Goal: Transaction & Acquisition: Purchase product/service

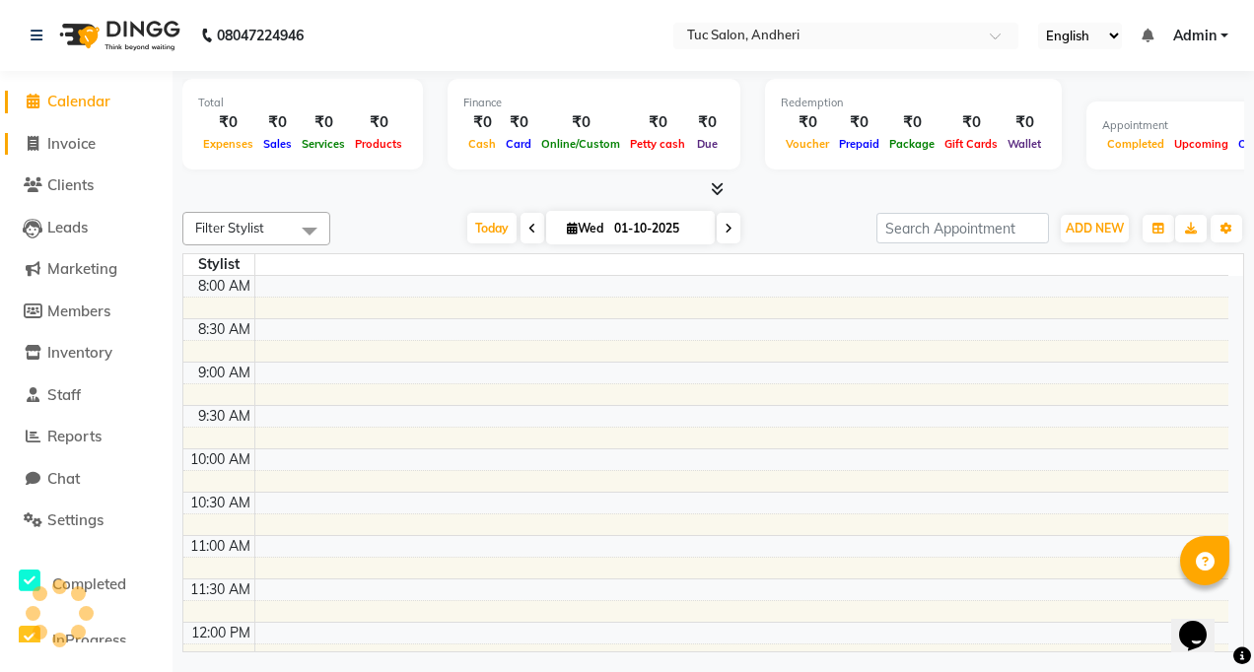
click at [53, 148] on span "Invoice" at bounding box center [71, 143] width 48 height 19
select select "service"
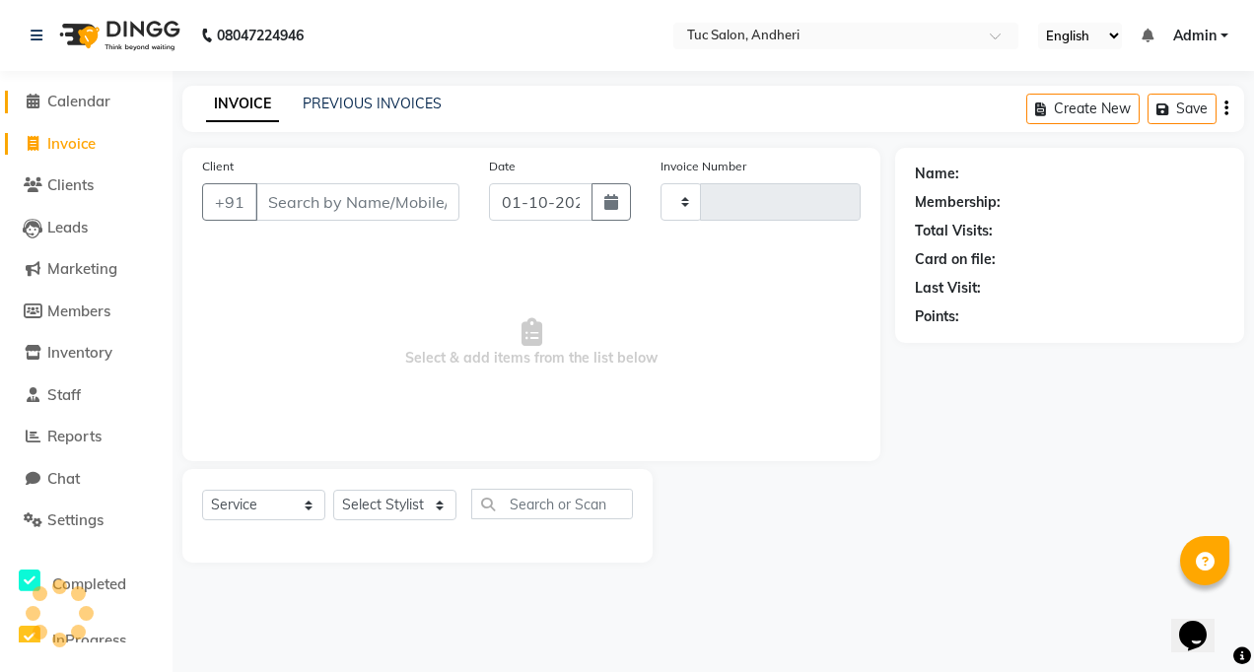
click at [60, 102] on span "Calendar" at bounding box center [78, 101] width 63 height 19
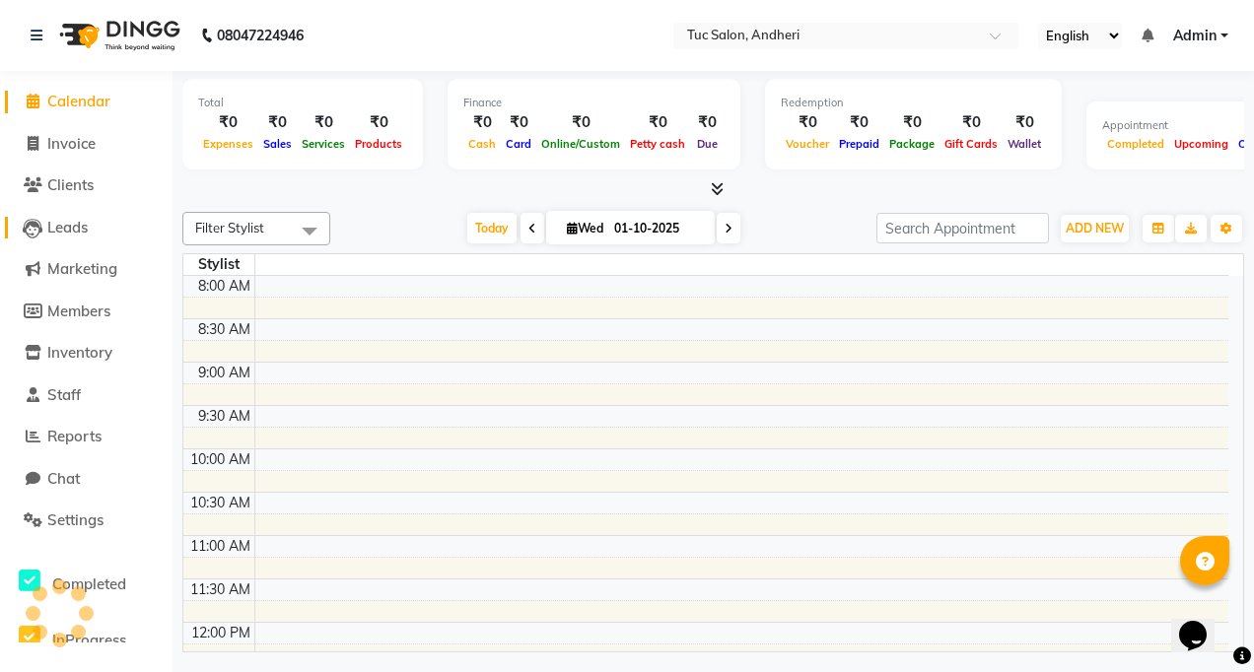
click at [70, 232] on span "Leads" at bounding box center [67, 227] width 40 height 19
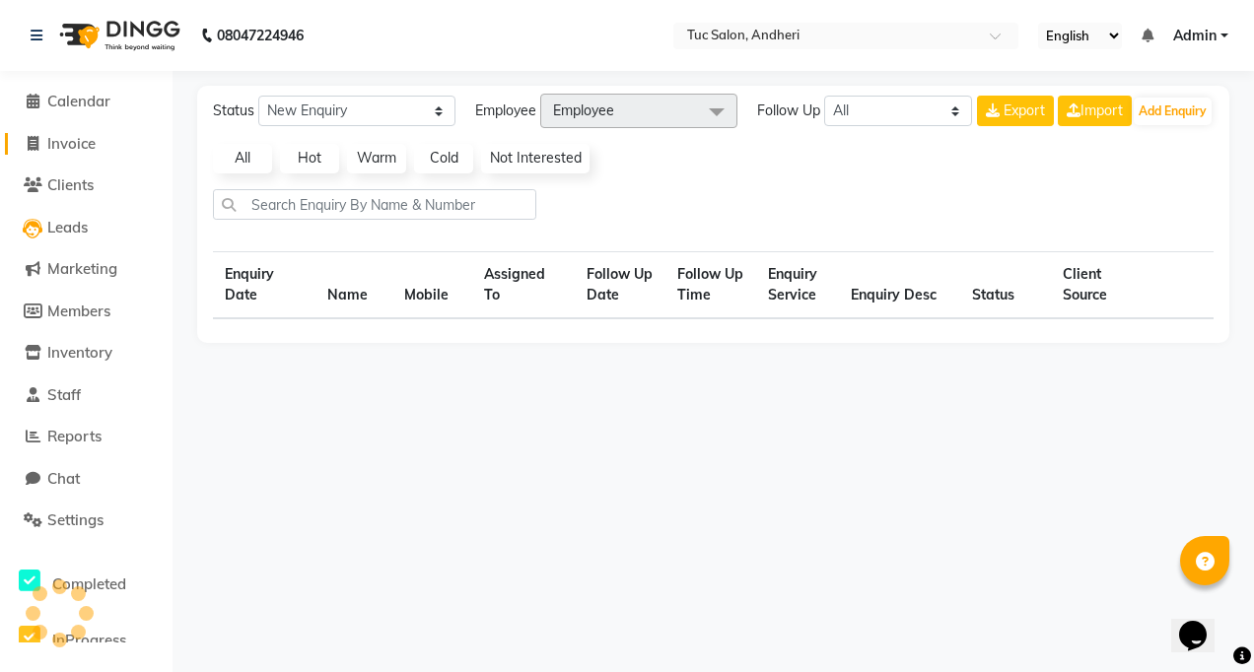
click at [56, 147] on span "Invoice" at bounding box center [71, 143] width 48 height 19
select select "service"
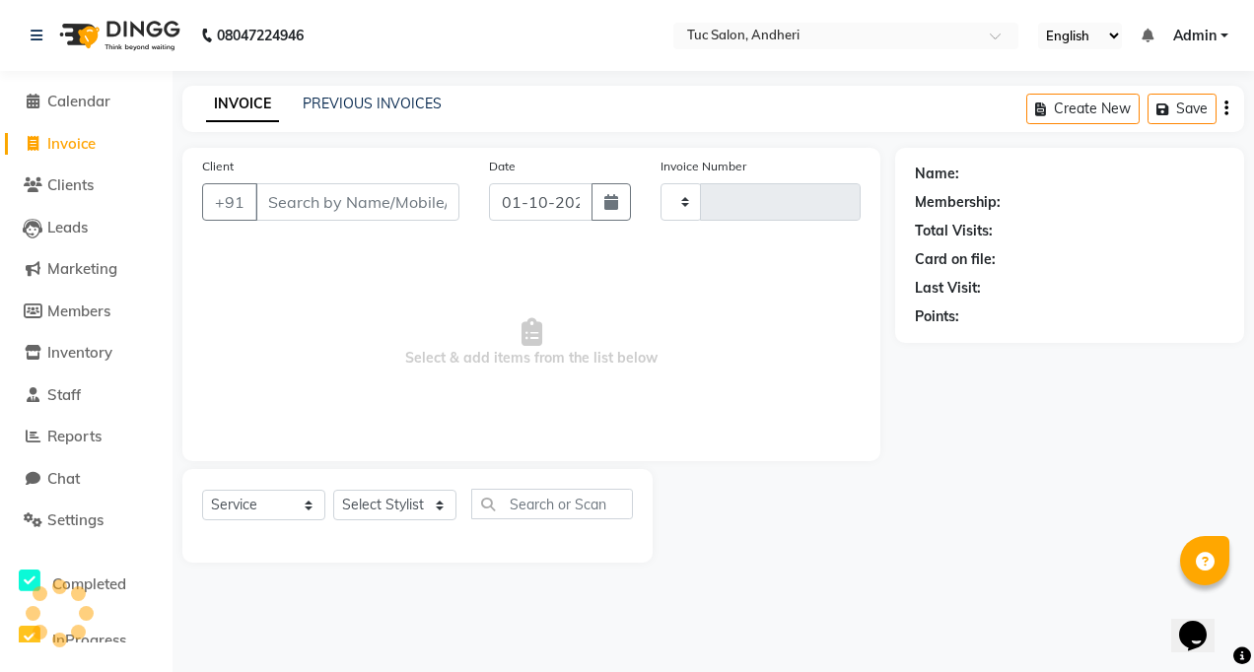
click at [164, 28] on img at bounding box center [117, 35] width 135 height 55
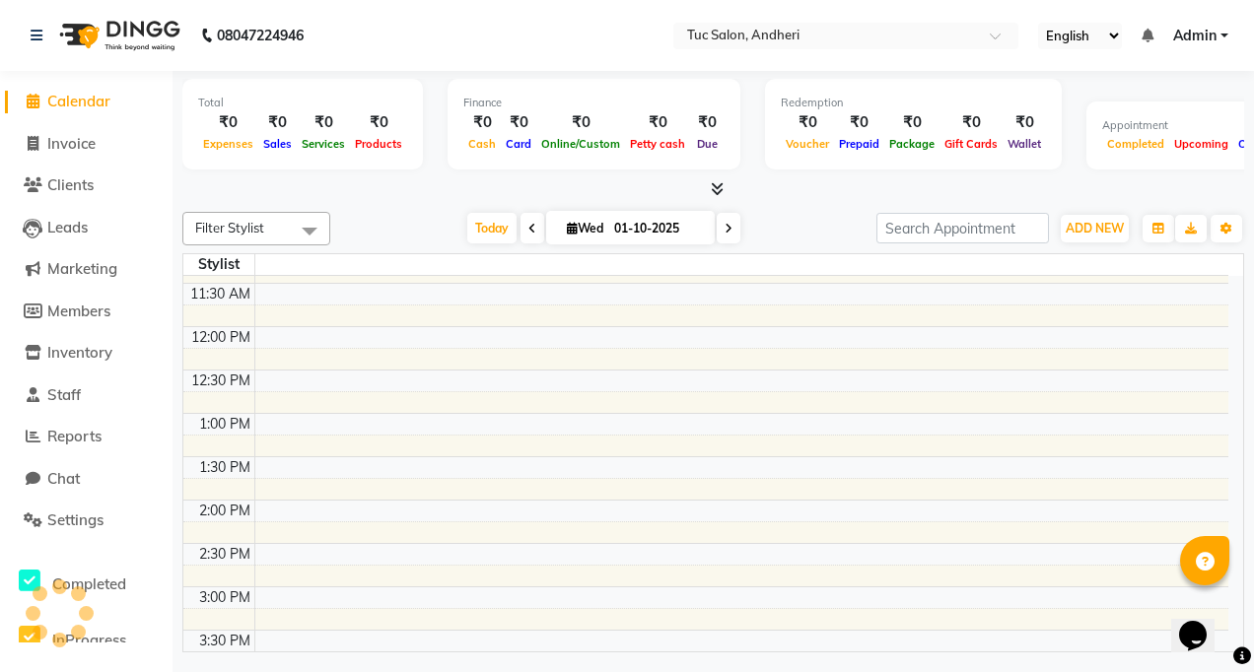
scroll to position [197, 0]
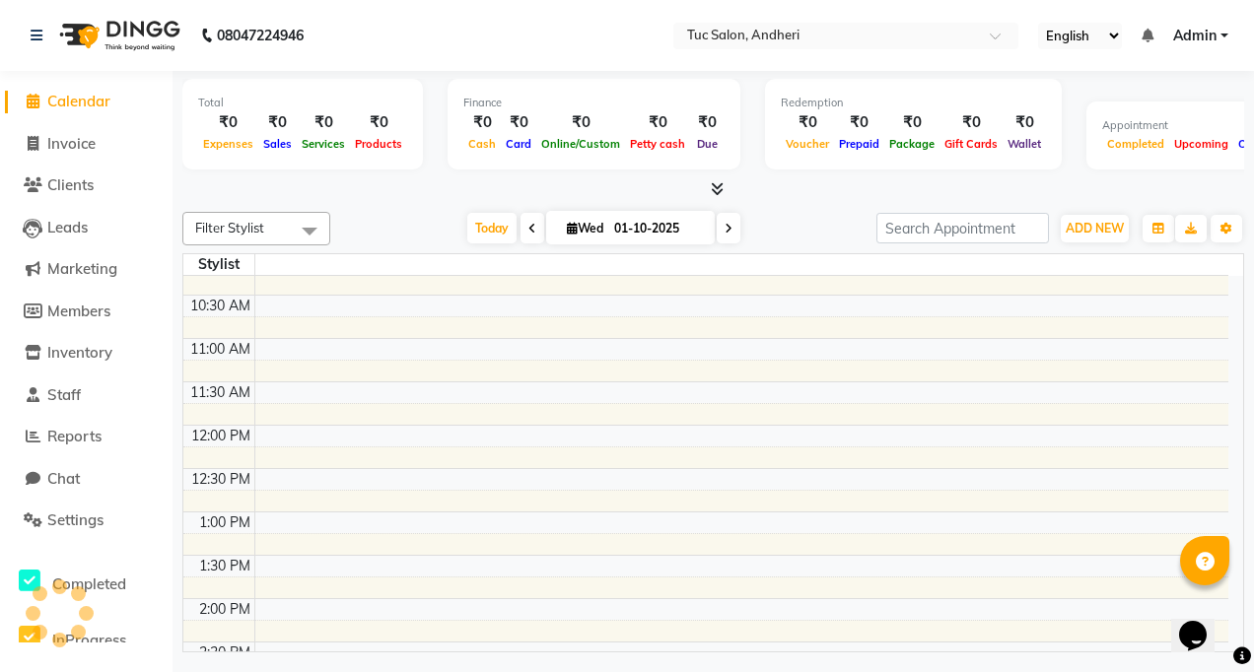
click at [1019, 588] on td at bounding box center [741, 588] width 974 height 22
click at [1012, 583] on td at bounding box center [741, 588] width 974 height 22
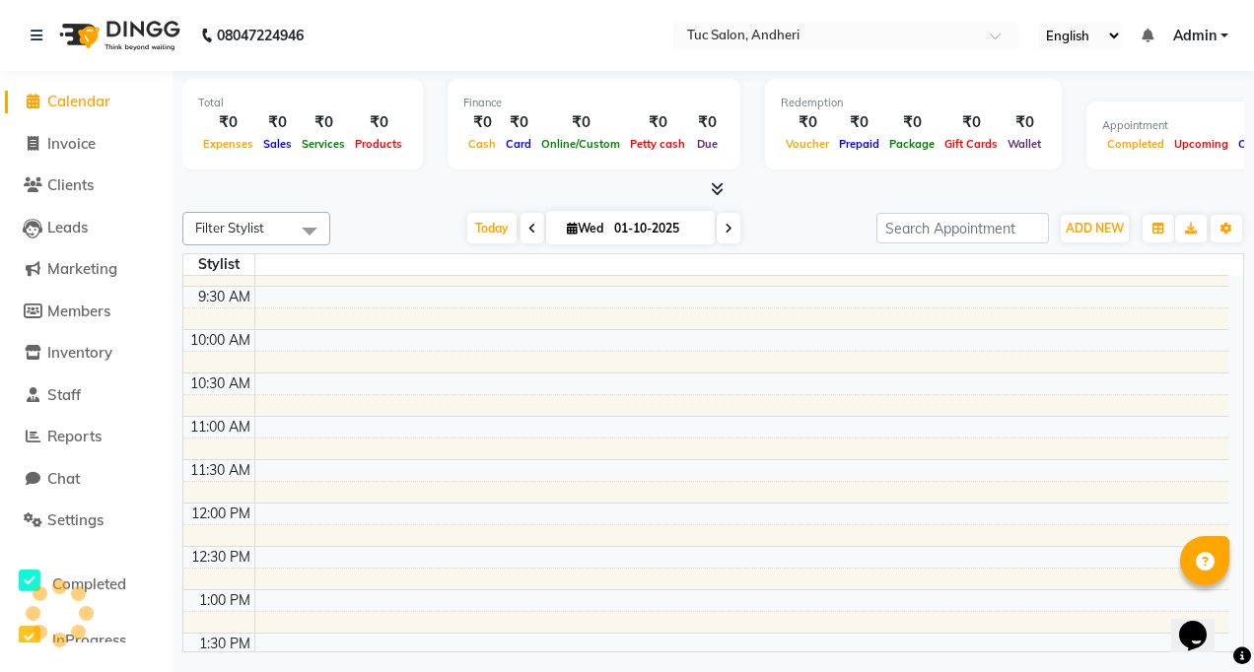
scroll to position [0, 0]
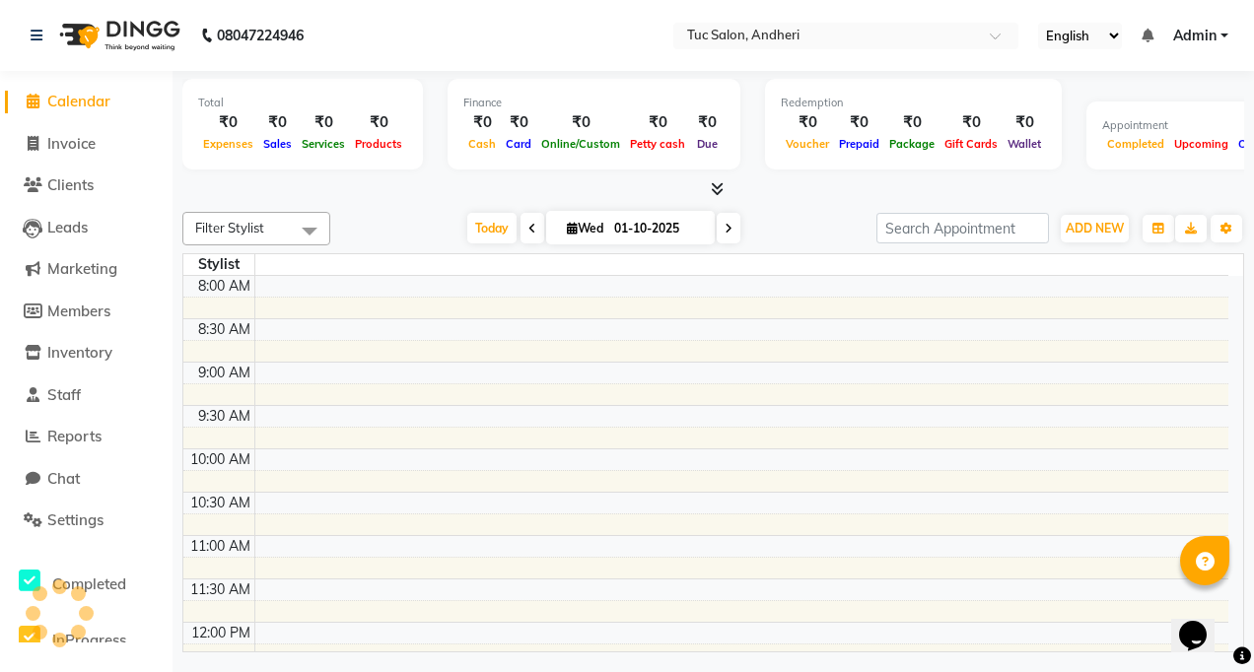
click at [248, 27] on b "08047224946" at bounding box center [260, 35] width 87 height 55
click at [138, 24] on img at bounding box center [117, 35] width 135 height 55
click at [61, 50] on img at bounding box center [117, 35] width 135 height 55
click at [39, 36] on icon at bounding box center [37, 36] width 12 height 14
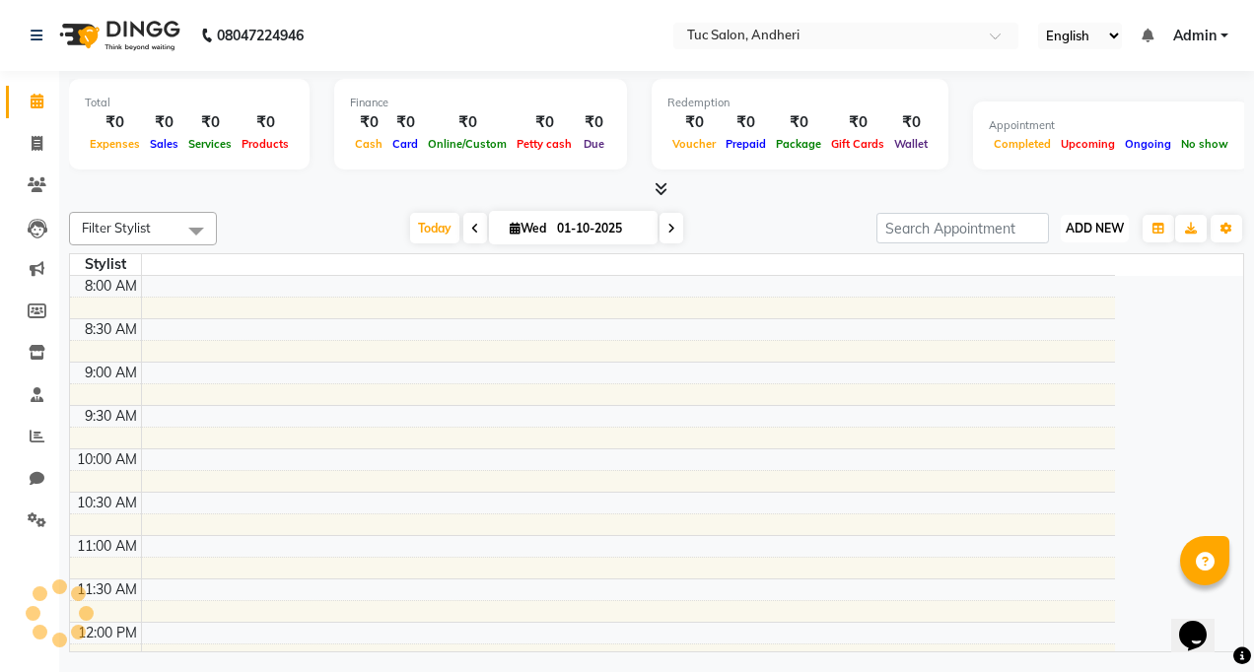
click at [1095, 232] on span "ADD NEW" at bounding box center [1095, 228] width 58 height 15
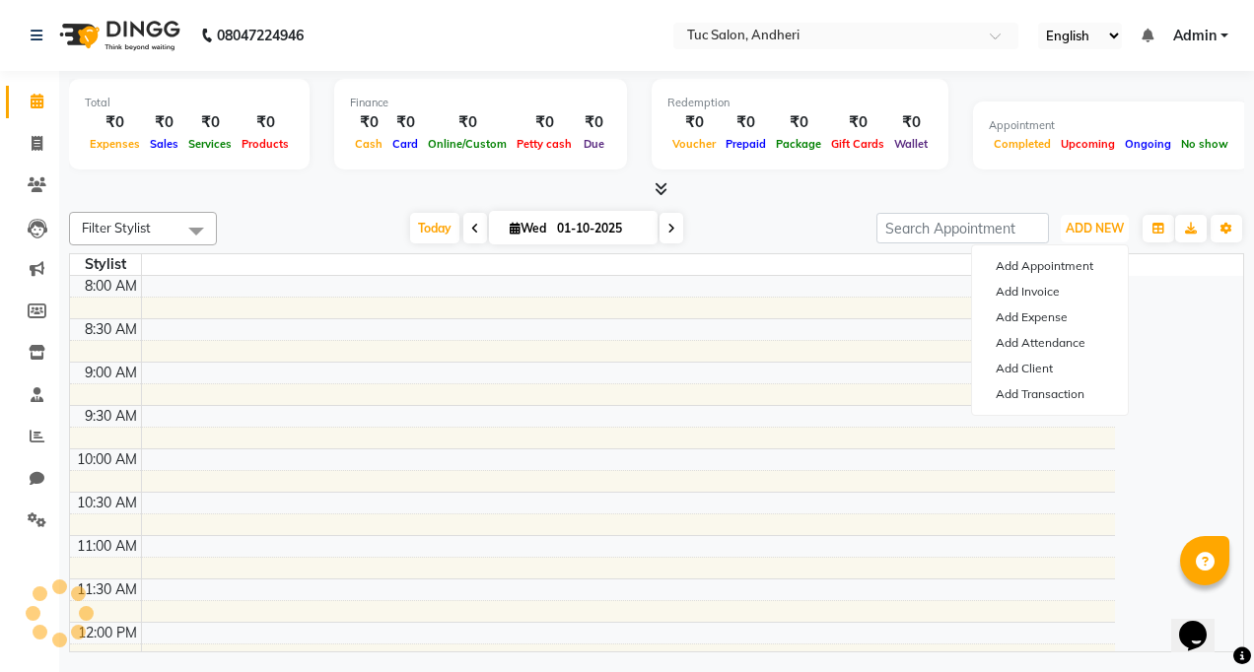
click at [457, 452] on td at bounding box center [628, 460] width 974 height 22
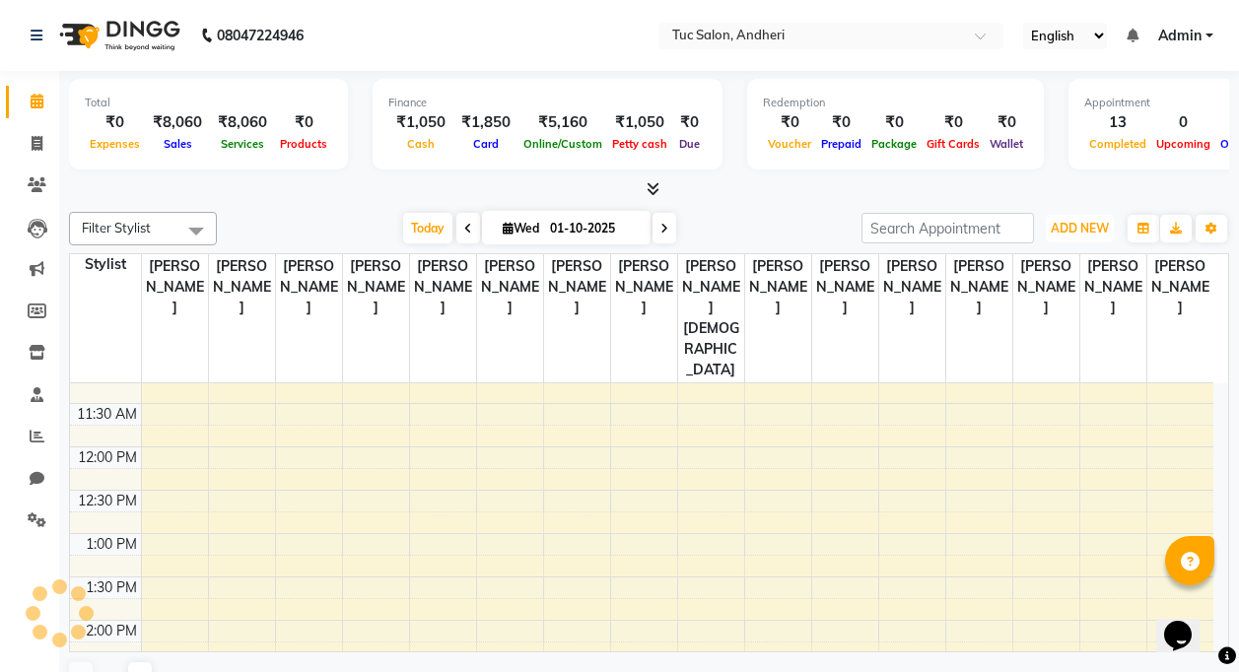
scroll to position [197, 0]
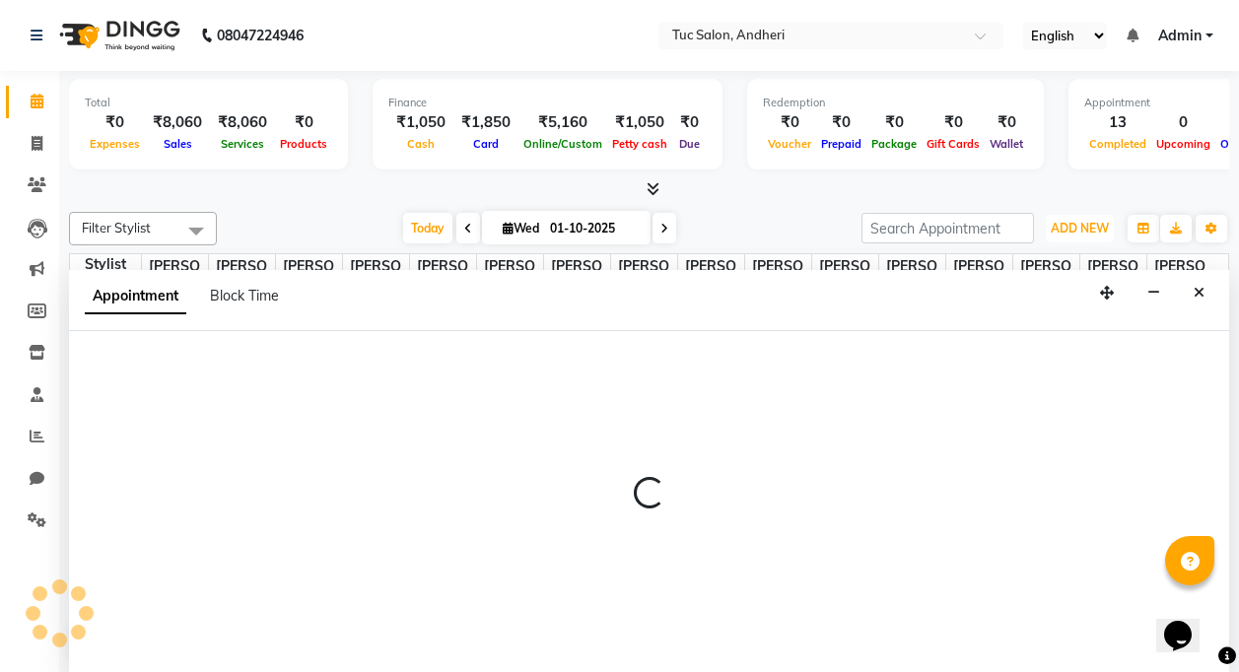
scroll to position [1, 0]
select select "93135"
select select "tentative"
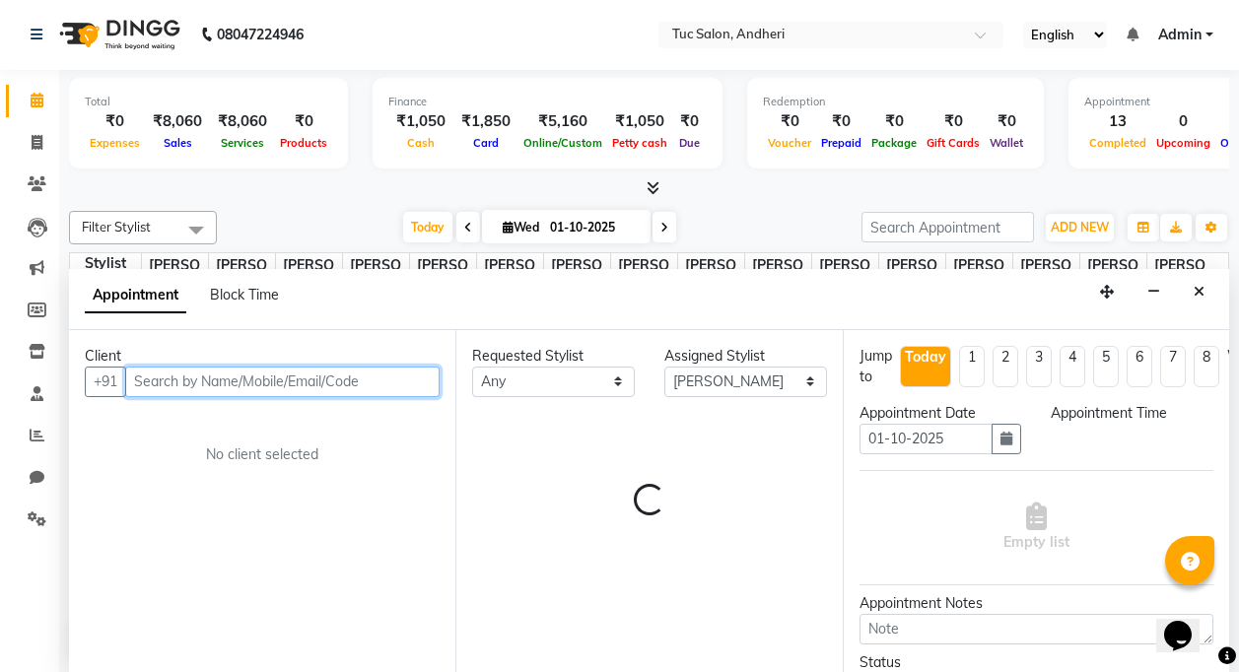
select select "750"
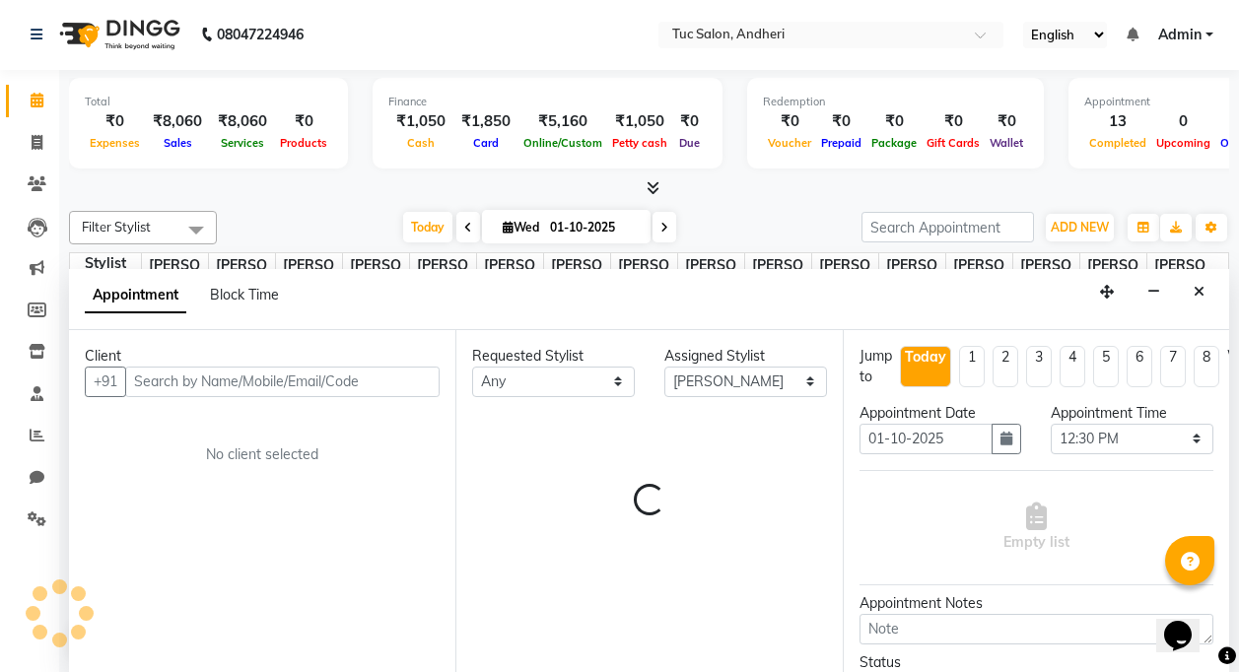
click at [208, 181] on div at bounding box center [649, 188] width 1160 height 21
click at [35, 102] on icon at bounding box center [37, 100] width 13 height 15
click at [35, 42] on link at bounding box center [41, 34] width 20 height 55
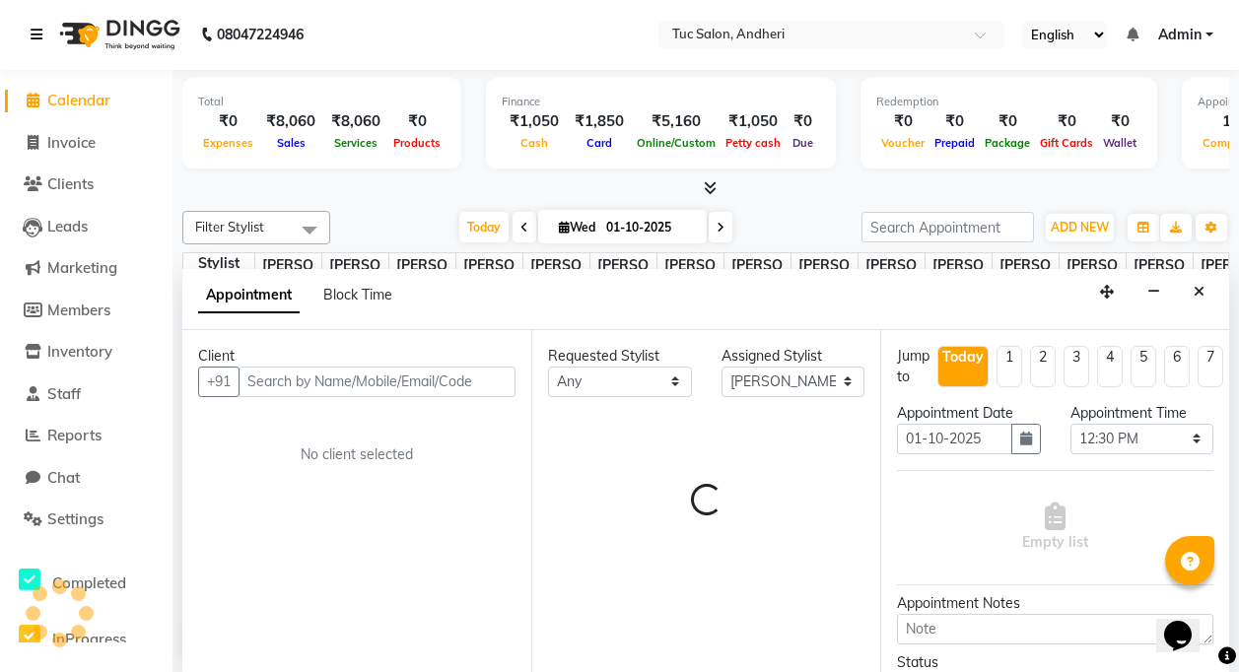
click at [38, 38] on icon at bounding box center [37, 35] width 12 height 14
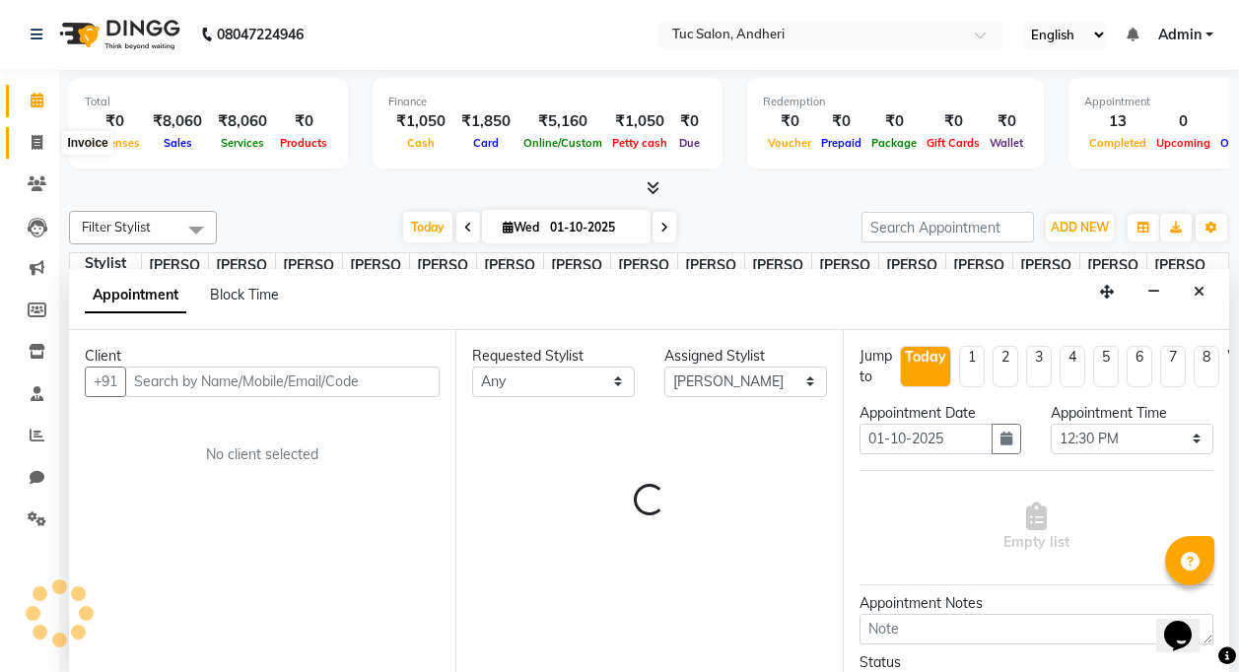
click at [32, 146] on icon at bounding box center [37, 142] width 11 height 15
select select "service"
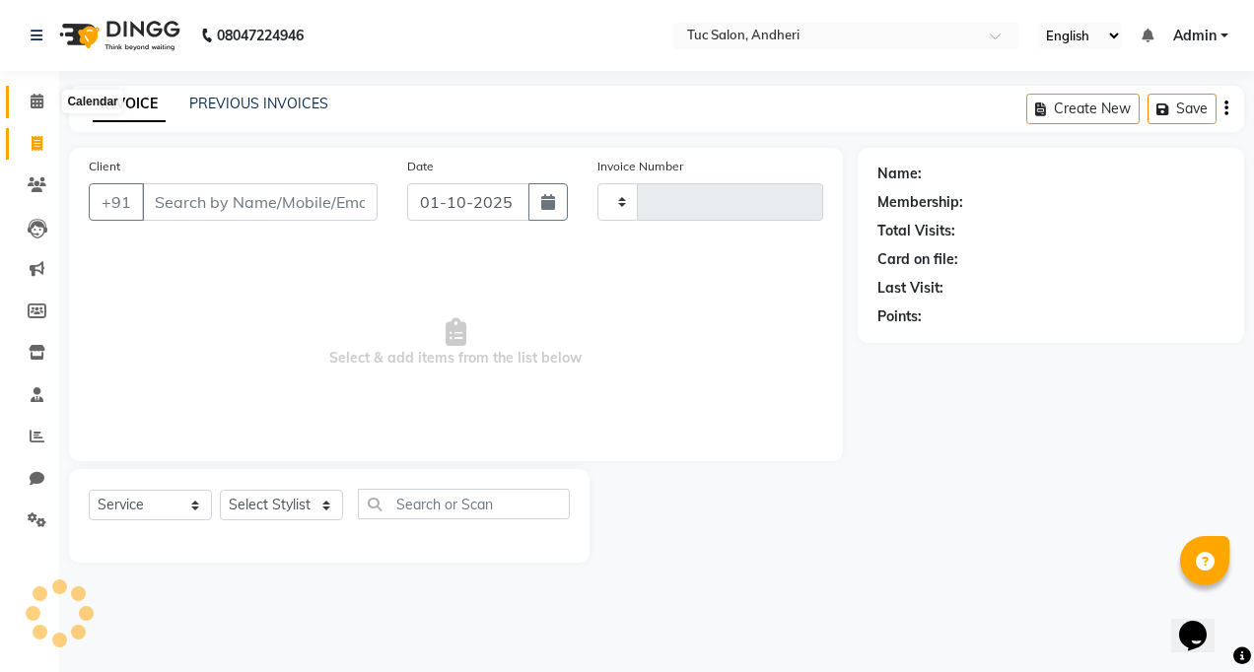
click at [43, 98] on icon at bounding box center [37, 101] width 13 height 15
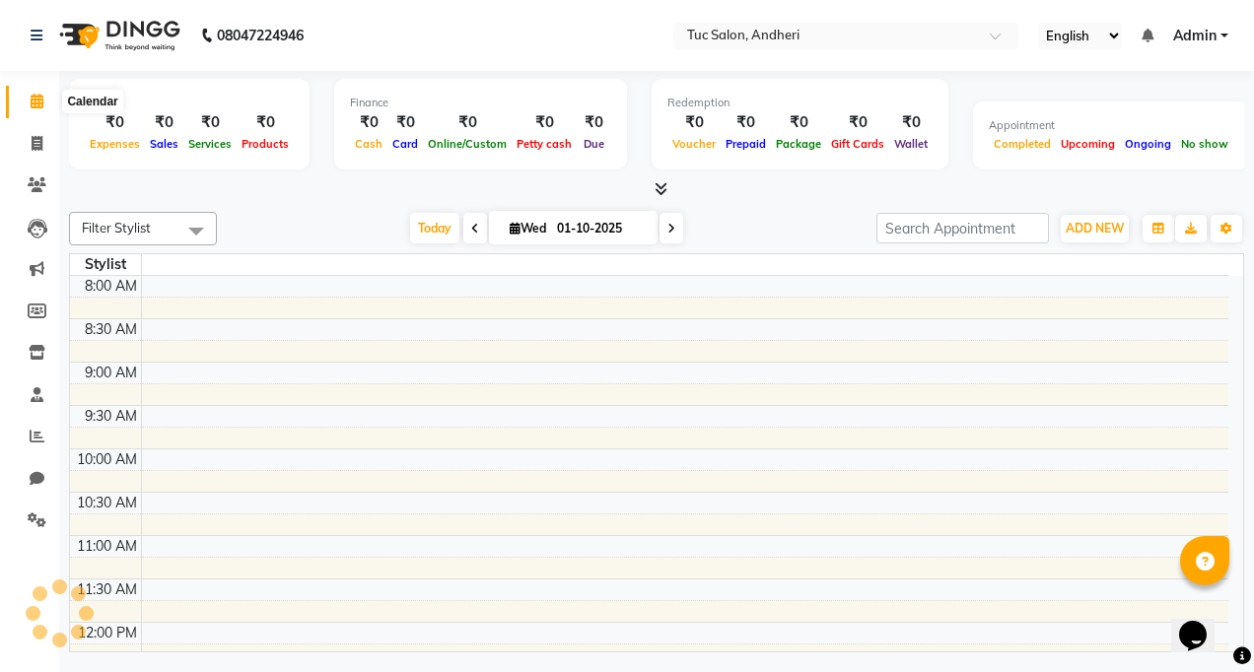
click at [28, 97] on span at bounding box center [37, 102] width 35 height 23
click at [655, 184] on icon at bounding box center [661, 188] width 13 height 15
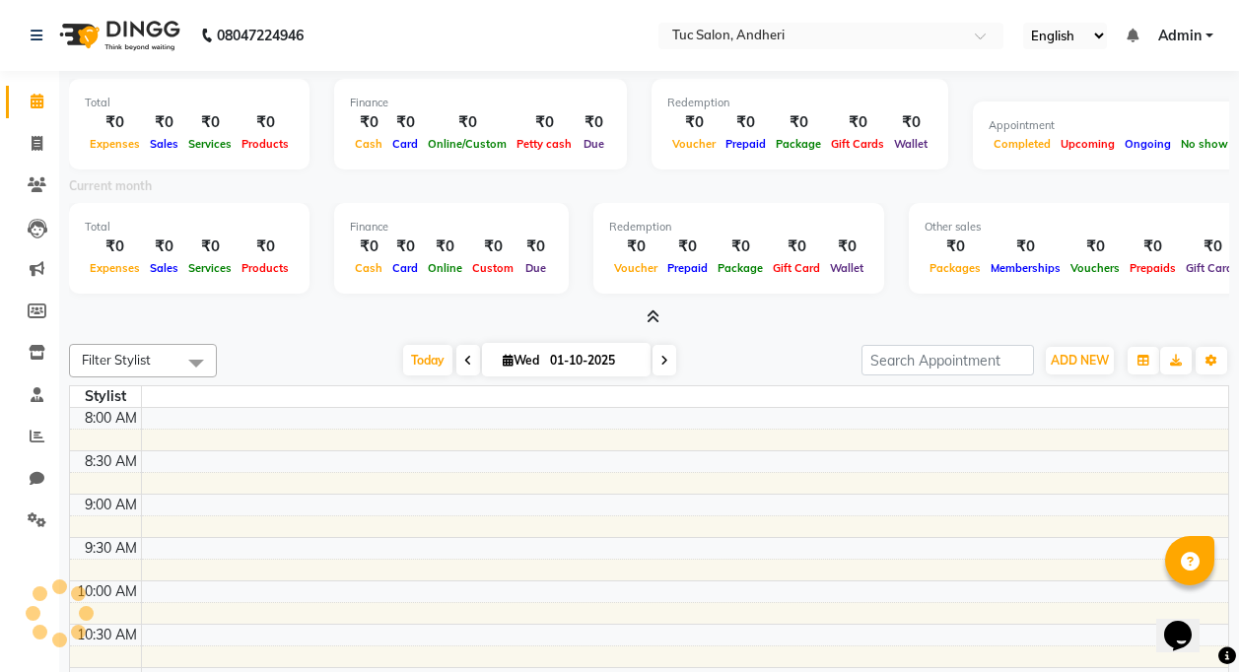
click at [648, 317] on icon at bounding box center [653, 317] width 13 height 15
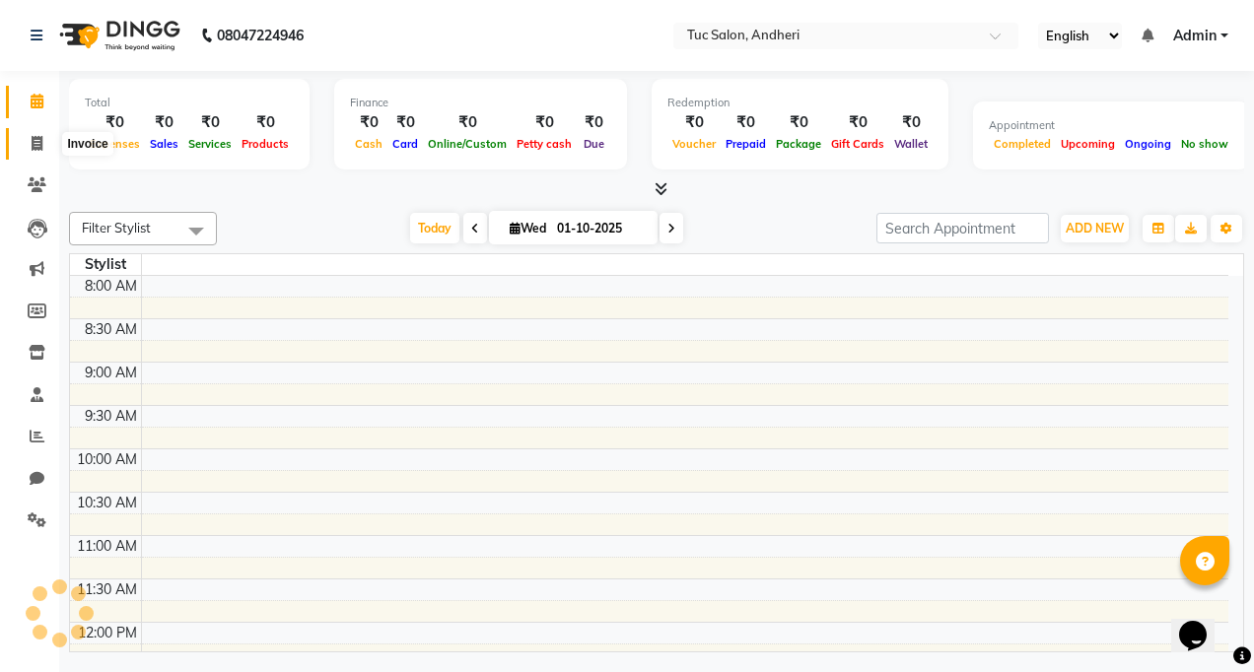
click at [43, 142] on span at bounding box center [37, 144] width 35 height 23
select select "service"
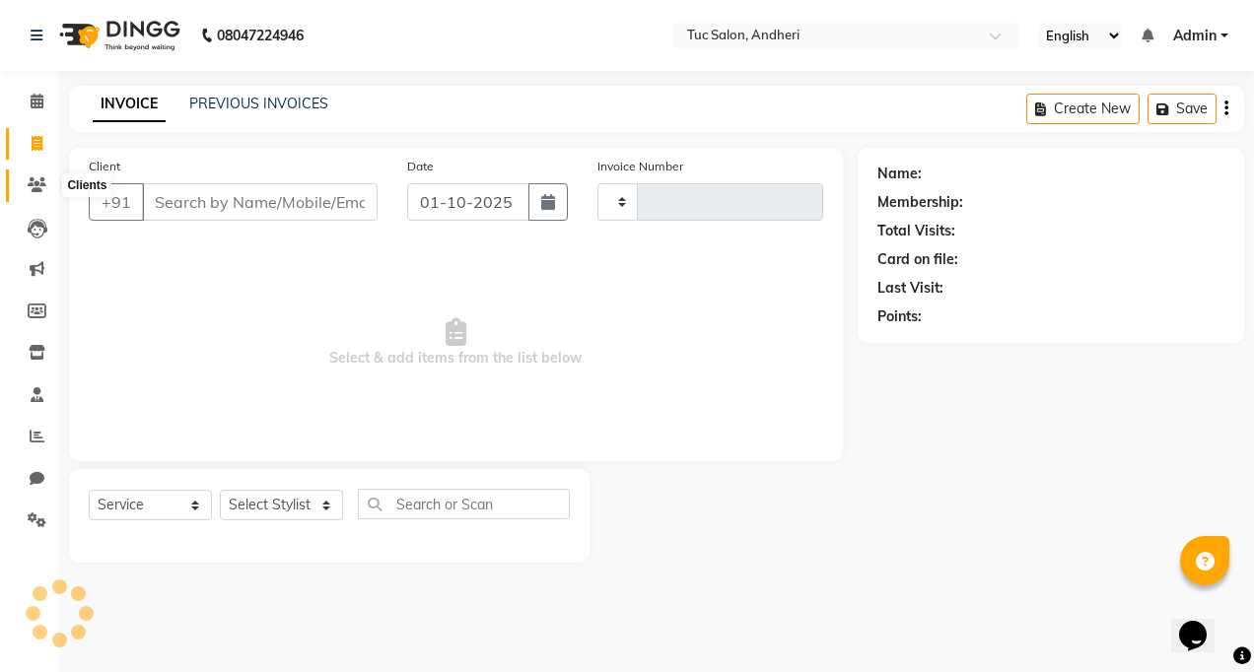
click at [31, 180] on icon at bounding box center [37, 184] width 19 height 15
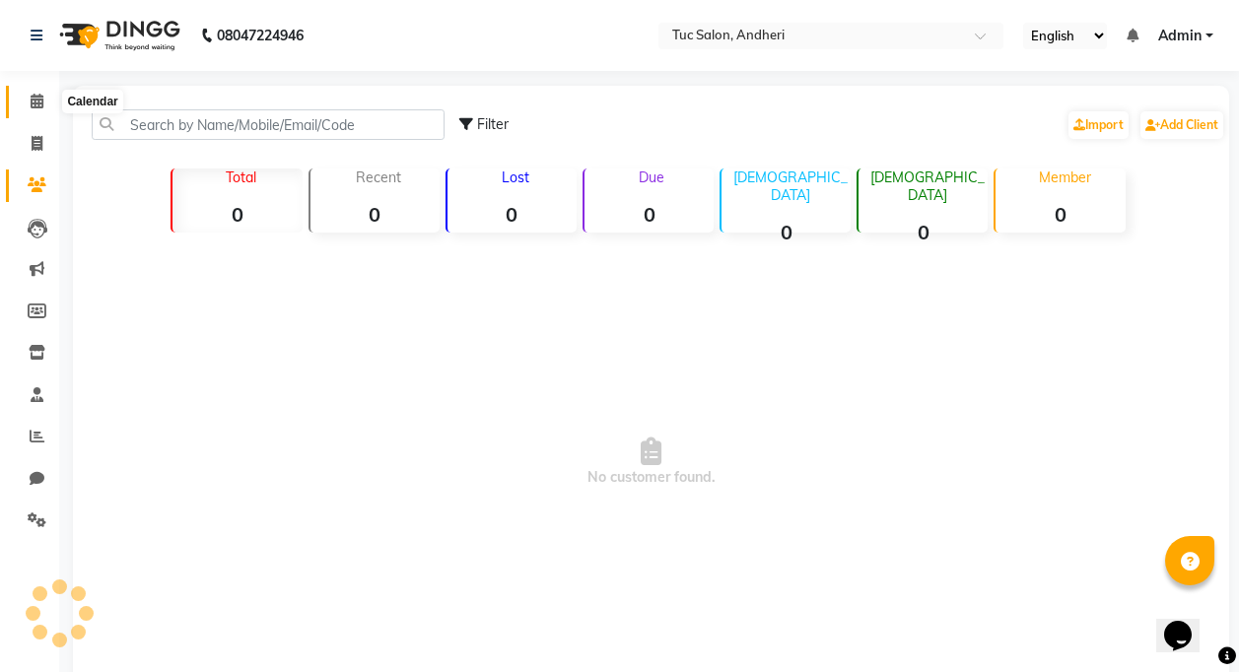
click at [36, 106] on icon at bounding box center [37, 101] width 13 height 15
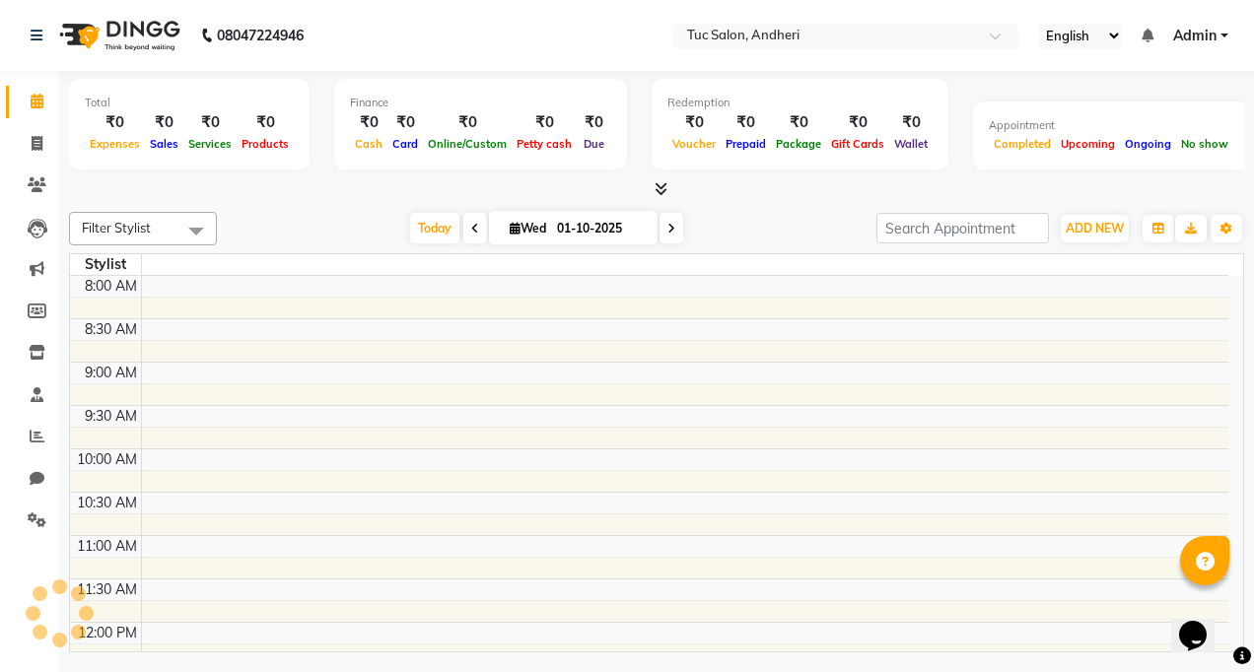
click at [465, 229] on span at bounding box center [475, 228] width 24 height 31
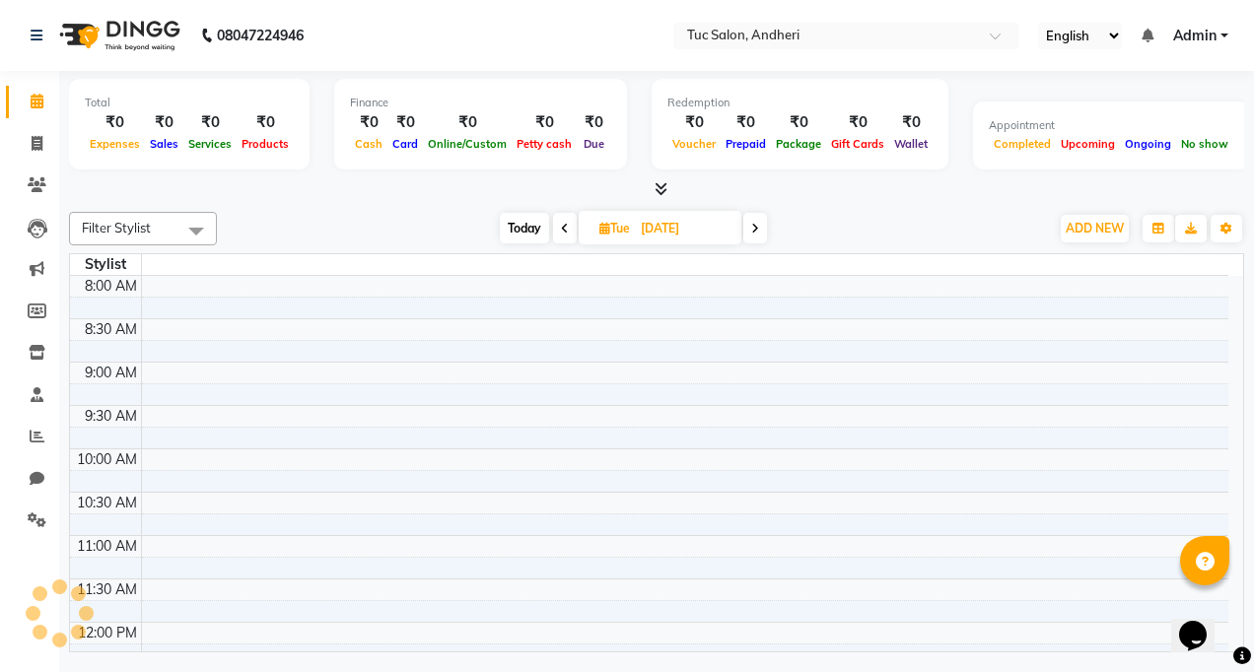
click at [752, 224] on icon at bounding box center [755, 229] width 8 height 12
type input "01-10-2025"
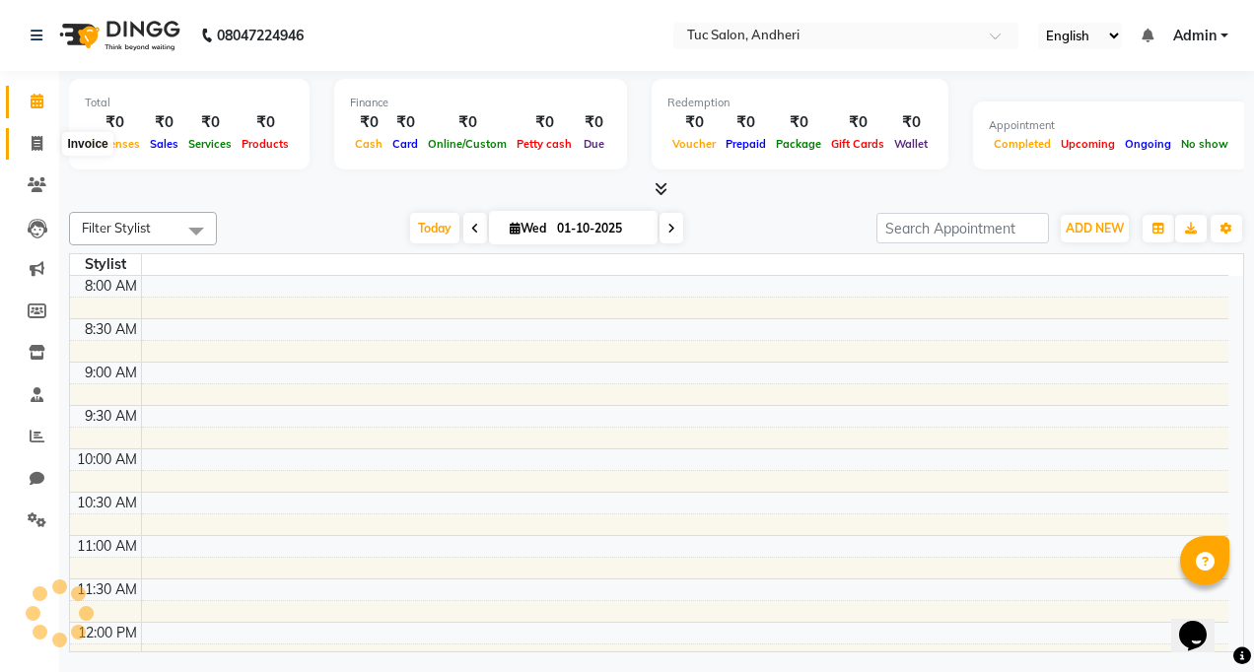
click at [35, 139] on icon at bounding box center [37, 143] width 11 height 15
select select "service"
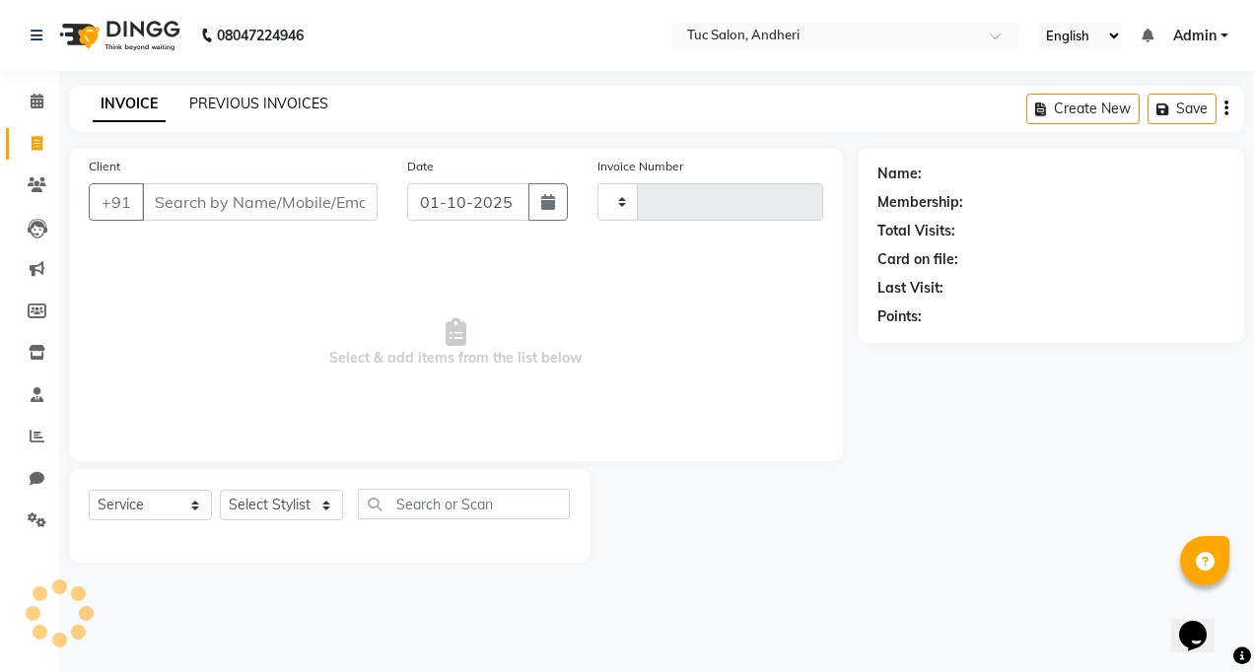
click at [242, 96] on link "PREVIOUS INVOICES" at bounding box center [258, 104] width 139 height 18
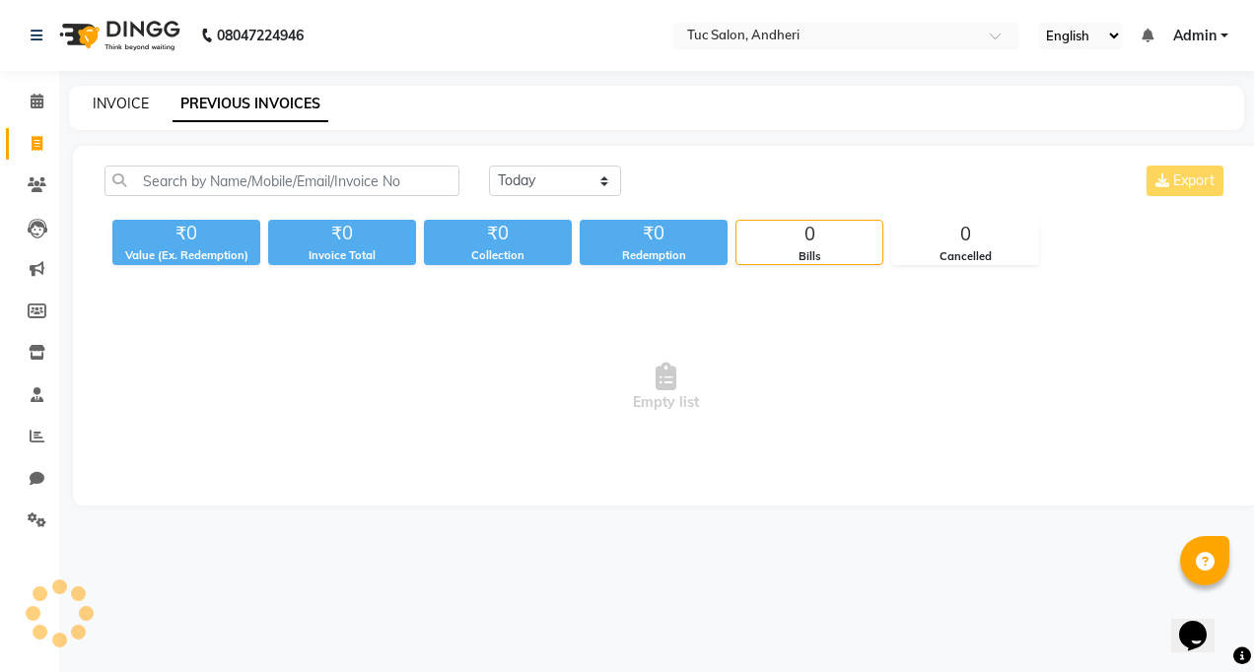
click at [132, 111] on link "INVOICE" at bounding box center [121, 104] width 56 height 18
select select "service"
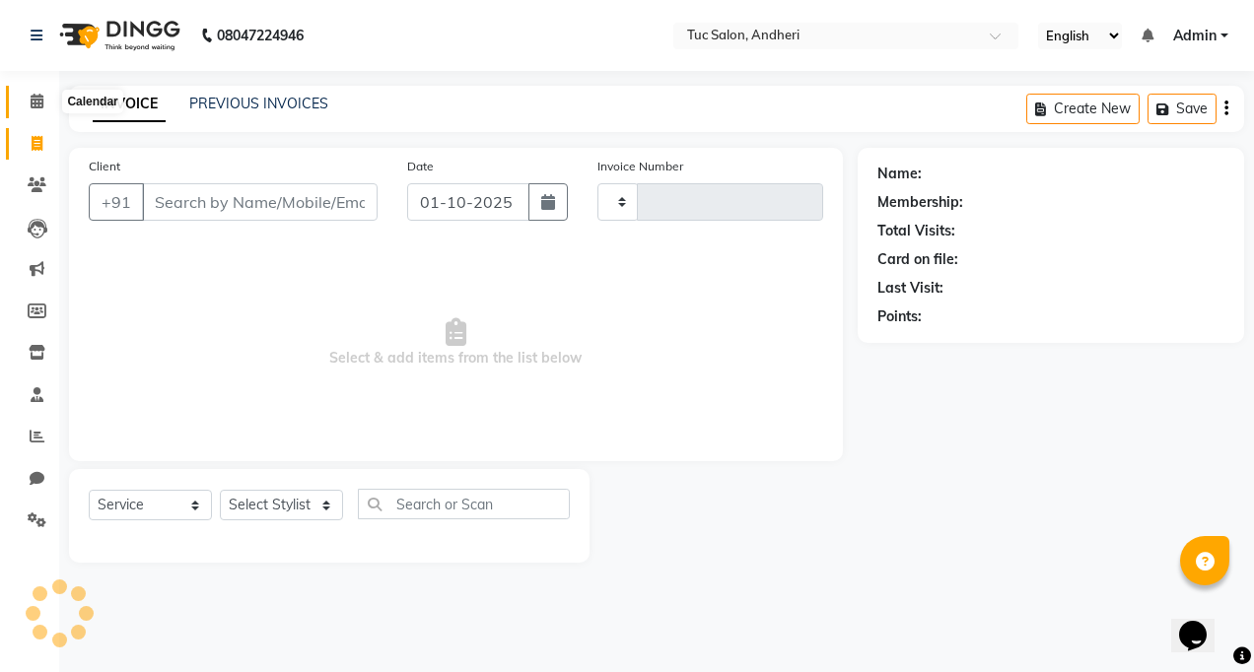
click at [36, 99] on icon at bounding box center [37, 101] width 13 height 15
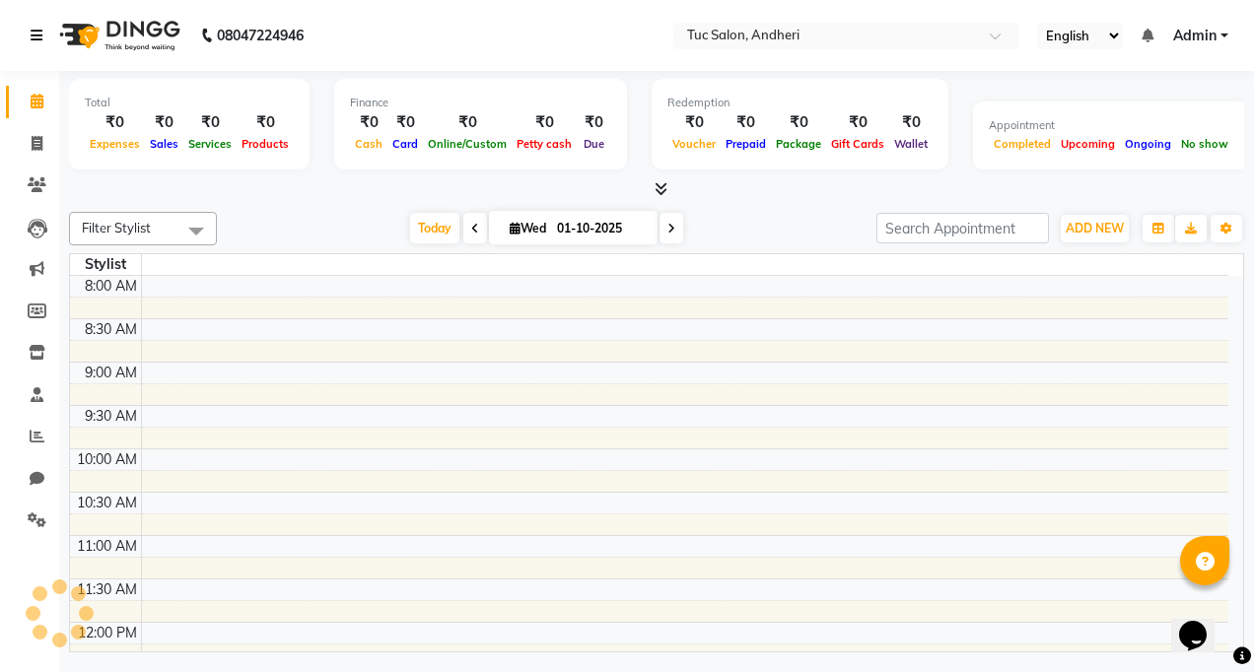
click at [40, 29] on icon at bounding box center [37, 36] width 12 height 14
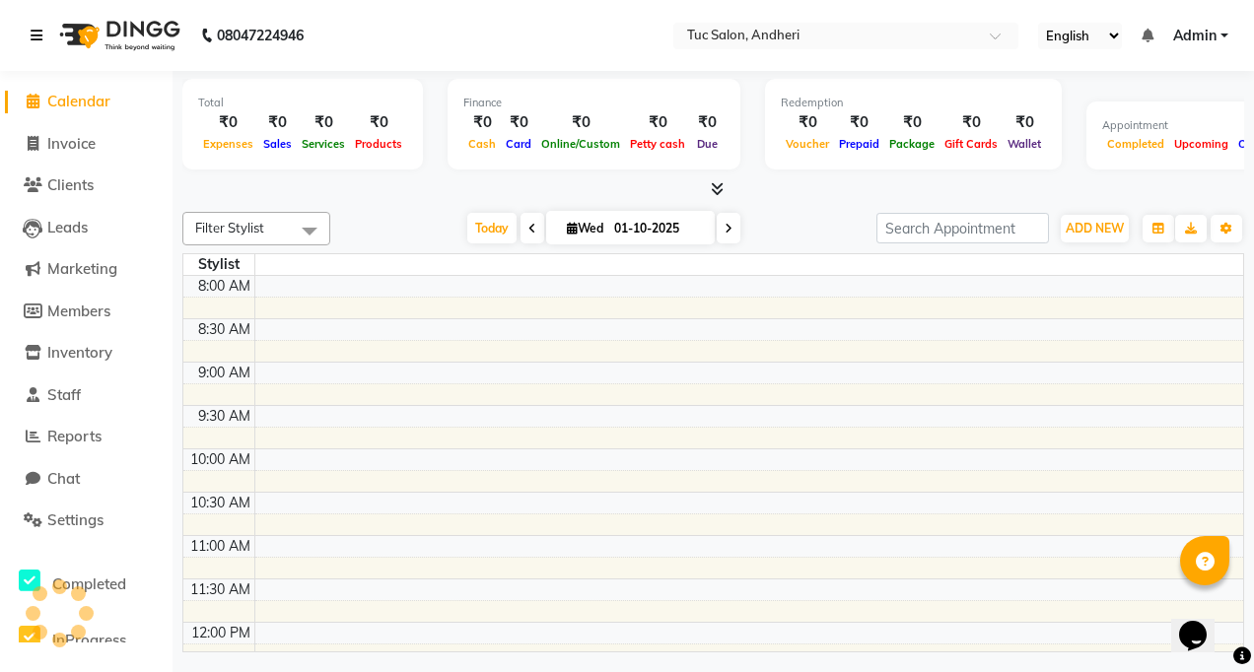
click at [42, 31] on icon at bounding box center [37, 36] width 12 height 14
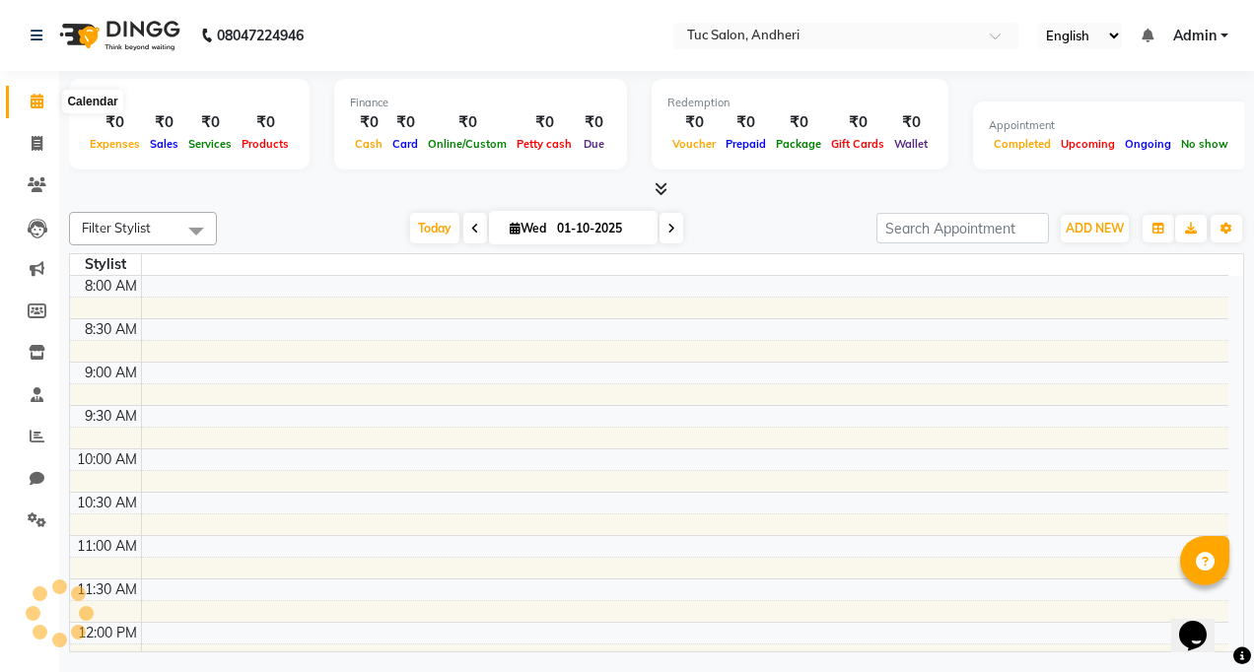
click at [32, 98] on icon at bounding box center [37, 101] width 13 height 15
click at [29, 128] on link "Invoice" at bounding box center [29, 144] width 47 height 33
select select "service"
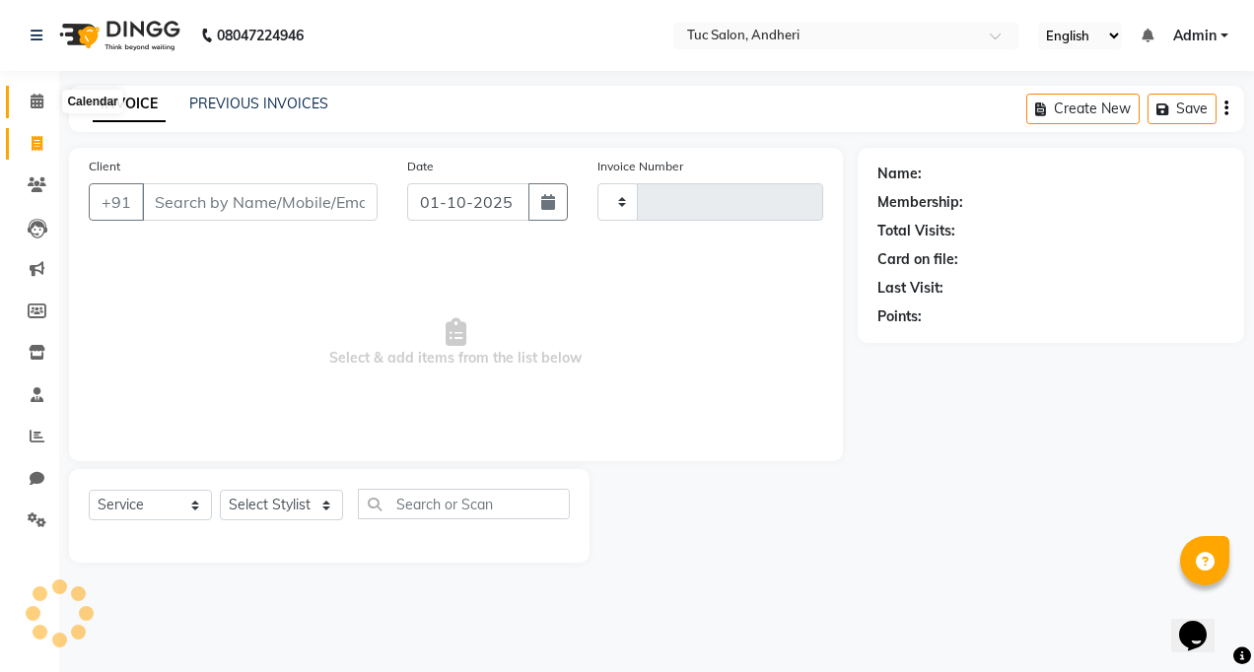
click at [44, 98] on span at bounding box center [37, 102] width 35 height 23
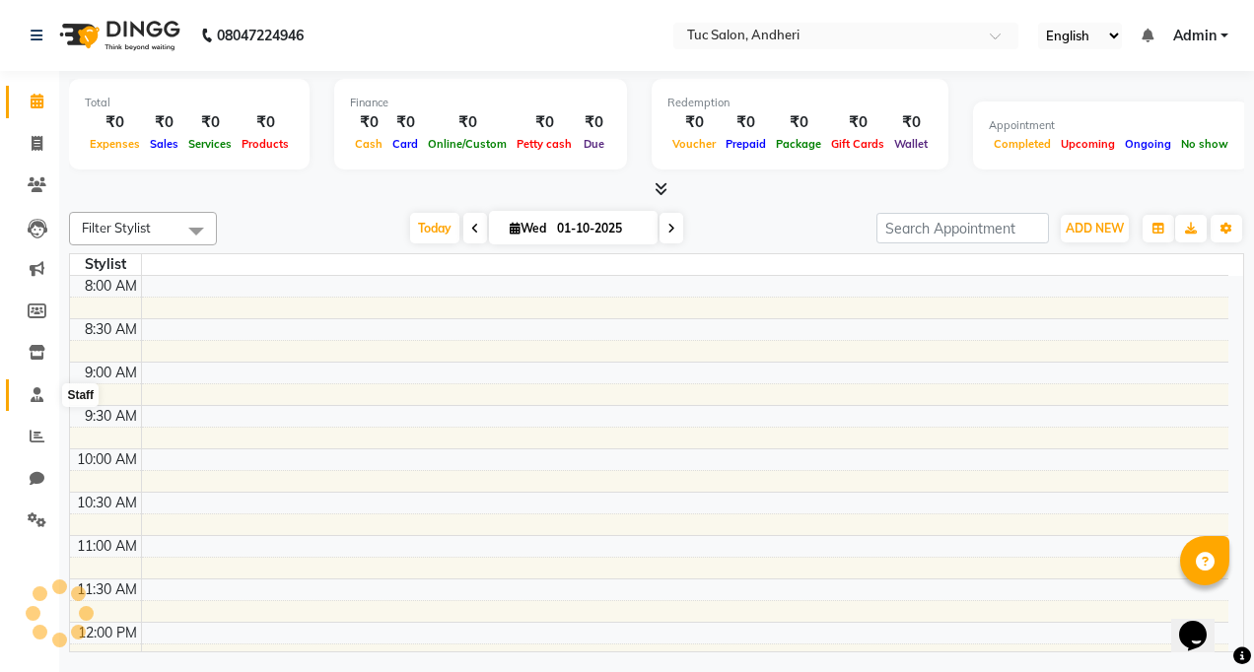
click at [37, 395] on icon at bounding box center [37, 394] width 13 height 15
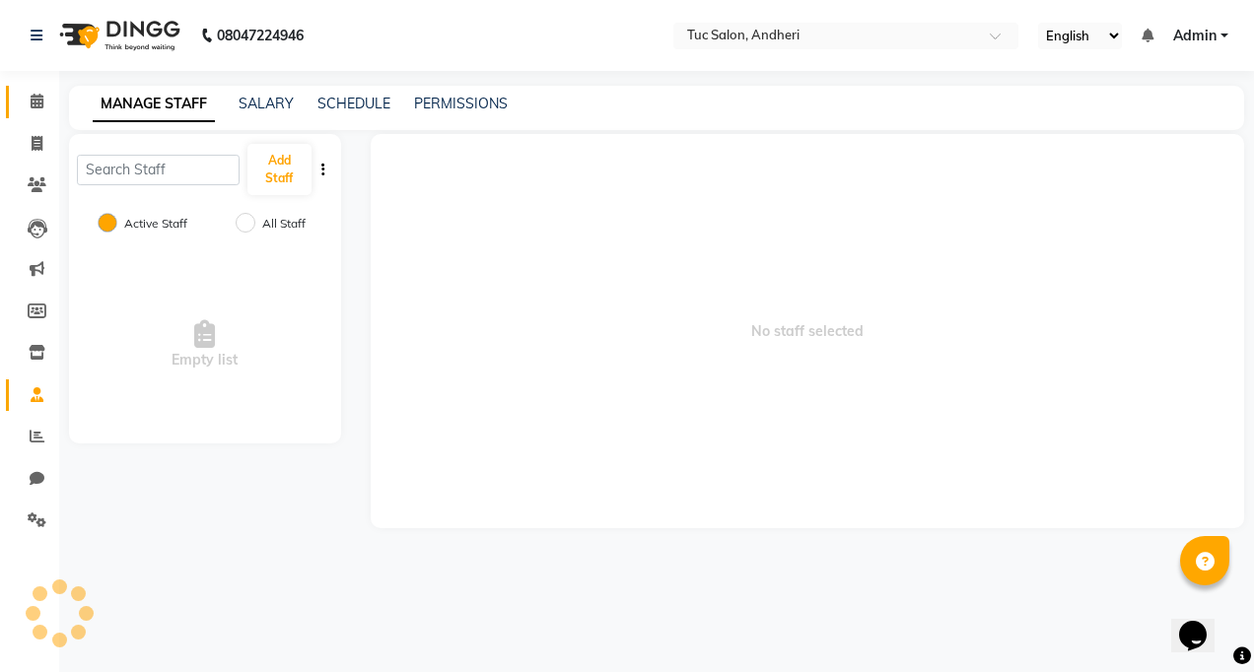
click at [41, 90] on link "Calendar" at bounding box center [29, 102] width 47 height 33
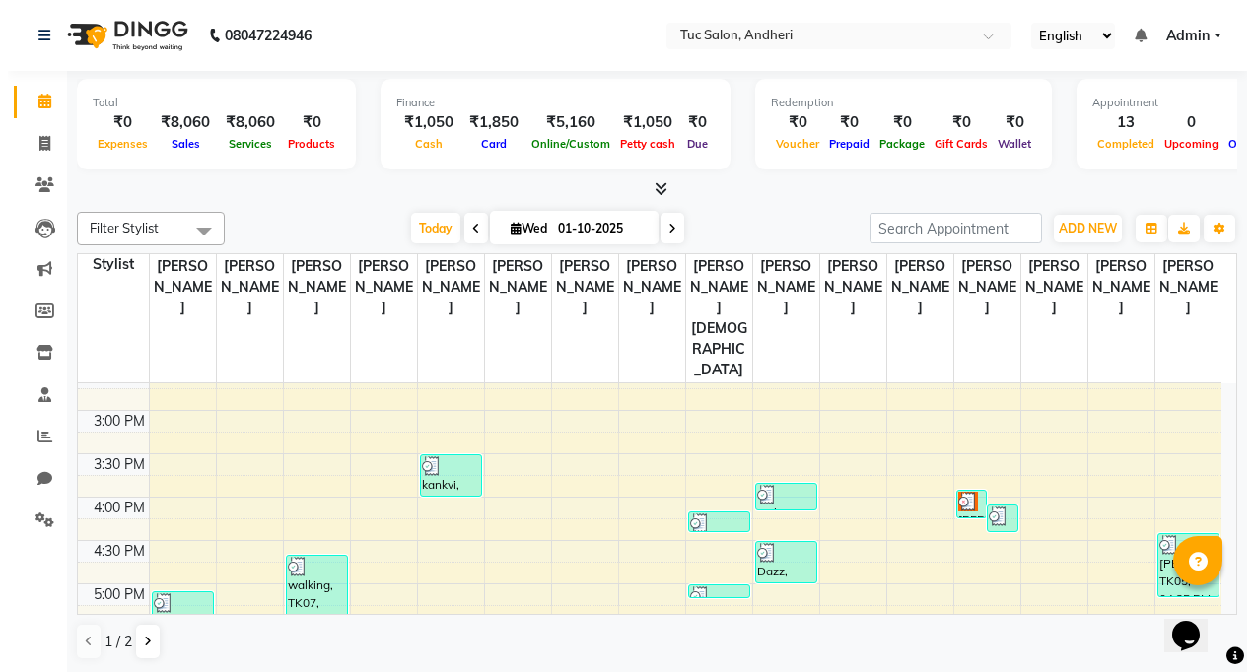
scroll to position [592, 0]
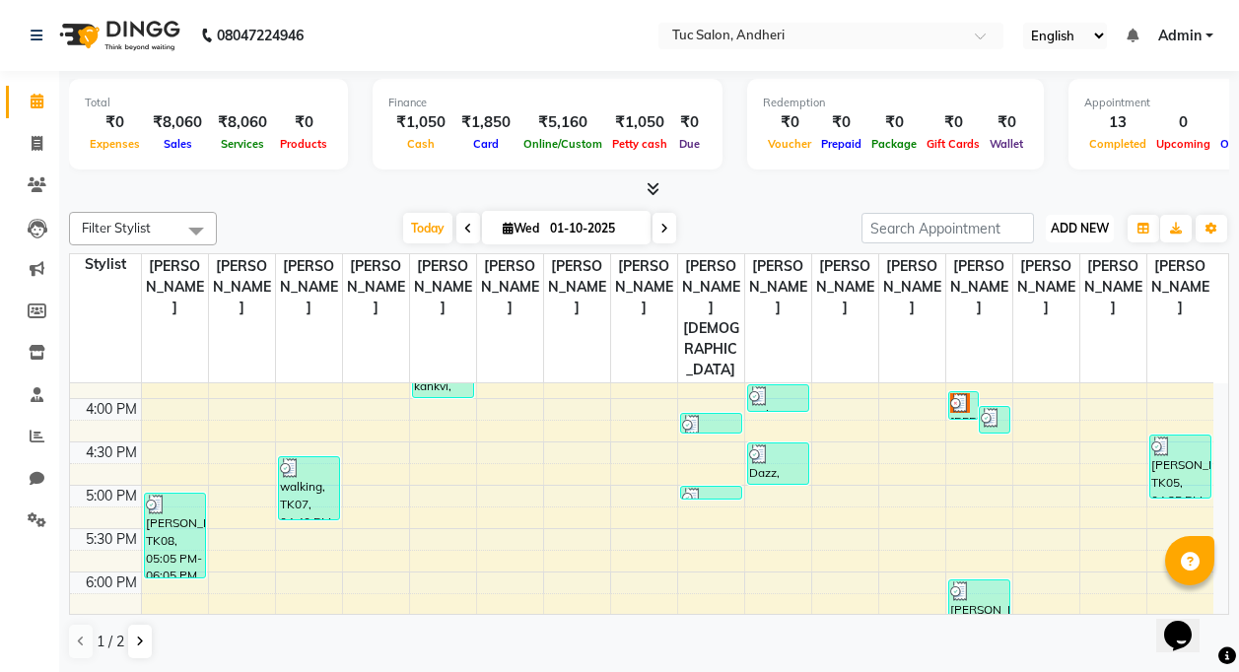
click at [1094, 225] on span "ADD NEW" at bounding box center [1080, 228] width 58 height 15
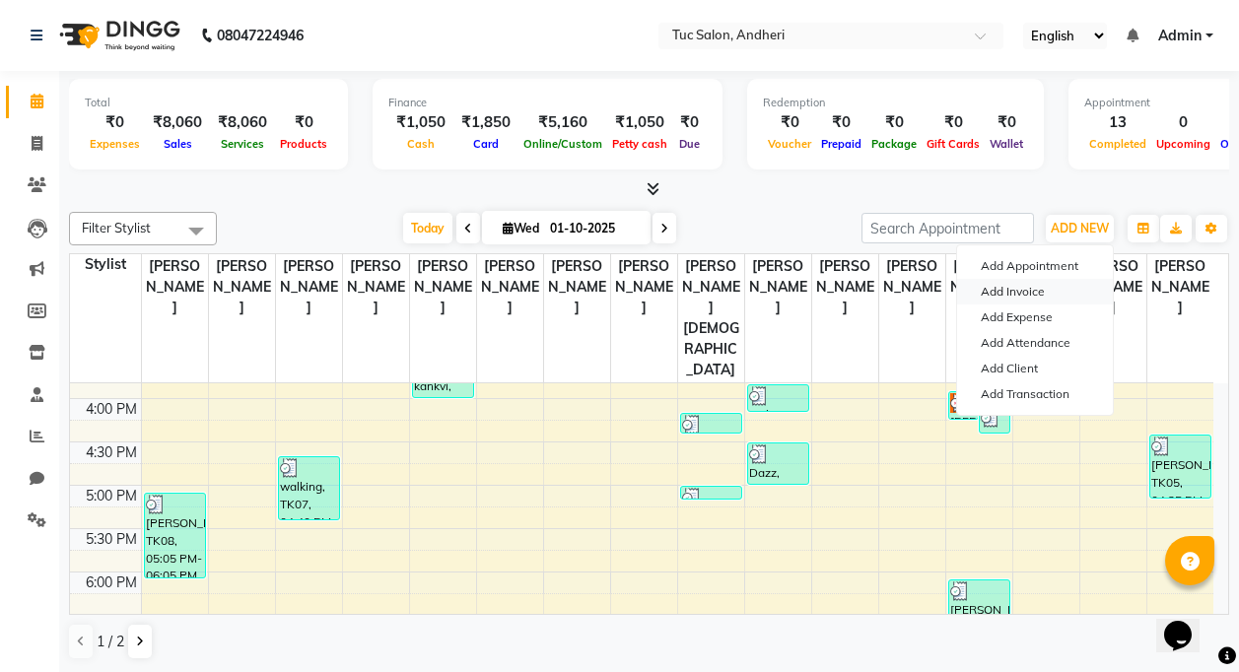
click at [1072, 295] on link "Add Invoice" at bounding box center [1035, 292] width 156 height 26
select select "service"
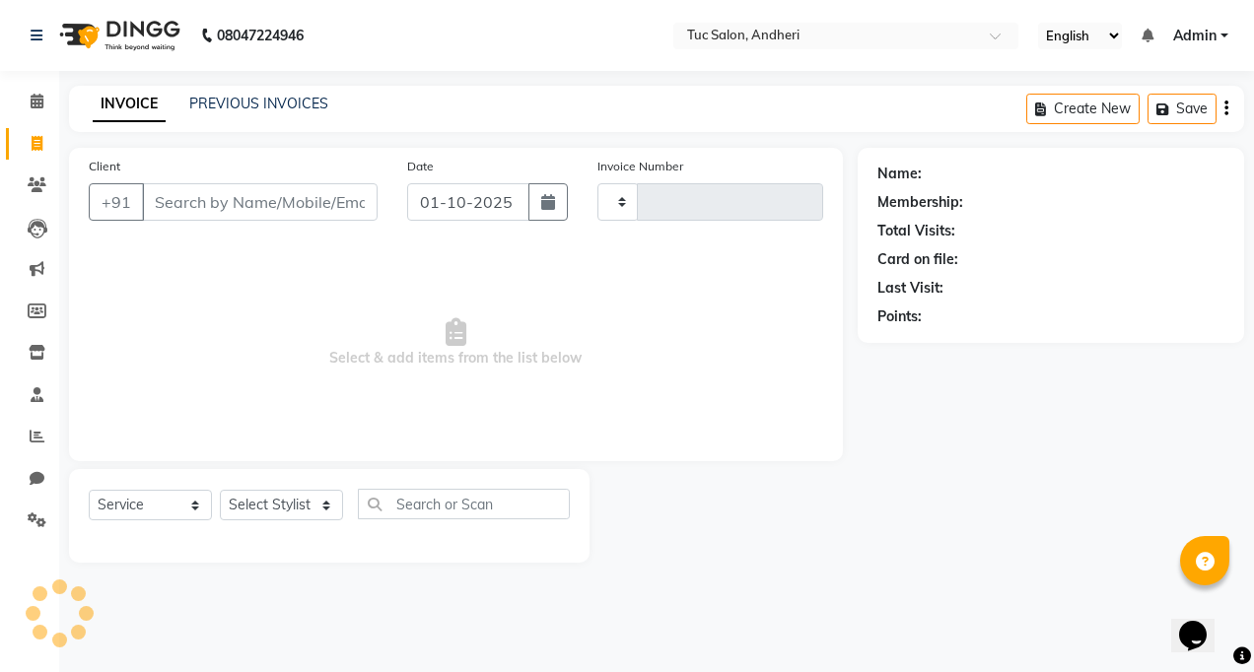
click at [210, 208] on input "Client" at bounding box center [260, 201] width 236 height 37
type input "lubna"
type input "0009"
select select "9101"
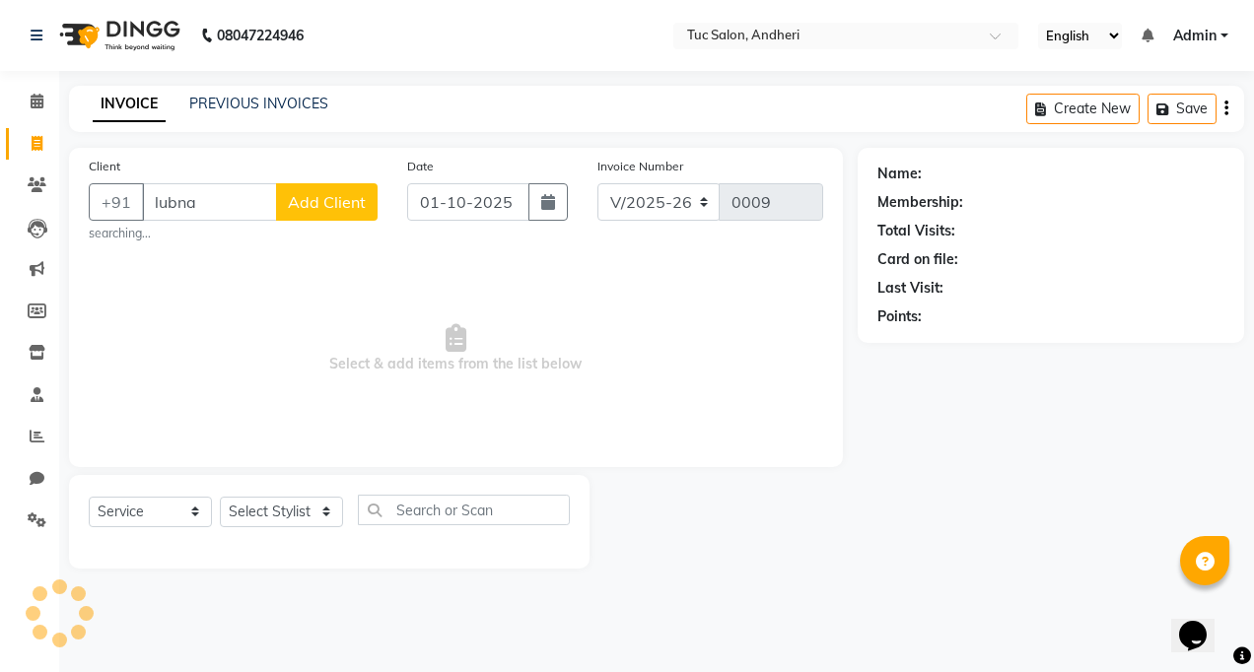
type input "lubna"
click at [354, 196] on span "Add Client" at bounding box center [327, 202] width 78 height 20
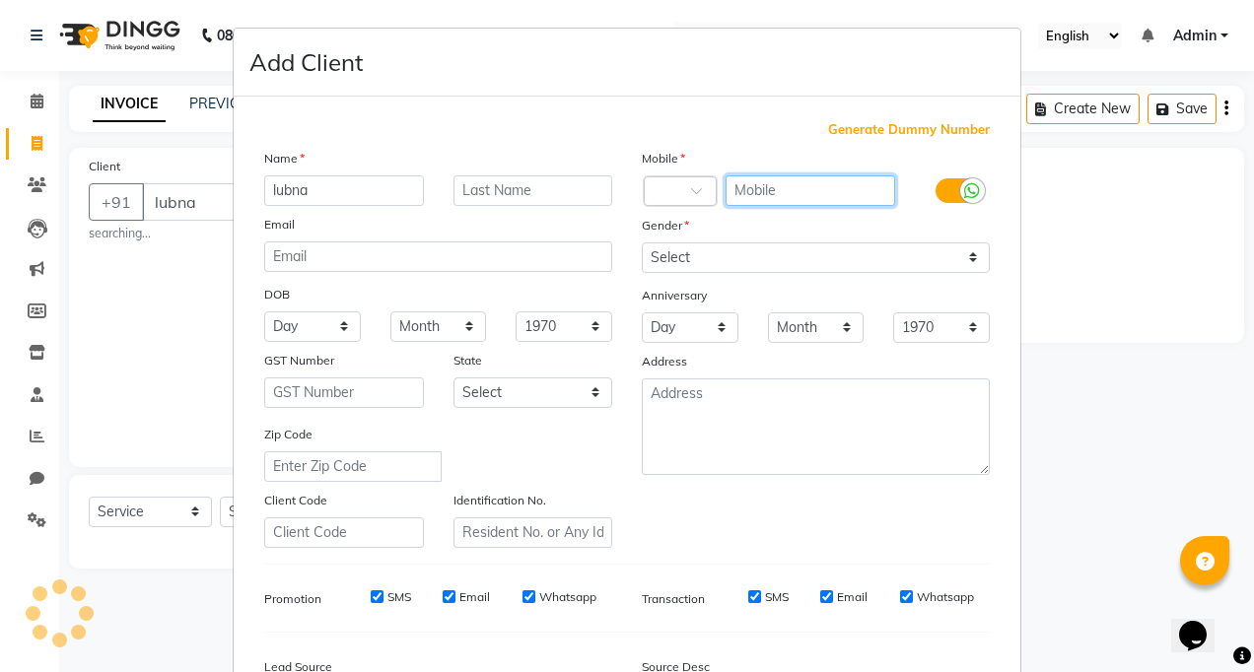
click at [772, 177] on input "text" at bounding box center [811, 191] width 171 height 31
click at [734, 172] on div "Mobile" at bounding box center [816, 162] width 378 height 28
click at [739, 181] on input "text" at bounding box center [811, 191] width 171 height 31
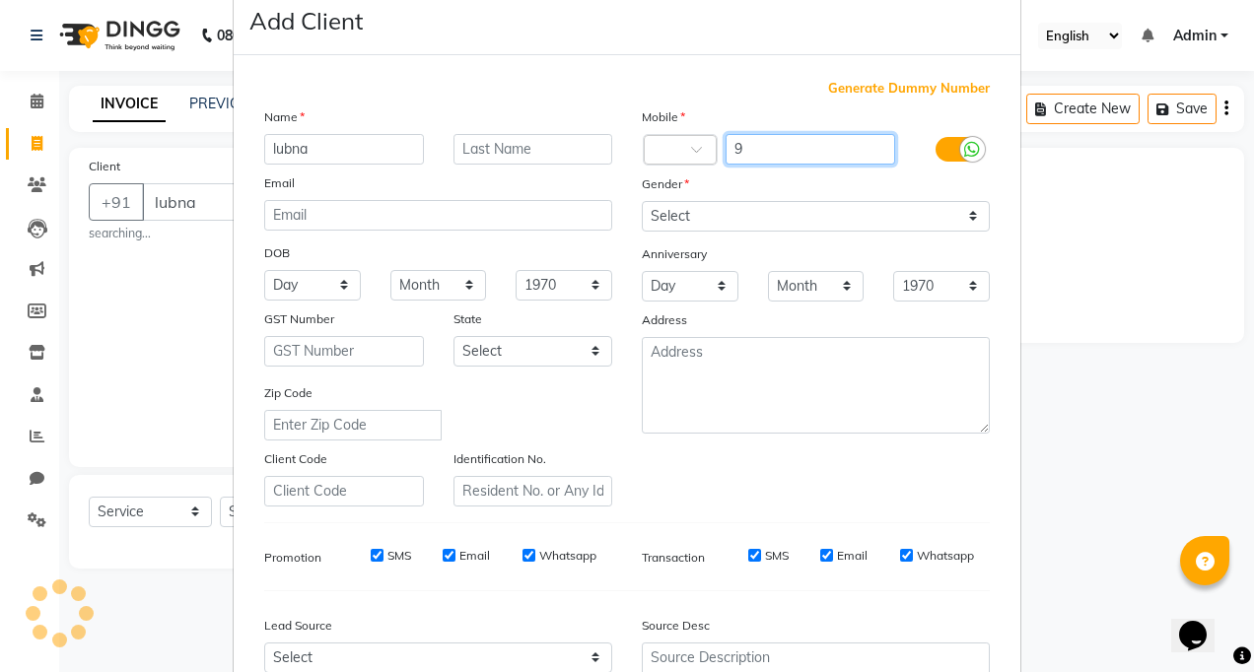
scroll to position [40, 0]
type input "9769502529"
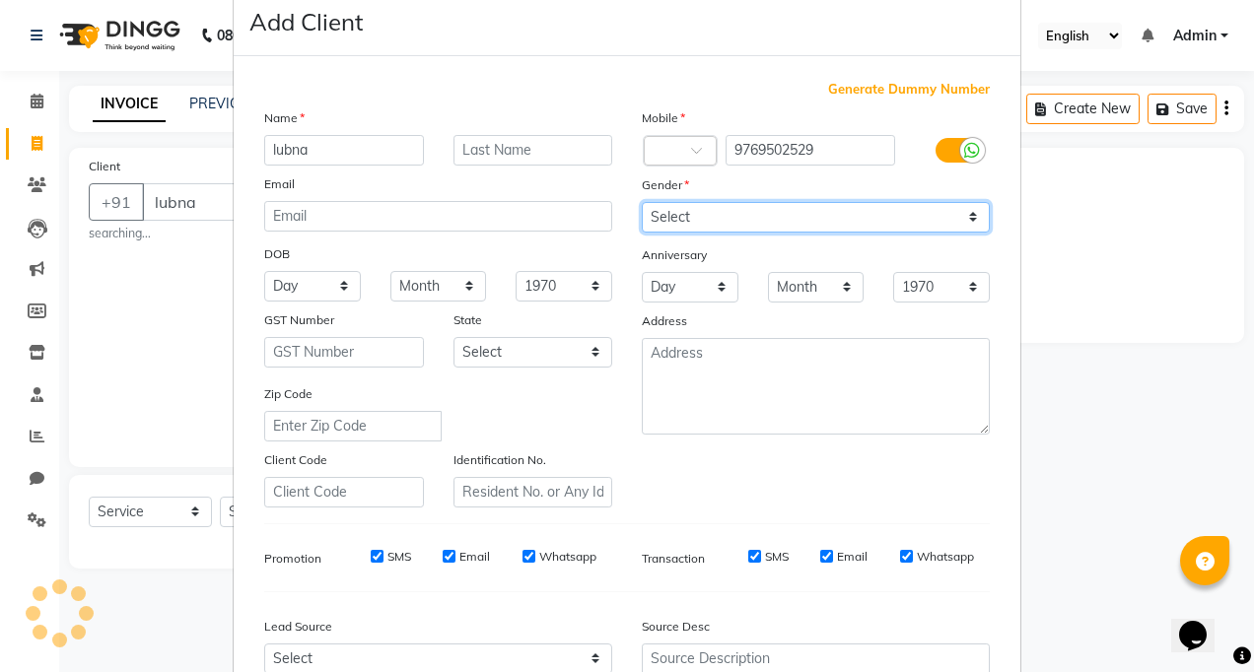
click at [693, 214] on select "Select Male Female Other Prefer Not To Say" at bounding box center [816, 217] width 348 height 31
select select "female"
click at [642, 202] on select "Select Male Female Other Prefer Not To Say" at bounding box center [816, 217] width 348 height 31
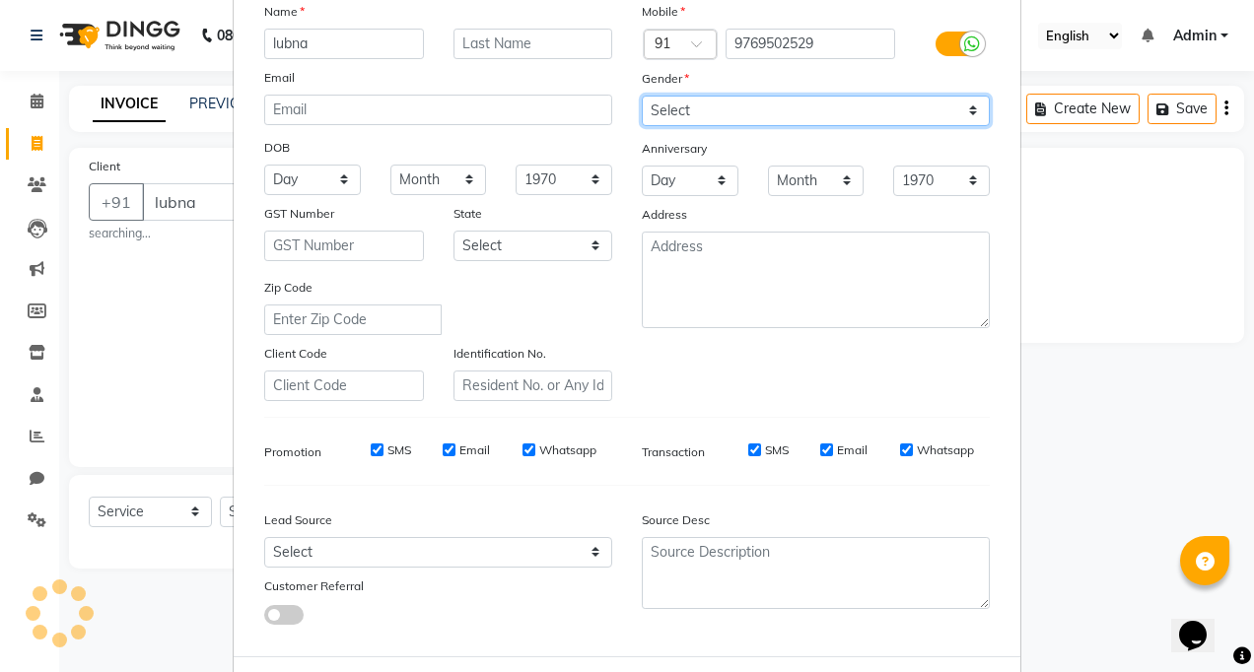
scroll to position [238, 0]
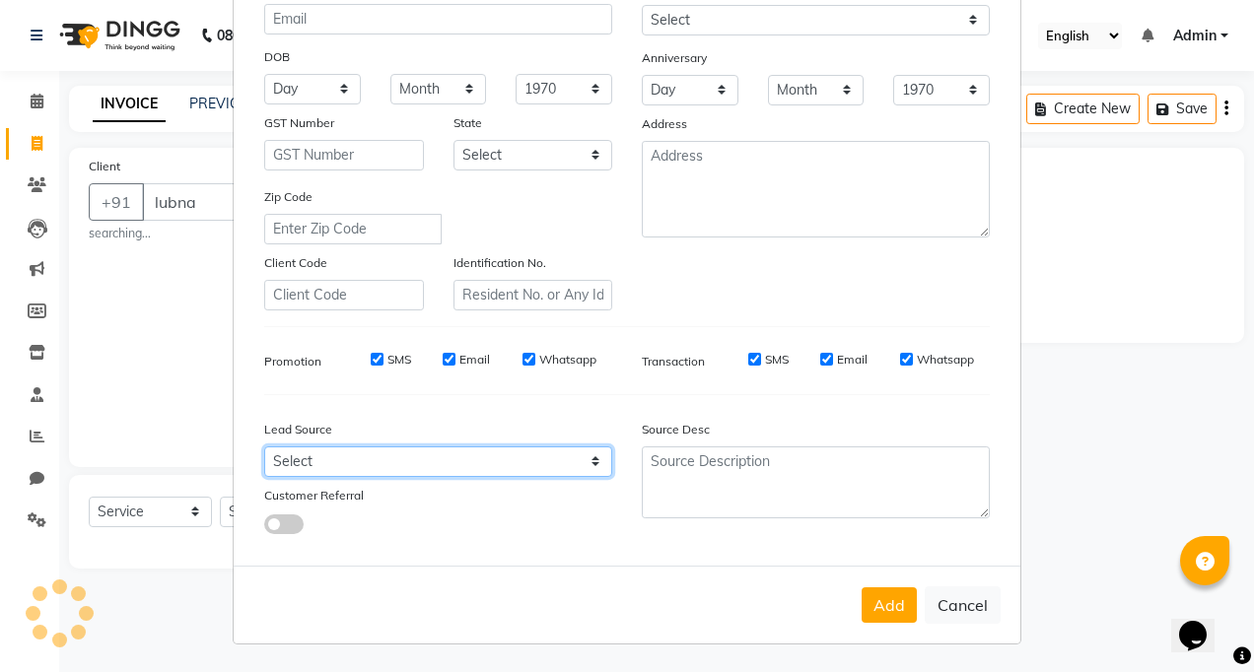
click at [537, 457] on select "Select Walk-in Referral Internet Friend Word of Mouth Advertisement Facebook Ju…" at bounding box center [438, 462] width 348 height 31
select select "57727"
click at [264, 447] on select "Select Walk-in Referral Internet Friend Word of Mouth Advertisement Facebook Ju…" at bounding box center [438, 462] width 348 height 31
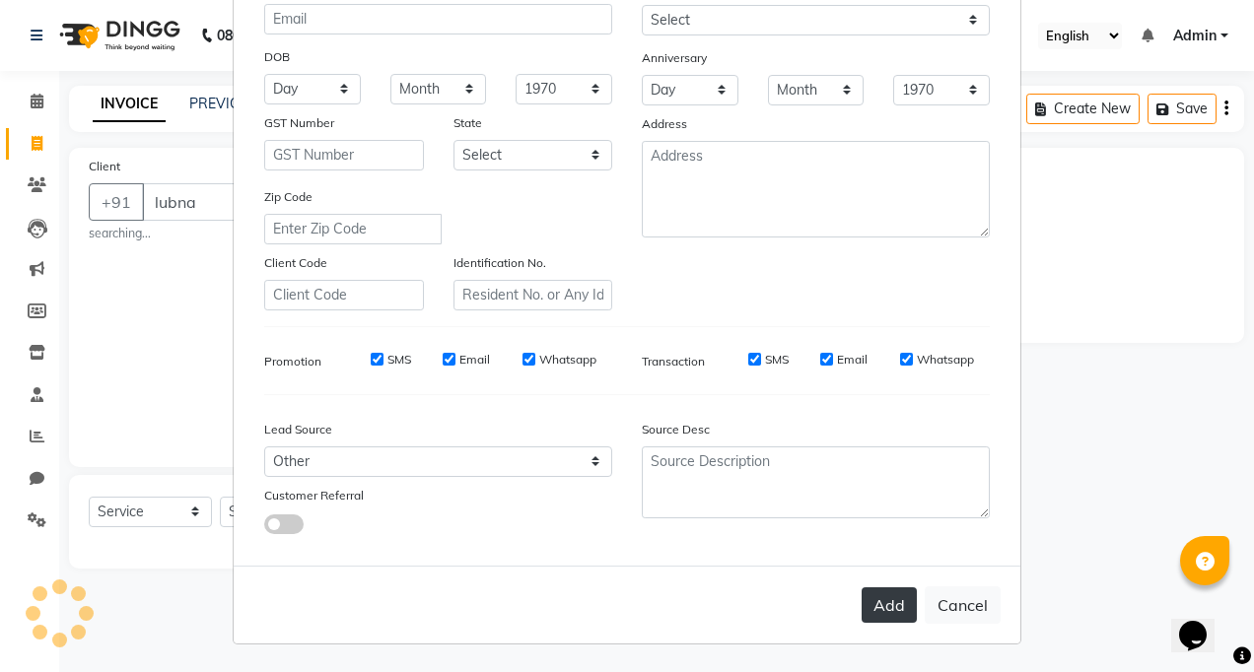
click at [869, 607] on button "Add" at bounding box center [889, 605] width 55 height 35
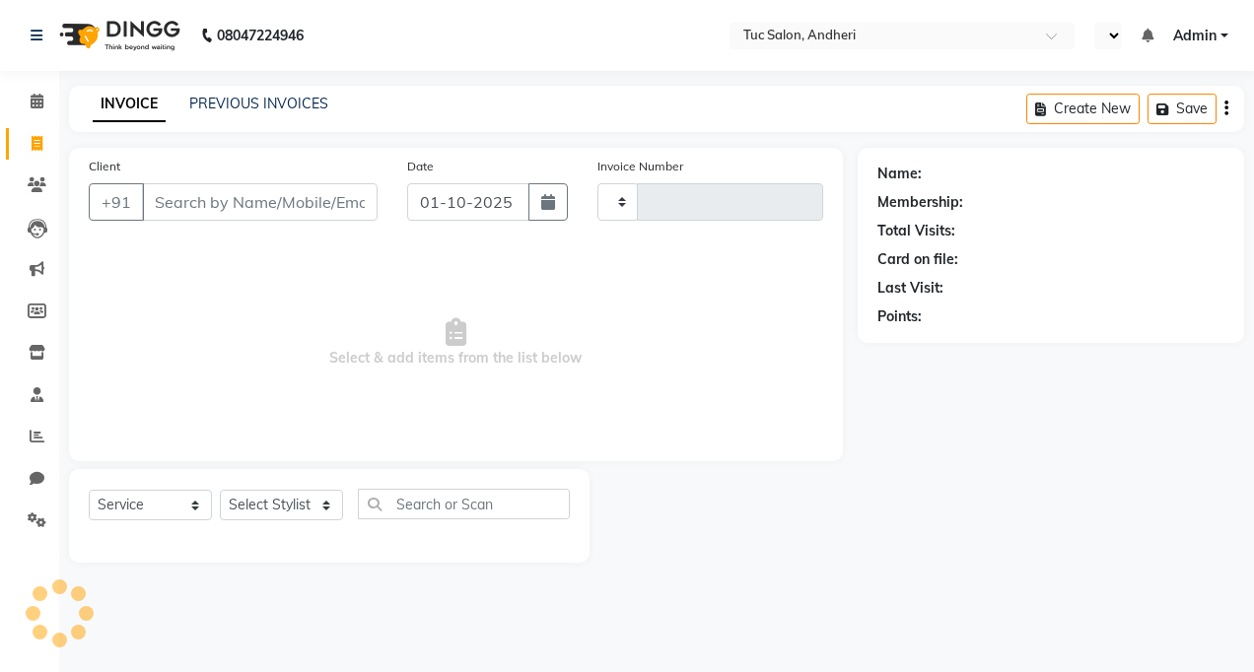
select select "service"
type input "0009"
select select "en"
select select "9101"
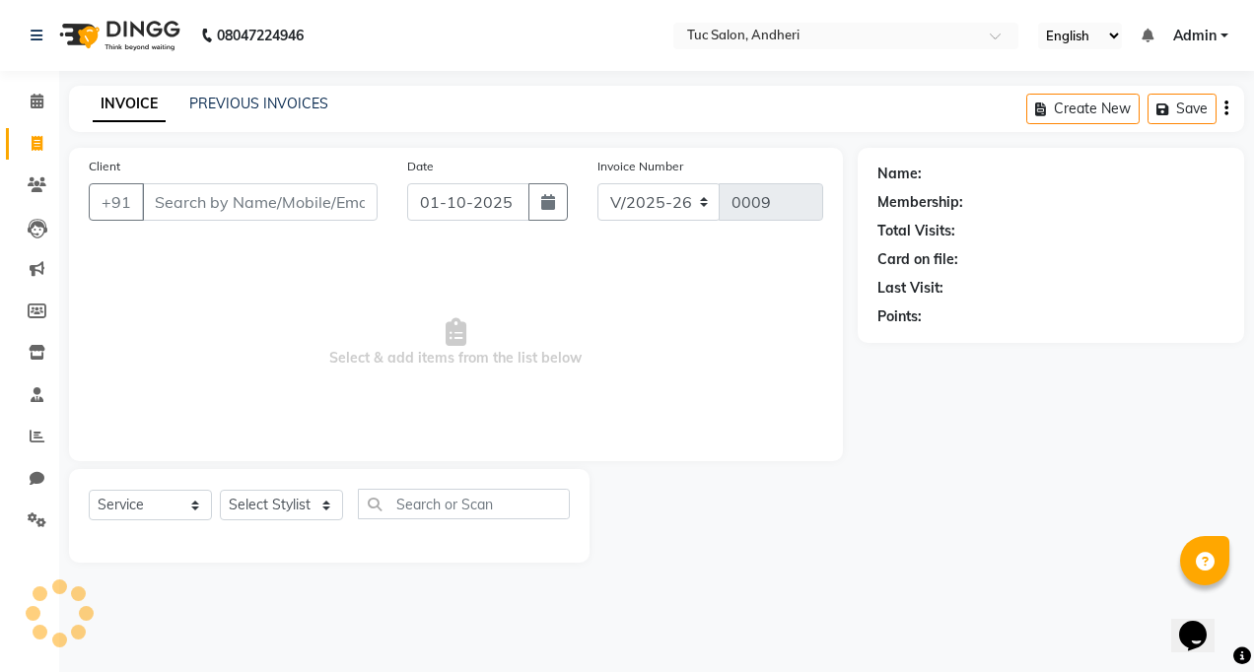
click at [197, 213] on input "Client" at bounding box center [260, 201] width 236 height 37
click at [197, 211] on input "Client" at bounding box center [260, 201] width 236 height 37
click at [33, 98] on icon at bounding box center [37, 101] width 13 height 15
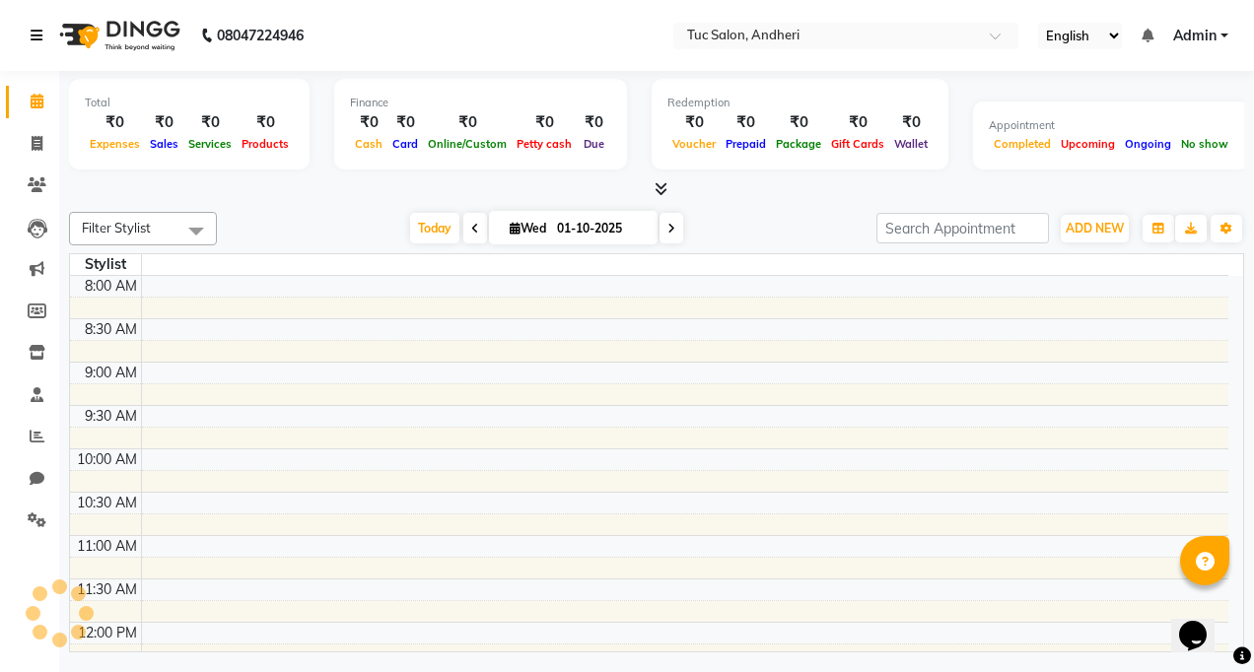
click at [39, 38] on icon at bounding box center [37, 36] width 12 height 14
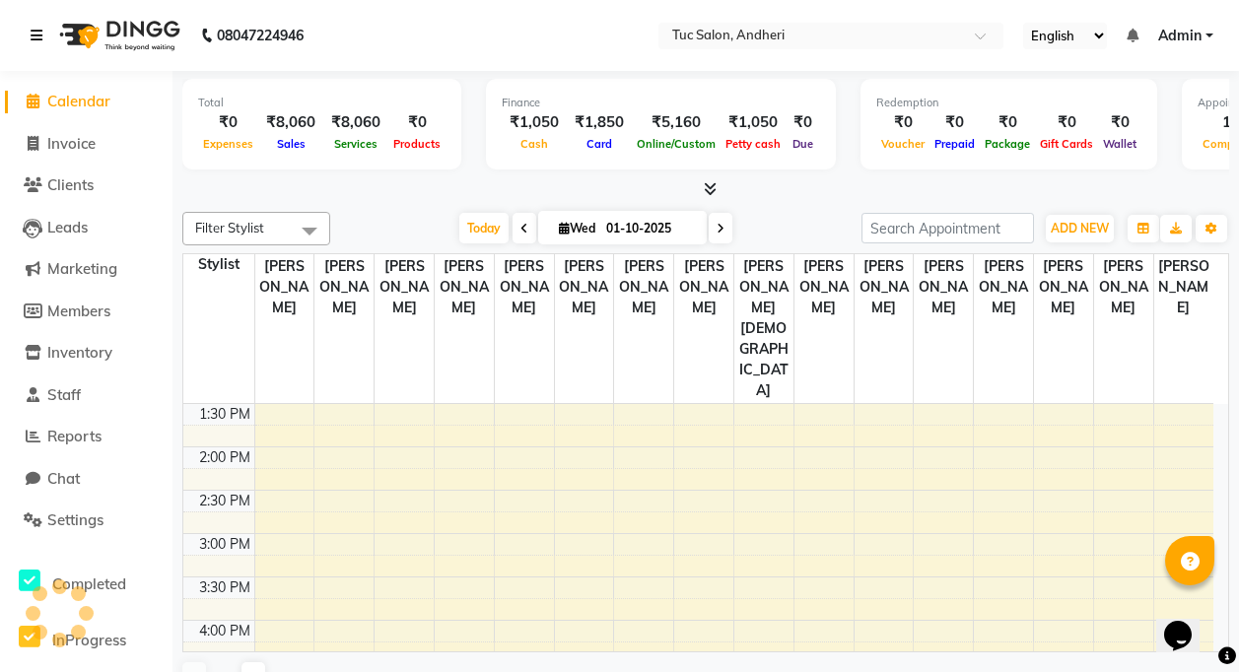
scroll to position [435, 0]
click at [351, 206] on div "Filter Stylist Select All [PERSON_NAME] [PERSON_NAME] [PERSON_NAME] [PERSON_NAM…" at bounding box center [705, 455] width 1047 height 502
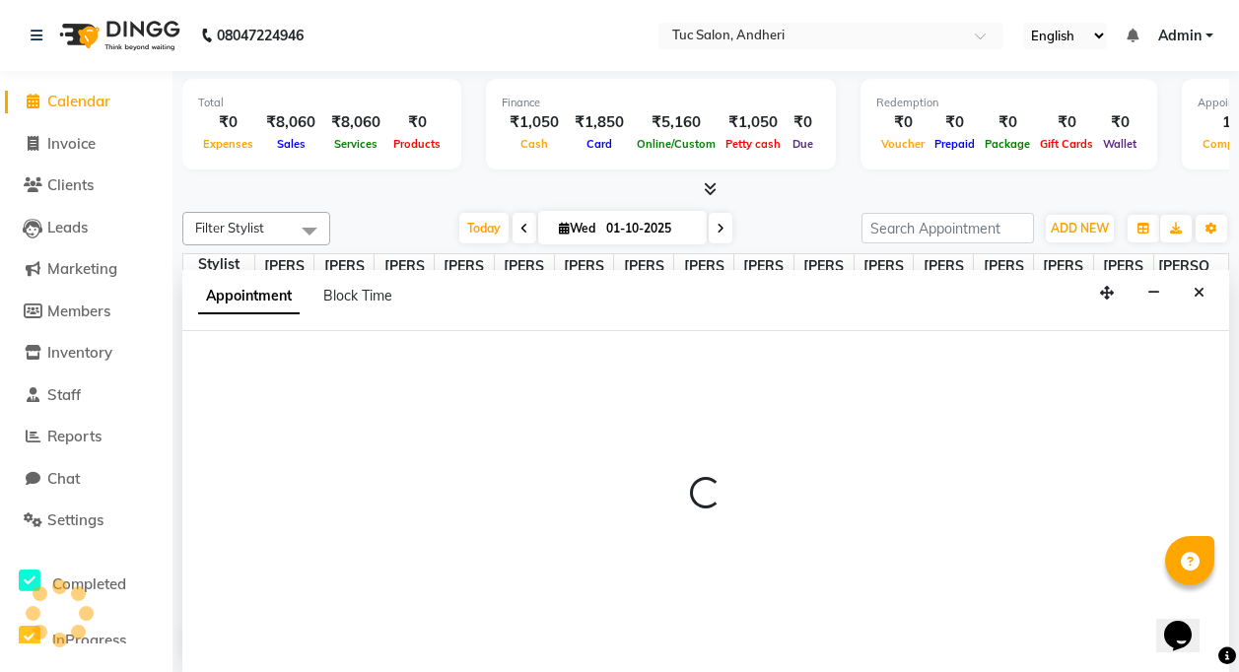
scroll to position [1, 0]
click at [57, 101] on span "Calendar" at bounding box center [78, 100] width 63 height 19
click at [35, 38] on icon at bounding box center [37, 35] width 12 height 14
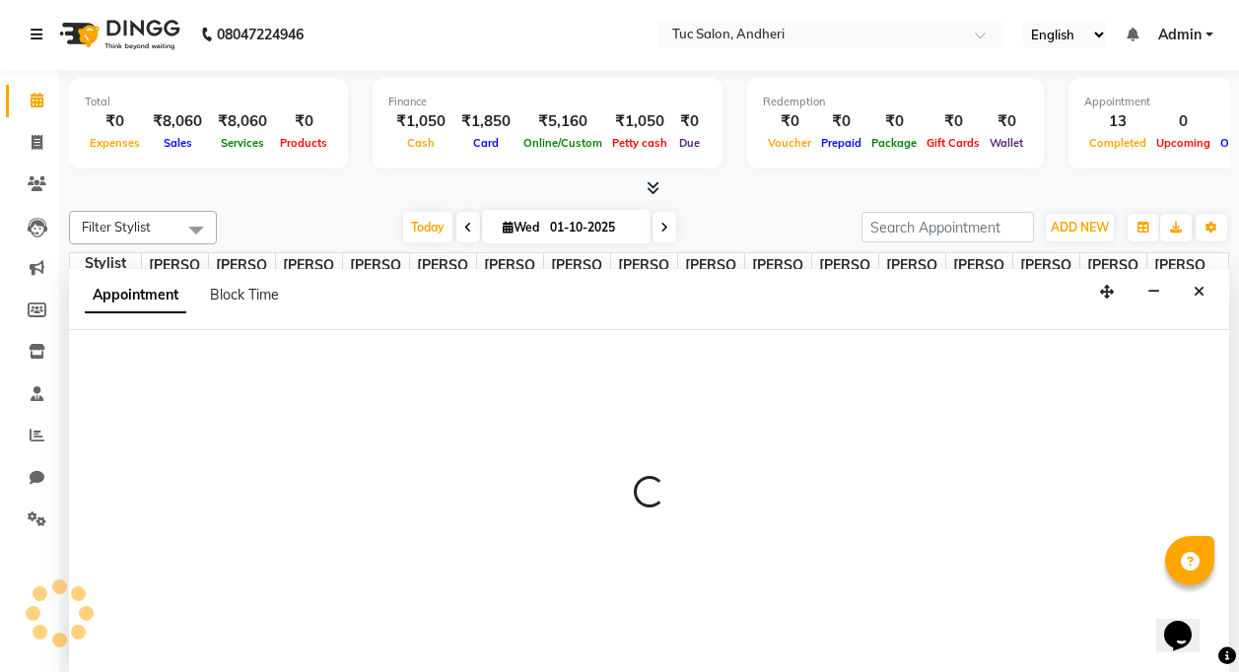
scroll to position [0, 0]
select select "tentative"
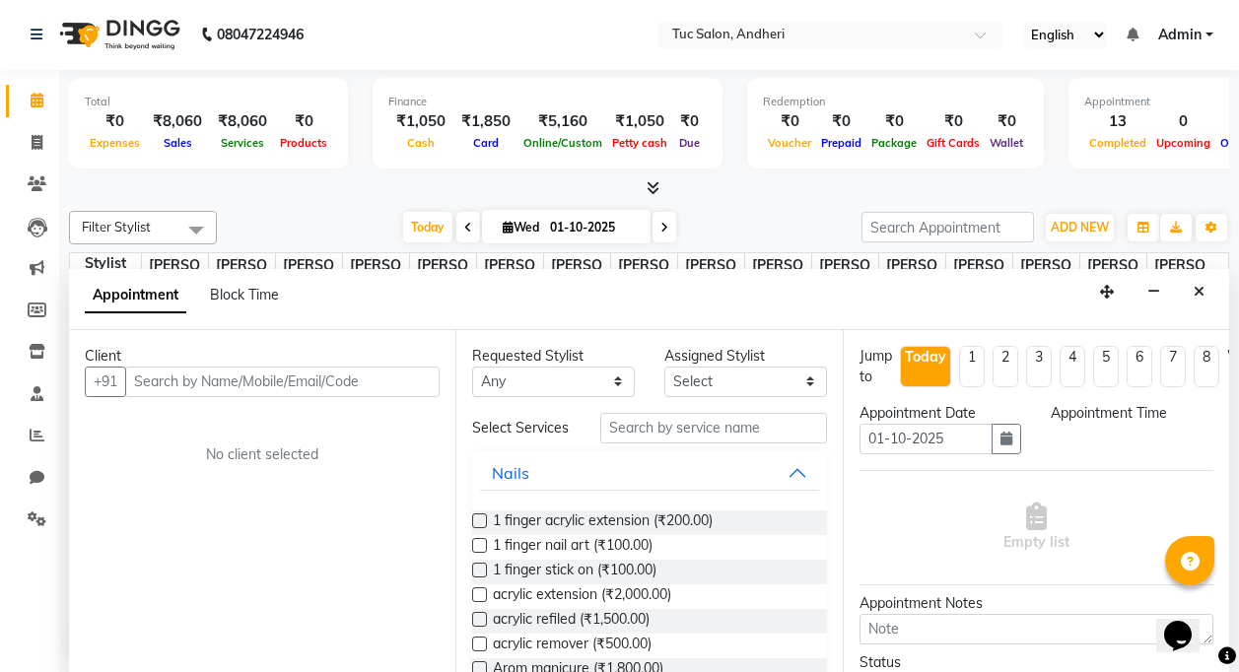
click at [40, 86] on link "Calendar" at bounding box center [29, 101] width 47 height 33
click at [44, 96] on span at bounding box center [37, 101] width 35 height 23
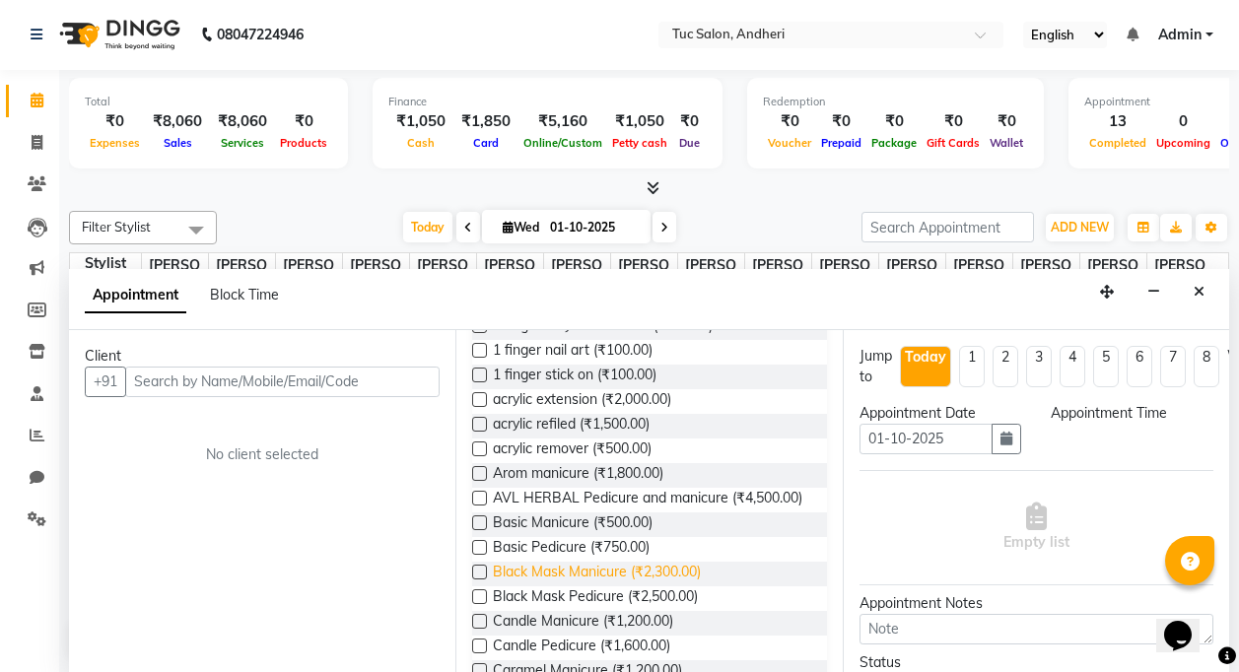
scroll to position [197, 0]
click at [37, 220] on icon at bounding box center [38, 228] width 20 height 20
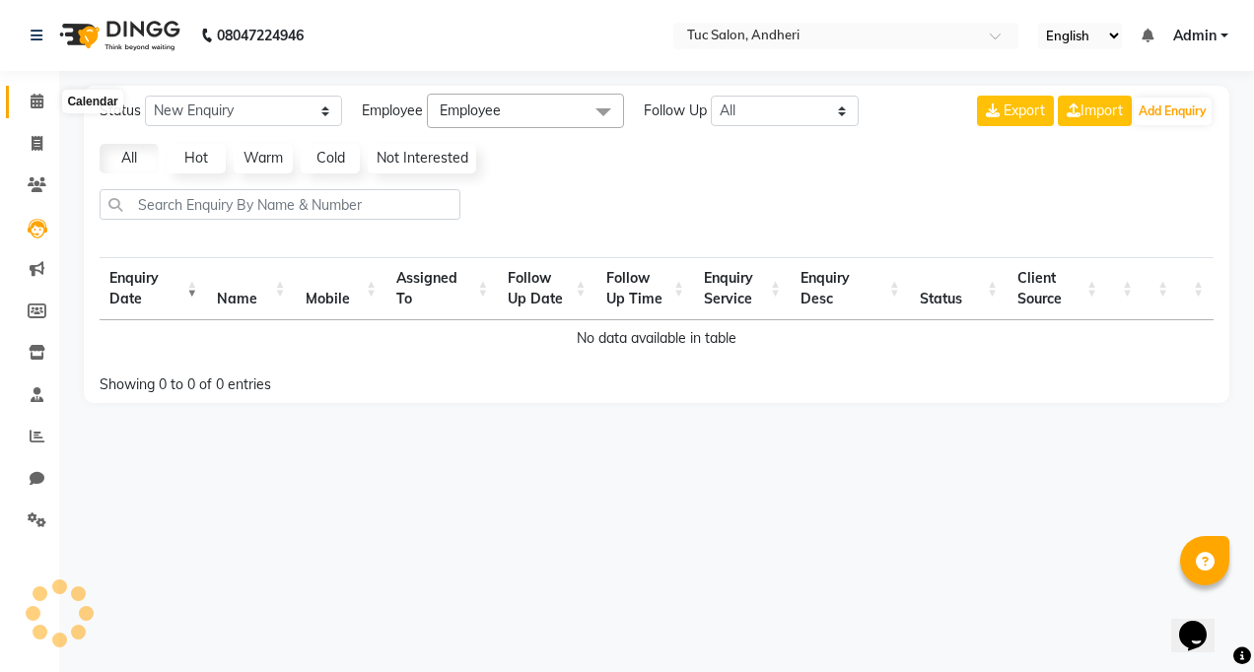
click at [33, 94] on icon at bounding box center [37, 101] width 13 height 15
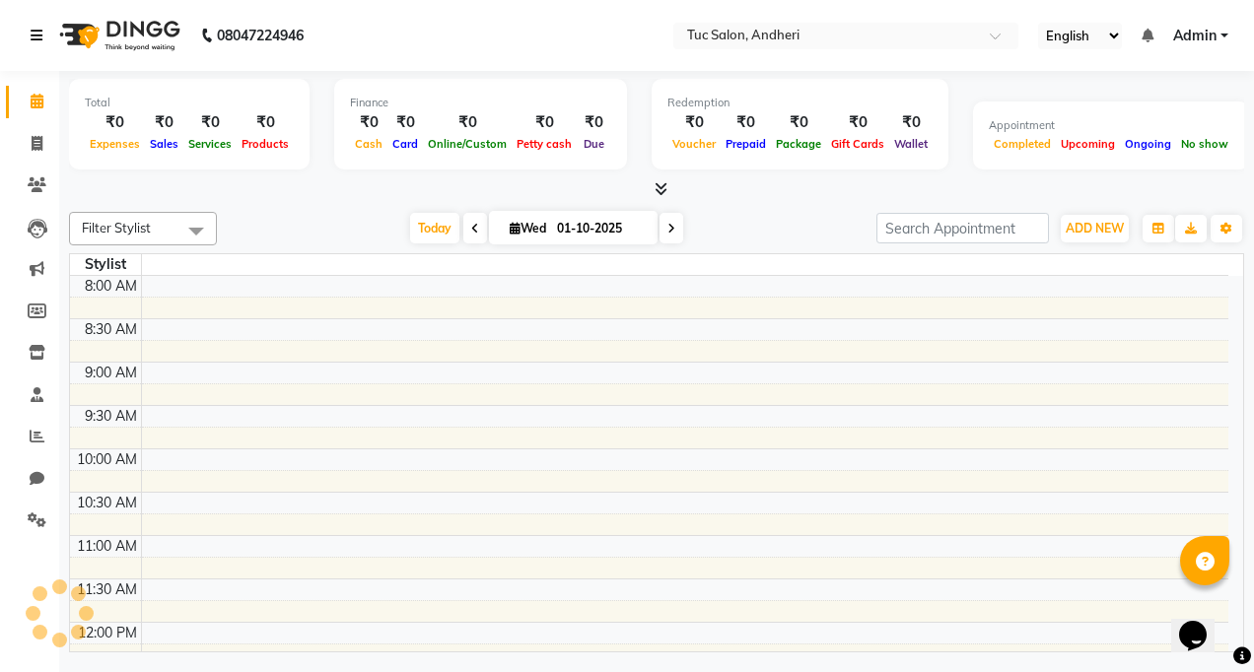
click at [35, 25] on link at bounding box center [41, 35] width 20 height 55
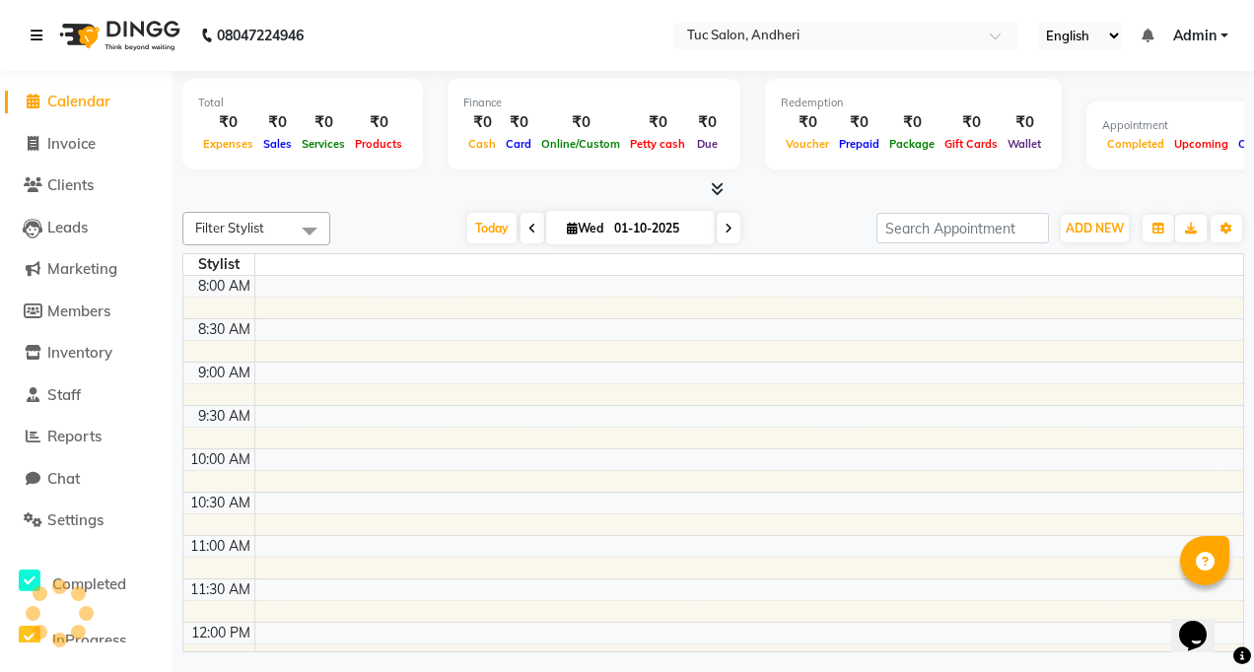
click at [38, 35] on icon at bounding box center [37, 36] width 12 height 14
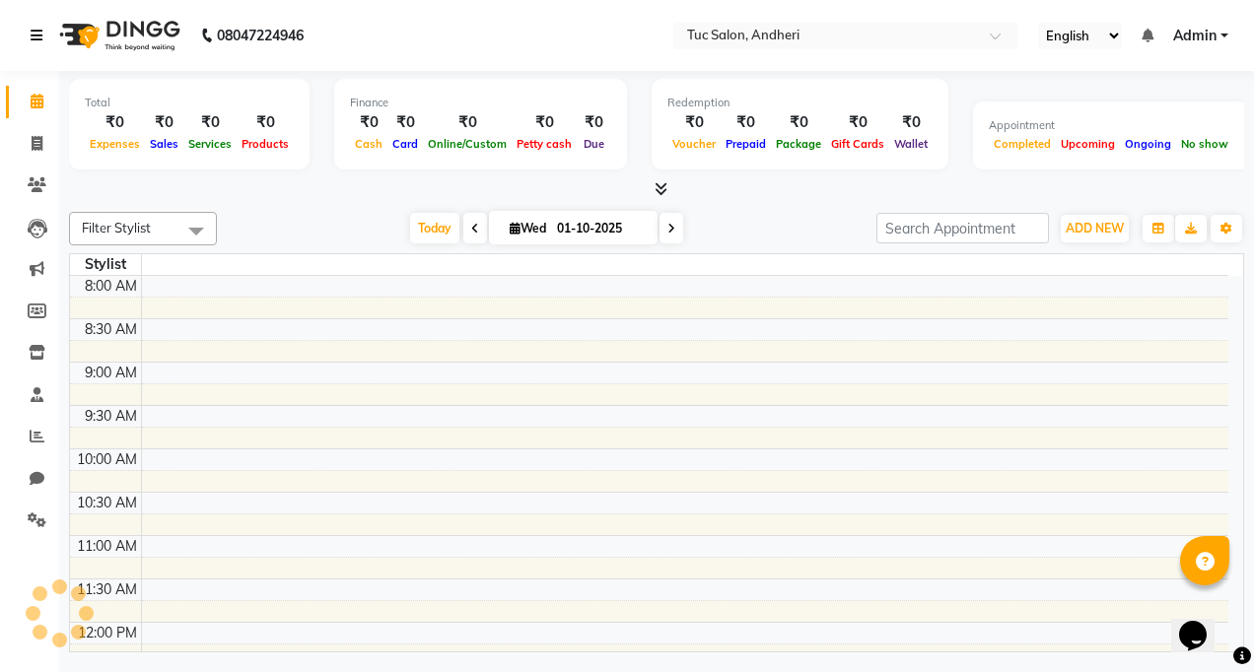
click at [38, 35] on icon at bounding box center [37, 36] width 12 height 14
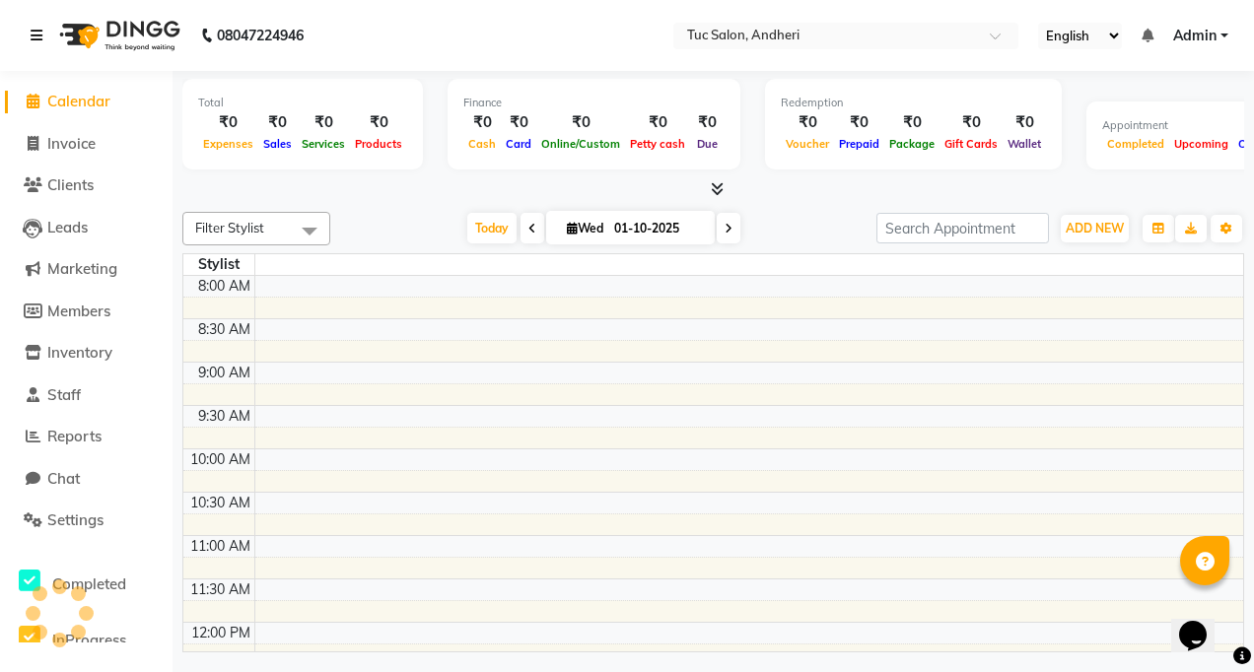
click at [38, 35] on icon at bounding box center [37, 36] width 12 height 14
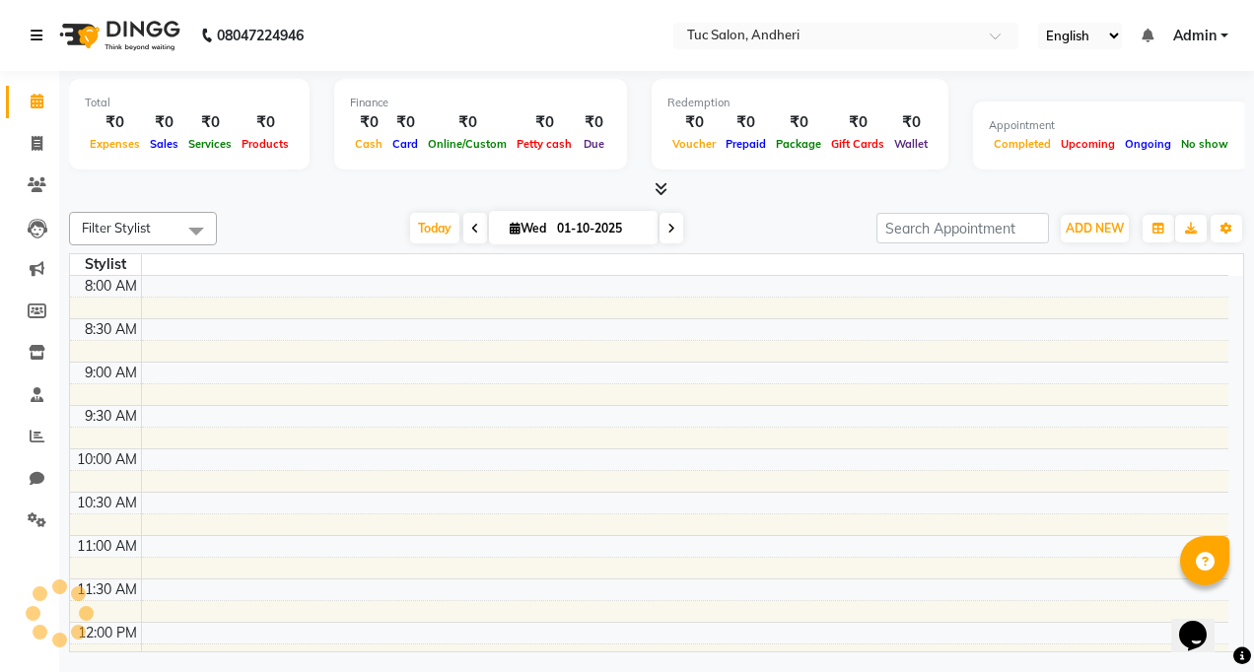
click at [38, 35] on icon at bounding box center [37, 36] width 12 height 14
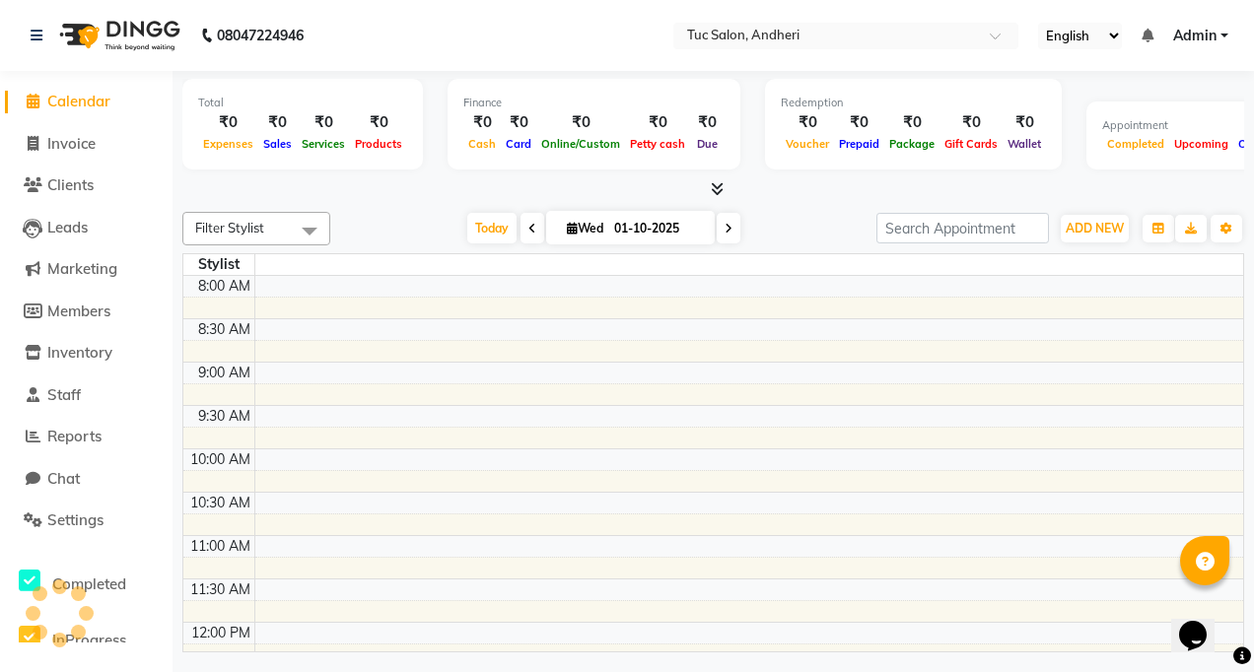
click at [66, 32] on img at bounding box center [117, 35] width 135 height 55
click at [15, 20] on nav "08047224946 Select Location × Tuc Salon, Andheri English ENGLISH Español العربي…" at bounding box center [627, 35] width 1254 height 71
click at [35, 37] on icon at bounding box center [37, 36] width 12 height 14
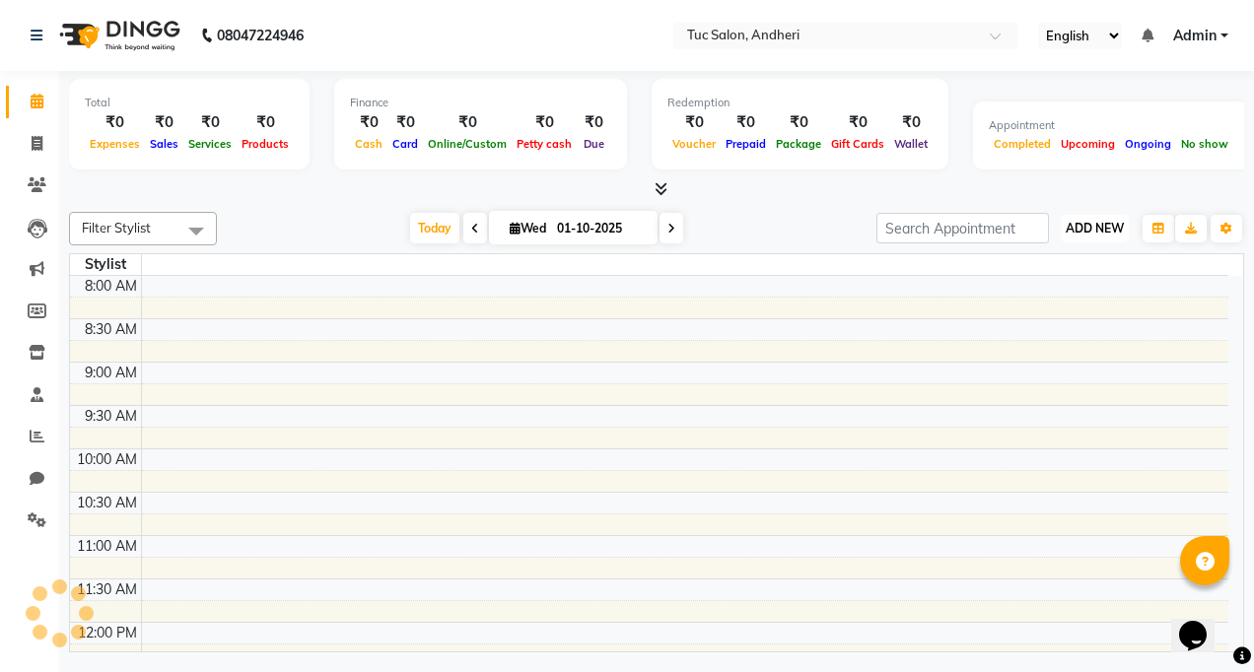
click at [1071, 227] on span "ADD NEW" at bounding box center [1095, 228] width 58 height 15
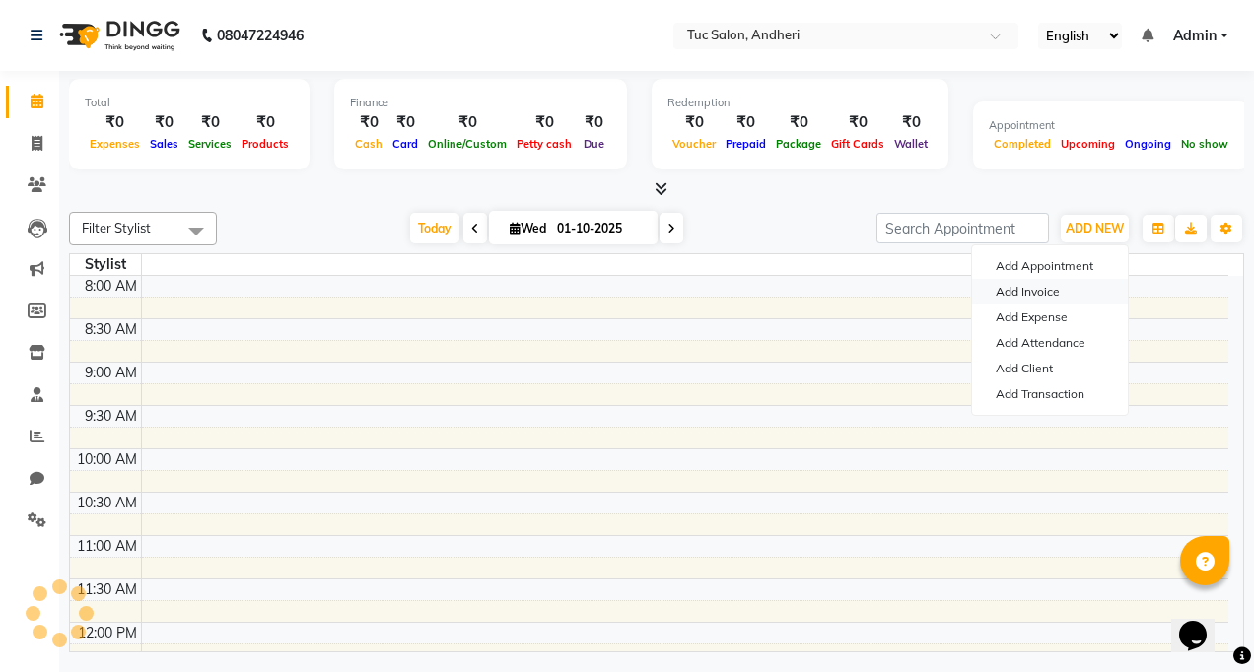
click at [1070, 285] on link "Add Invoice" at bounding box center [1050, 292] width 156 height 26
select select "service"
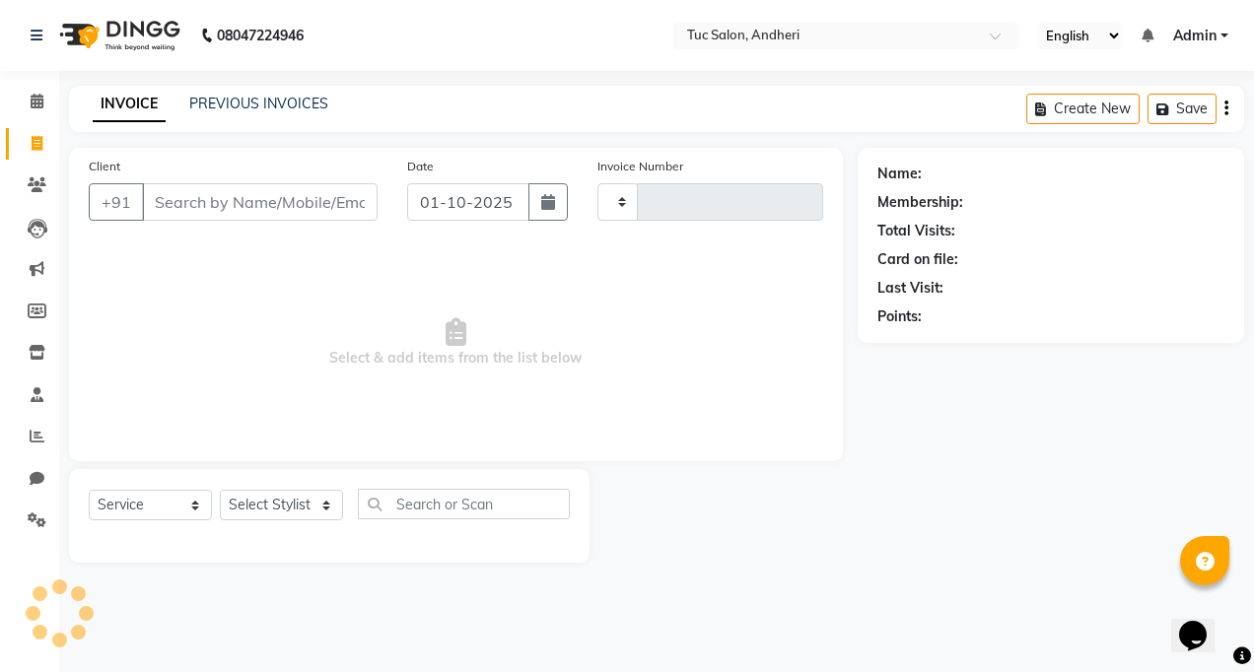
click at [176, 217] on input "Client" at bounding box center [260, 201] width 236 height 37
type input "walking"
click at [346, 190] on button "Add Client" at bounding box center [327, 201] width 102 height 37
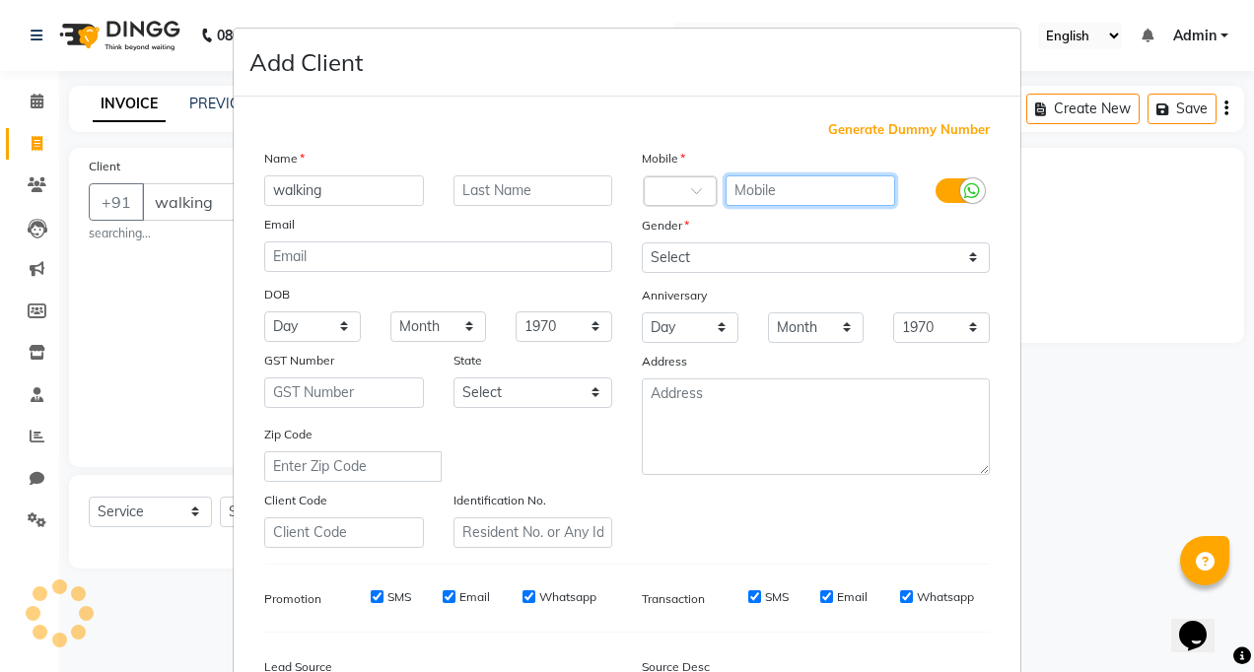
click at [818, 183] on input "text" at bounding box center [811, 191] width 171 height 31
type input "0009"
select select "9101"
type input "7208197286"
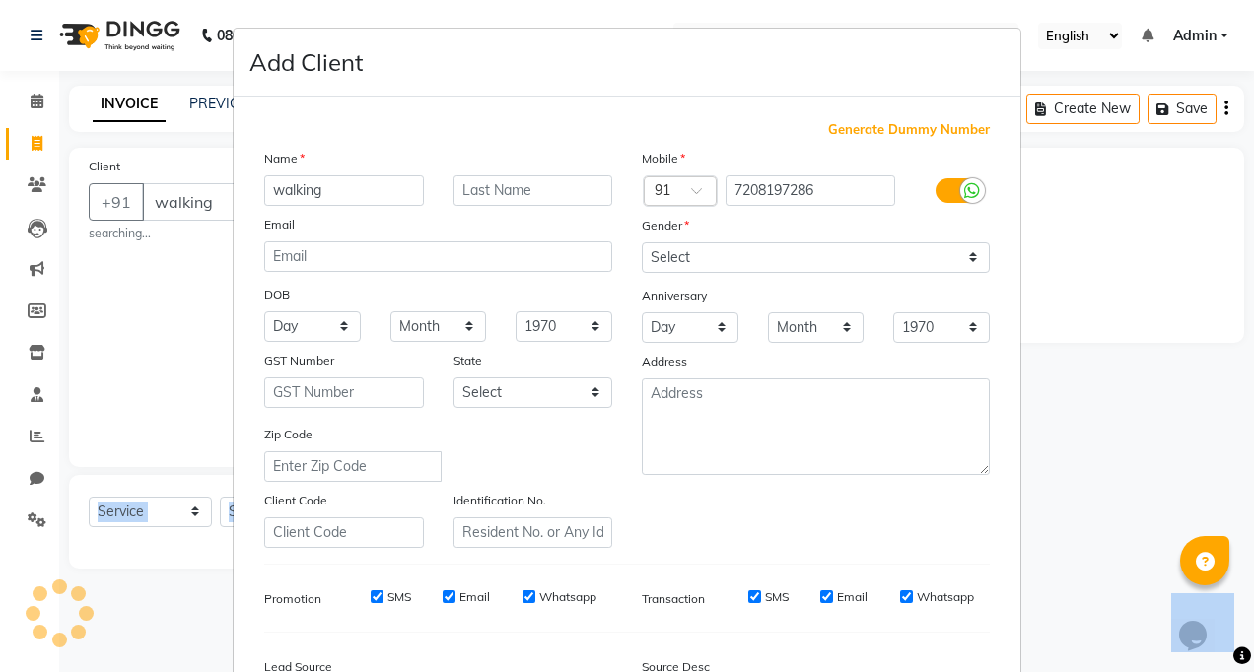
click at [0, 361] on html "08047224946 Select Location × Tuc Salon, Andheri English ENGLISH Español العربي…" at bounding box center [627, 336] width 1254 height 672
drag, startPoint x: -4, startPoint y: 361, endPoint x: 193, endPoint y: 199, distance: 255.0
click at [193, 199] on ngb-modal-window "Add Client Generate Dummy Number Name walking Email DOB Day 01 02 03 04 05 06 0…" at bounding box center [627, 336] width 1254 height 672
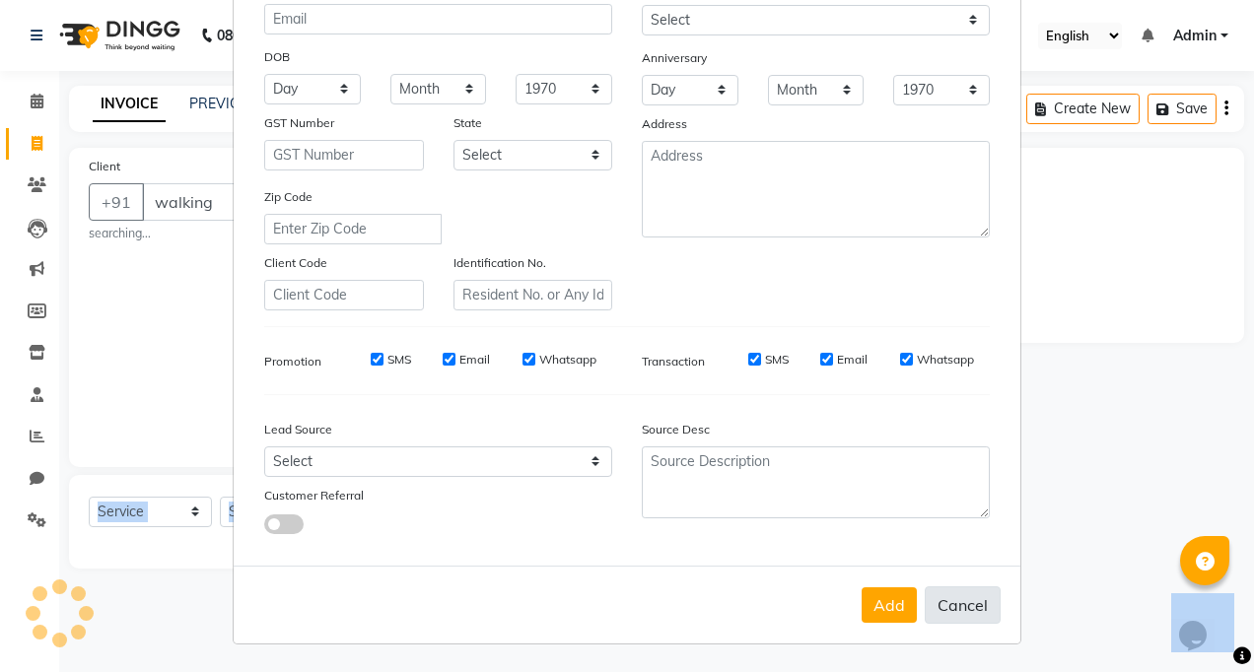
click at [949, 603] on button "Cancel" at bounding box center [963, 605] width 76 height 37
select select
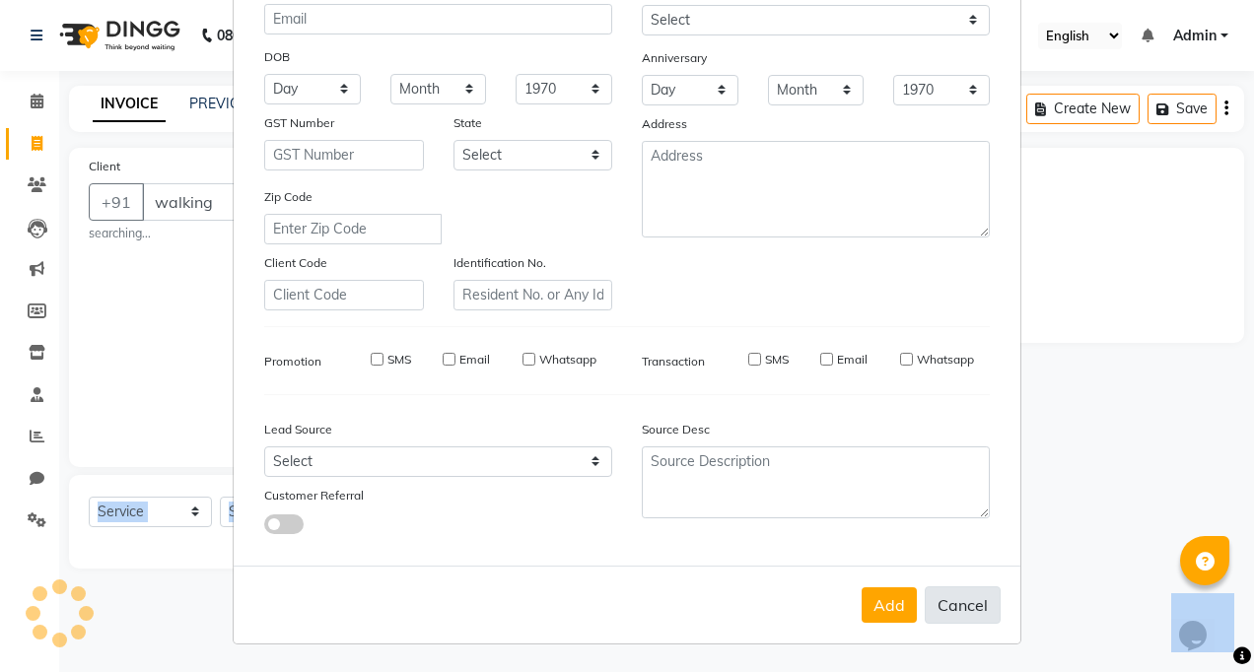
select select
checkbox input "false"
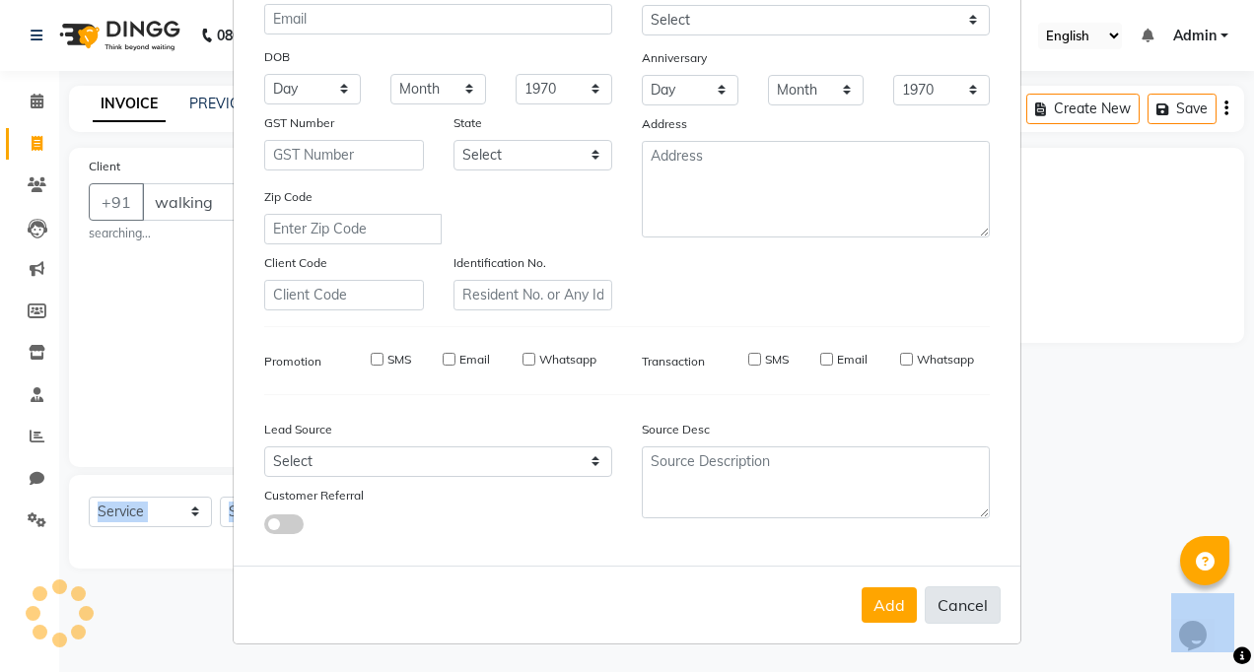
checkbox input "false"
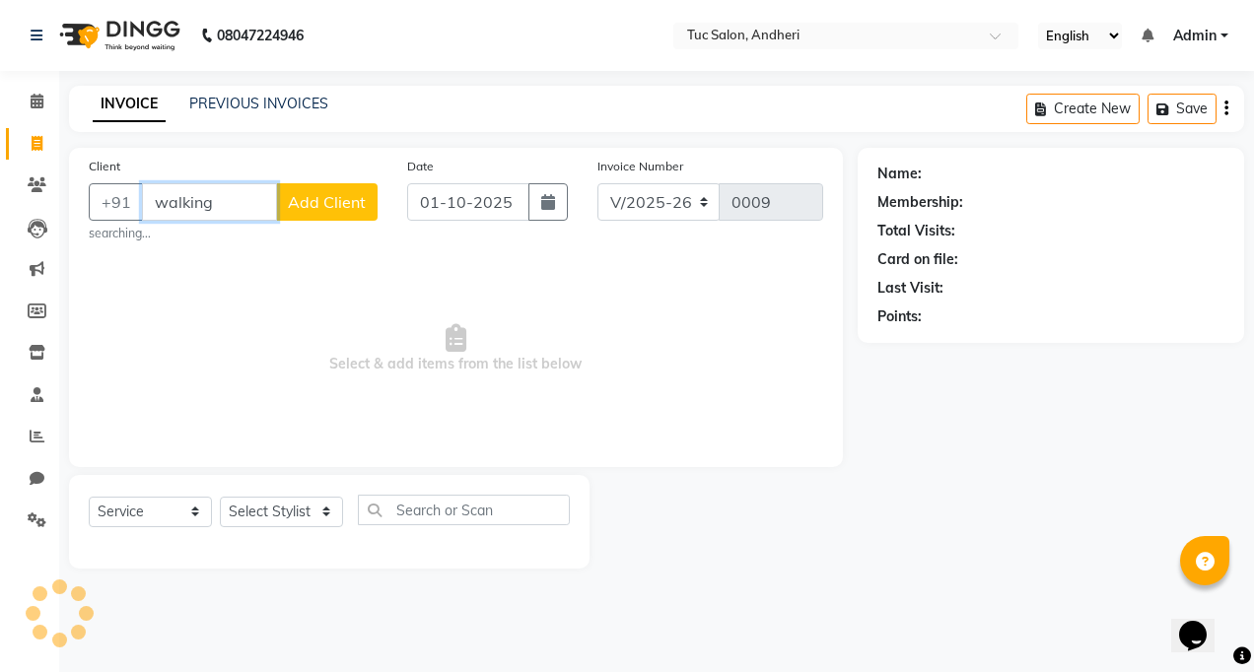
click at [261, 188] on input "walking" at bounding box center [209, 201] width 135 height 37
click at [347, 199] on span "Add Client" at bounding box center [327, 202] width 78 height 20
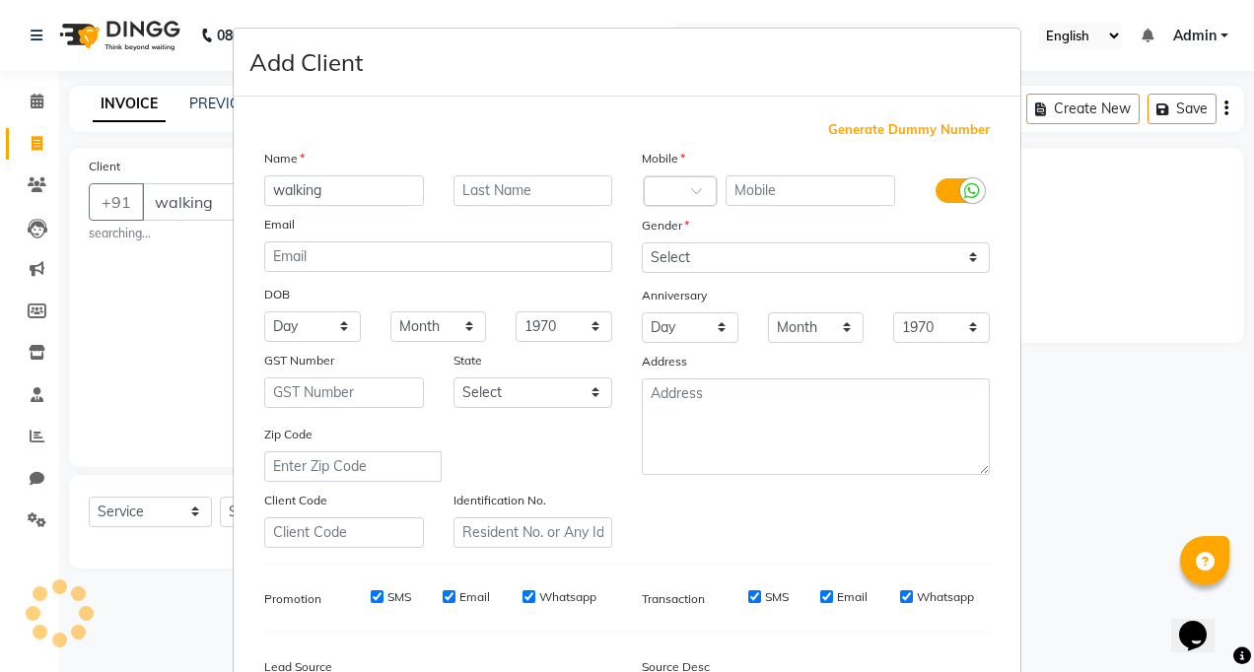
click at [347, 199] on input "walking" at bounding box center [344, 191] width 160 height 31
click at [191, 184] on ngb-modal-window "Add Client Generate Dummy Number Name walking Email DOB Day 01 02 03 04 05 06 0…" at bounding box center [627, 336] width 1254 height 672
click at [199, 194] on ngb-modal-window "Add Client Generate Dummy Number Name walking Email DOB Day 01 02 03 04 05 06 0…" at bounding box center [627, 336] width 1254 height 672
drag, startPoint x: 220, startPoint y: 205, endPoint x: 259, endPoint y: 213, distance: 40.2
click at [220, 207] on ngb-modal-window "Add Client Generate Dummy Number Name walking Email DOB Day 01 02 03 04 05 06 0…" at bounding box center [627, 336] width 1254 height 672
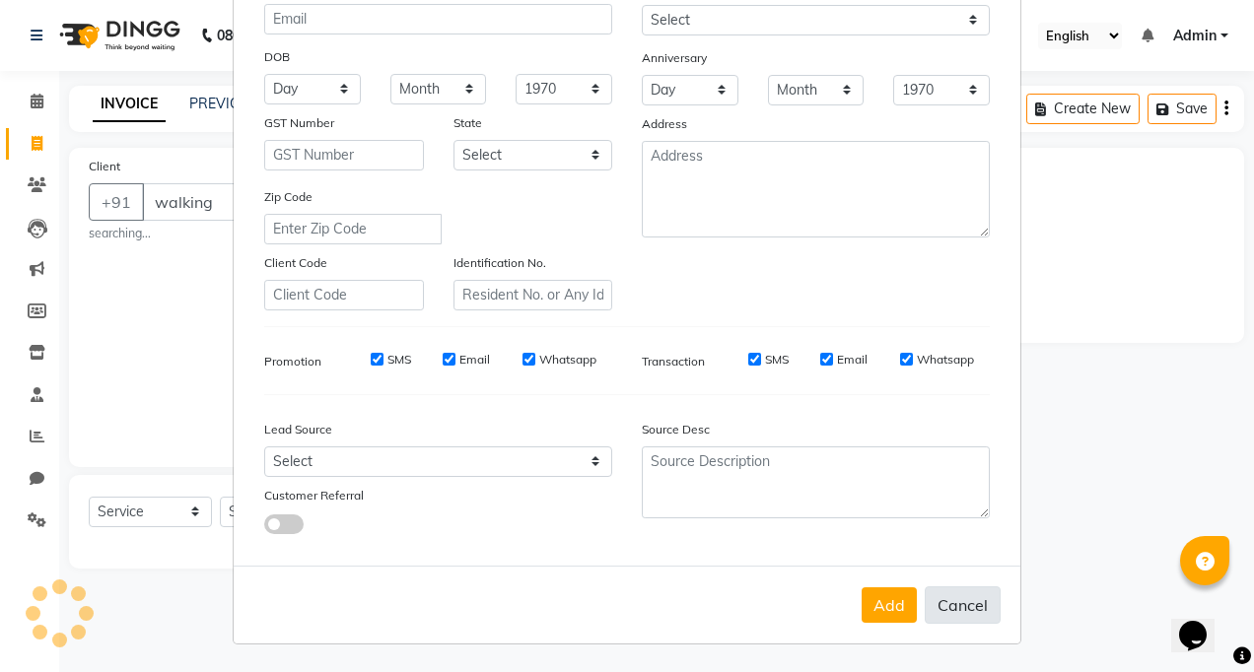
click at [942, 607] on button "Cancel" at bounding box center [963, 605] width 76 height 37
select select
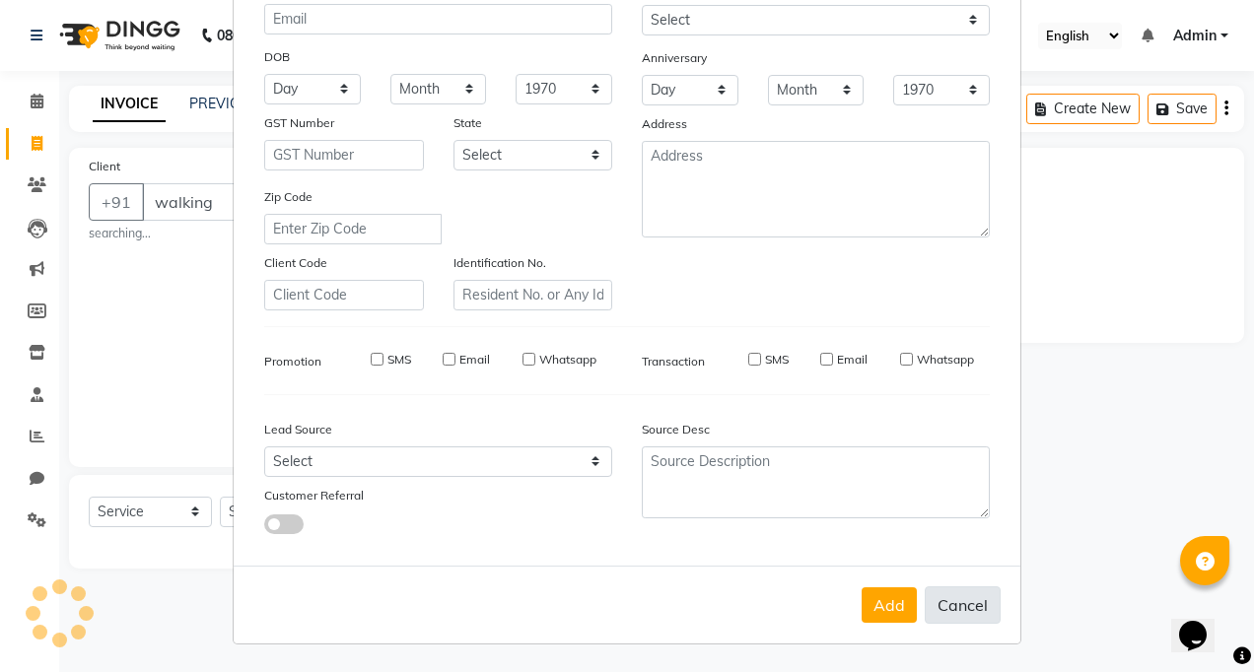
select select
checkbox input "false"
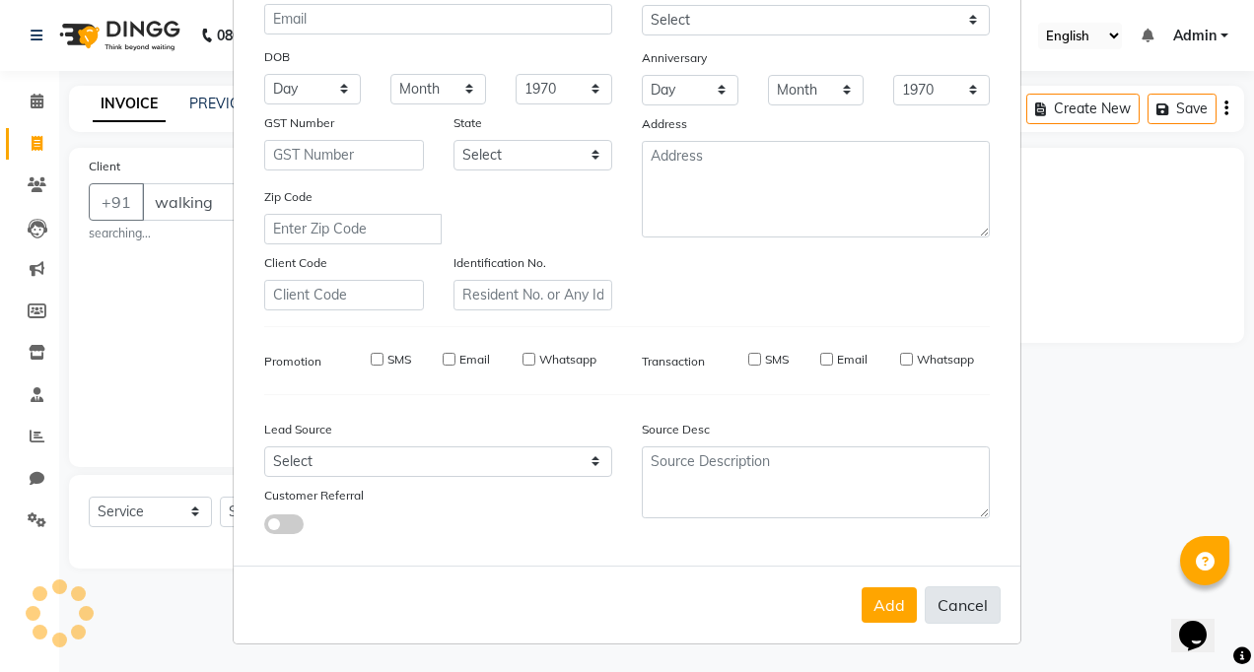
checkbox input "false"
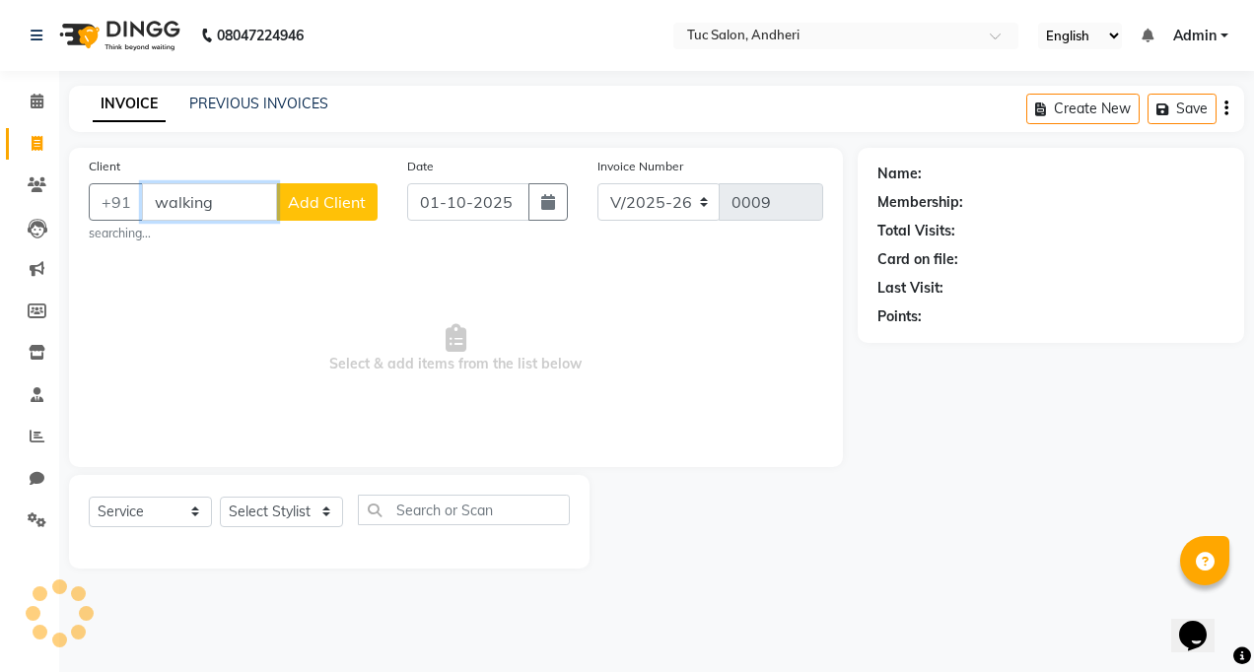
click at [261, 212] on input "walking" at bounding box center [209, 201] width 135 height 37
type input "w"
type input "7"
type input "walking"
click at [337, 202] on span "Add Client" at bounding box center [327, 202] width 78 height 20
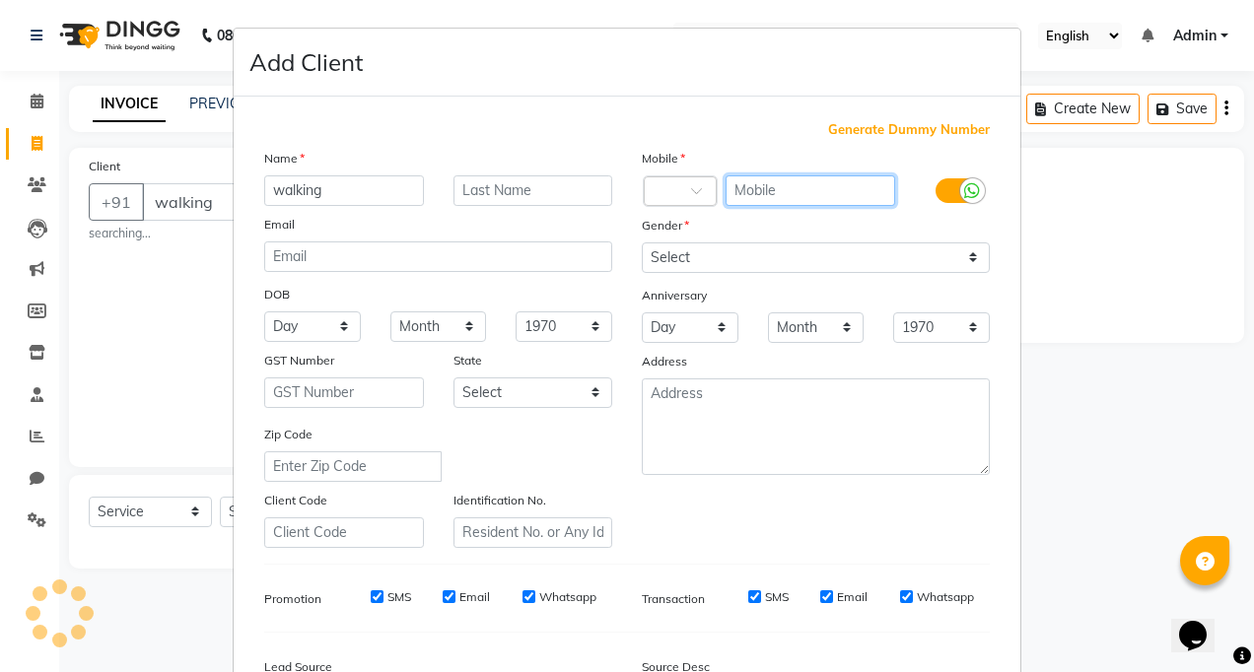
click at [856, 197] on input "text" at bounding box center [811, 191] width 171 height 31
click at [757, 189] on input "text" at bounding box center [811, 191] width 171 height 31
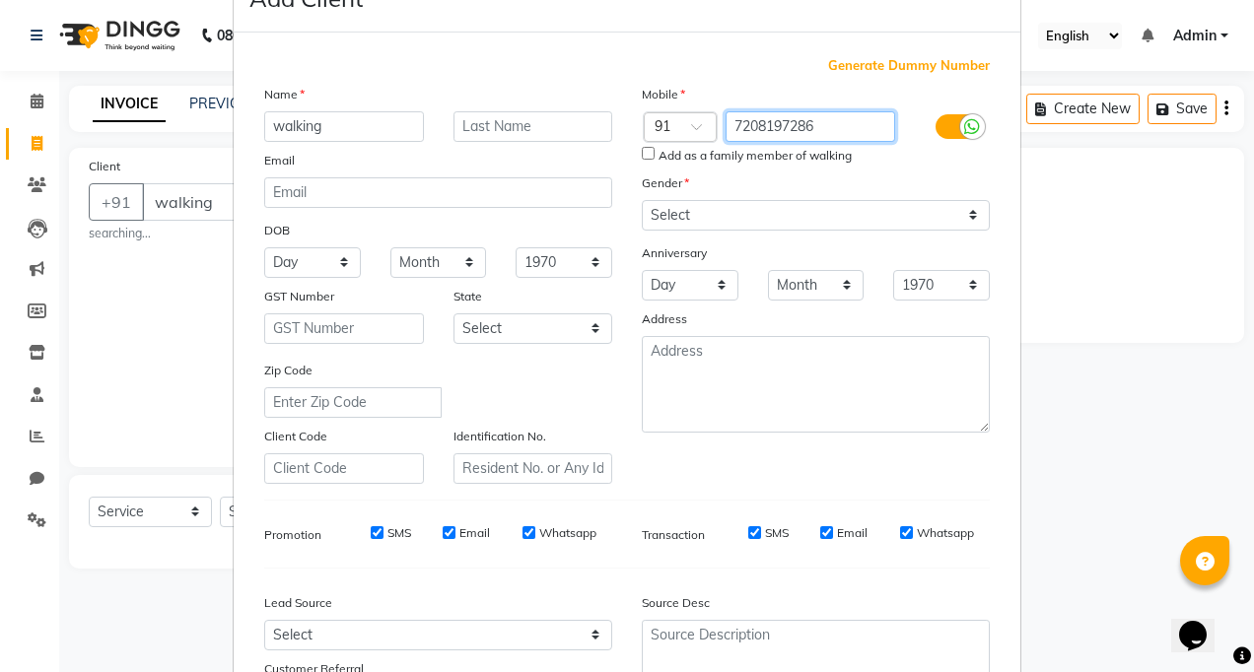
scroll to position [99, 0]
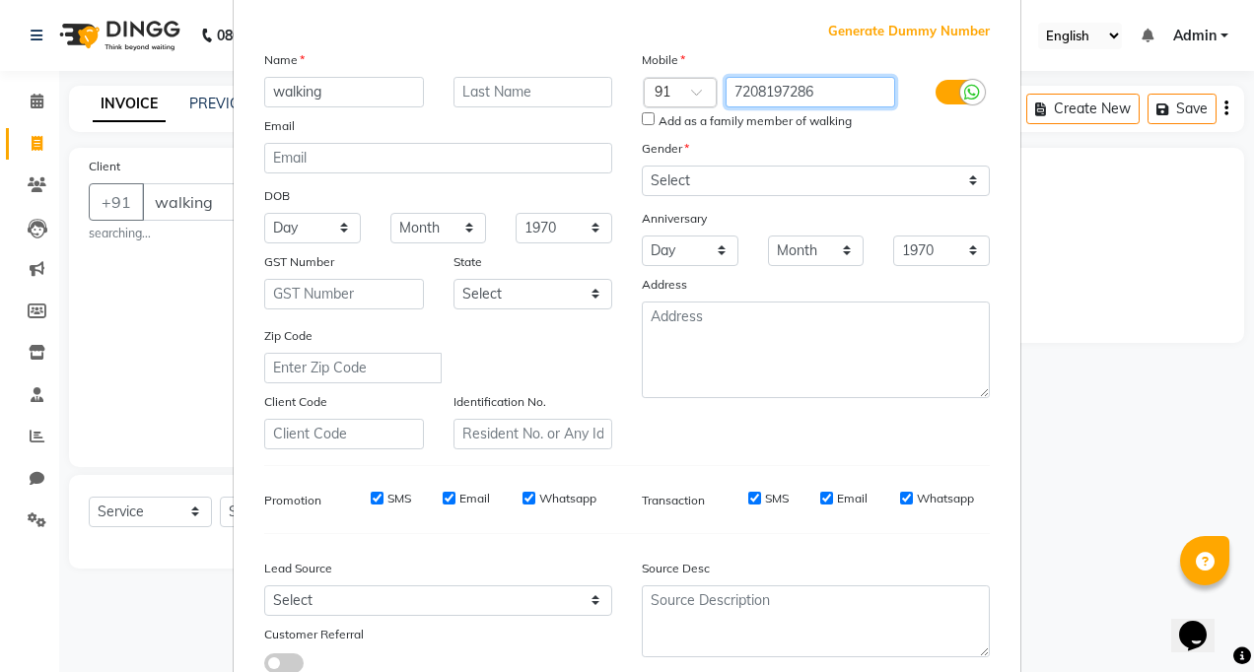
type input "7208197286"
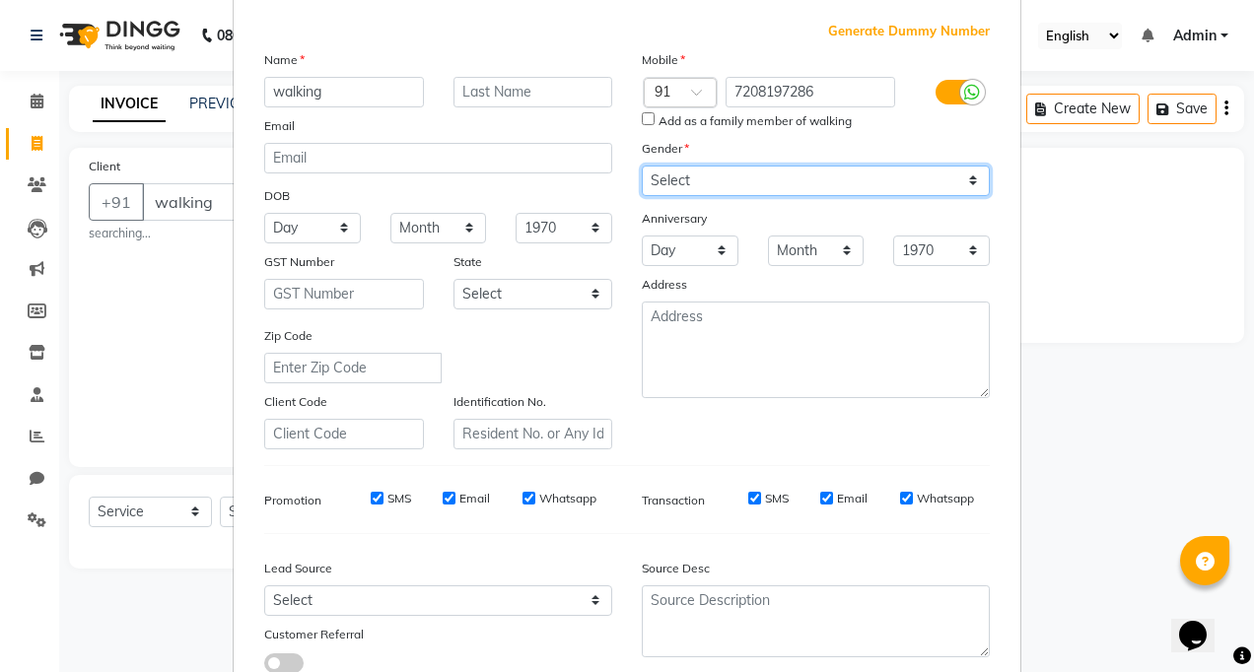
click at [799, 175] on select "Select Male Female Other Prefer Not To Say" at bounding box center [816, 181] width 348 height 31
select select "female"
click at [642, 166] on select "Select Male Female Other Prefer Not To Say" at bounding box center [816, 181] width 348 height 31
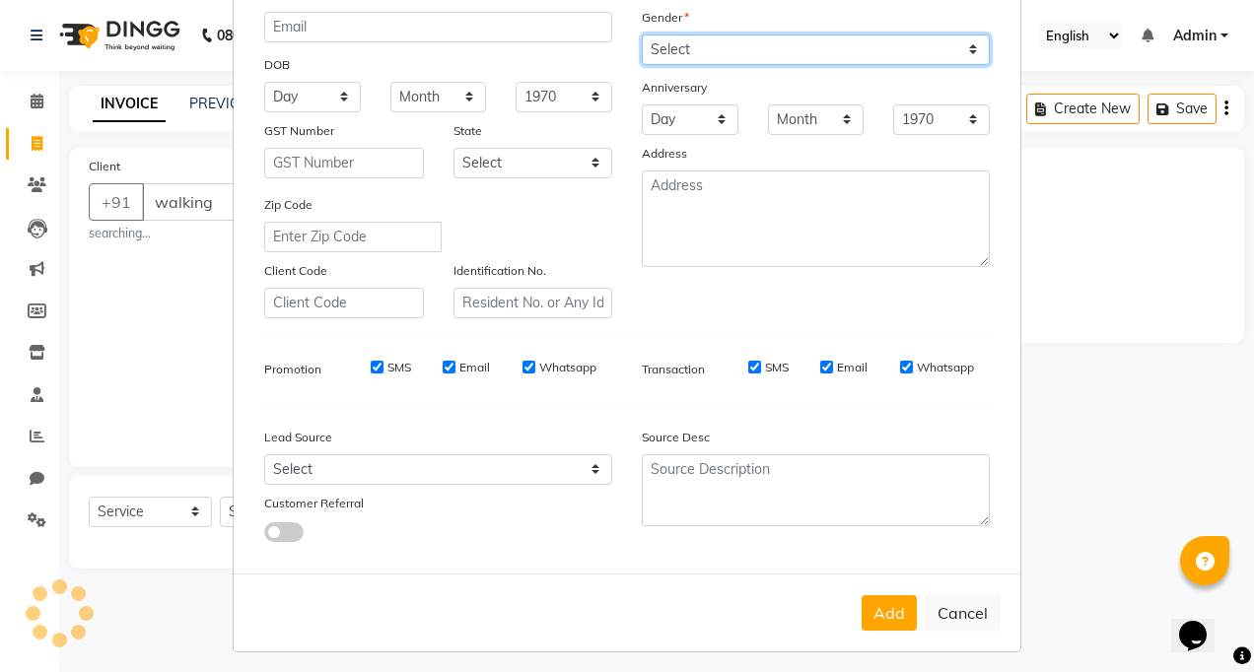
scroll to position [238, 0]
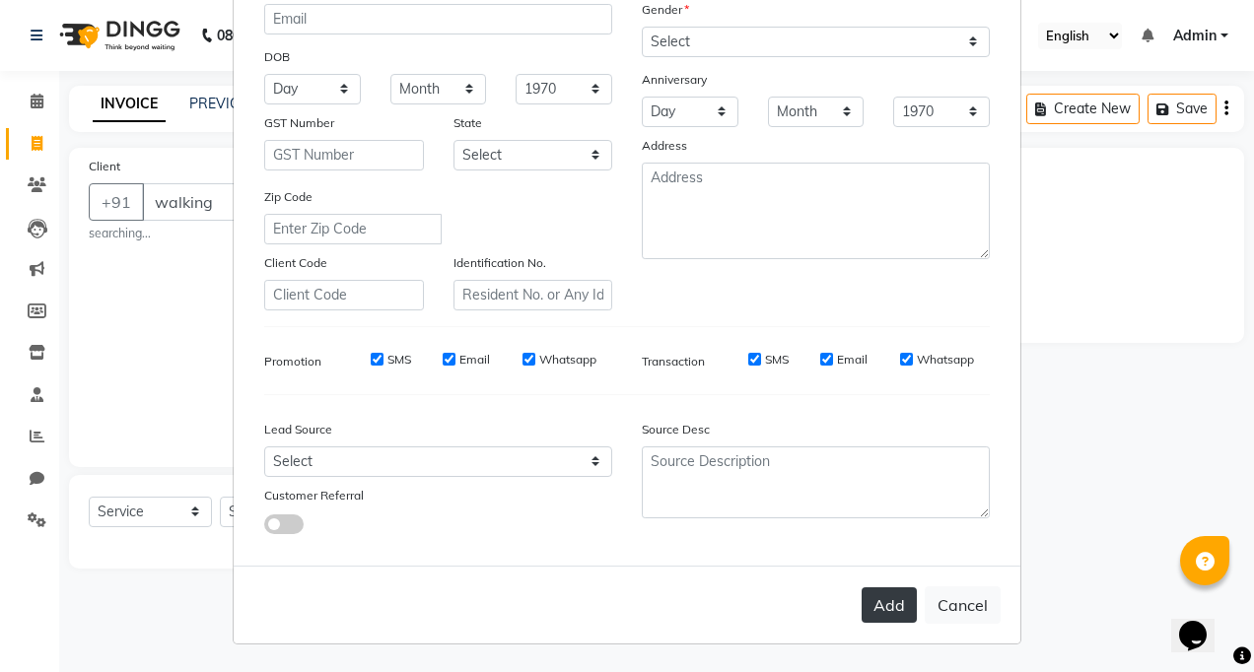
click at [879, 597] on button "Add" at bounding box center [889, 605] width 55 height 35
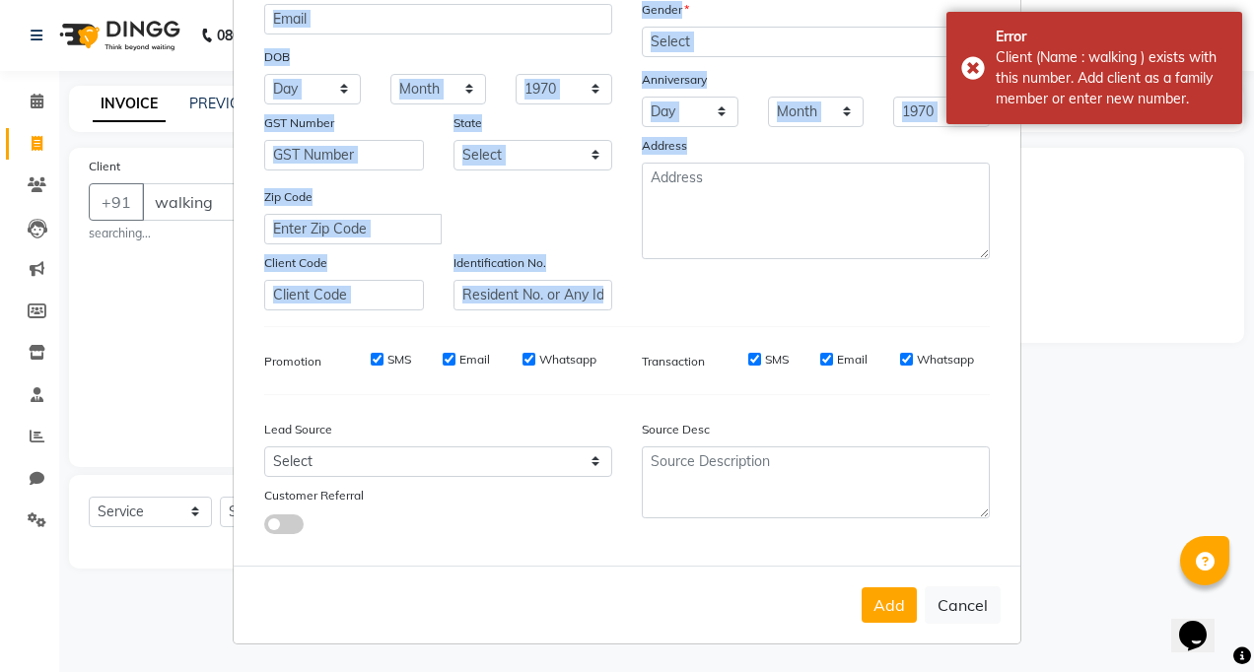
click at [857, 310] on div "Generate Dummy Number Name walking Email DOB Day 01 02 03 04 05 06 07 08 09 10 …" at bounding box center [626, 217] width 755 height 668
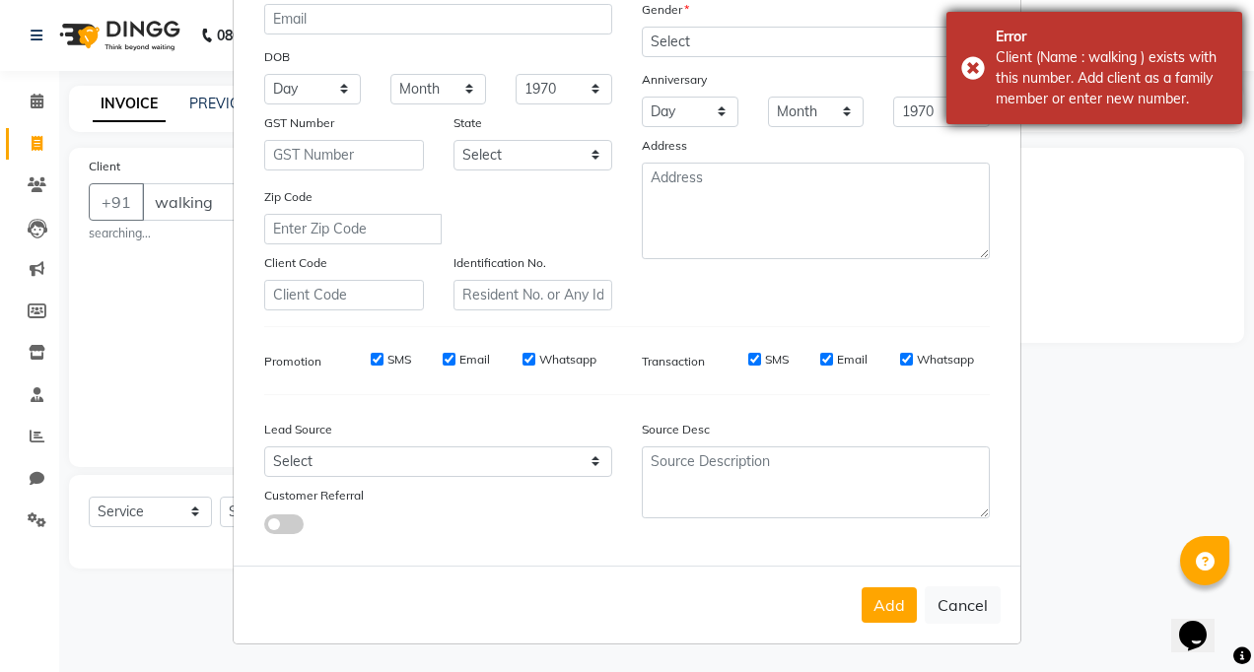
click at [985, 75] on div "Error Client (Name : walking ) exists with this number. Add client as a family …" at bounding box center [1095, 68] width 296 height 112
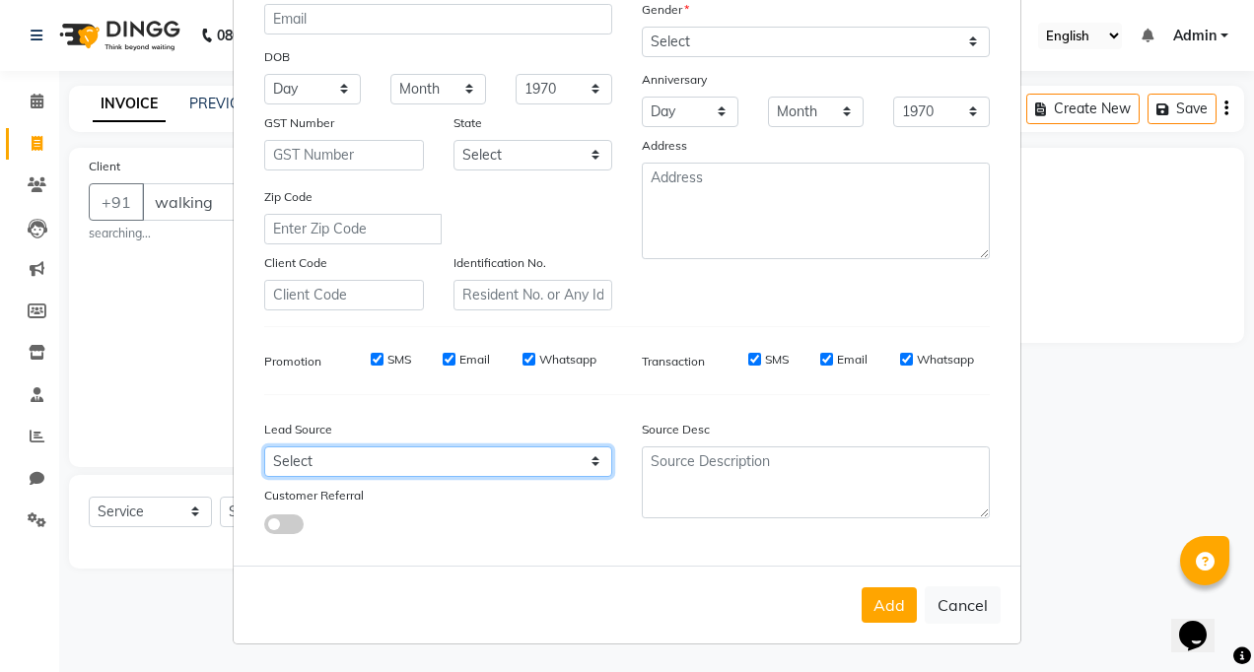
click at [314, 454] on select "Select Walk-in Referral Internet Friend Word of Mouth Advertisement Facebook Ju…" at bounding box center [438, 462] width 348 height 31
select select "57727"
click at [264, 447] on select "Select Walk-in Referral Internet Friend Word of Mouth Advertisement Facebook Ju…" at bounding box center [438, 462] width 348 height 31
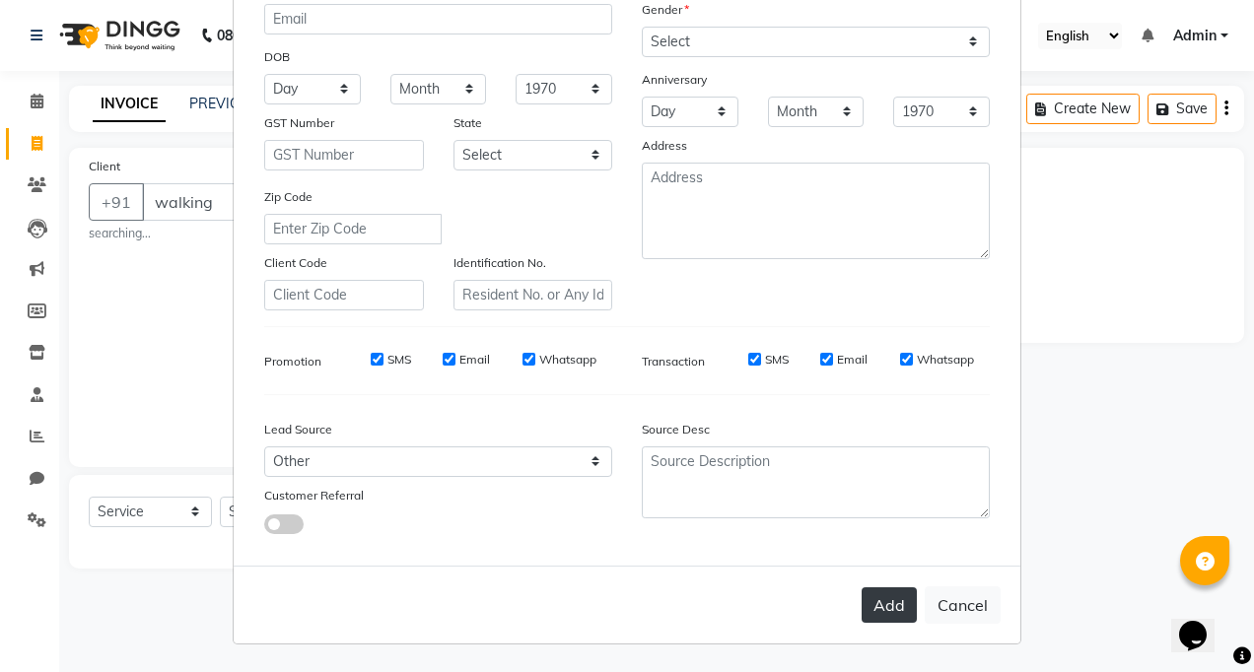
click at [874, 602] on button "Add" at bounding box center [889, 605] width 55 height 35
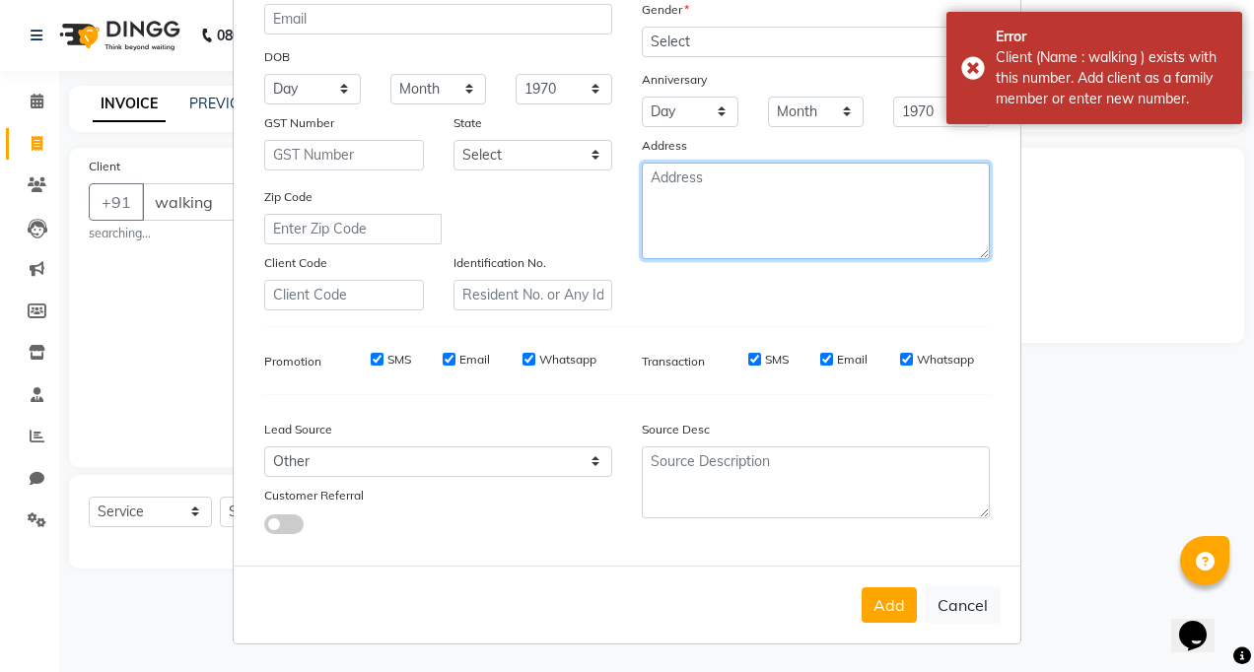
click at [791, 237] on textarea at bounding box center [816, 211] width 348 height 97
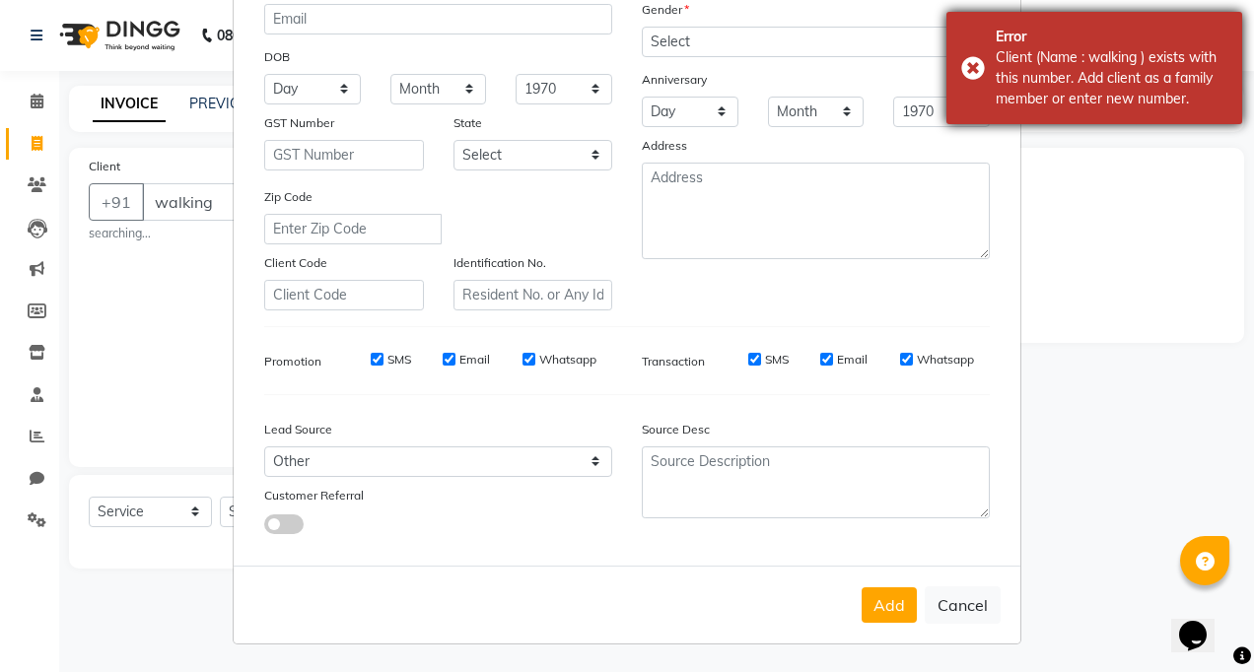
click at [973, 57] on div "Error Client (Name : walking ) exists with this number. Add client as a family …" at bounding box center [1095, 68] width 296 height 112
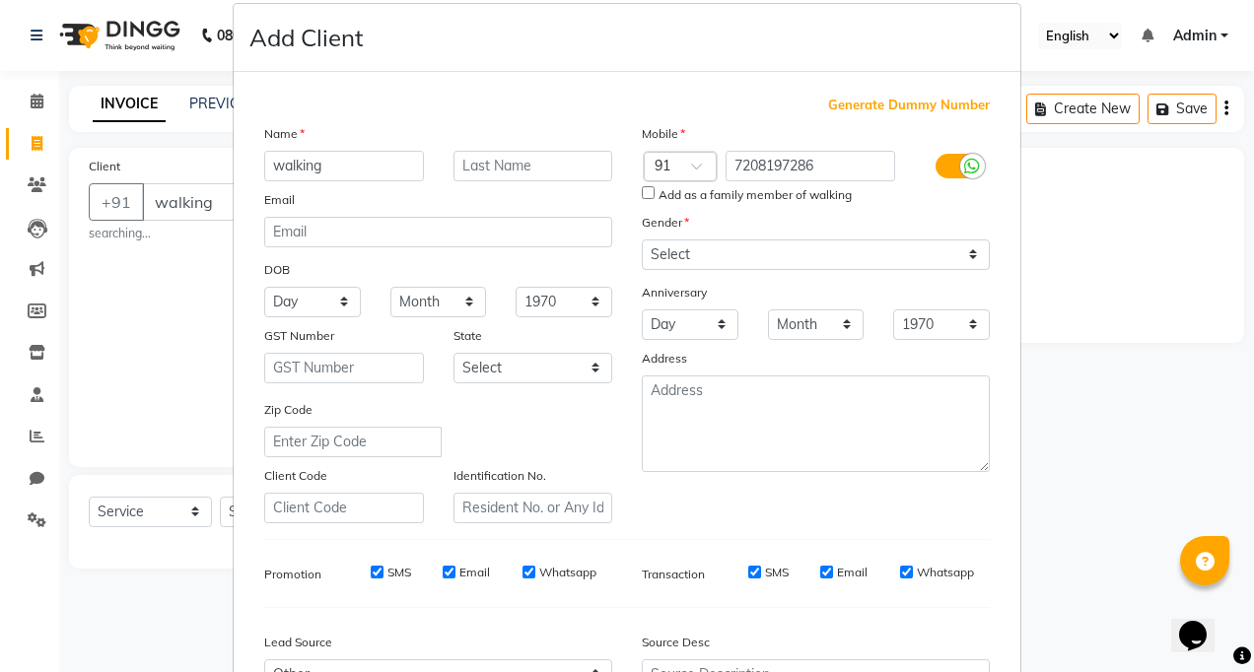
scroll to position [0, 0]
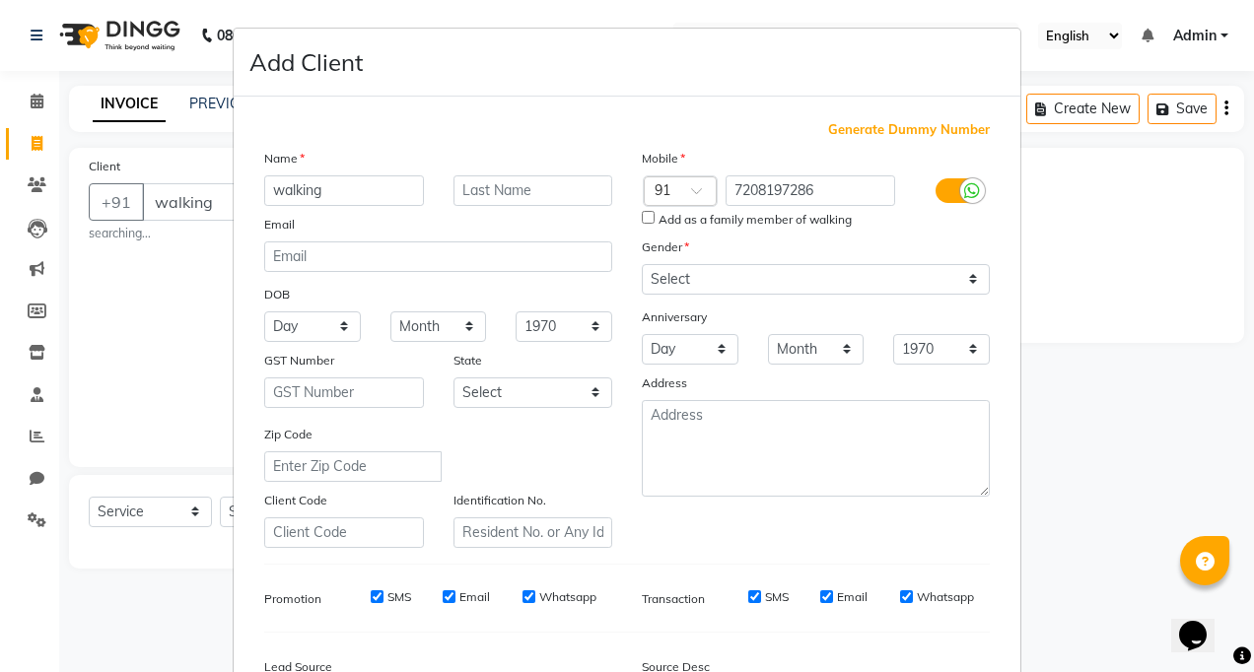
click at [1173, 109] on ngb-modal-window "Add Client Generate Dummy Number Name walking Email DOB Day 01 02 03 04 05 06 0…" at bounding box center [627, 336] width 1254 height 672
click at [137, 359] on ngb-modal-window "Add Client Generate Dummy Number Name walking Email DOB Day 01 02 03 04 05 06 0…" at bounding box center [627, 336] width 1254 height 672
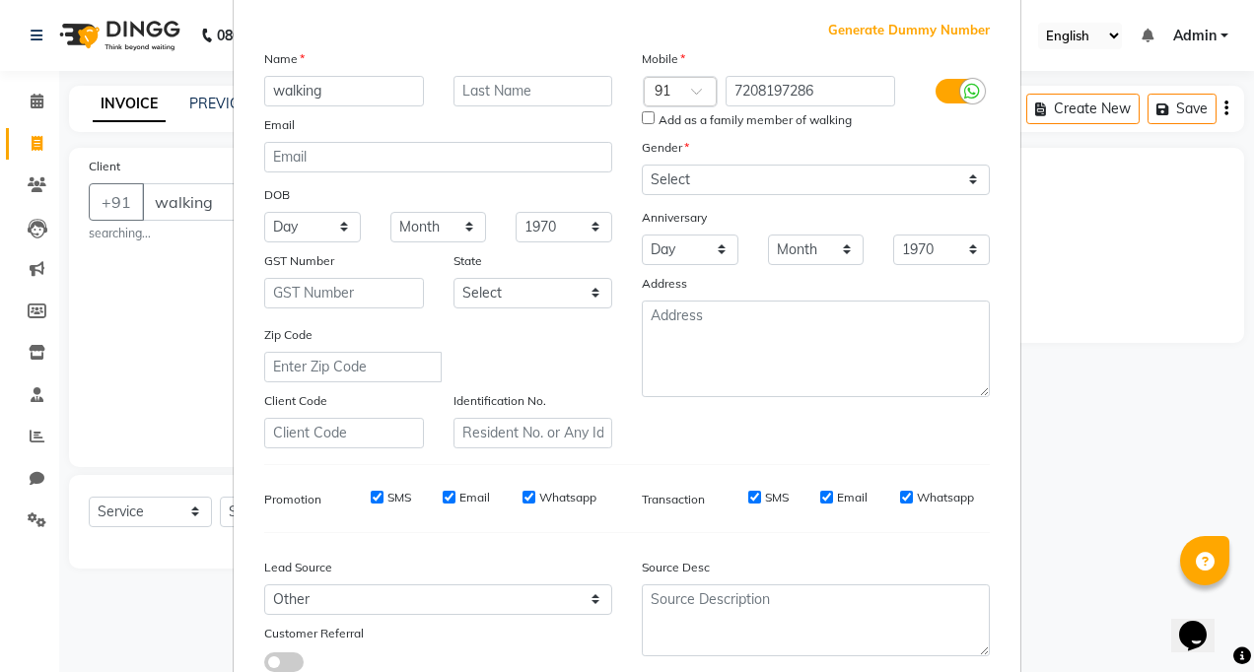
scroll to position [40, 0]
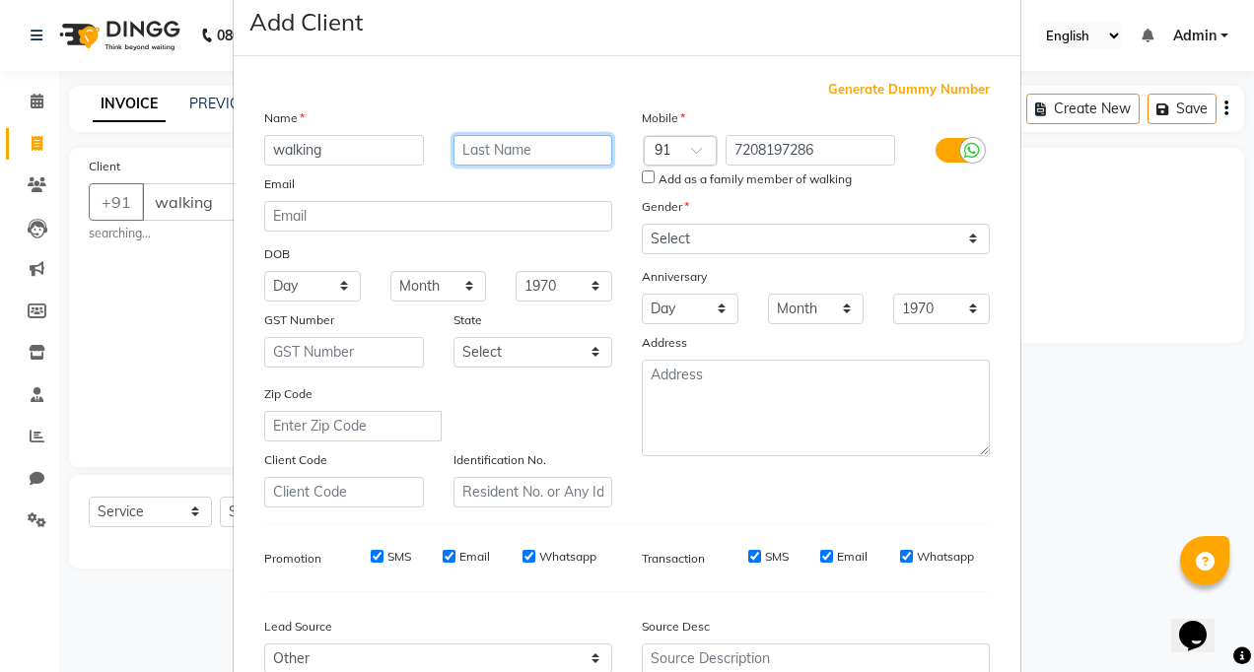
click at [525, 141] on input "text" at bounding box center [534, 150] width 160 height 31
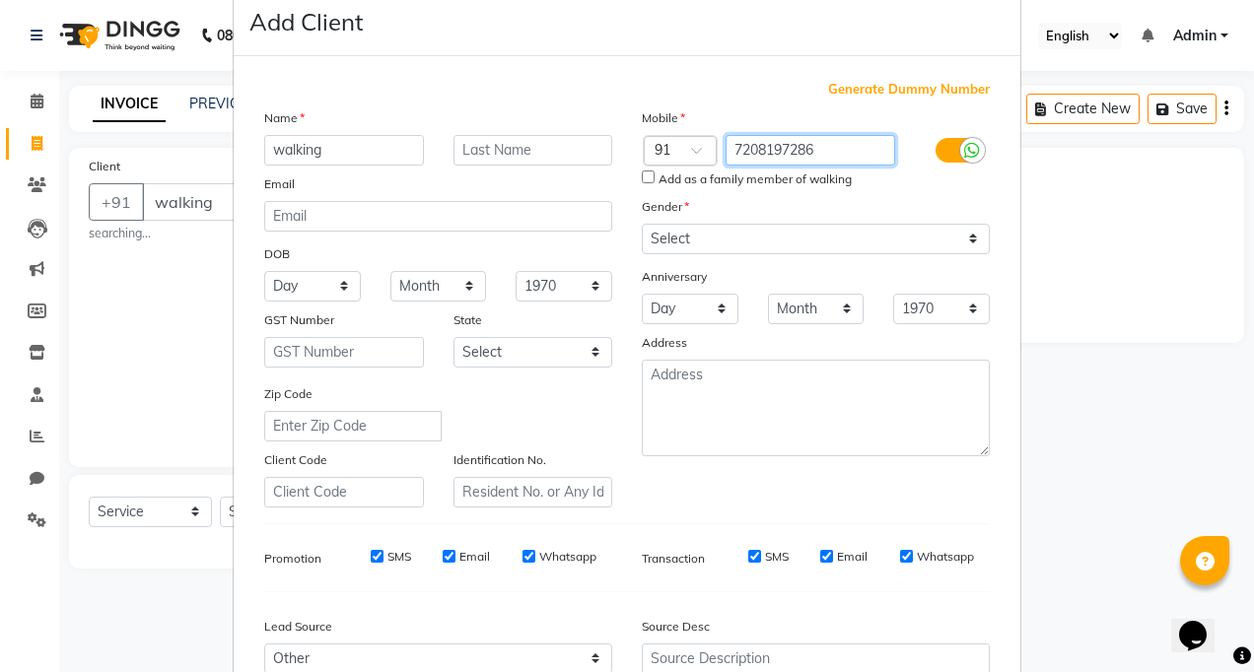
click at [800, 150] on input "7208197286" at bounding box center [811, 150] width 171 height 31
click at [682, 153] on div at bounding box center [680, 152] width 71 height 21
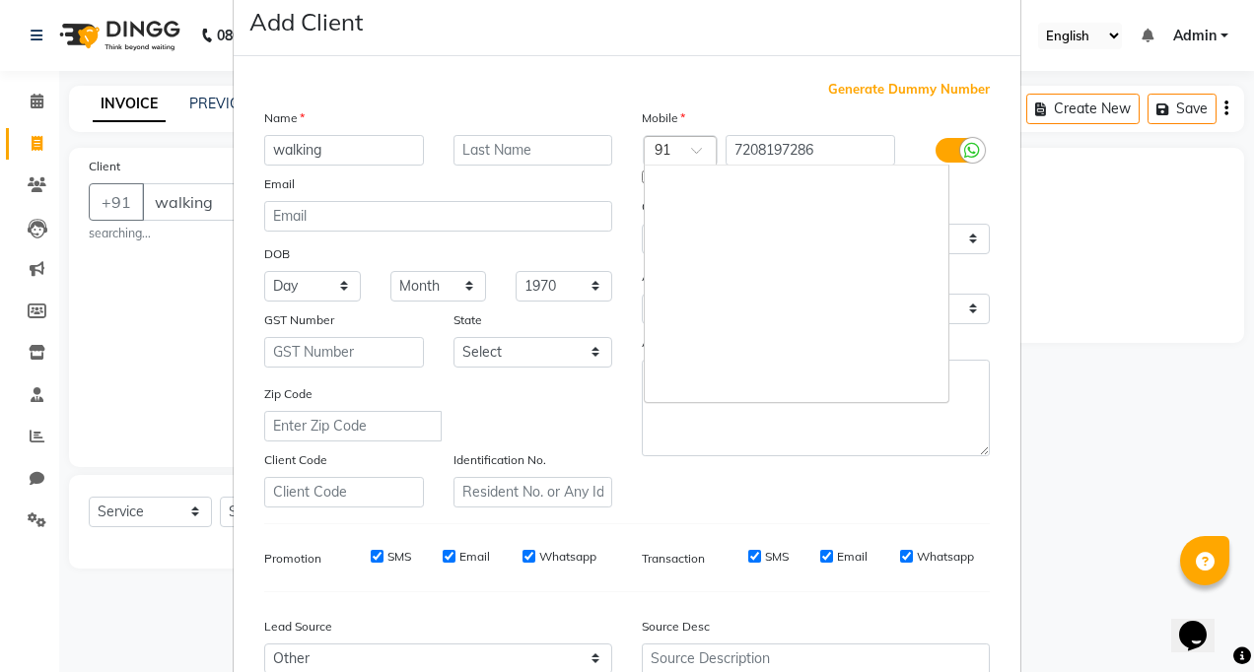
scroll to position [3575, 0]
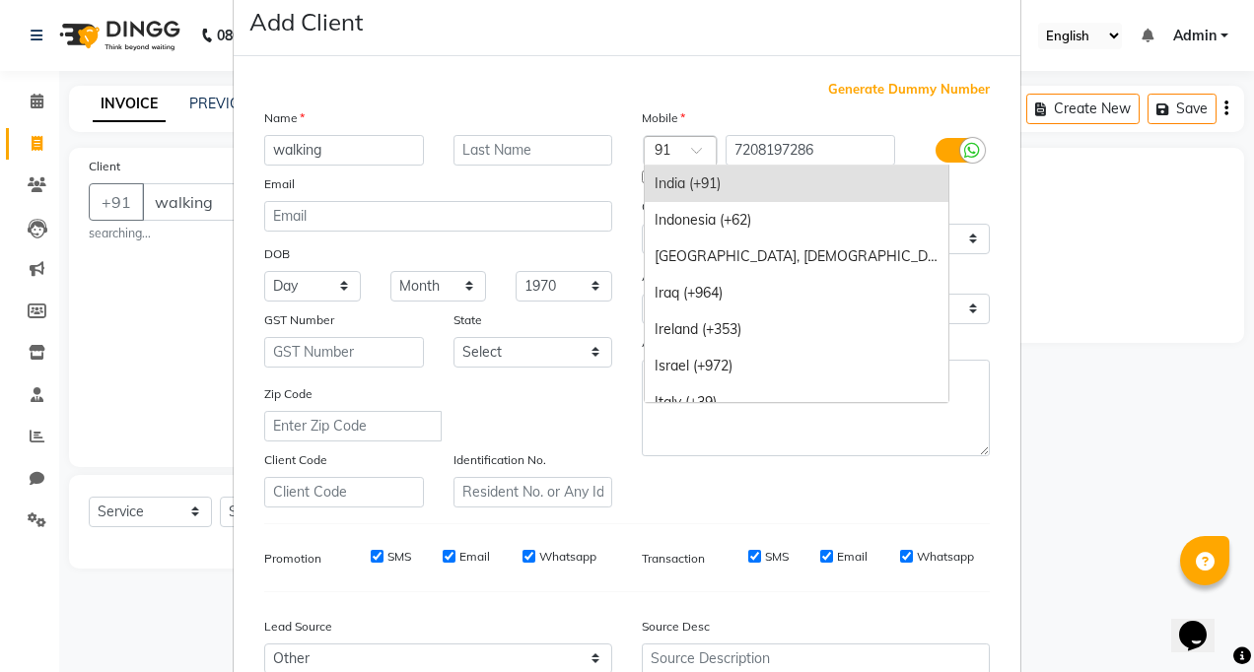
click at [815, 187] on div "India (+91)" at bounding box center [797, 184] width 304 height 36
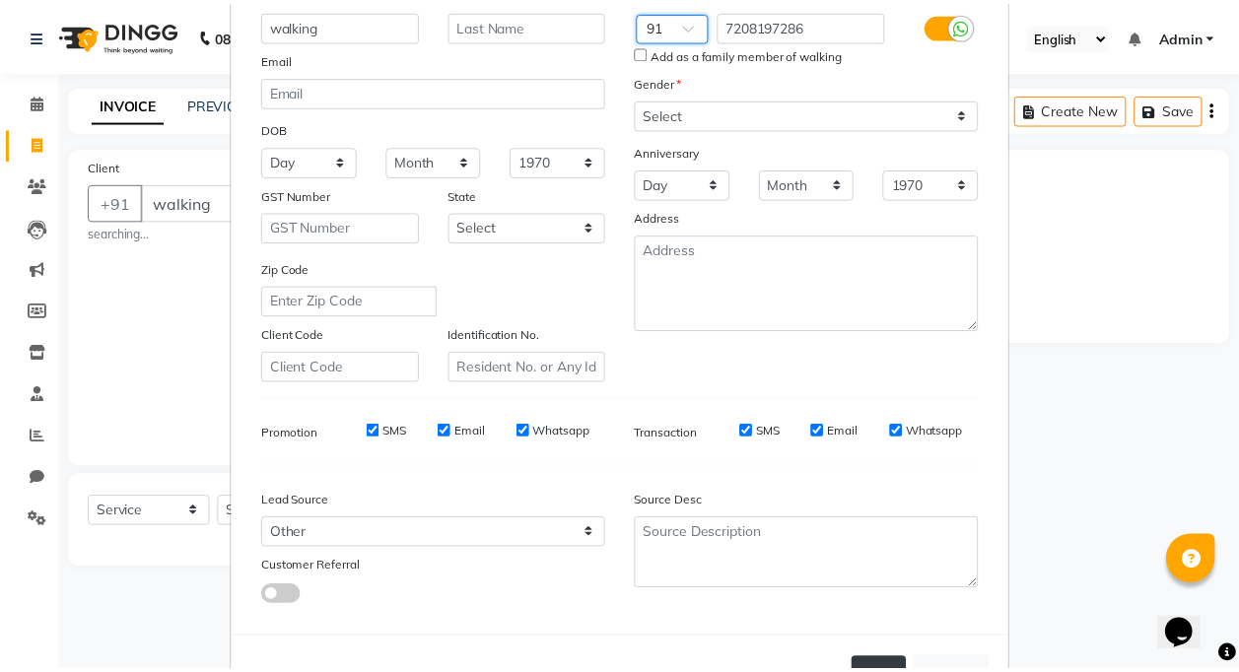
scroll to position [238, 0]
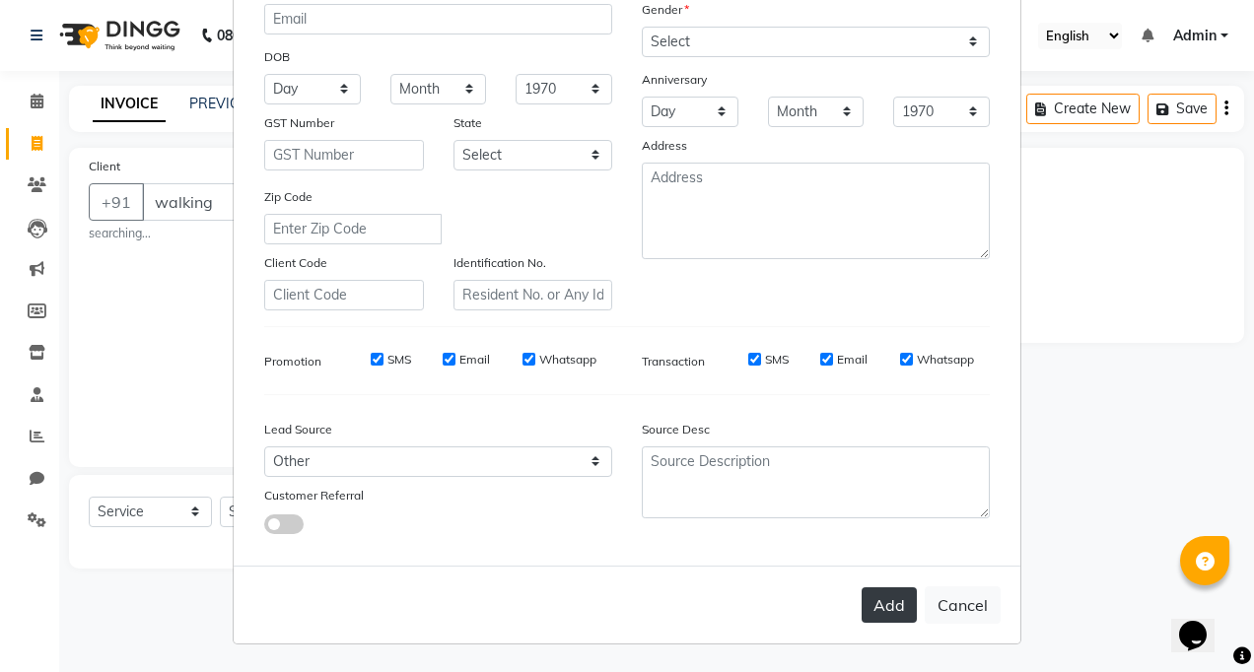
click at [872, 601] on button "Add" at bounding box center [889, 605] width 55 height 35
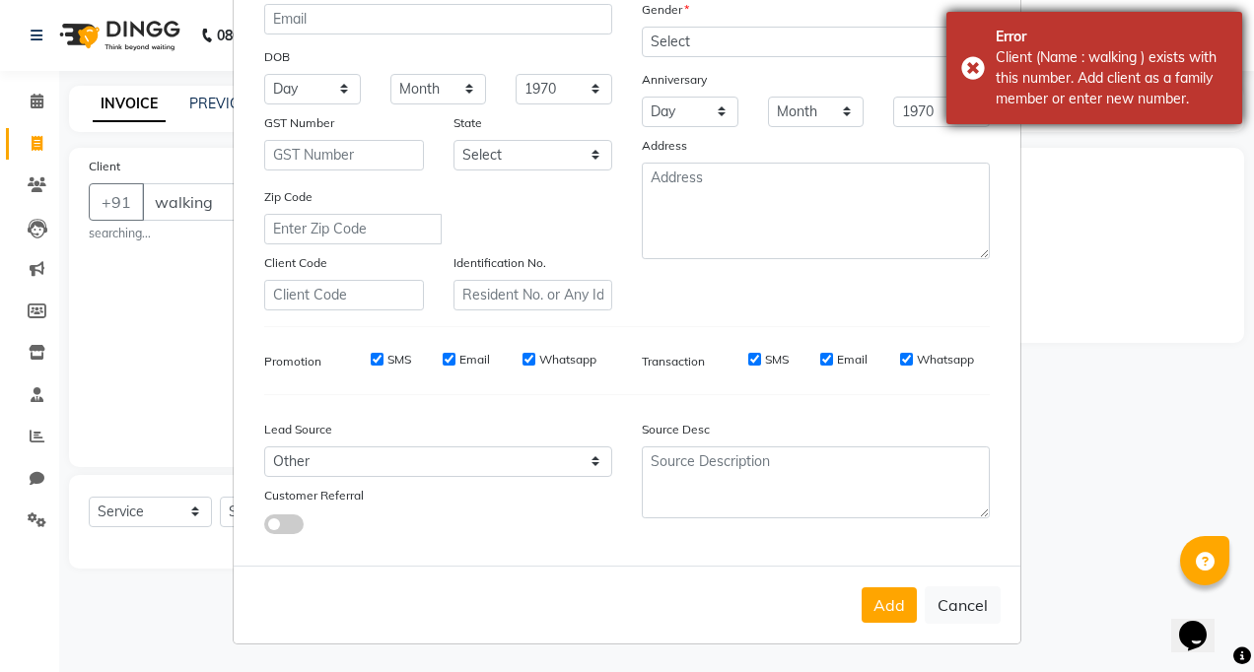
click at [974, 69] on div "Error Client (Name : walking ) exists with this number. Add client as a family …" at bounding box center [1095, 68] width 296 height 112
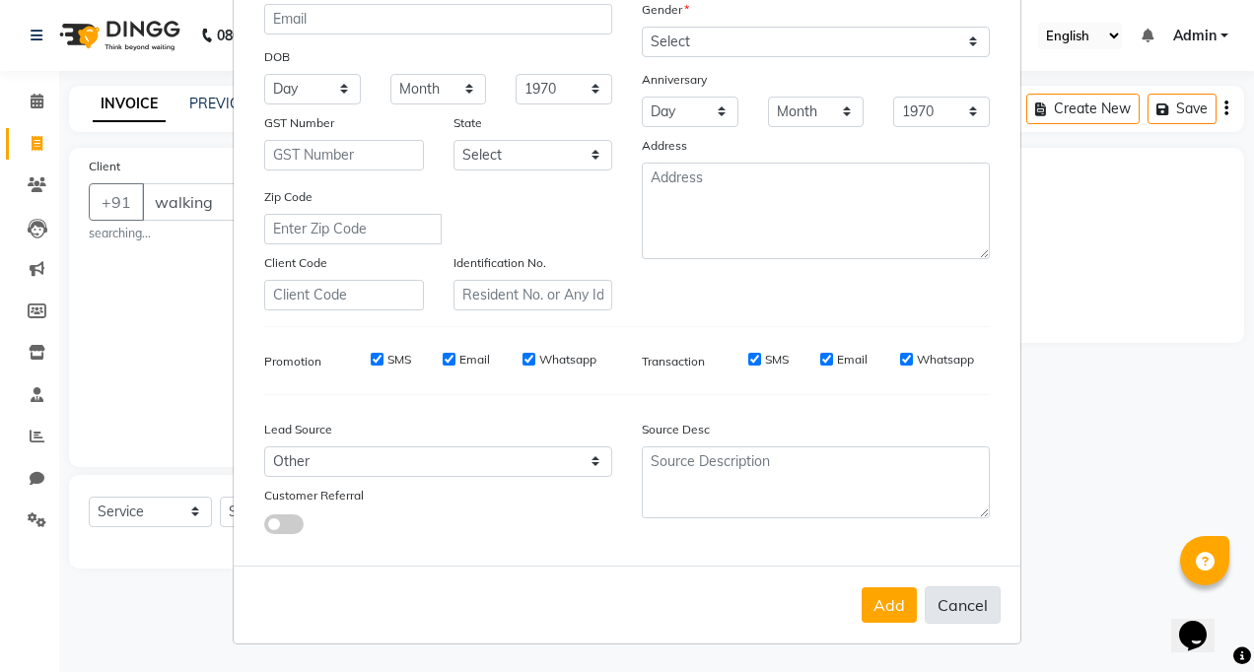
click at [973, 613] on button "Cancel" at bounding box center [963, 605] width 76 height 37
select select
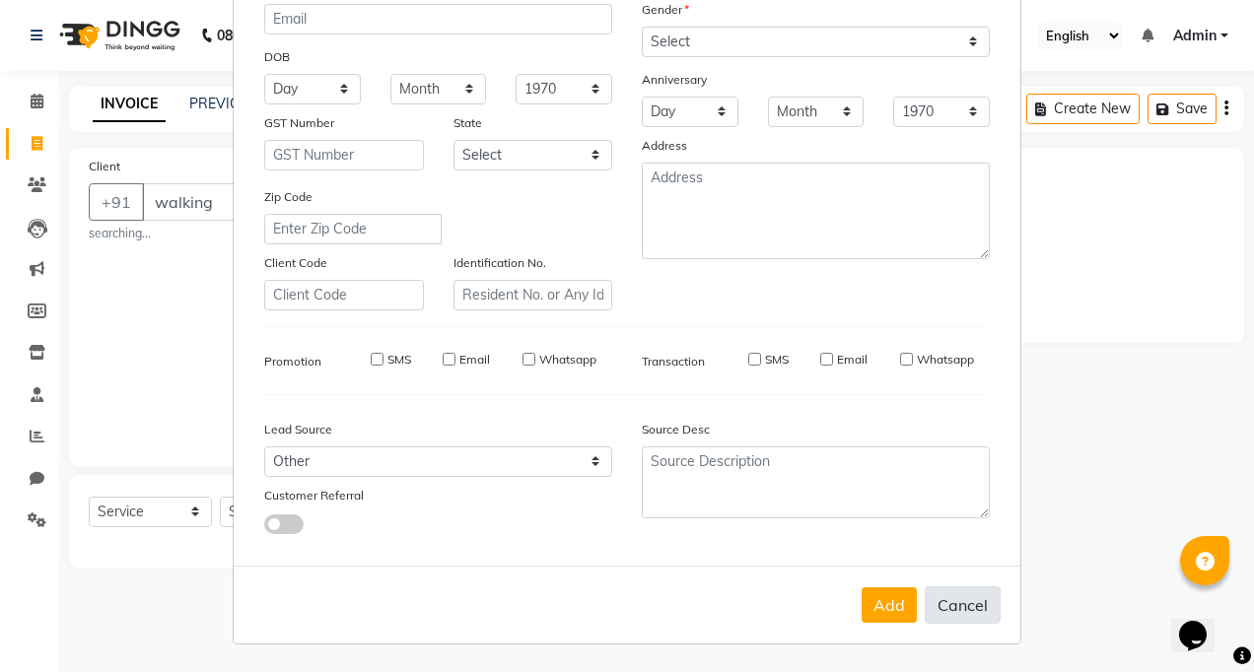
select select
checkbox input "false"
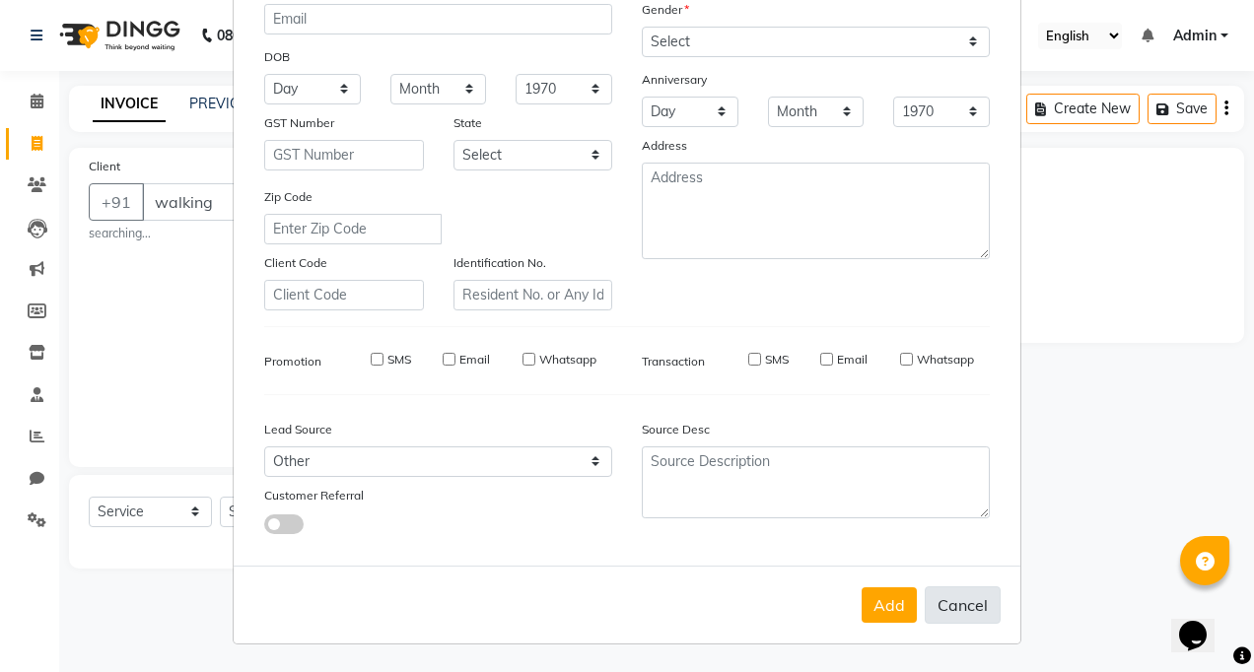
checkbox input "false"
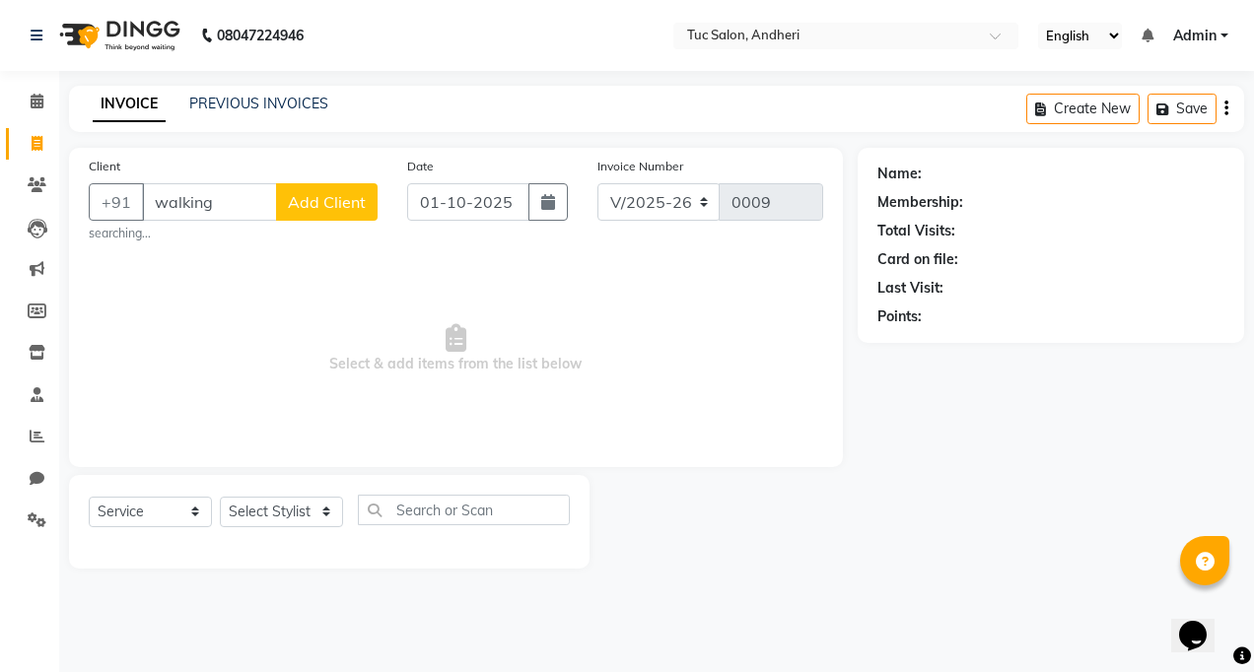
click at [27, 77] on div "Calendar Invoice Clients Leads Marketing Members Inventory Staff Reports Chat S…" at bounding box center [133, 349] width 266 height 587
click at [39, 31] on icon at bounding box center [37, 36] width 12 height 14
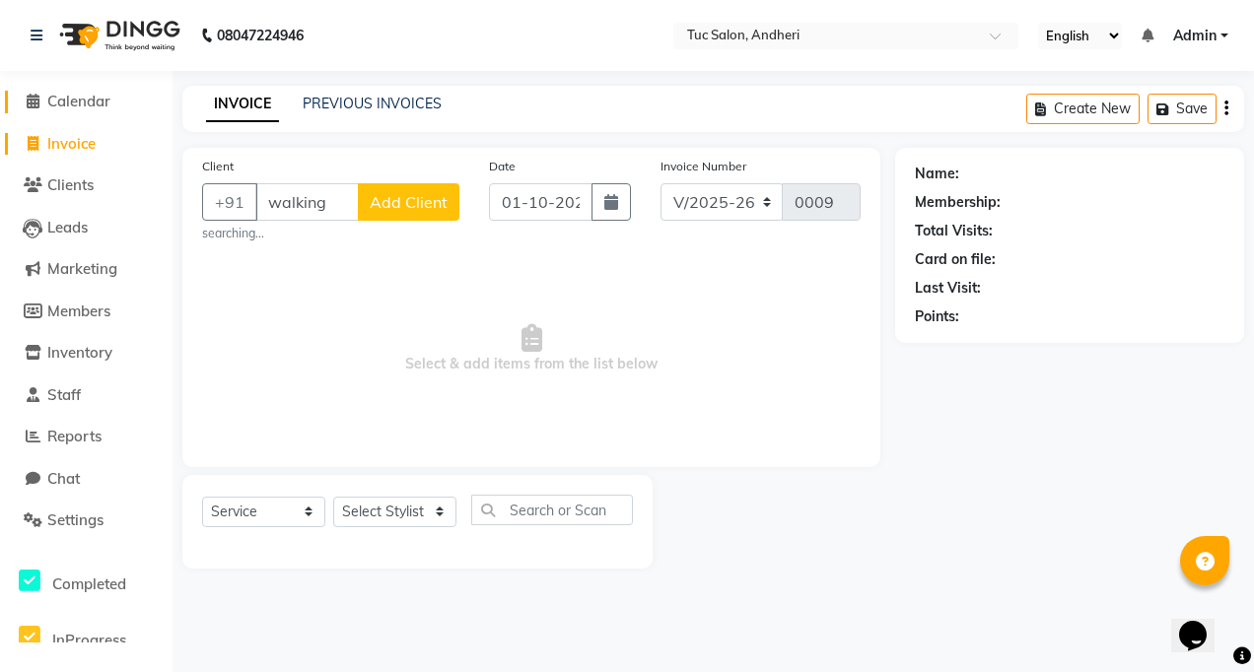
click at [74, 108] on span "Calendar" at bounding box center [78, 101] width 63 height 19
click at [105, 105] on span "Calendar" at bounding box center [78, 101] width 63 height 19
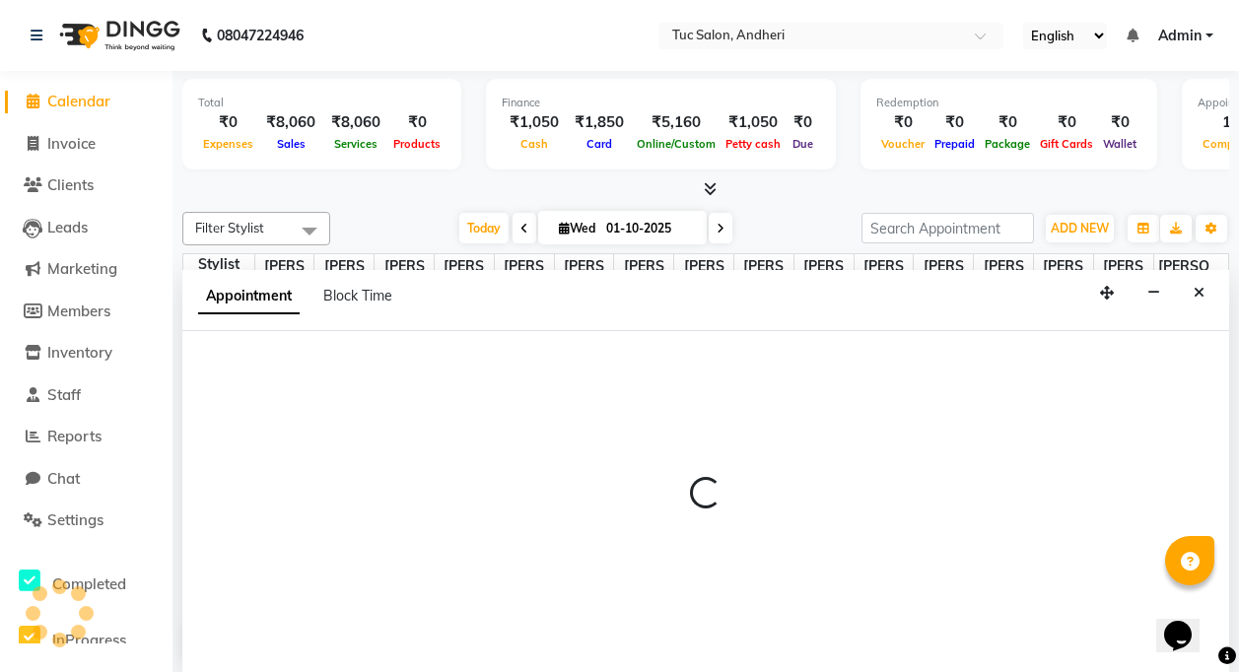
scroll to position [1, 0]
click at [107, 132] on link "Invoice" at bounding box center [86, 143] width 163 height 23
select select "service"
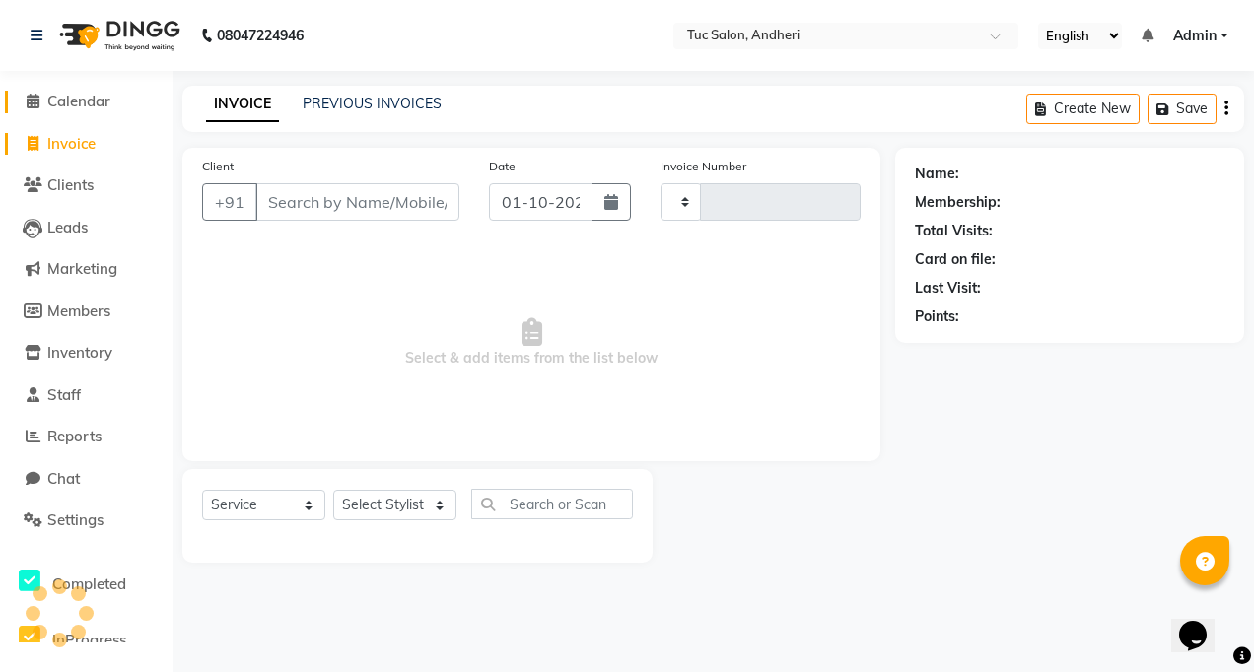
click at [48, 93] on span "Calendar" at bounding box center [78, 101] width 63 height 19
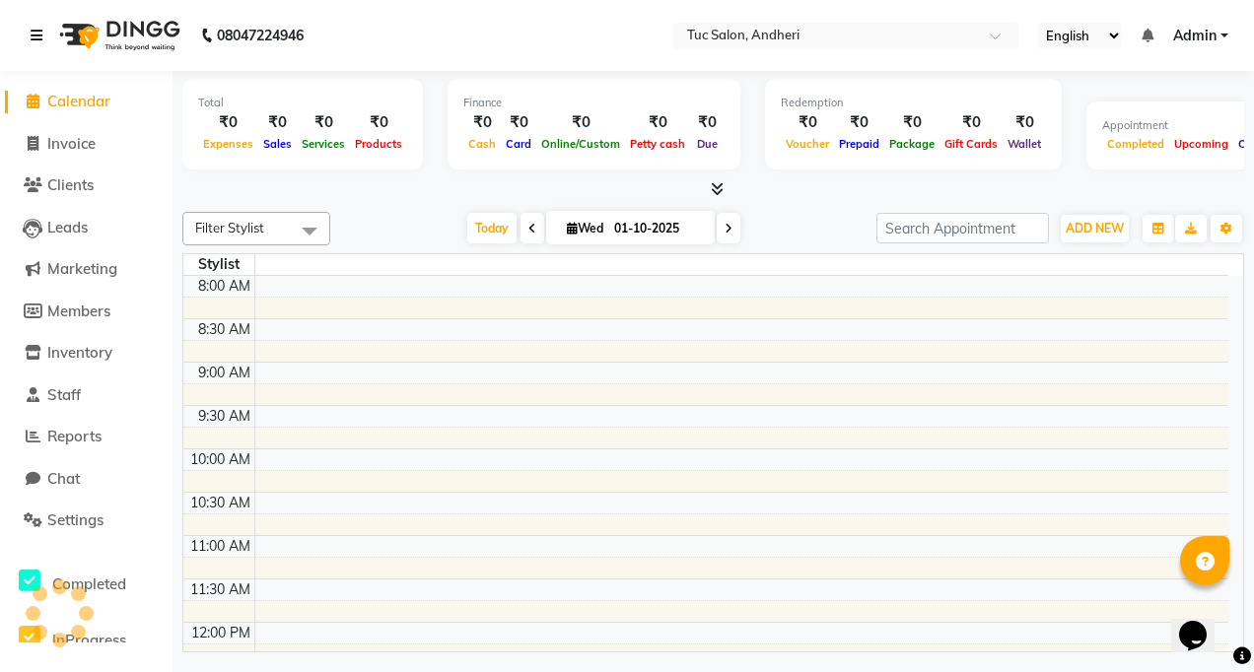
click at [35, 31] on icon at bounding box center [37, 36] width 12 height 14
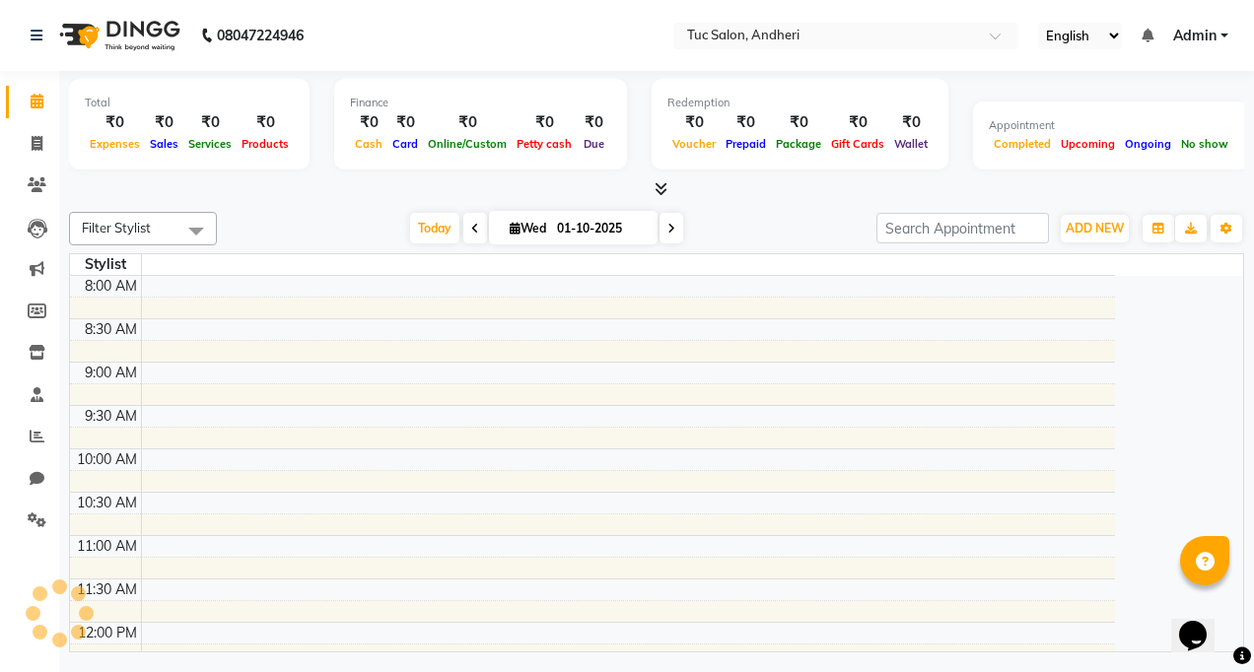
click at [30, 35] on div "08047224946" at bounding box center [167, 35] width 303 height 55
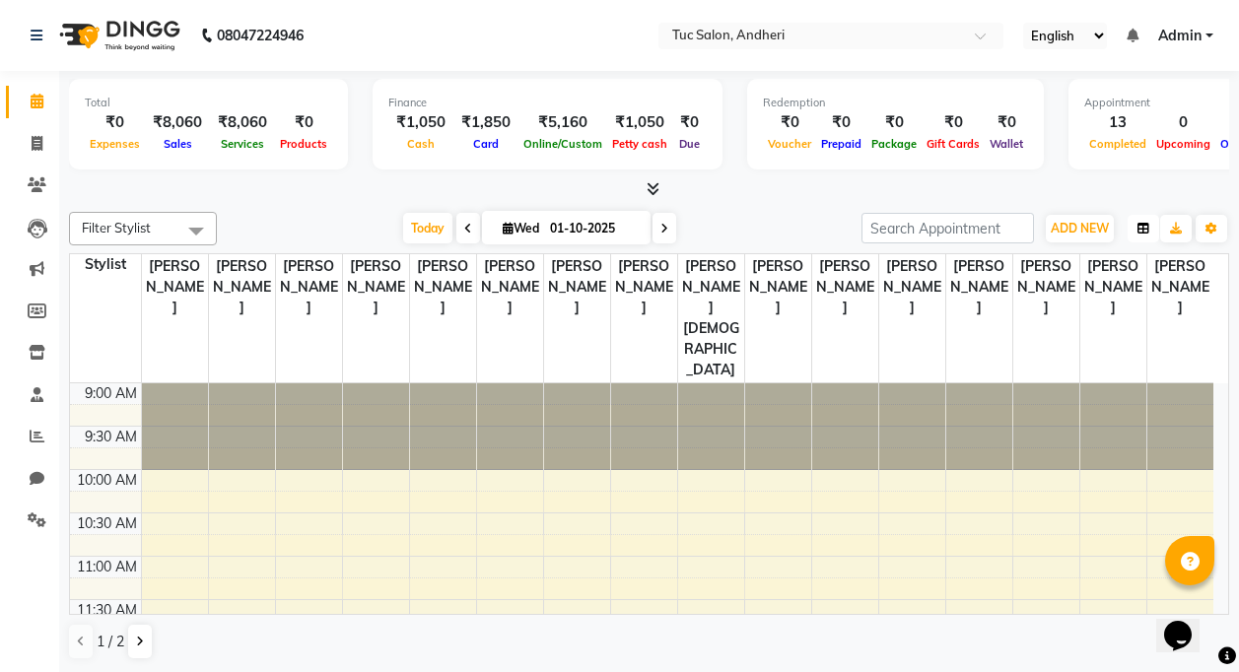
click at [1144, 227] on icon "button" at bounding box center [1144, 229] width 12 height 12
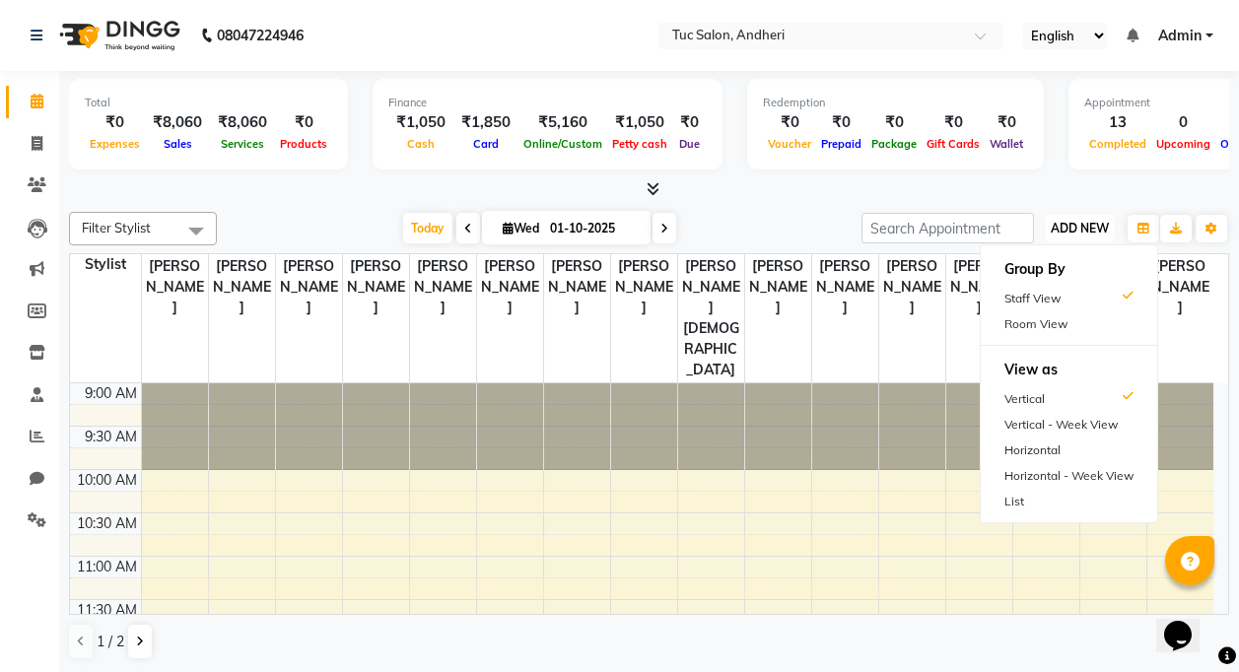
click at [1069, 225] on span "ADD NEW" at bounding box center [1080, 228] width 58 height 15
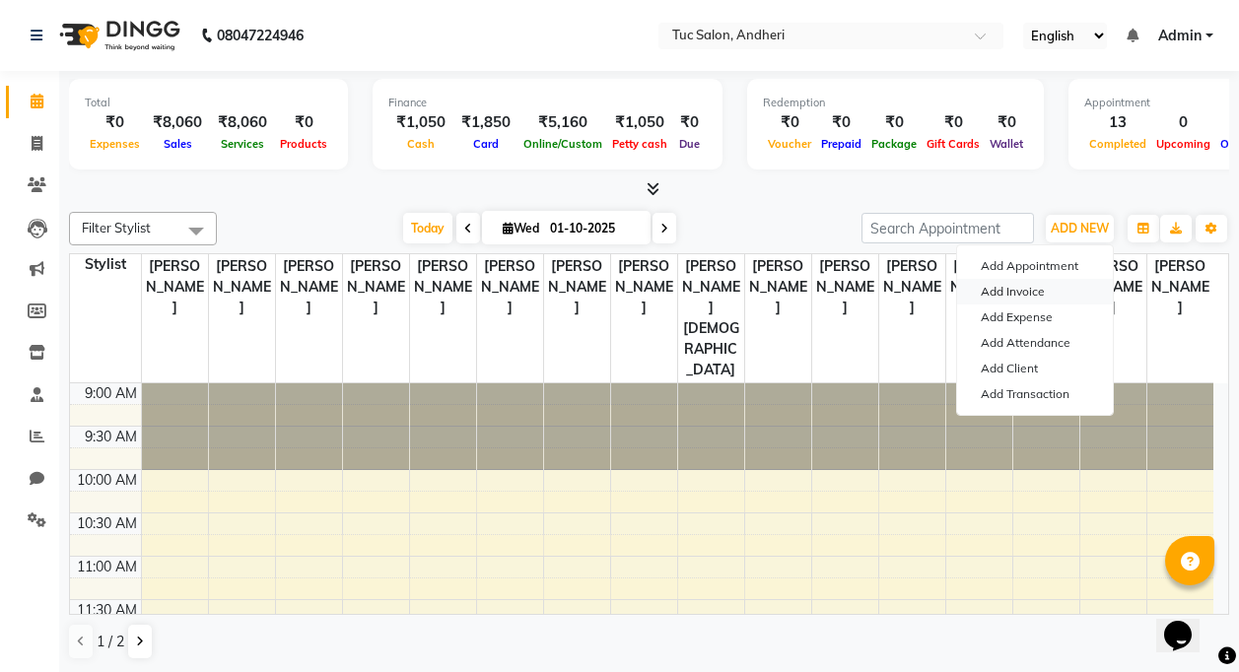
click at [1057, 287] on link "Add Invoice" at bounding box center [1035, 292] width 156 height 26
select select "service"
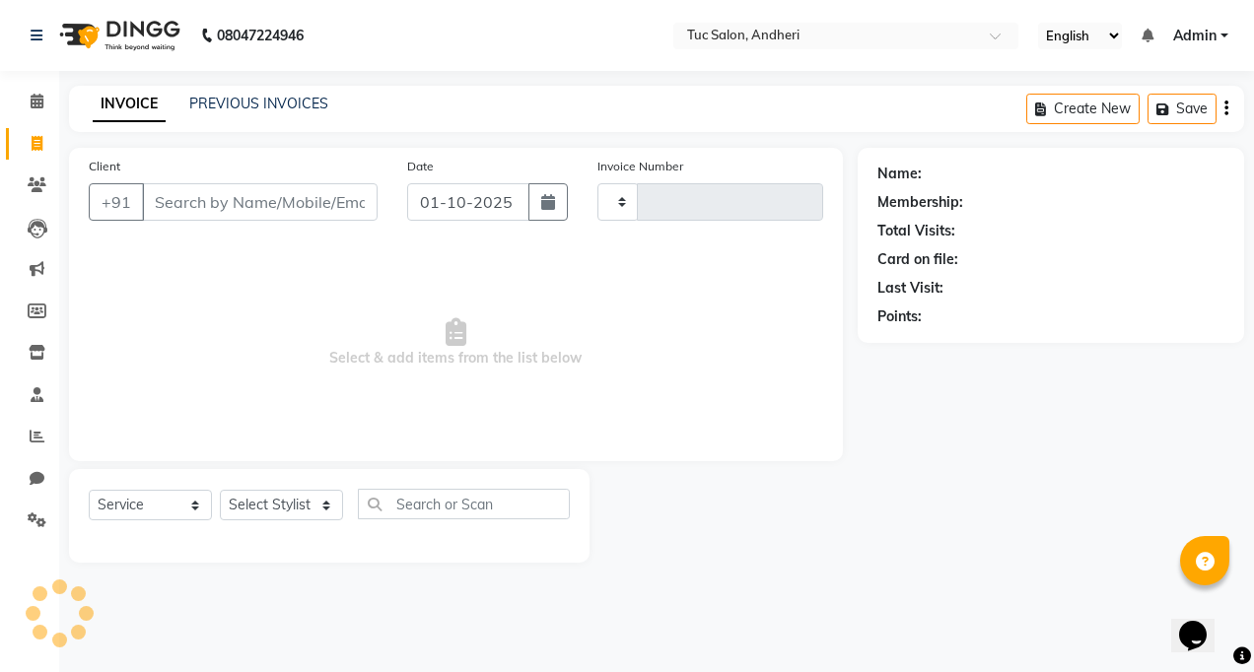
type input "0009"
select select "9101"
click at [358, 210] on input "Client" at bounding box center [260, 201] width 236 height 37
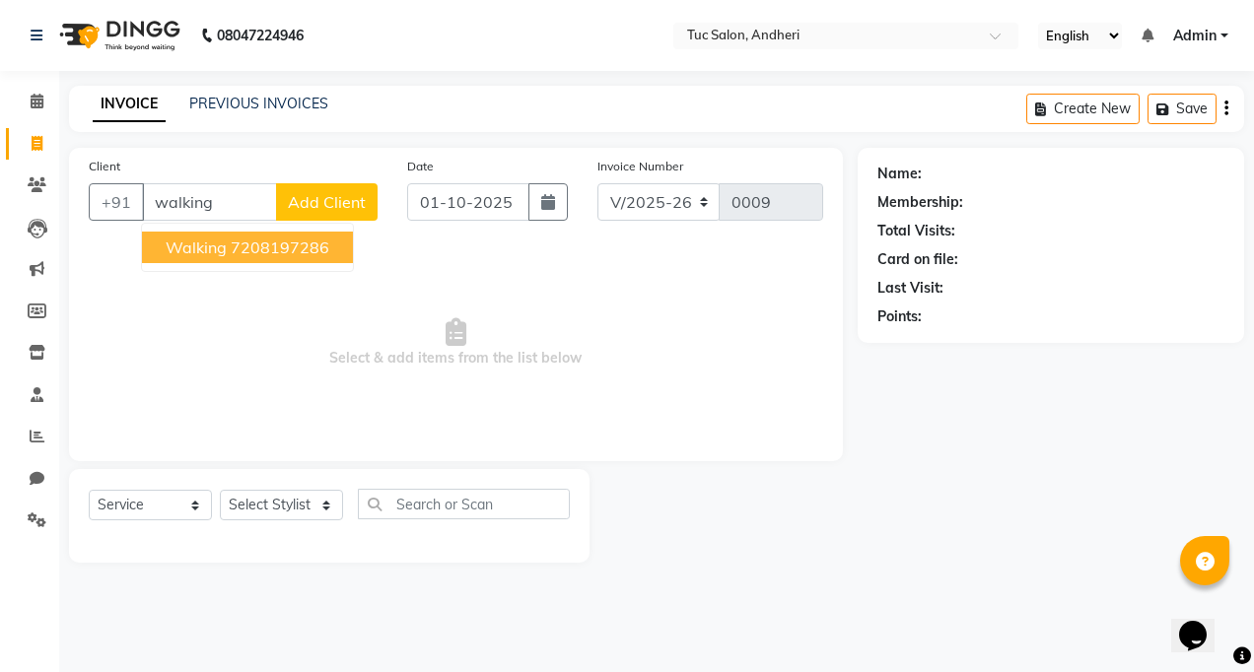
click at [331, 240] on button "walking 7208197286" at bounding box center [247, 248] width 211 height 32
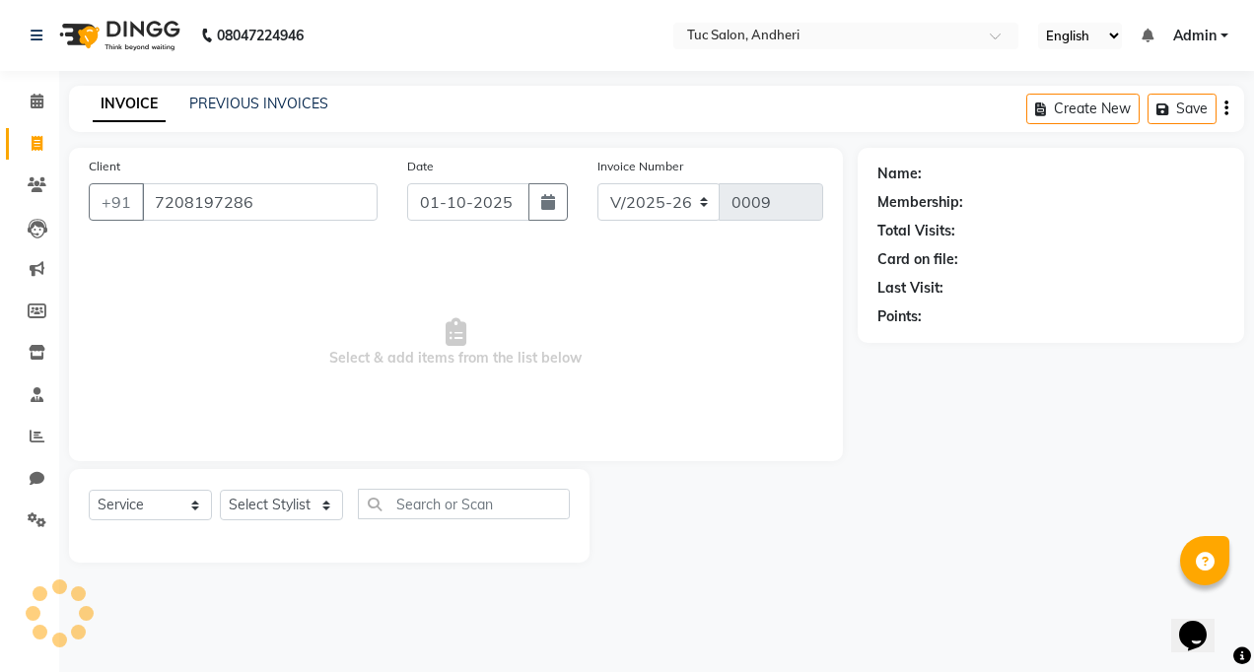
type input "7208197286"
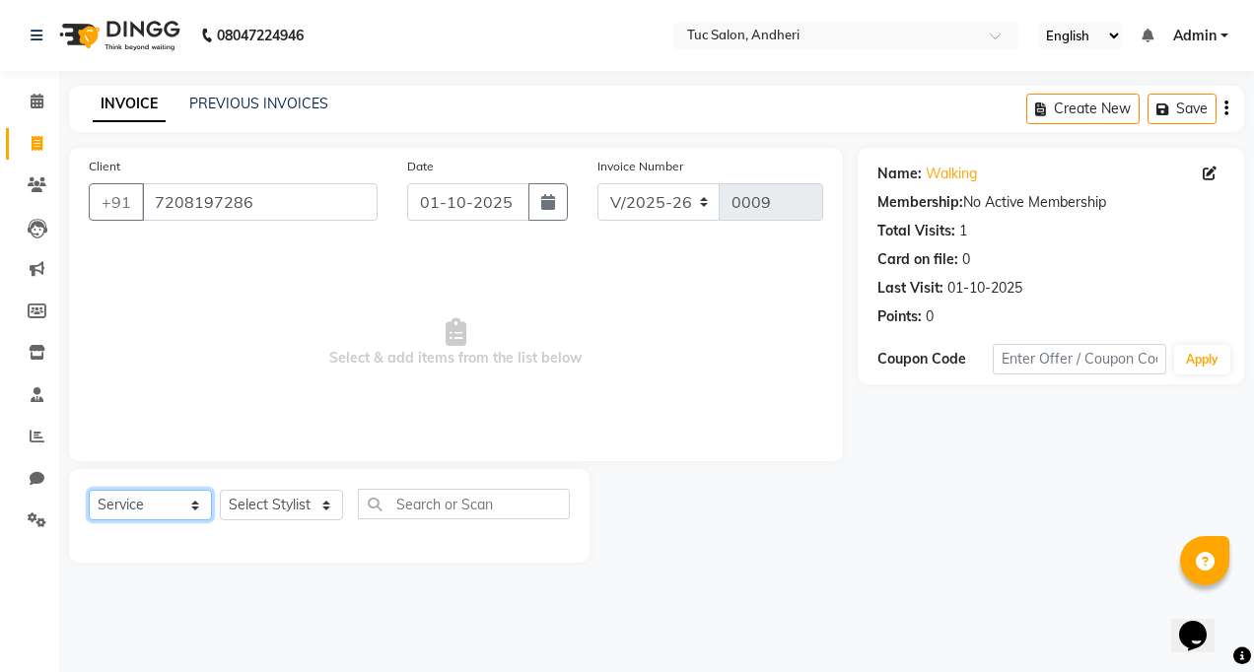
click at [204, 519] on select "Select Service Product Membership Package Voucher Prepaid Gift Card" at bounding box center [150, 505] width 123 height 31
click at [89, 490] on select "Select Service Product Membership Package Voucher Prepaid Gift Card" at bounding box center [150, 505] width 123 height 31
click at [269, 511] on select "Select Stylist" at bounding box center [281, 505] width 123 height 31
click at [325, 502] on select "Select Stylist" at bounding box center [281, 505] width 123 height 31
click at [322, 498] on select "Select Stylist" at bounding box center [281, 505] width 123 height 31
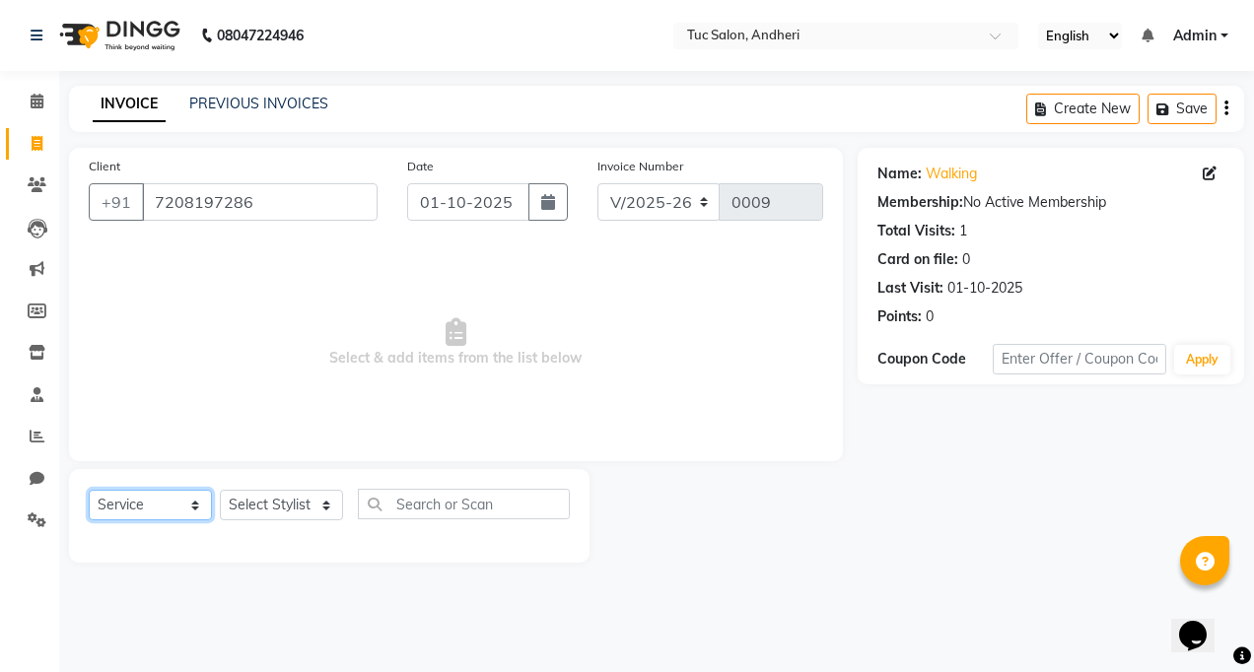
click at [141, 499] on select "Select Service Product Membership Package Voucher Prepaid Gift Card" at bounding box center [150, 505] width 123 height 31
click at [89, 490] on select "Select Service Product Membership Package Voucher Prepaid Gift Card" at bounding box center [150, 505] width 123 height 31
click at [316, 506] on select "Select Stylist" at bounding box center [281, 505] width 123 height 31
click at [220, 490] on select "Select Stylist" at bounding box center [281, 505] width 123 height 31
click at [327, 500] on select "Select Stylist" at bounding box center [281, 505] width 123 height 31
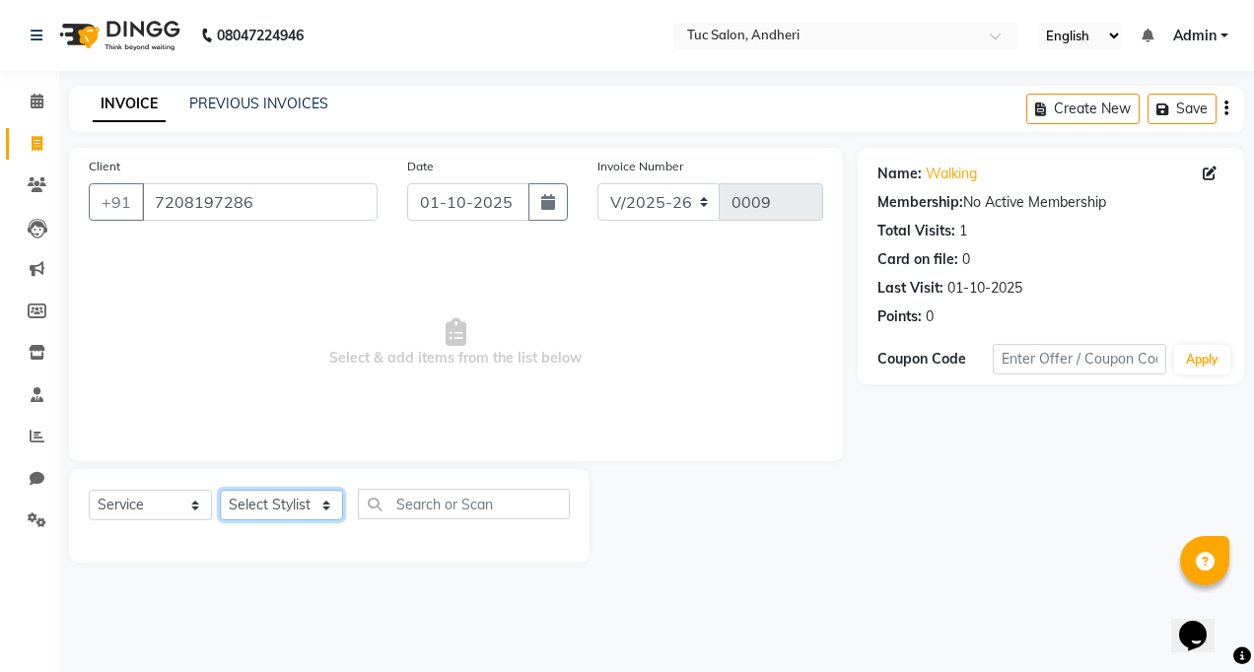
click at [327, 500] on select "Select Stylist" at bounding box center [281, 505] width 123 height 31
click at [327, 499] on select "Select Stylist" at bounding box center [281, 505] width 123 height 31
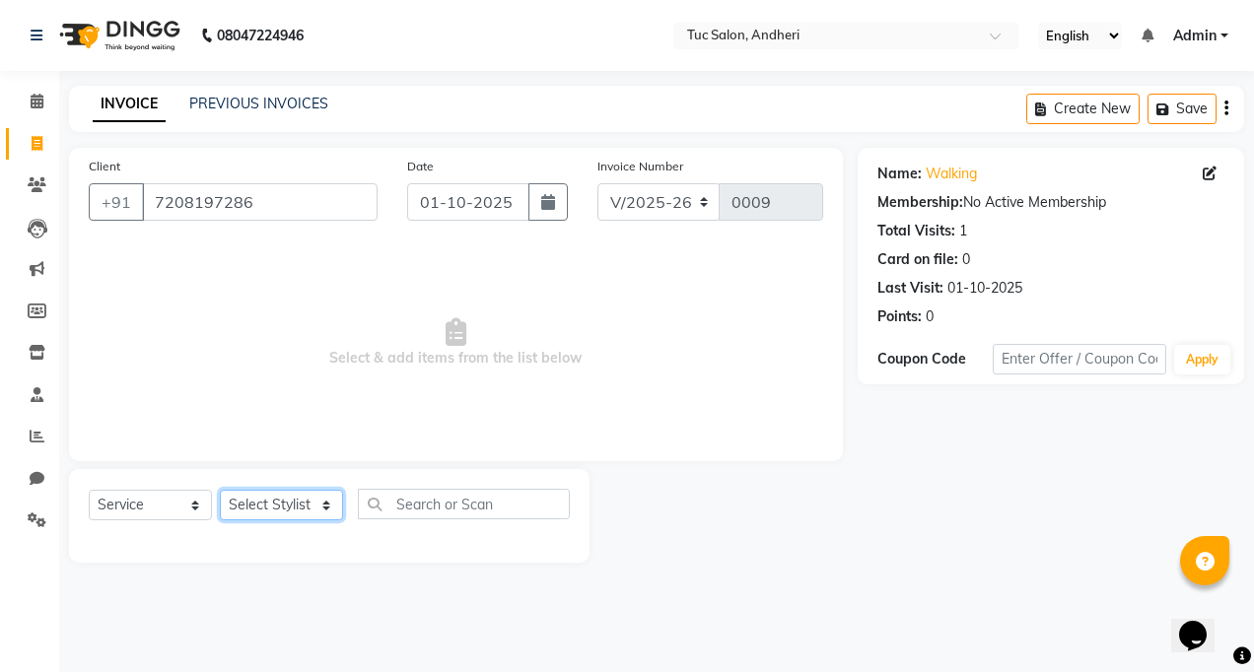
click at [327, 499] on select "Select Stylist" at bounding box center [281, 505] width 123 height 31
click at [139, 508] on select "Select Service Product Membership Package Voucher Prepaid Gift Card" at bounding box center [150, 505] width 123 height 31
click at [89, 490] on select "Select Service Product Membership Package Voucher Prepaid Gift Card" at bounding box center [150, 505] width 123 height 31
click at [320, 500] on select "Select Stylist" at bounding box center [281, 505] width 123 height 31
click at [220, 490] on select "Select Stylist" at bounding box center [281, 505] width 123 height 31
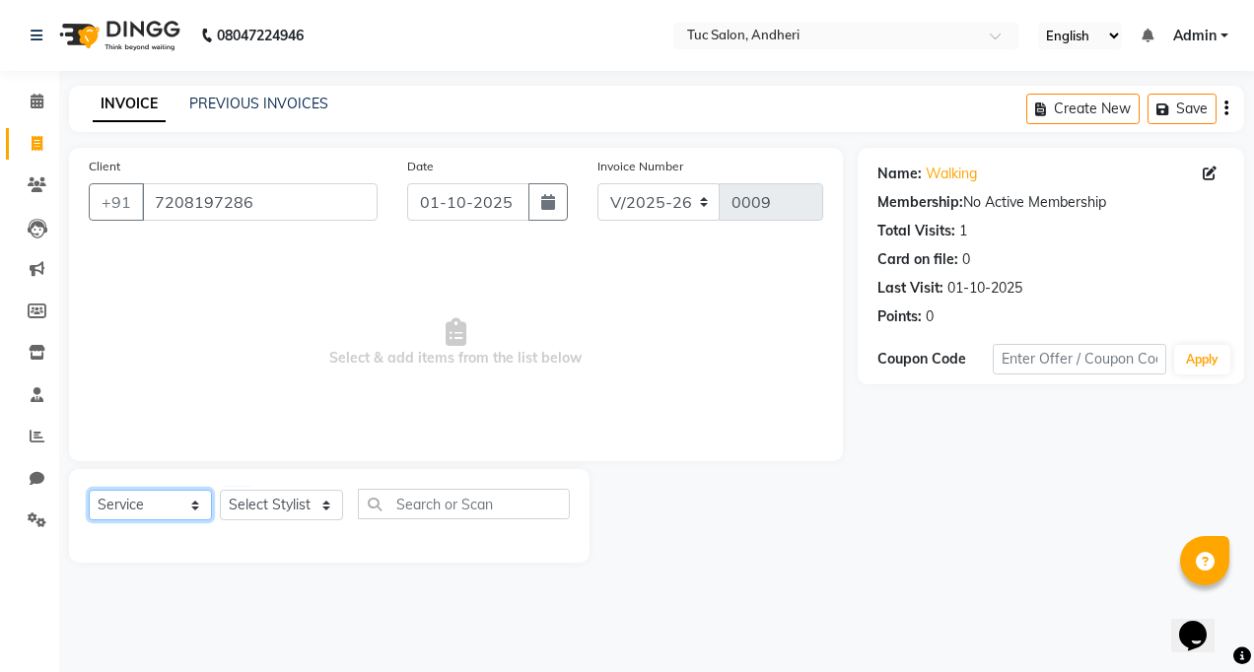
click at [152, 493] on select "Select Service Product Membership Package Voucher Prepaid Gift Card" at bounding box center [150, 505] width 123 height 31
click at [89, 490] on select "Select Service Product Membership Package Voucher Prepaid Gift Card" at bounding box center [150, 505] width 123 height 31
click at [311, 506] on select "Select Stylist" at bounding box center [281, 505] width 123 height 31
click at [326, 504] on select "Select Stylist" at bounding box center [281, 505] width 123 height 31
click at [167, 504] on select "Select Service Product Membership Package Voucher Prepaid Gift Card" at bounding box center [150, 505] width 123 height 31
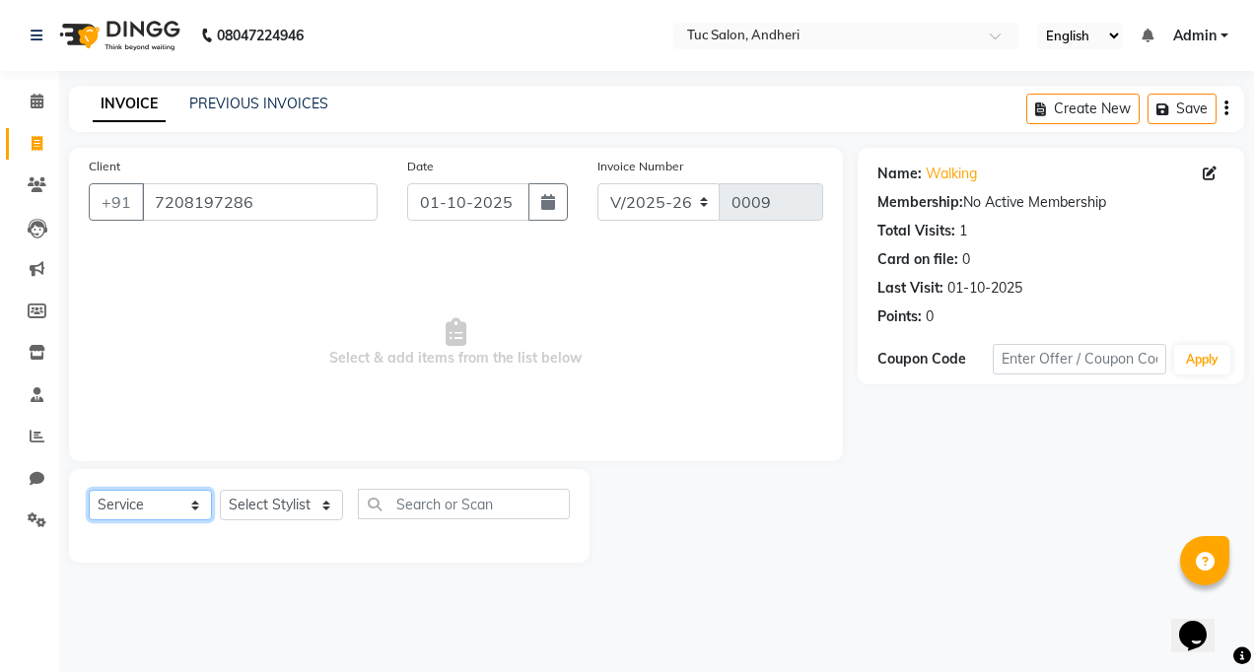
click at [89, 490] on select "Select Service Product Membership Package Voucher Prepaid Gift Card" at bounding box center [150, 505] width 123 height 31
click at [291, 198] on input "7208197286" at bounding box center [260, 201] width 236 height 37
click at [151, 507] on select "Select Service Product Membership Package Voucher Prepaid Gift Card" at bounding box center [150, 505] width 123 height 31
click at [89, 490] on select "Select Service Product Membership Package Voucher Prepaid Gift Card" at bounding box center [150, 505] width 123 height 31
click at [261, 501] on select "Select Stylist" at bounding box center [281, 505] width 123 height 31
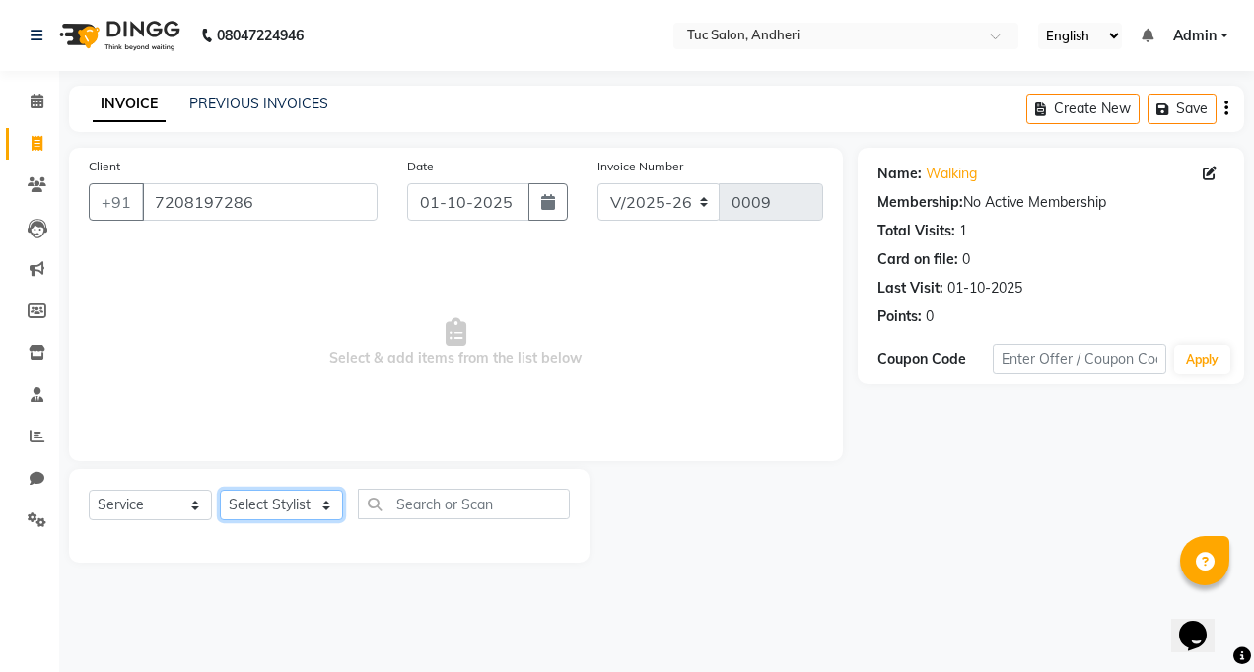
click at [220, 490] on select "Select Stylist" at bounding box center [281, 505] width 123 height 31
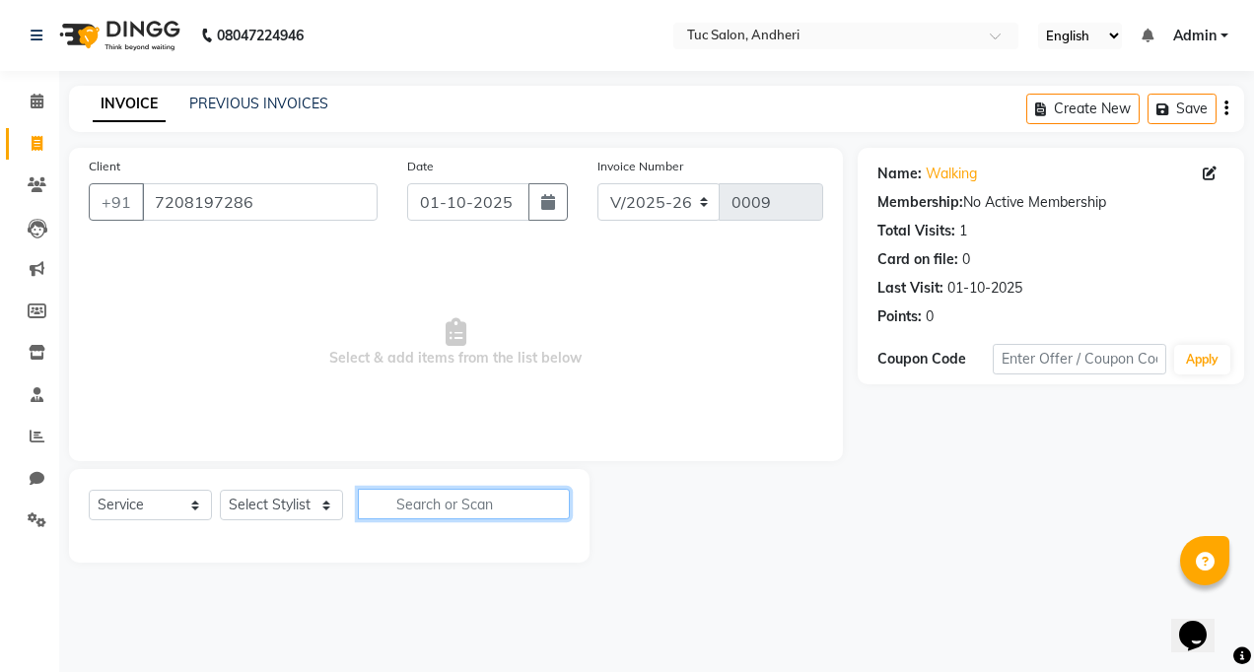
click at [477, 518] on input "text" at bounding box center [464, 504] width 212 height 31
click at [148, 484] on div "Select Service Product Membership Package Voucher Prepaid Gift Card Select Styl…" at bounding box center [329, 516] width 521 height 94
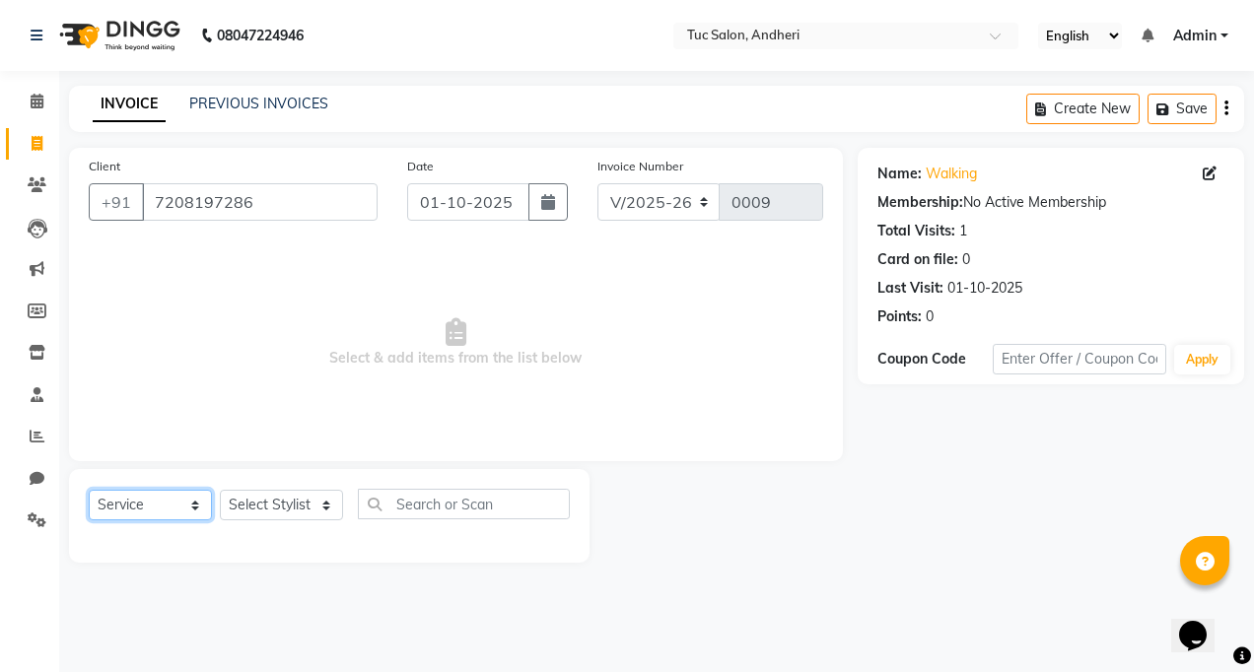
click at [162, 500] on select "Select Service Product Membership Package Voucher Prepaid Gift Card" at bounding box center [150, 505] width 123 height 31
click at [89, 490] on select "Select Service Product Membership Package Voucher Prepaid Gift Card" at bounding box center [150, 505] width 123 height 31
click at [125, 513] on select "Select Service Product Membership Package Voucher Prepaid Gift Card" at bounding box center [150, 505] width 123 height 31
click at [89, 490] on select "Select Service Product Membership Package Voucher Prepaid Gift Card" at bounding box center [150, 505] width 123 height 31
click at [243, 492] on select "Select Stylist" at bounding box center [281, 505] width 123 height 31
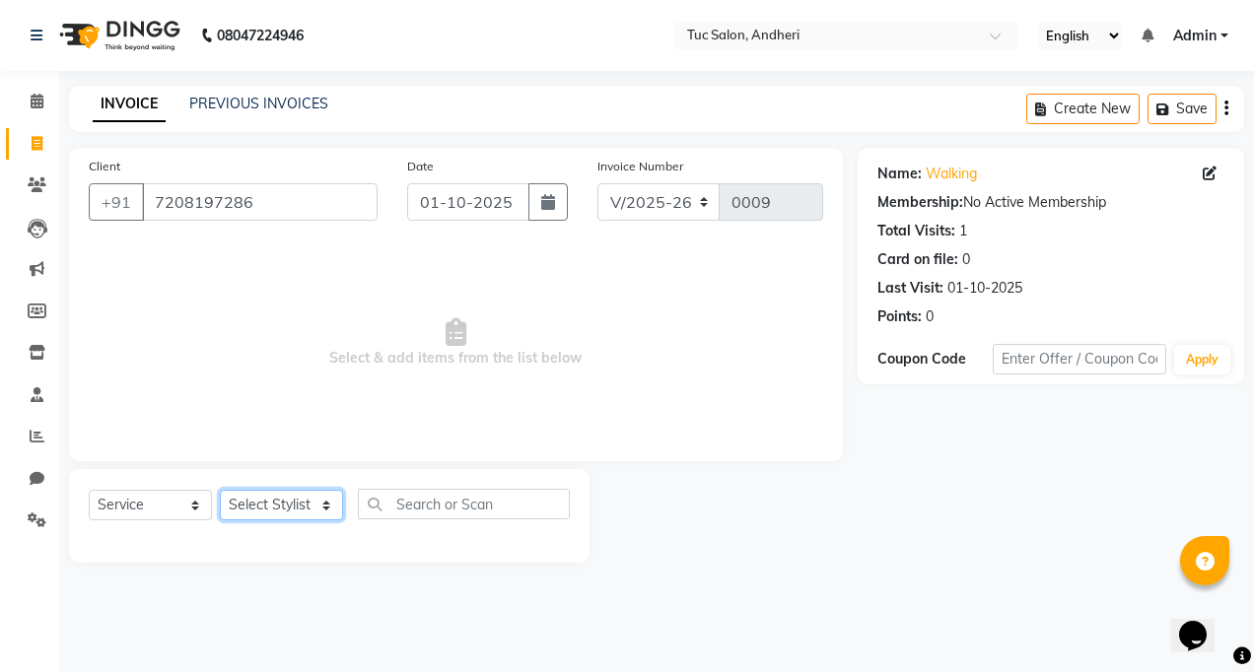
click at [220, 490] on select "Select Stylist" at bounding box center [281, 505] width 123 height 31
click at [269, 542] on div at bounding box center [329, 539] width 481 height 8
drag, startPoint x: 403, startPoint y: 528, endPoint x: 431, endPoint y: 507, distance: 35.1
click at [403, 527] on div "Select Service Product Membership Package Voucher Prepaid Gift Card Select Styl…" at bounding box center [329, 512] width 481 height 46
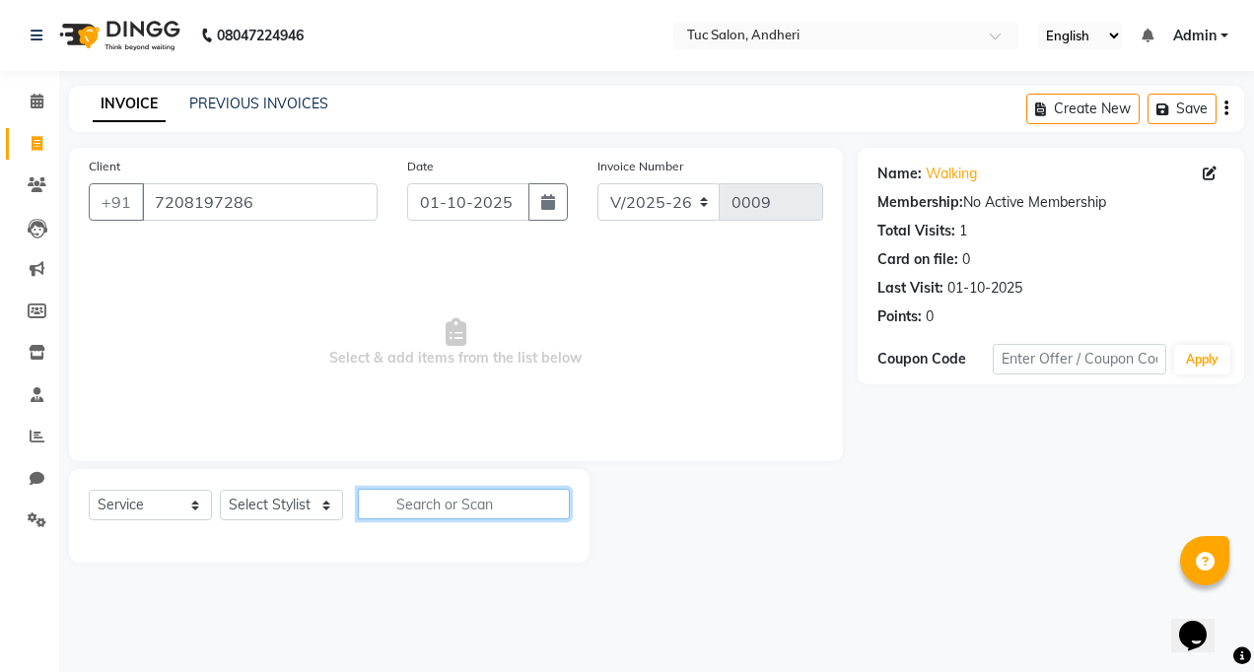
click at [437, 499] on input "text" at bounding box center [464, 504] width 212 height 31
click at [437, 501] on input "text" at bounding box center [464, 504] width 212 height 31
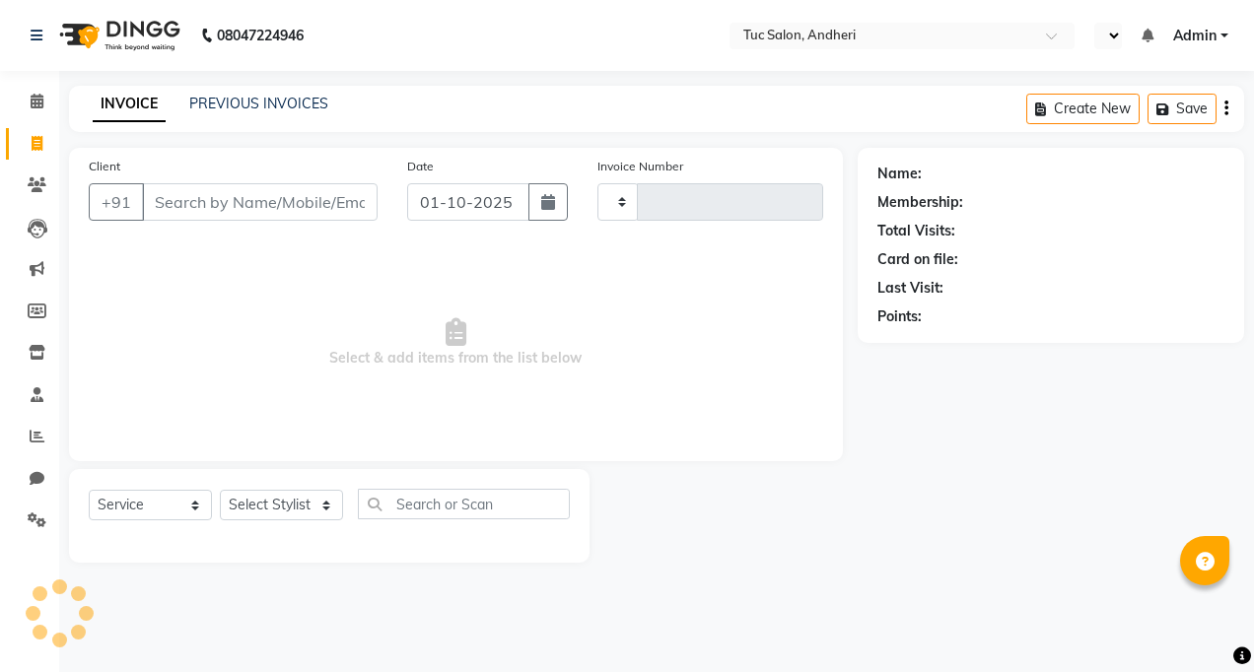
select select "service"
click at [197, 198] on input "Client" at bounding box center [260, 201] width 236 height 37
type input "wa"
select select "en"
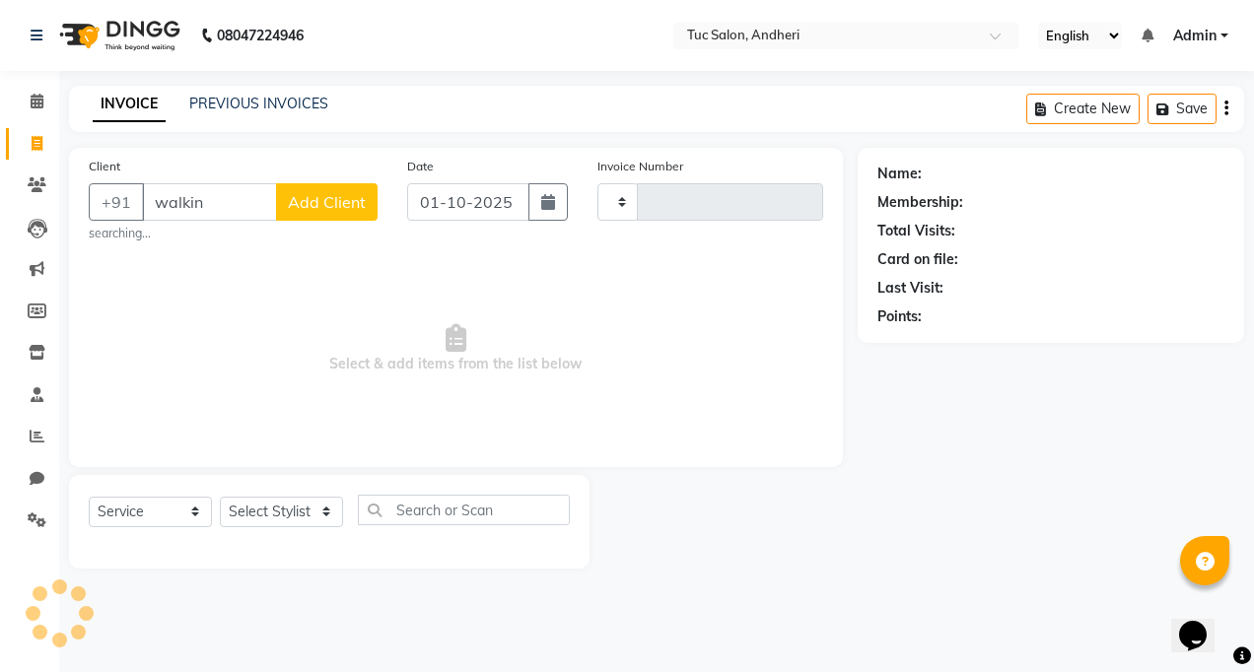
type input "walking"
type input "0009"
select select "9101"
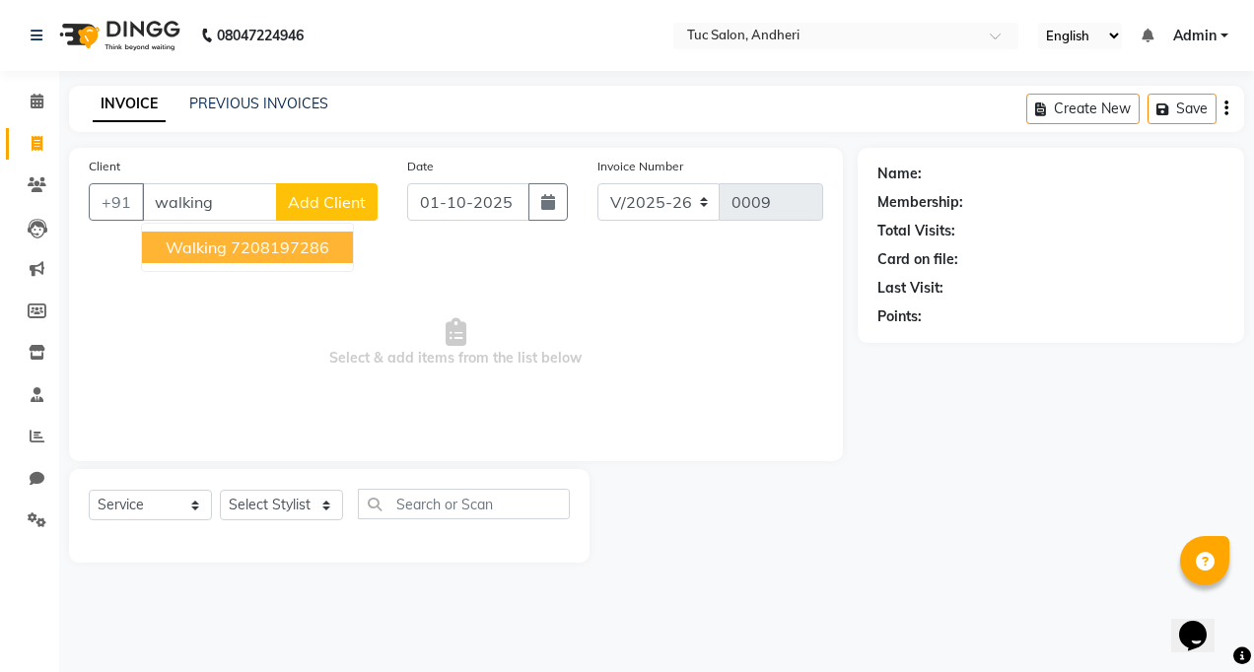
click at [208, 243] on span "walking" at bounding box center [196, 248] width 61 height 20
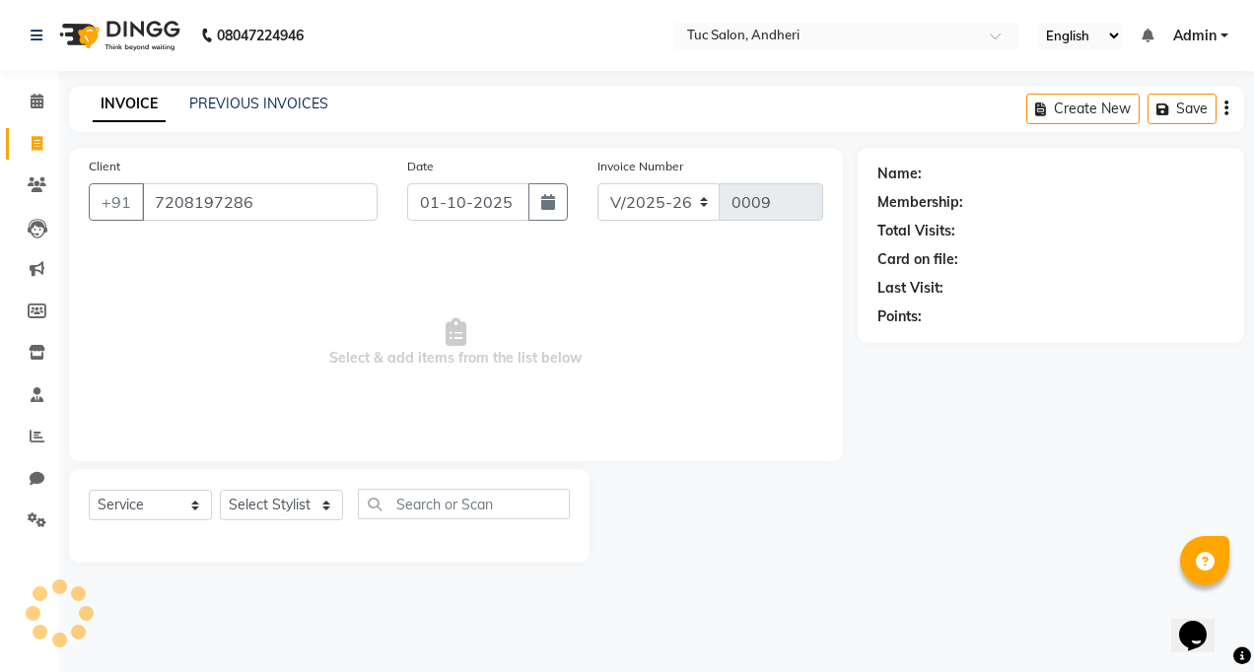
type input "7208197286"
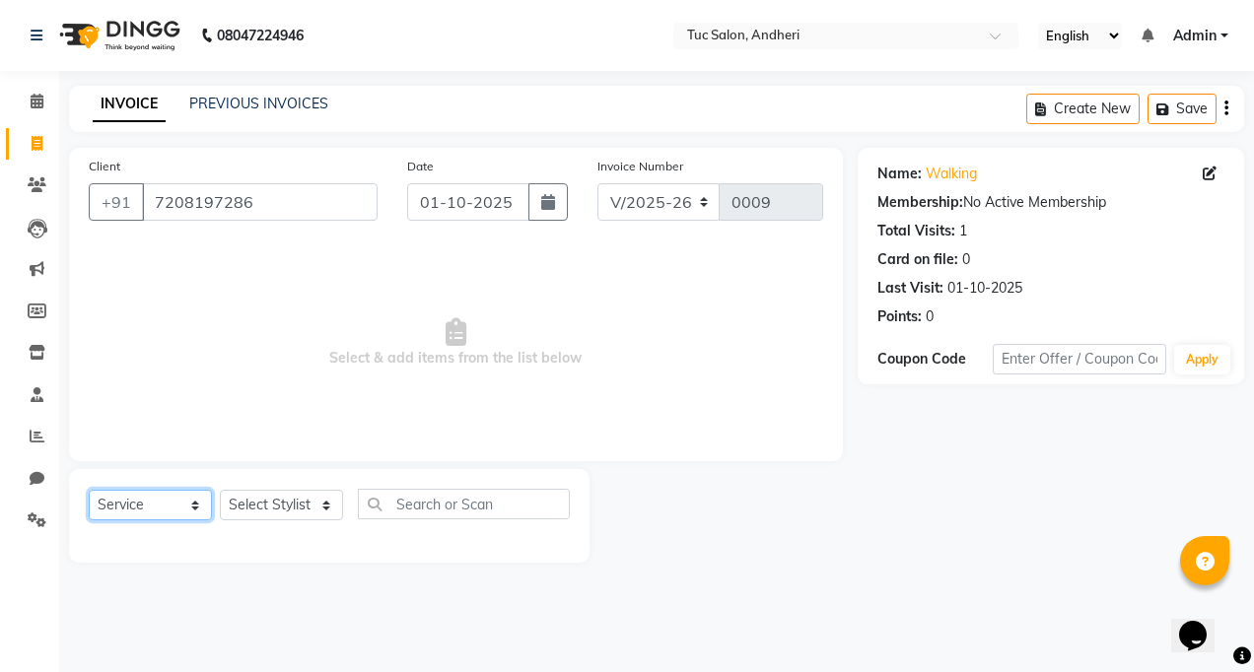
click at [180, 492] on select "Select Service Product Membership Package Voucher Prepaid Gift Card" at bounding box center [150, 505] width 123 height 31
click at [89, 490] on select "Select Service Product Membership Package Voucher Prepaid Gift Card" at bounding box center [150, 505] width 123 height 31
click at [186, 511] on select "Select Service Product Membership Package Voucher Prepaid Gift Card" at bounding box center [150, 505] width 123 height 31
click at [187, 507] on select "Select Service Product Membership Package Voucher Prepaid Gift Card" at bounding box center [150, 505] width 123 height 31
click at [200, 505] on select "Select Service Product Membership Package Voucher Prepaid Gift Card" at bounding box center [150, 505] width 123 height 31
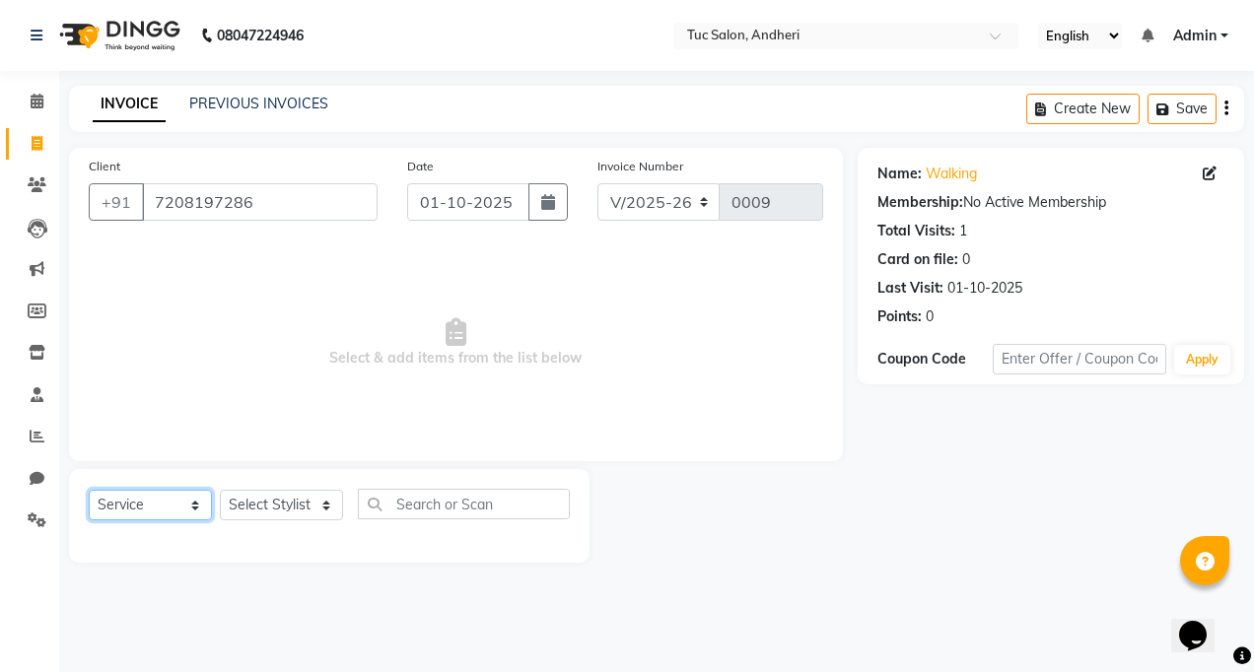
click at [89, 490] on select "Select Service Product Membership Package Voucher Prepaid Gift Card" at bounding box center [150, 505] width 123 height 31
click at [327, 518] on select "Select Stylist" at bounding box center [281, 505] width 123 height 31
click at [324, 509] on select "Select Stylist" at bounding box center [281, 505] width 123 height 31
click at [318, 496] on select "Select Stylist" at bounding box center [281, 505] width 123 height 31
click at [320, 505] on select "Select Stylist" at bounding box center [281, 505] width 123 height 31
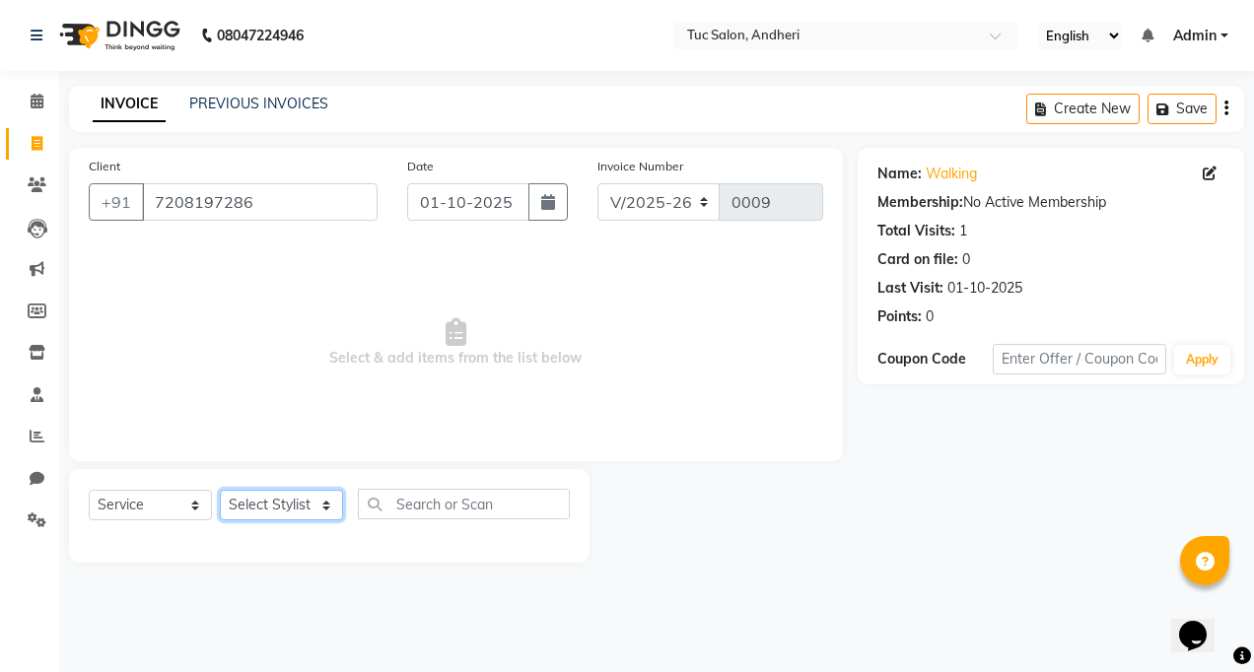
click at [321, 500] on select "Select Stylist" at bounding box center [281, 505] width 123 height 31
click at [166, 505] on select "Select Service Product Membership Package Voucher Prepaid Gift Card" at bounding box center [150, 505] width 123 height 31
click at [89, 490] on select "Select Service Product Membership Package Voucher Prepaid Gift Card" at bounding box center [150, 505] width 123 height 31
click at [313, 509] on select "Select Stylist" at bounding box center [281, 505] width 123 height 31
click at [220, 490] on select "Select Stylist" at bounding box center [281, 505] width 123 height 31
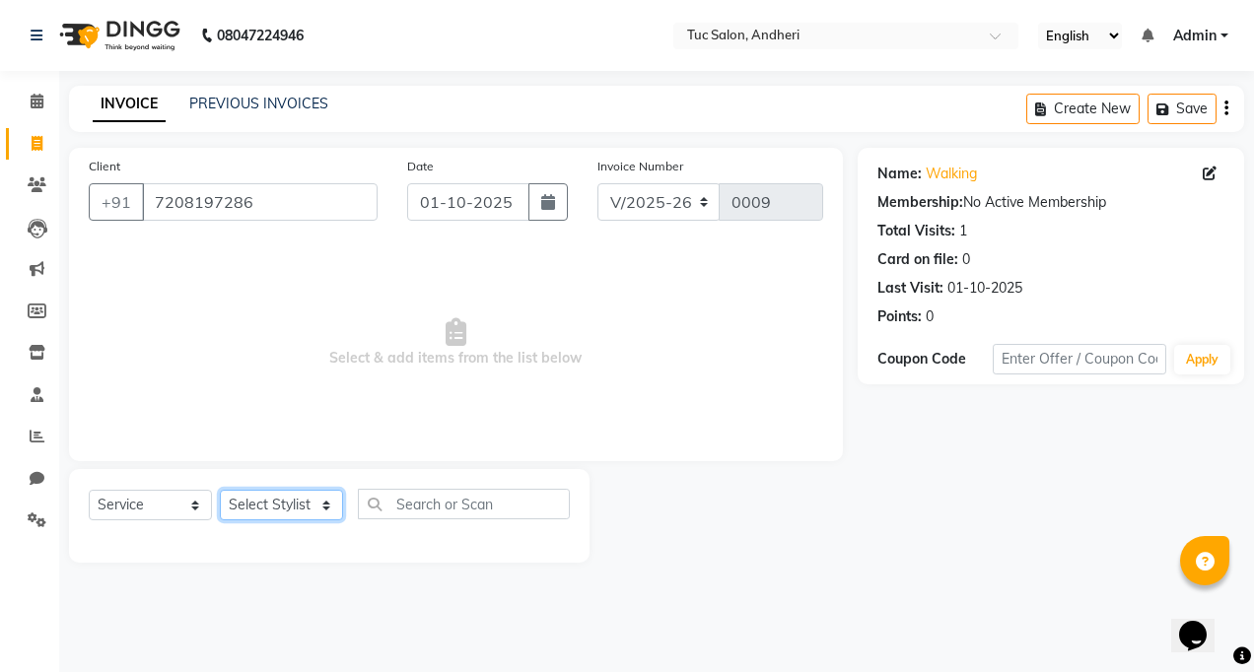
click at [326, 500] on select "Select Stylist" at bounding box center [281, 505] width 123 height 31
click at [404, 452] on div "Client +91 7208197286 Date 01-10-2025 Invoice Number V/2025 V/2025-26 0009 Sele…" at bounding box center [456, 305] width 774 height 314
click at [201, 503] on select "Select Service Product Membership Package Voucher Prepaid Gift Card" at bounding box center [150, 505] width 123 height 31
click at [89, 490] on select "Select Service Product Membership Package Voucher Prepaid Gift Card" at bounding box center [150, 505] width 123 height 31
click at [132, 479] on div "Select Service Product Membership Package Voucher Prepaid Gift Card Select Styl…" at bounding box center [329, 516] width 521 height 94
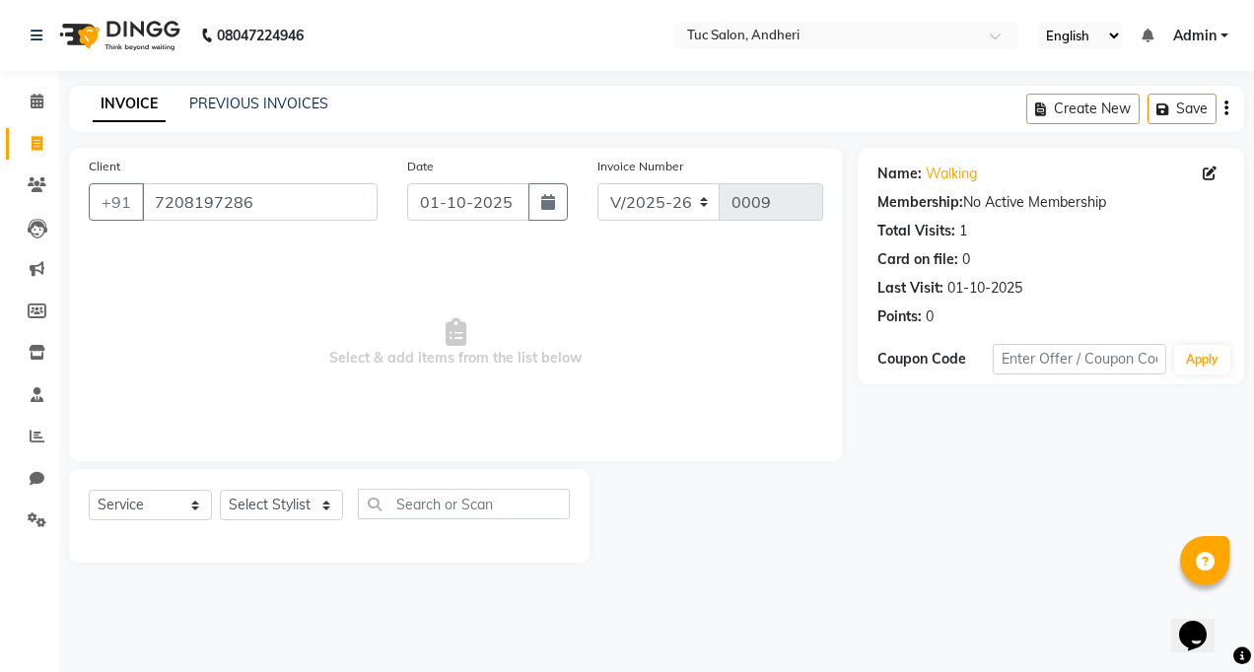
drag, startPoint x: 139, startPoint y: 524, endPoint x: 142, endPoint y: 512, distance: 12.2
click at [139, 523] on div "Select Service Product Membership Package Voucher Prepaid Gift Card Select Styl…" at bounding box center [329, 512] width 481 height 46
click at [143, 505] on select "Select Service Product Membership Package Voucher Prepaid Gift Card" at bounding box center [150, 505] width 123 height 31
click at [89, 490] on select "Select Service Product Membership Package Voucher Prepaid Gift Card" at bounding box center [150, 505] width 123 height 31
click at [241, 484] on div "Select Service Product Membership Package Voucher Prepaid Gift Card Select Styl…" at bounding box center [329, 516] width 521 height 94
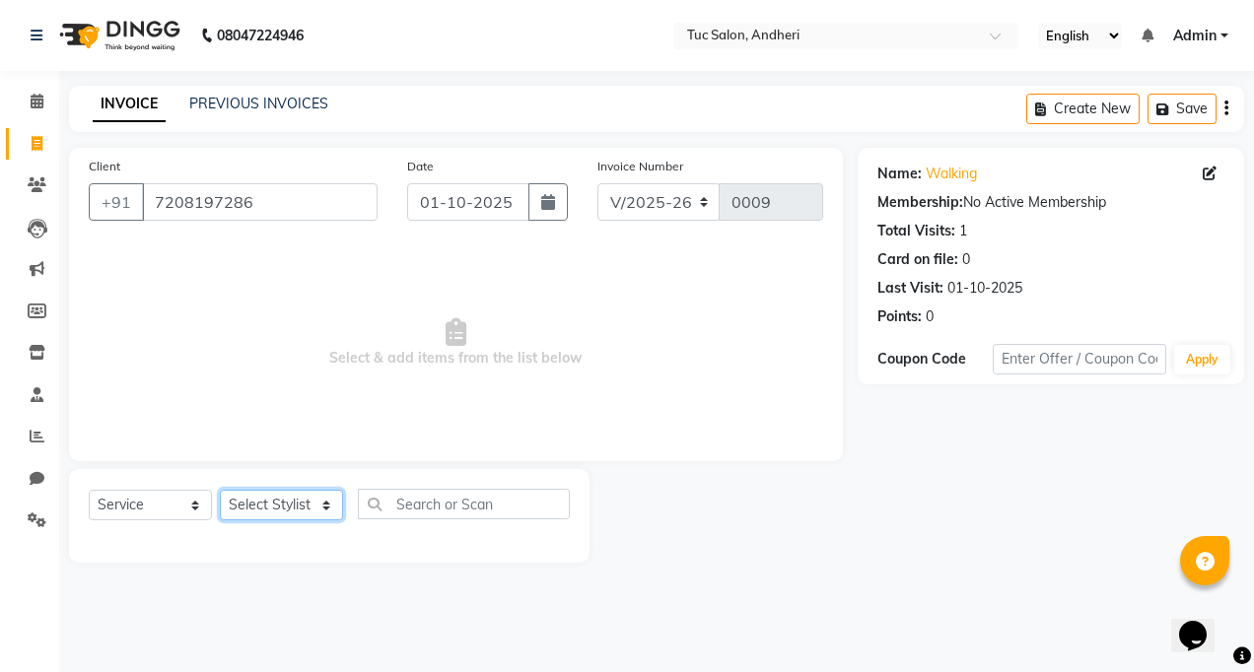
click at [246, 487] on div "Select Service Product Membership Package Voucher Prepaid Gift Card Select Styl…" at bounding box center [329, 516] width 521 height 94
click at [220, 490] on select "Select Stylist" at bounding box center [281, 505] width 123 height 31
click at [1015, 244] on div "Name: Walking Membership: No Active Membership Total Visits: 1 Card on file: 0 …" at bounding box center [1051, 242] width 347 height 172
click at [1203, 355] on button "Apply" at bounding box center [1202, 360] width 56 height 30
click at [449, 289] on span "Select & add items from the list below" at bounding box center [456, 343] width 735 height 197
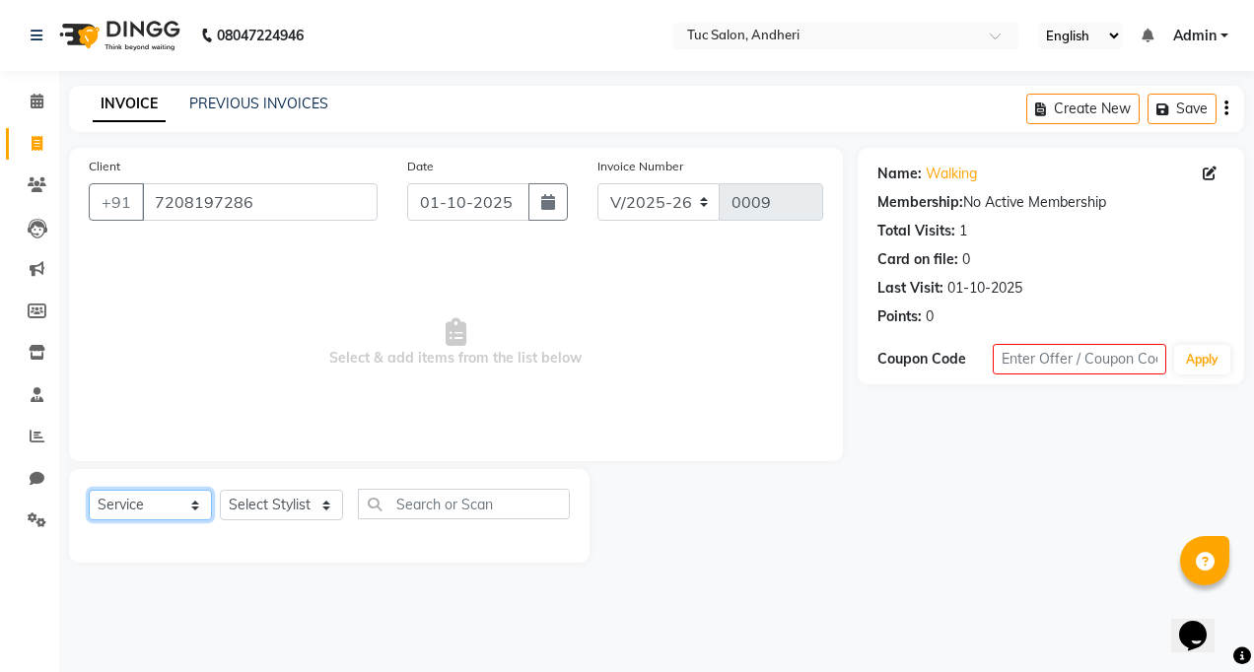
click at [198, 502] on select "Select Service Product Membership Package Voucher Prepaid Gift Card" at bounding box center [150, 505] width 123 height 31
click at [89, 490] on select "Select Service Product Membership Package Voucher Prepaid Gift Card" at bounding box center [150, 505] width 123 height 31
click at [771, 371] on span "Select & add items from the list below" at bounding box center [456, 343] width 735 height 197
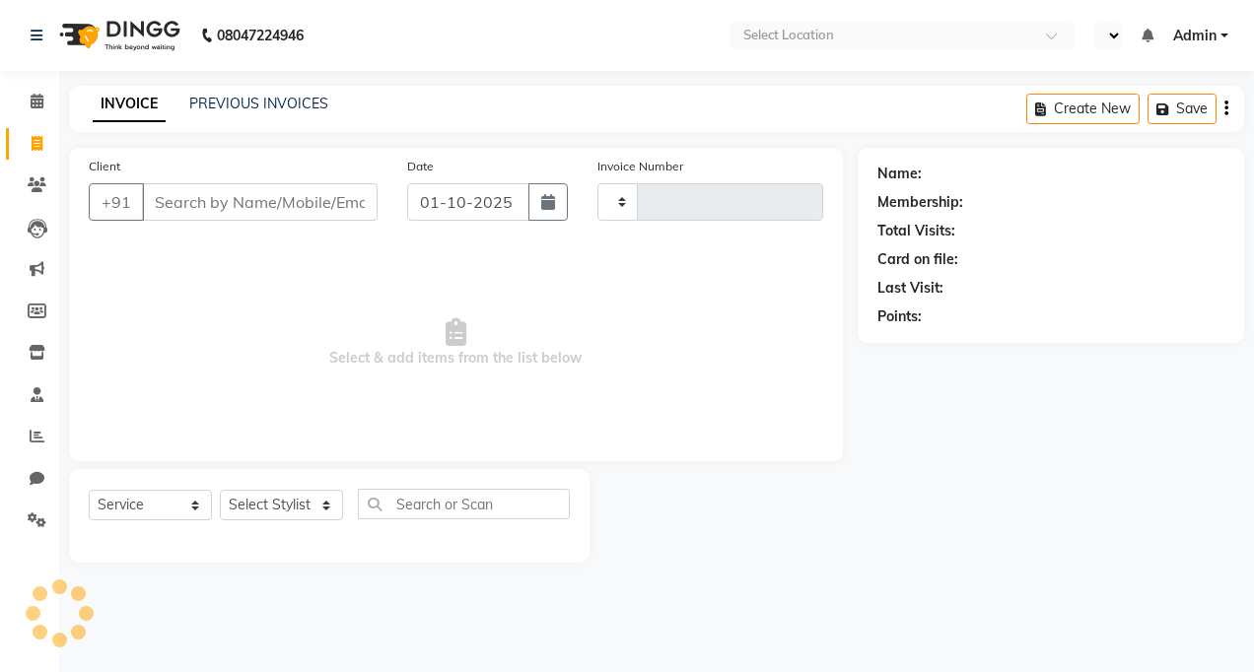
select select "service"
click at [205, 197] on input "Client" at bounding box center [260, 201] width 236 height 37
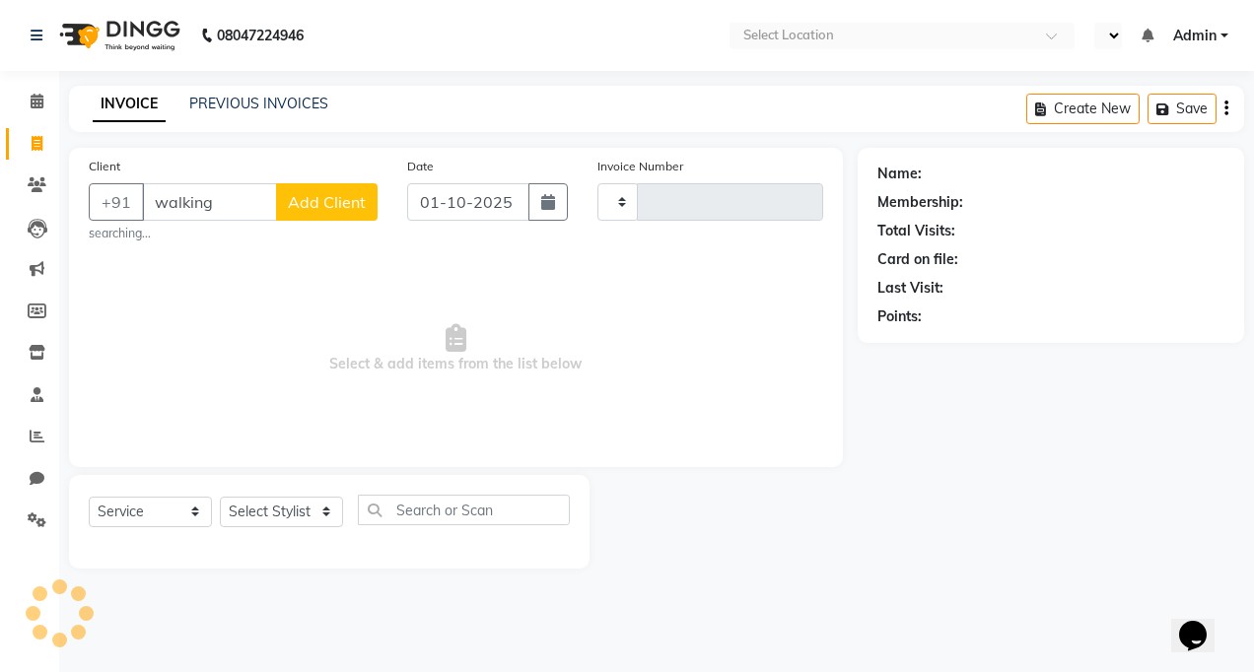
type input "walking"
click at [313, 203] on span "Add Client" at bounding box center [327, 202] width 78 height 20
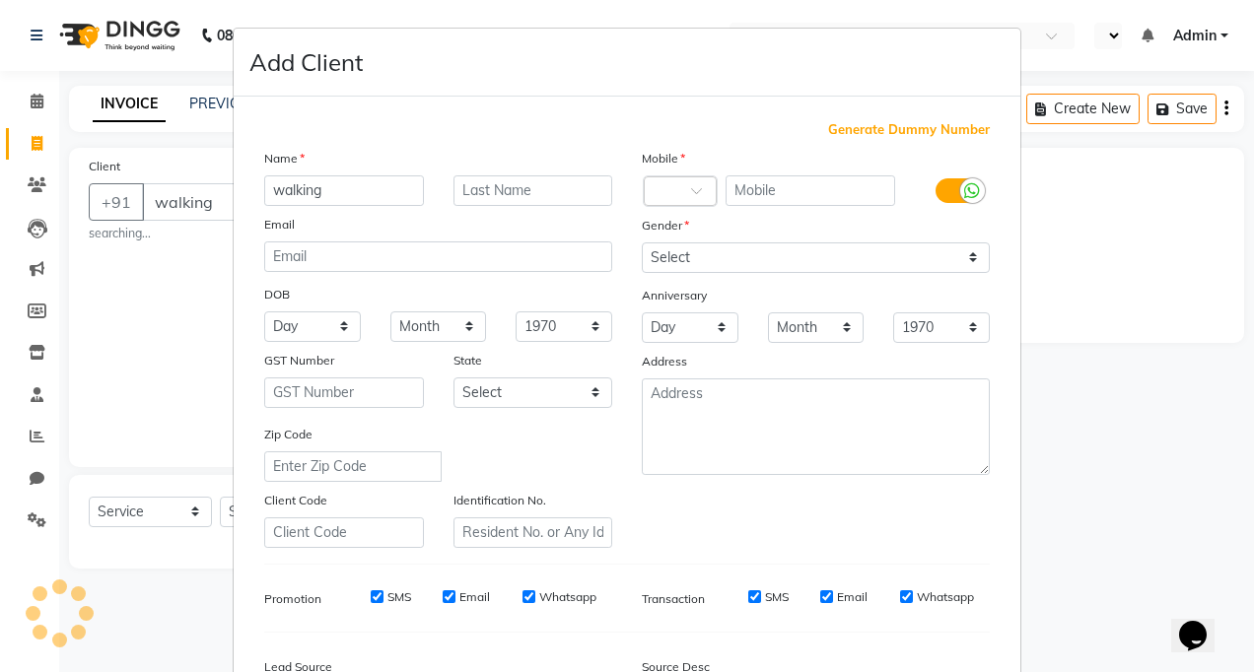
click at [223, 205] on ngb-modal-window "Add Client Generate Dummy Number Name walking Email DOB Day 01 02 03 04 05 06 0…" at bounding box center [627, 336] width 1254 height 672
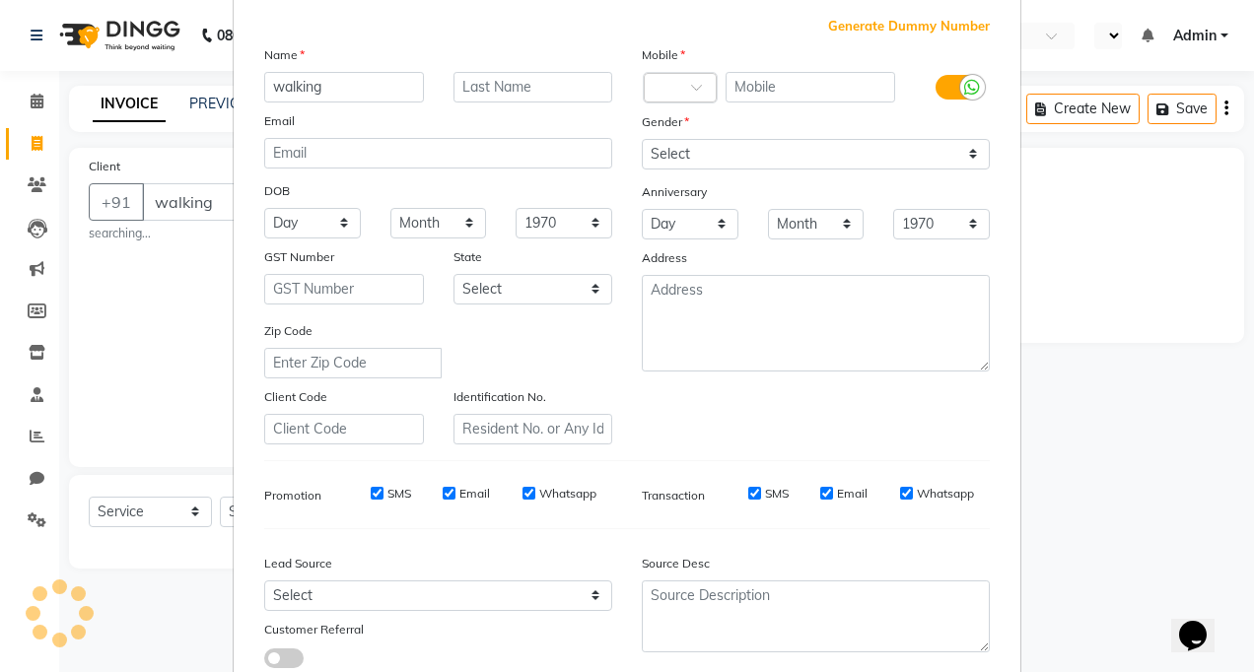
scroll to position [238, 0]
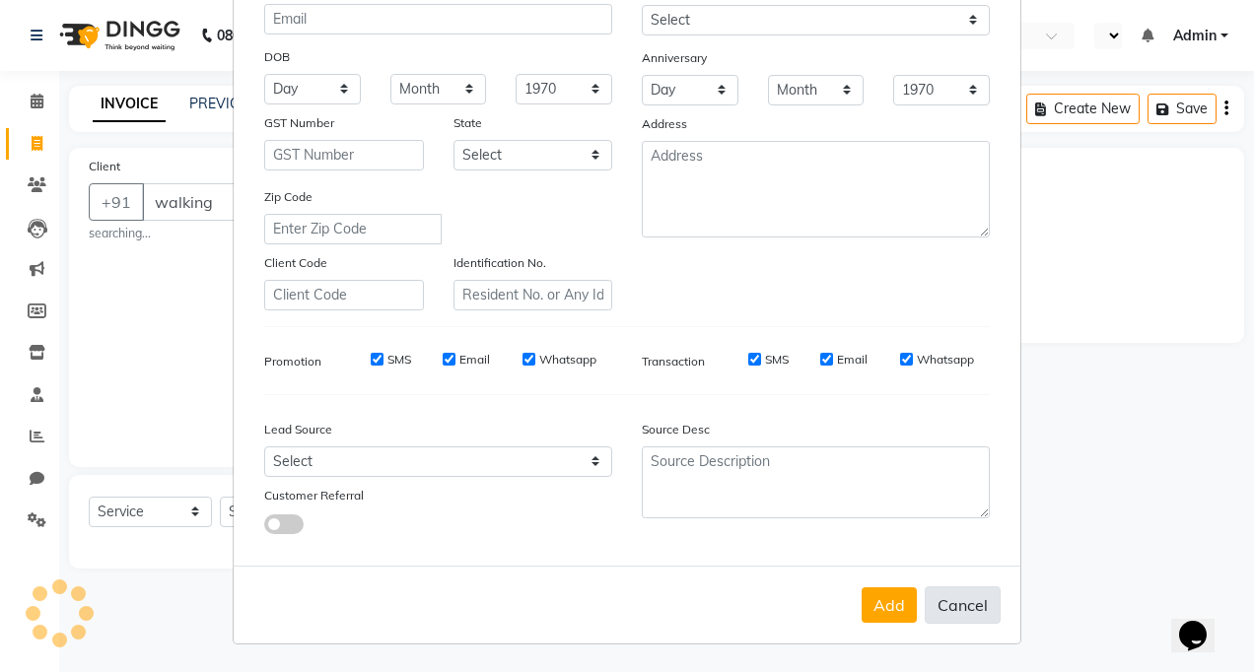
click at [946, 617] on button "Cancel" at bounding box center [963, 605] width 76 height 37
select select
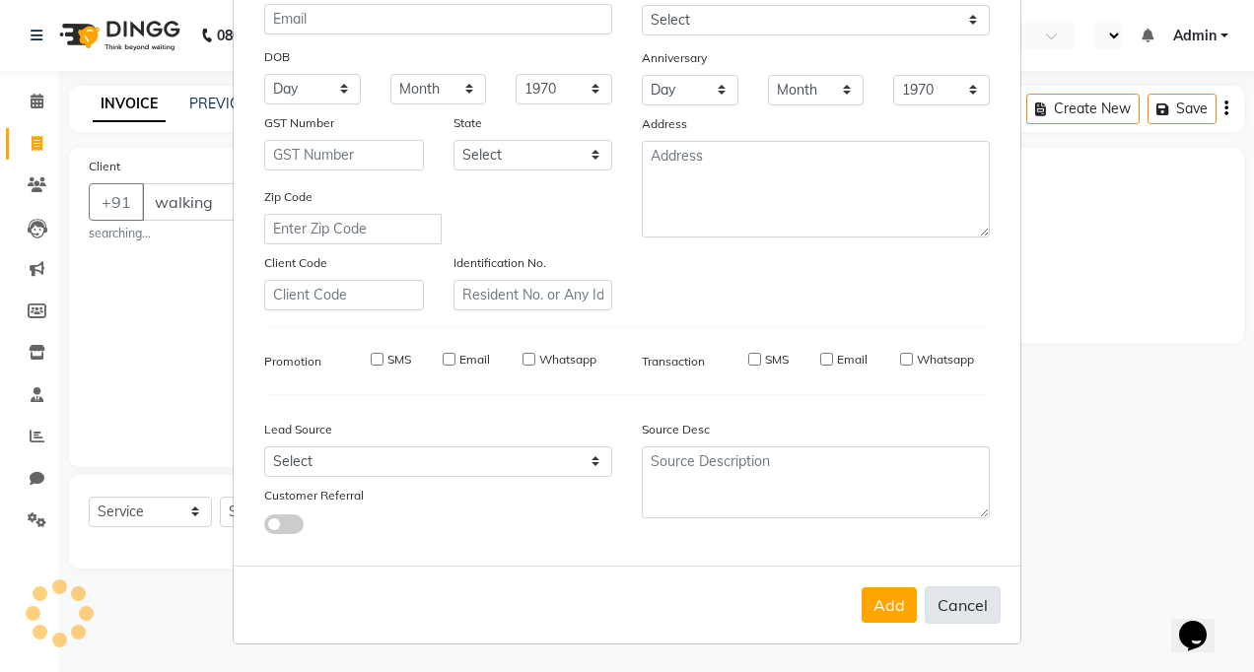
select select
checkbox input "false"
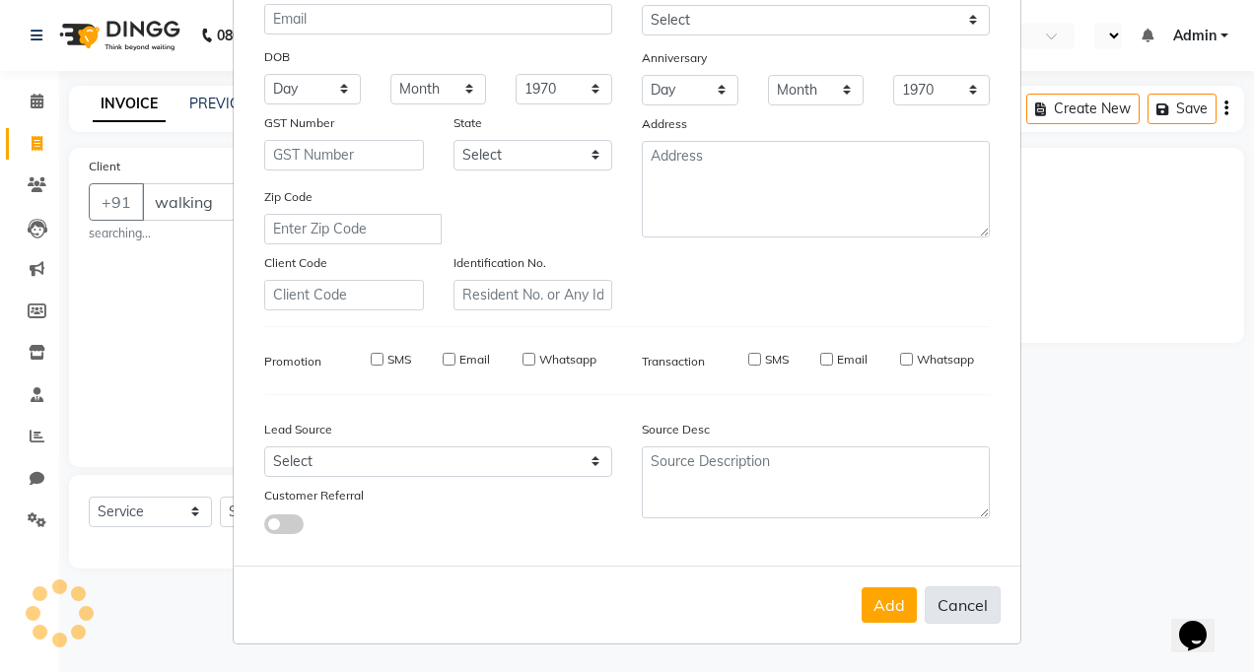
checkbox input "false"
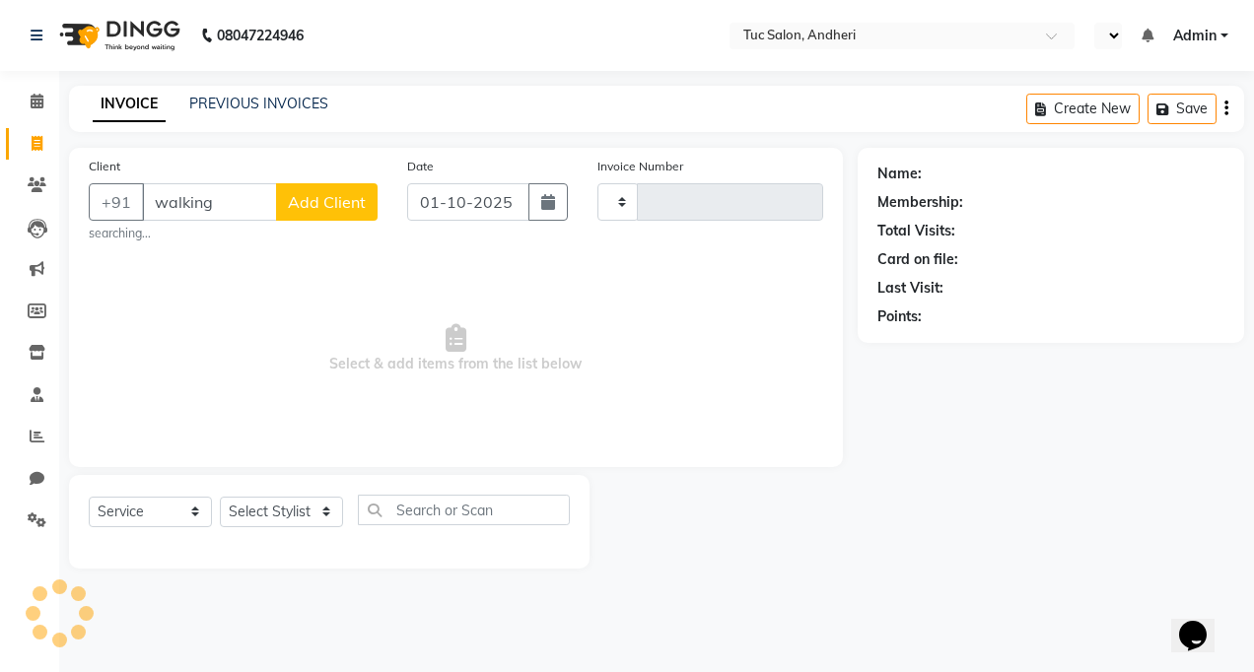
type input "0009"
select select "en"
select select "9101"
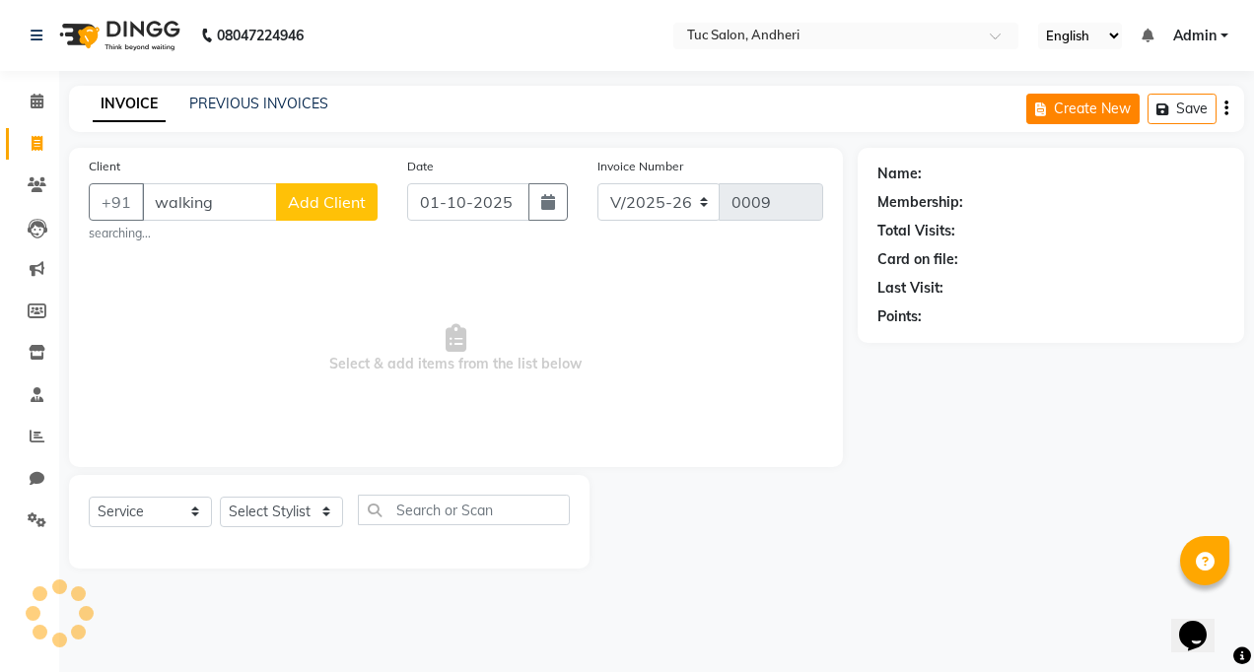
click at [1105, 111] on button "Create New" at bounding box center [1082, 109] width 113 height 31
click at [194, 508] on select "Select Service Product Membership Package Voucher Prepaid Gift Card" at bounding box center [150, 512] width 123 height 31
click at [89, 497] on select "Select Service Product Membership Package Voucher Prepaid Gift Card" at bounding box center [150, 512] width 123 height 31
click at [35, 34] on icon at bounding box center [37, 36] width 12 height 14
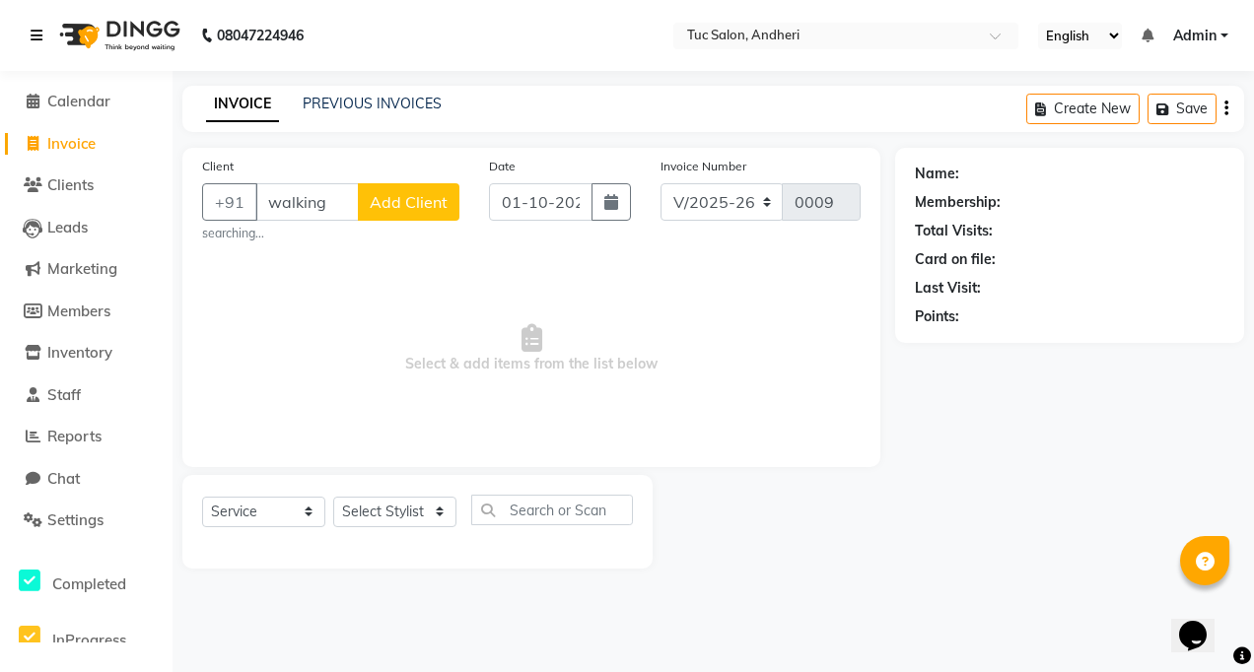
click at [35, 36] on icon at bounding box center [37, 36] width 12 height 14
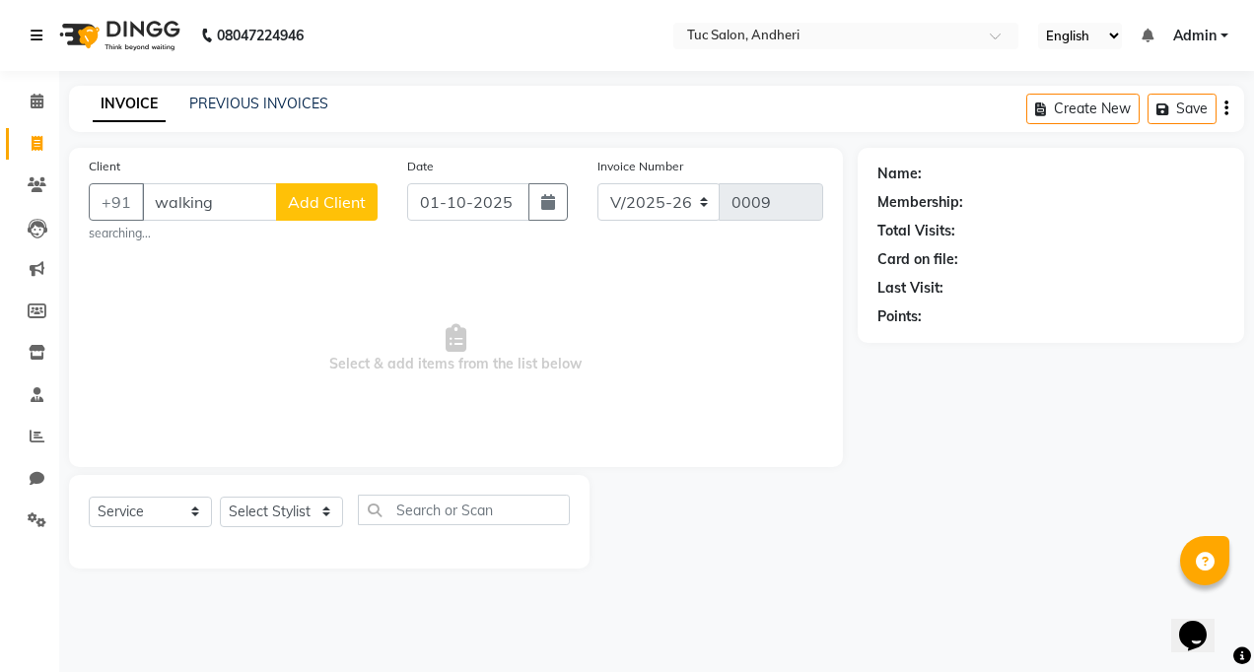
click at [35, 36] on icon at bounding box center [37, 36] width 12 height 14
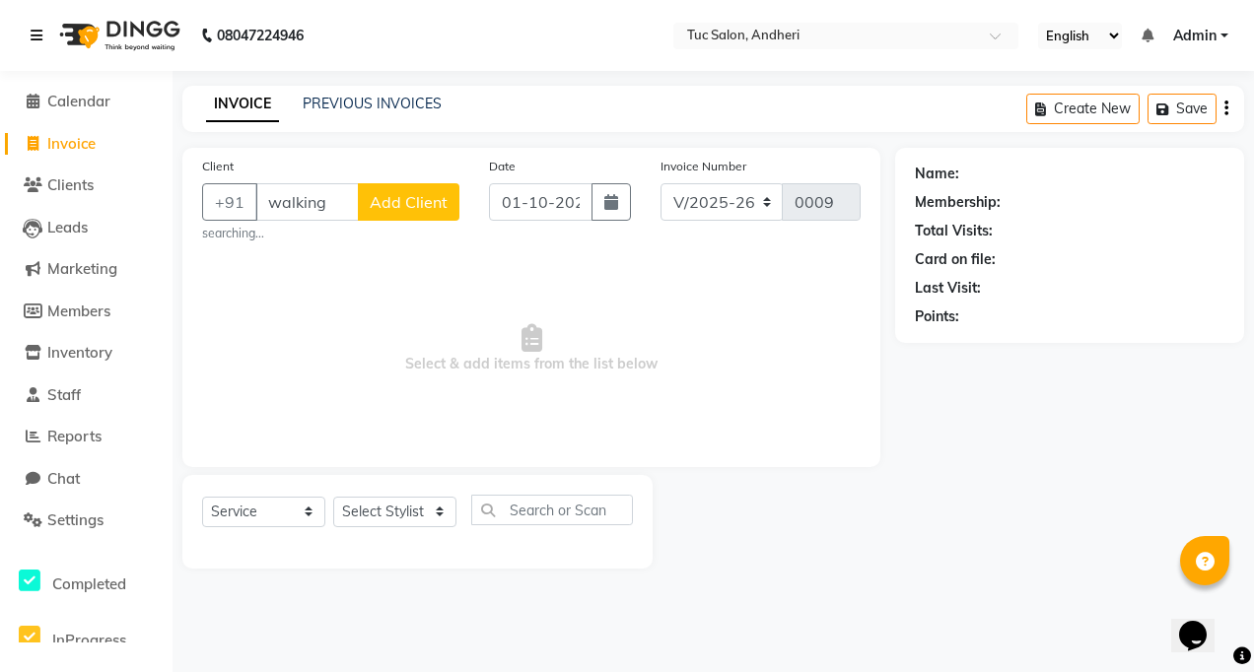
click at [35, 36] on icon at bounding box center [37, 36] width 12 height 14
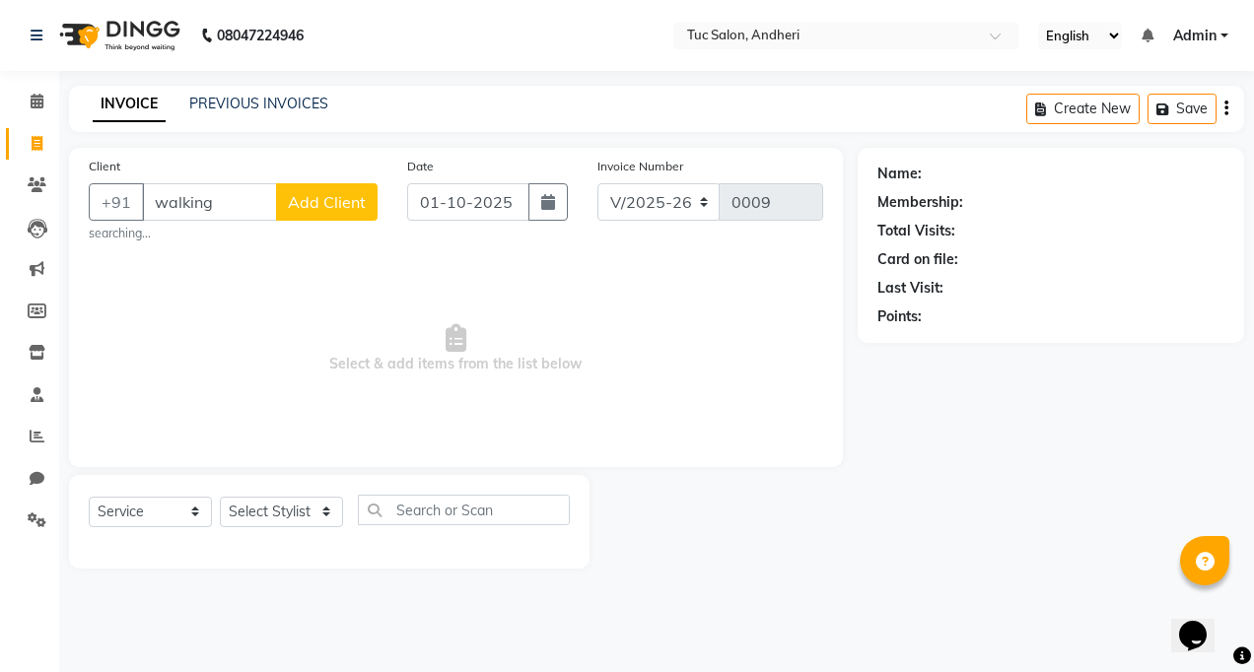
click at [137, 29] on img at bounding box center [117, 35] width 135 height 55
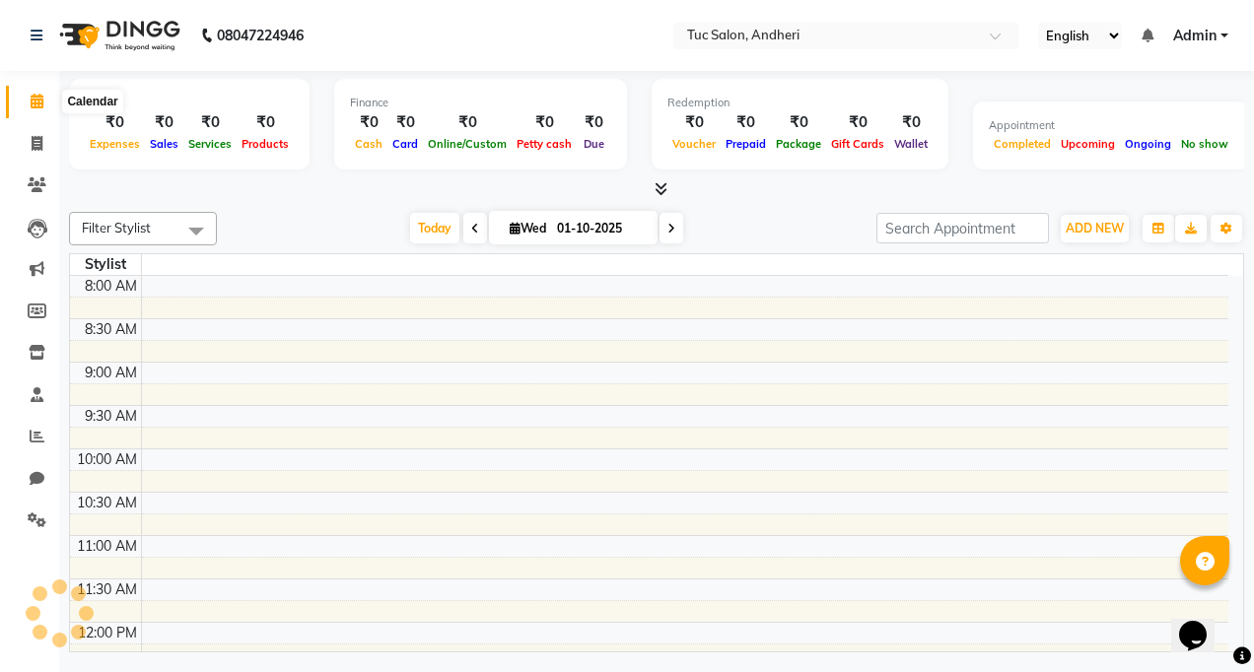
click at [36, 96] on icon at bounding box center [37, 101] width 13 height 15
click at [36, 143] on icon at bounding box center [37, 143] width 11 height 15
select select "service"
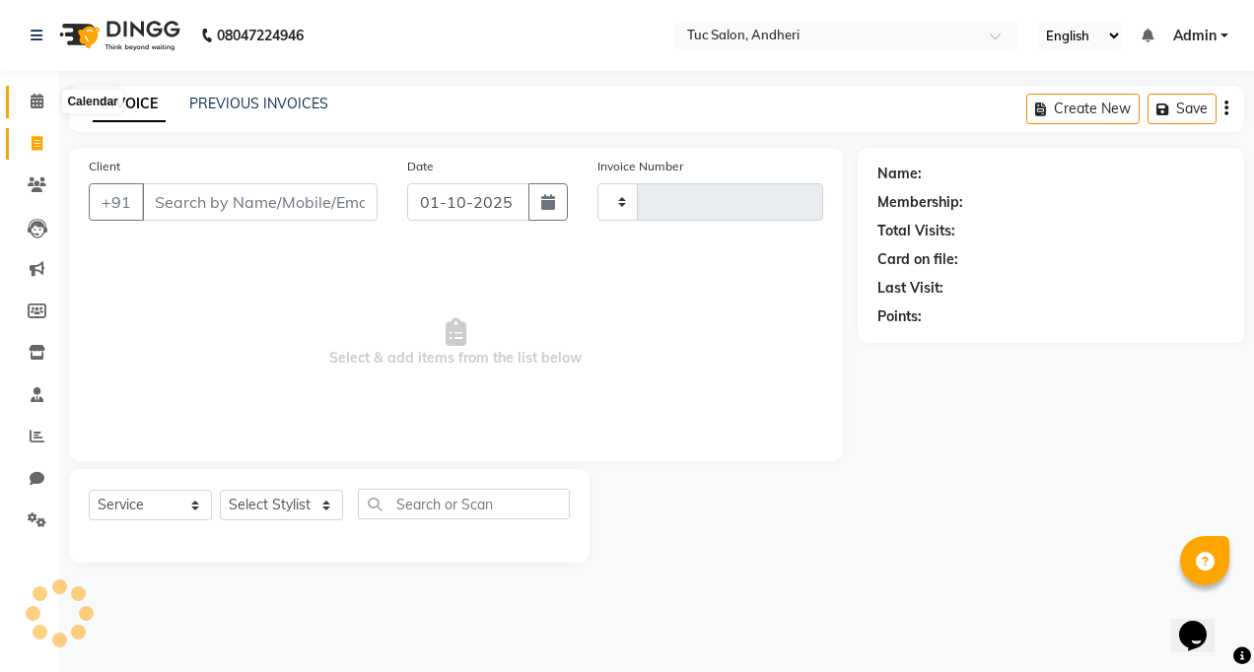
click at [40, 105] on icon at bounding box center [37, 101] width 13 height 15
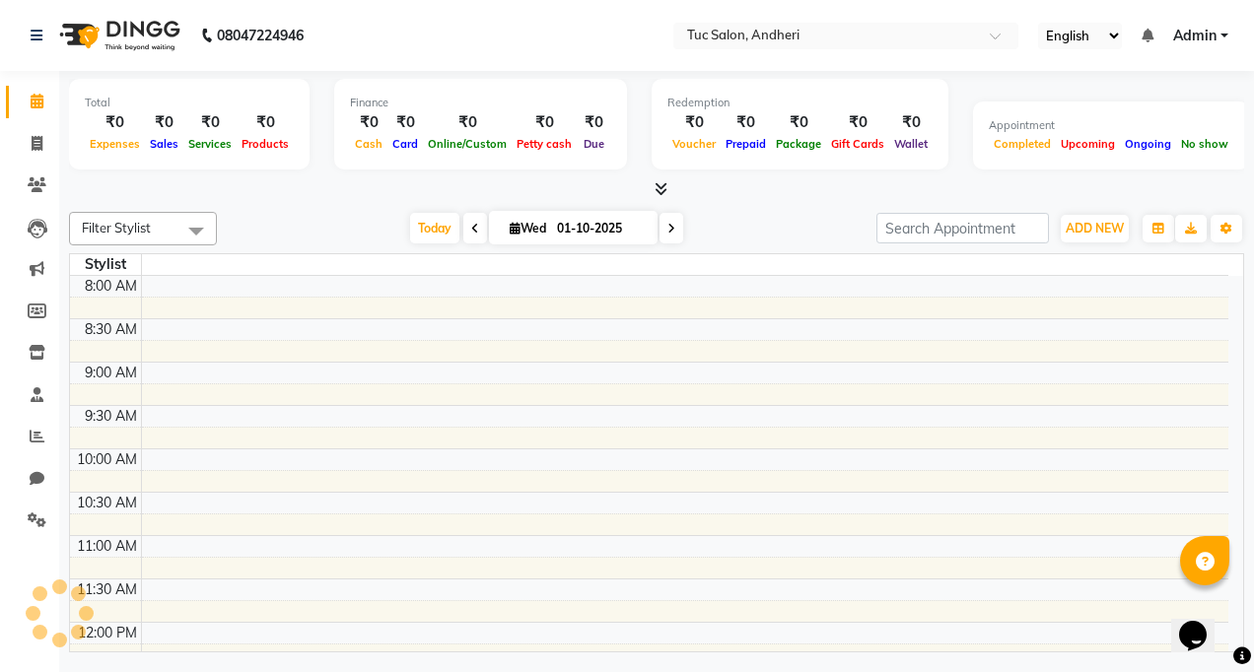
click at [29, 29] on div "08047224946" at bounding box center [167, 35] width 303 height 55
click at [189, 47] on div "08047224946" at bounding box center [167, 35] width 303 height 55
click at [134, 27] on img at bounding box center [117, 35] width 135 height 55
click at [111, 35] on img at bounding box center [117, 35] width 135 height 55
click at [32, 38] on icon at bounding box center [37, 36] width 12 height 14
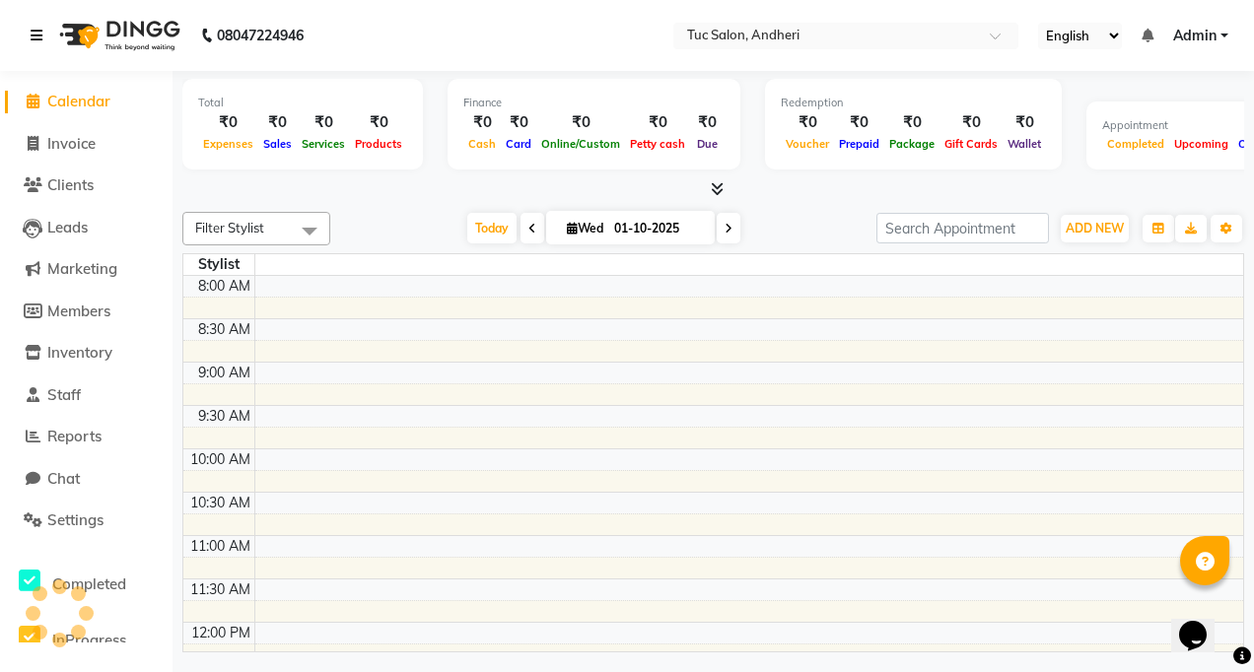
click at [32, 38] on icon at bounding box center [37, 36] width 12 height 14
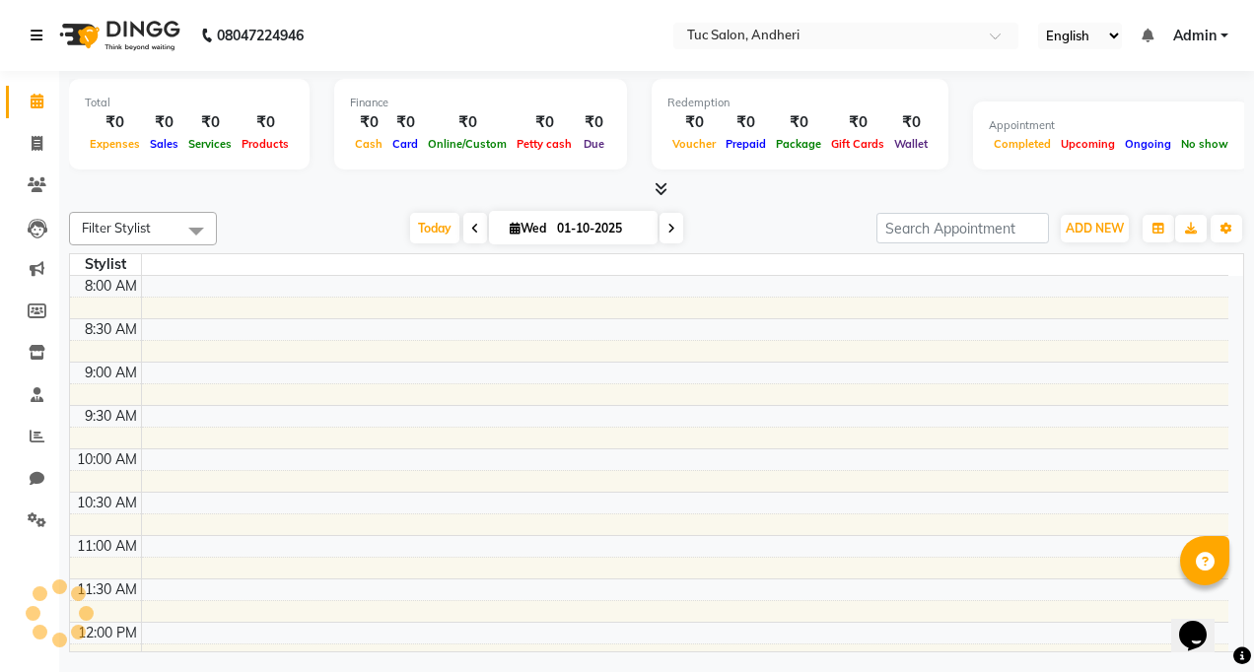
click at [32, 38] on icon at bounding box center [37, 36] width 12 height 14
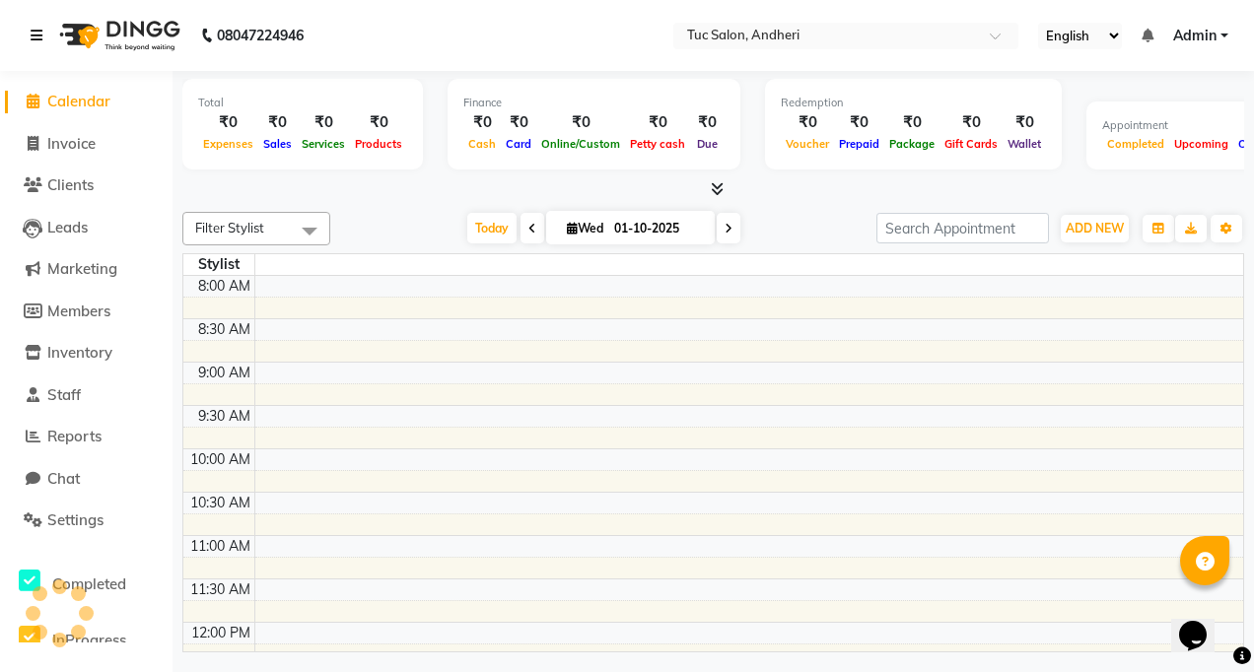
click at [32, 38] on icon at bounding box center [37, 36] width 12 height 14
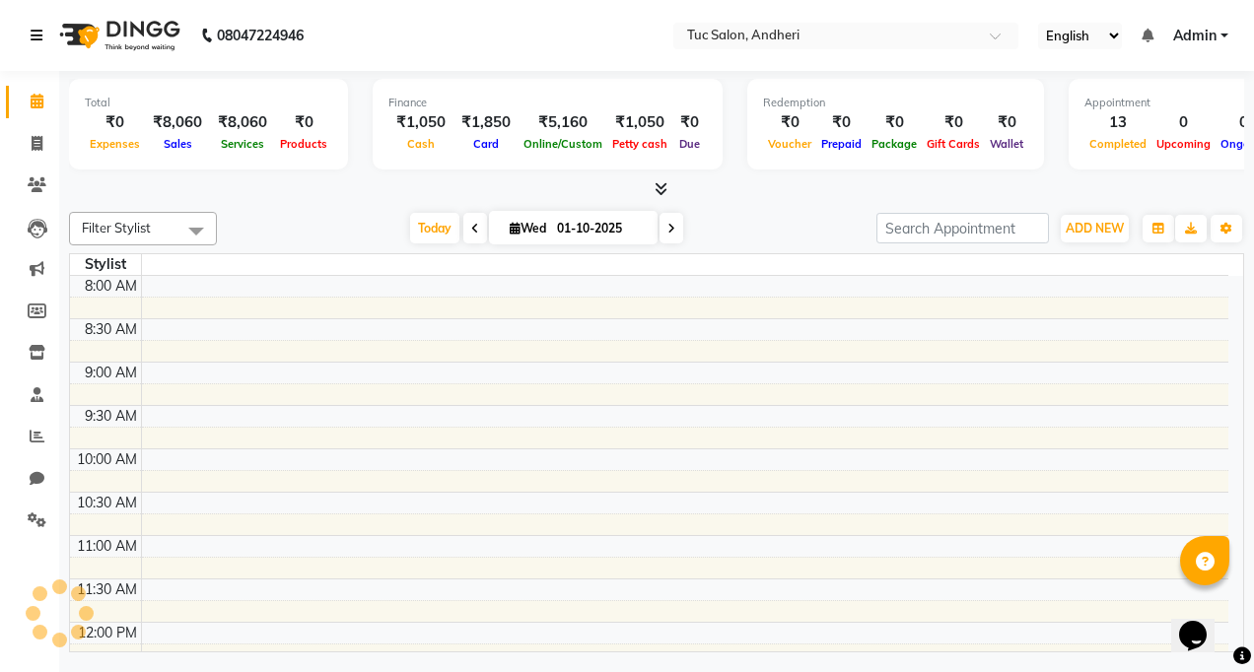
click at [32, 42] on link at bounding box center [41, 35] width 20 height 55
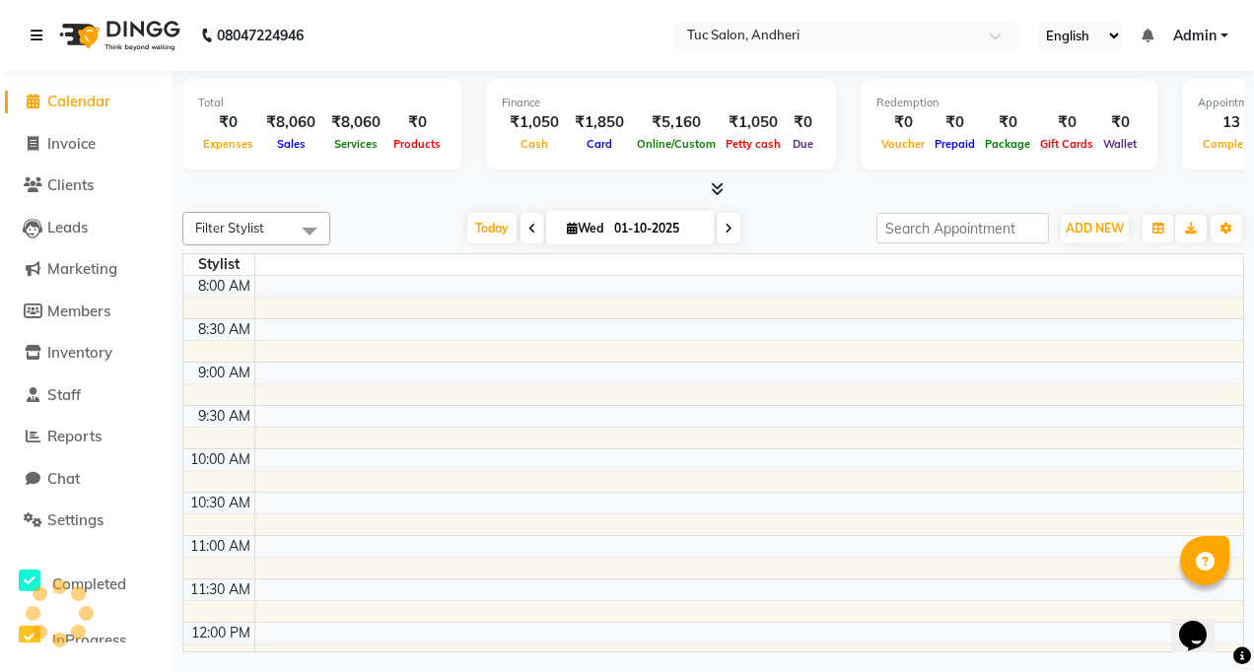
click at [32, 42] on link at bounding box center [41, 35] width 20 height 55
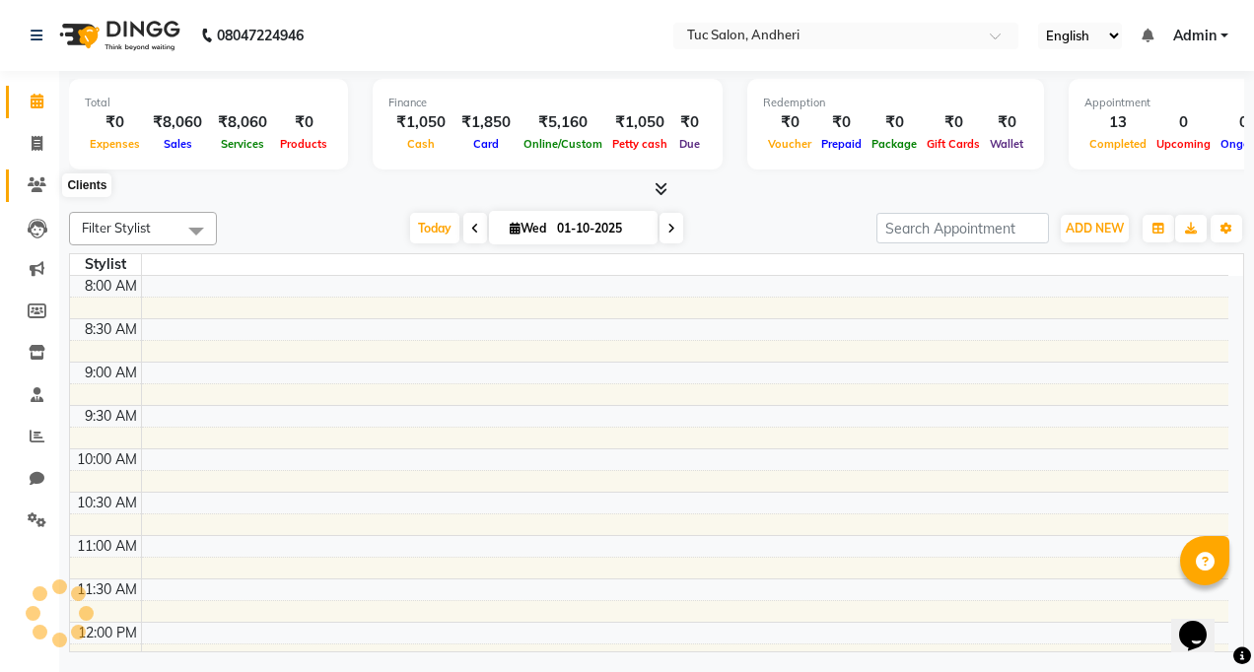
drag, startPoint x: 45, startPoint y: 176, endPoint x: 46, endPoint y: 195, distance: 18.8
click at [46, 195] on li "Clients" at bounding box center [29, 186] width 59 height 42
click at [32, 142] on icon at bounding box center [37, 143] width 11 height 15
select select "service"
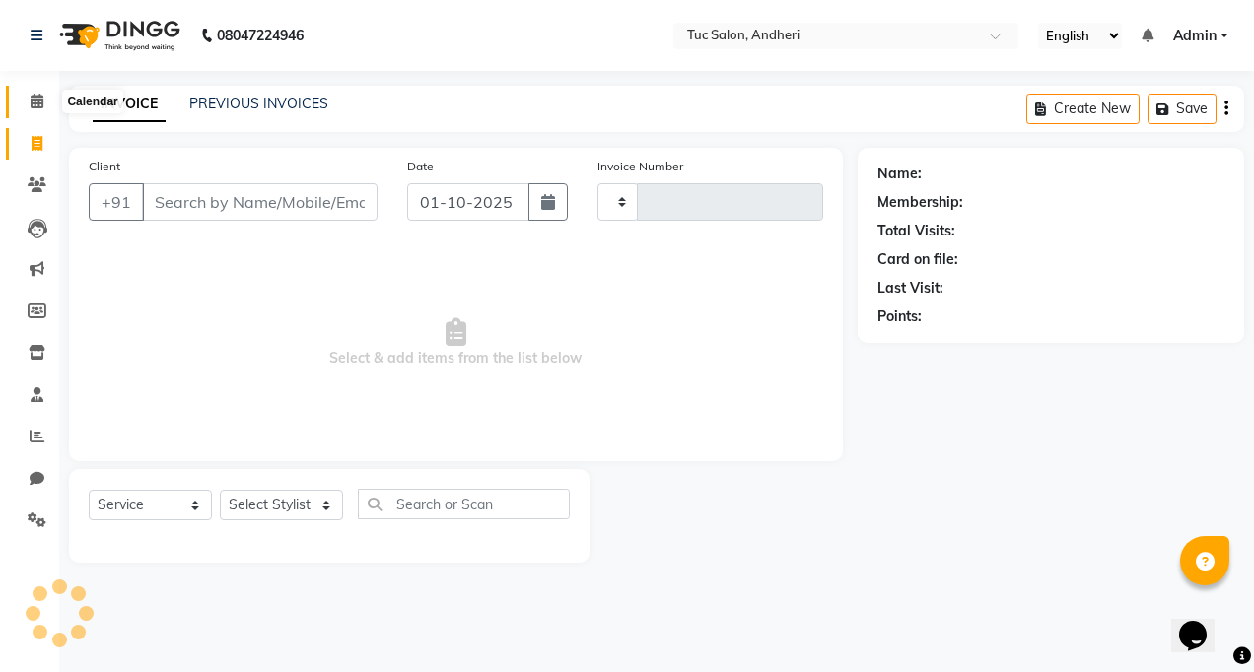
click at [50, 93] on span at bounding box center [37, 102] width 35 height 23
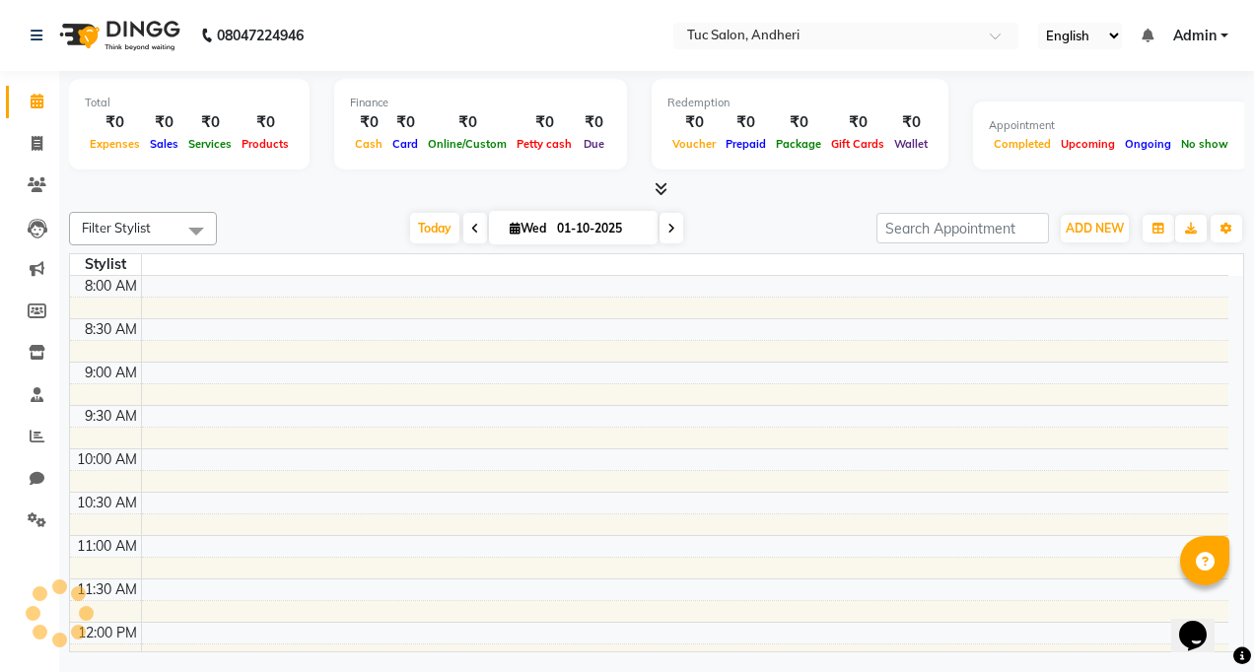
click at [23, 28] on div "08047224946" at bounding box center [167, 35] width 303 height 55
click at [36, 30] on icon at bounding box center [37, 36] width 12 height 14
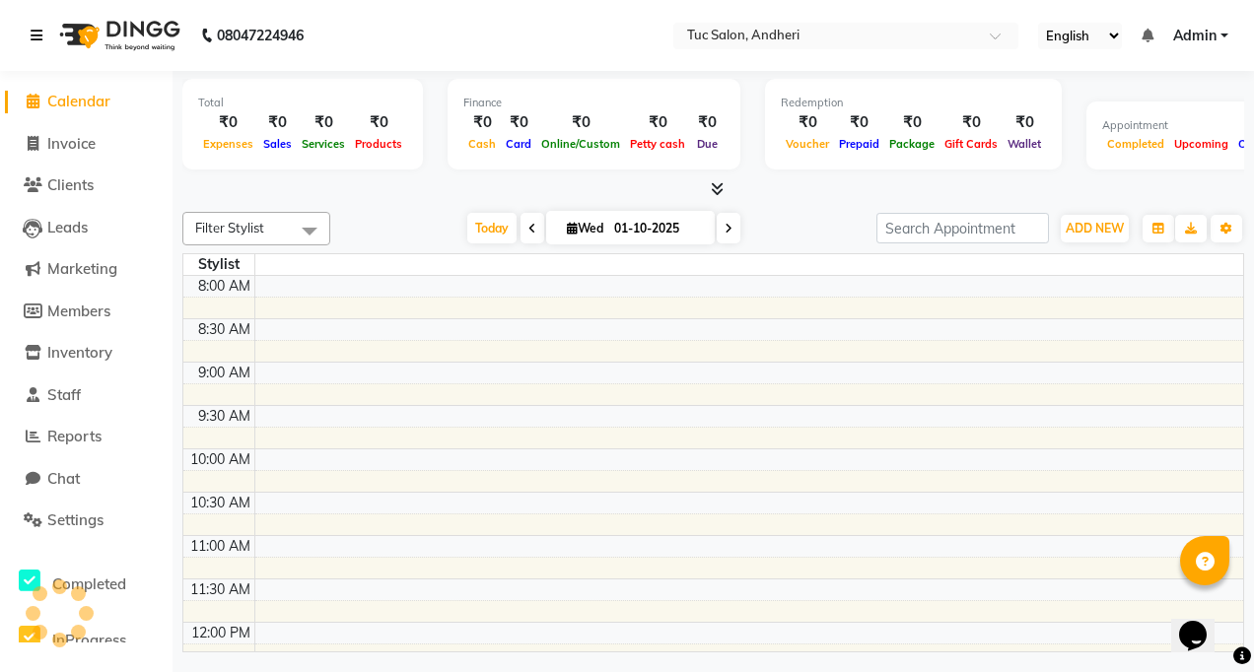
click at [36, 30] on icon at bounding box center [37, 36] width 12 height 14
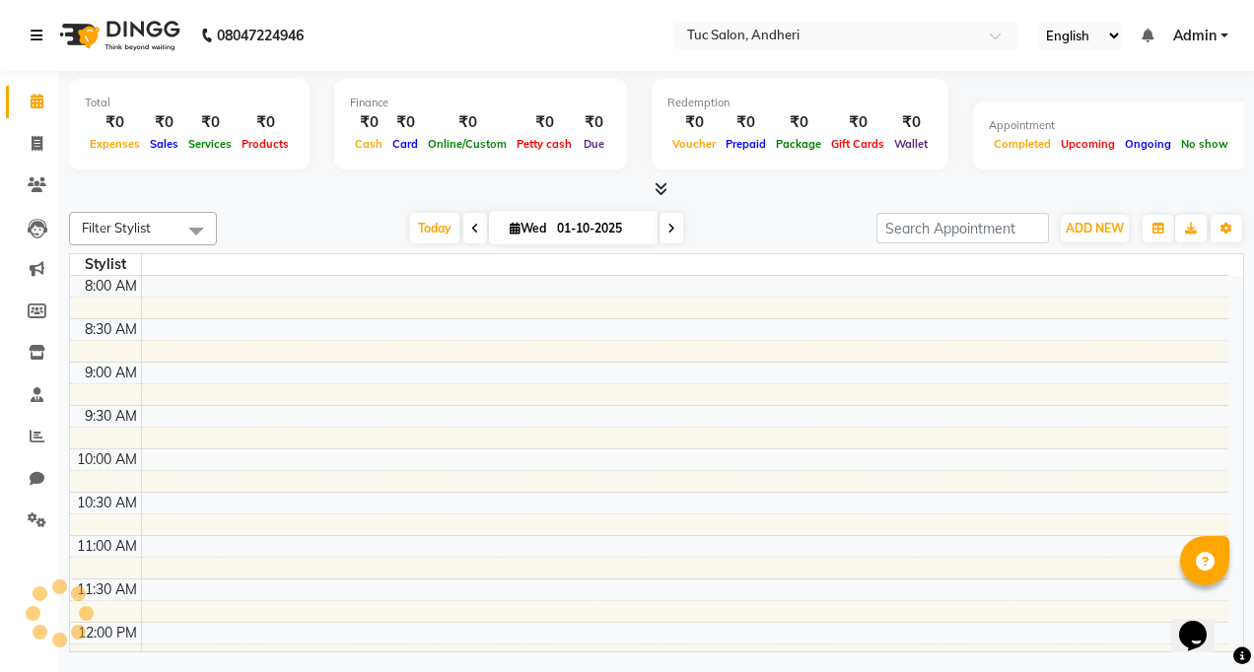
drag, startPoint x: 36, startPoint y: 30, endPoint x: 449, endPoint y: 387, distance: 545.2
click at [449, 387] on td at bounding box center [685, 395] width 1088 height 22
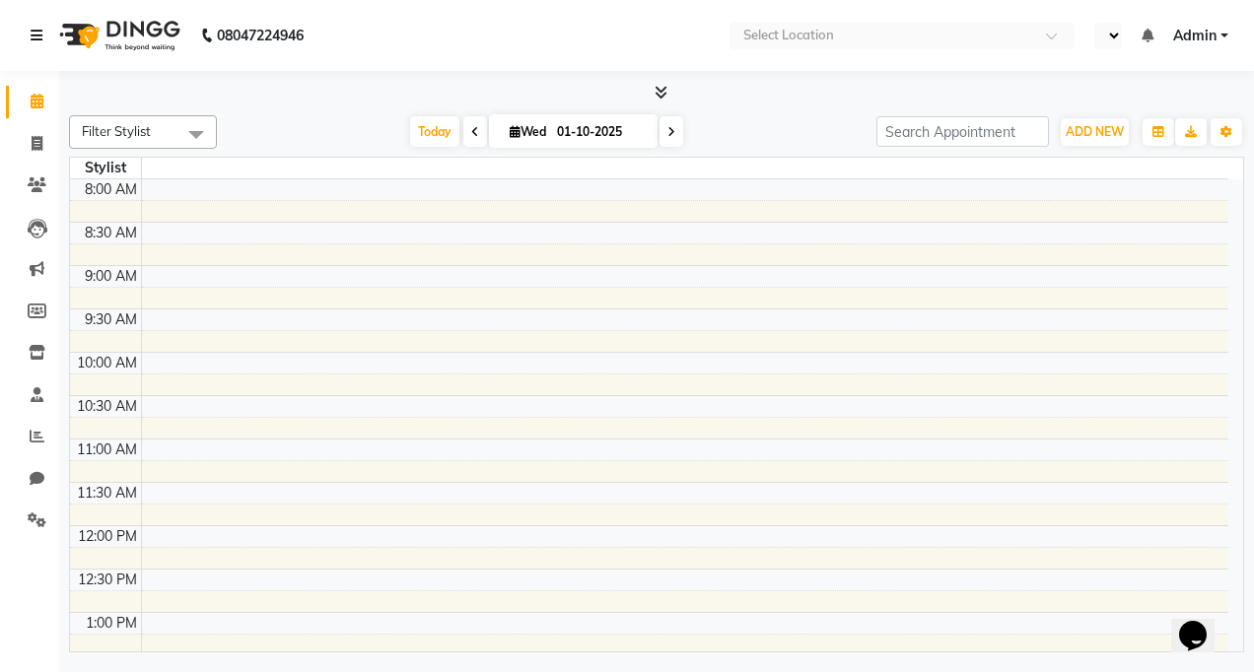
click at [38, 30] on icon at bounding box center [37, 36] width 12 height 14
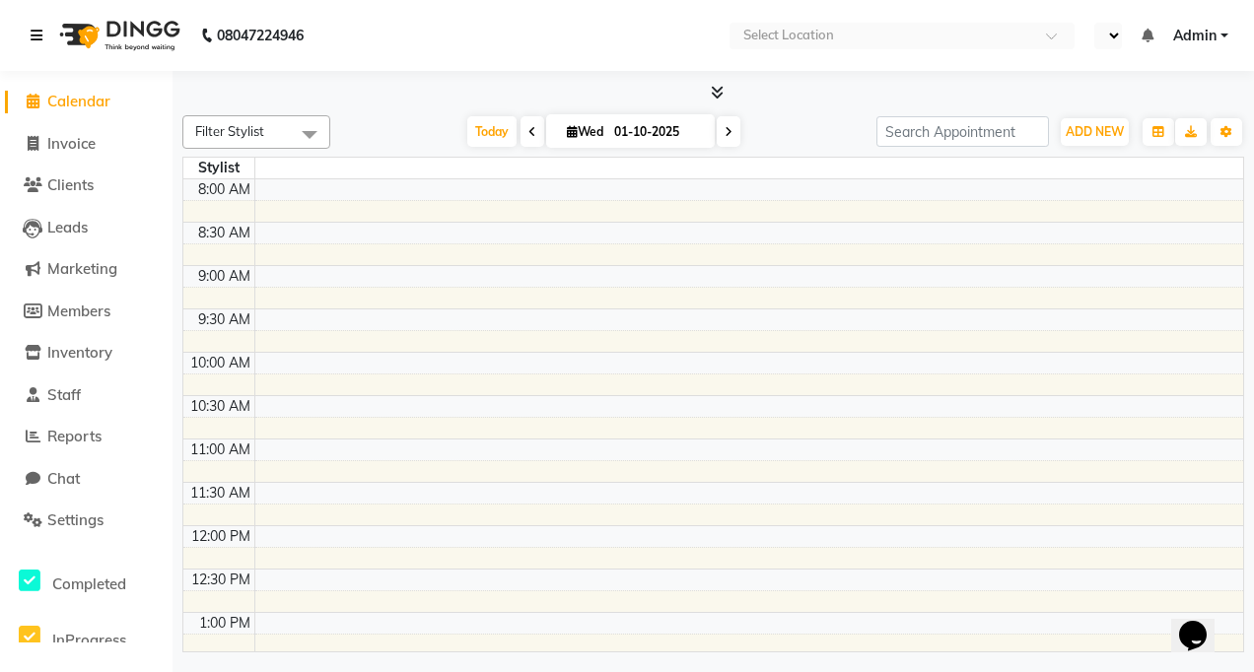
click at [41, 30] on icon at bounding box center [37, 36] width 12 height 14
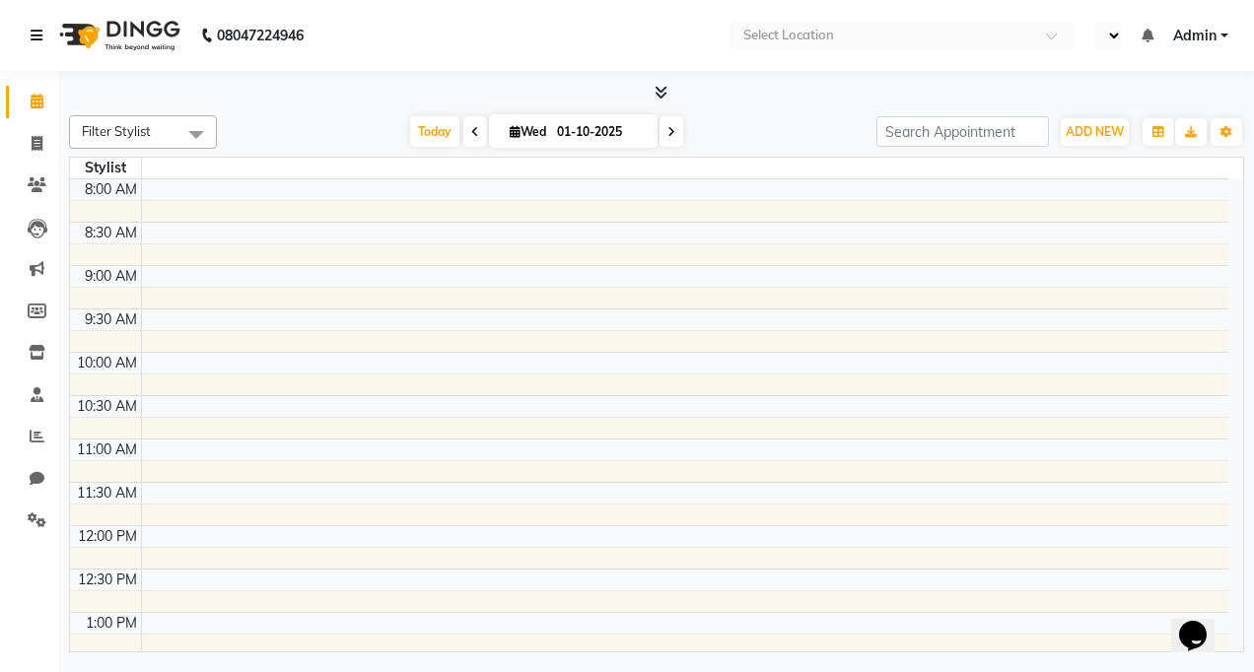
click at [41, 30] on icon at bounding box center [37, 36] width 12 height 14
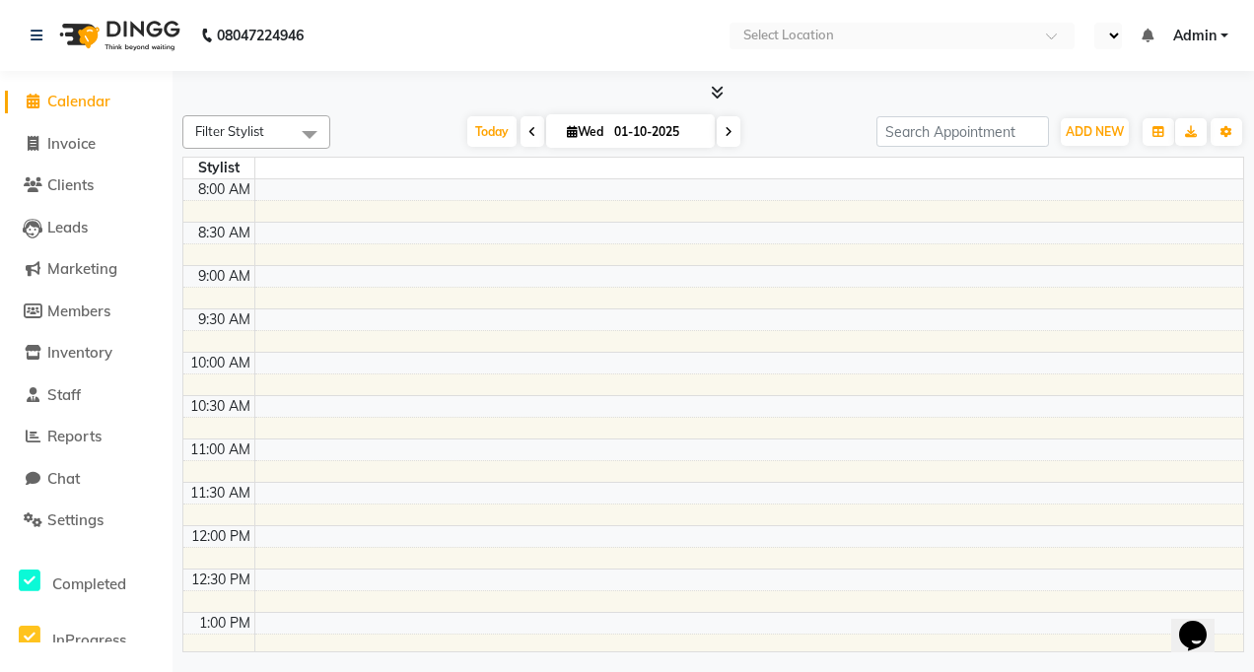
click at [80, 99] on span "Calendar" at bounding box center [78, 101] width 63 height 19
click at [97, 235] on link "Leads" at bounding box center [86, 228] width 163 height 23
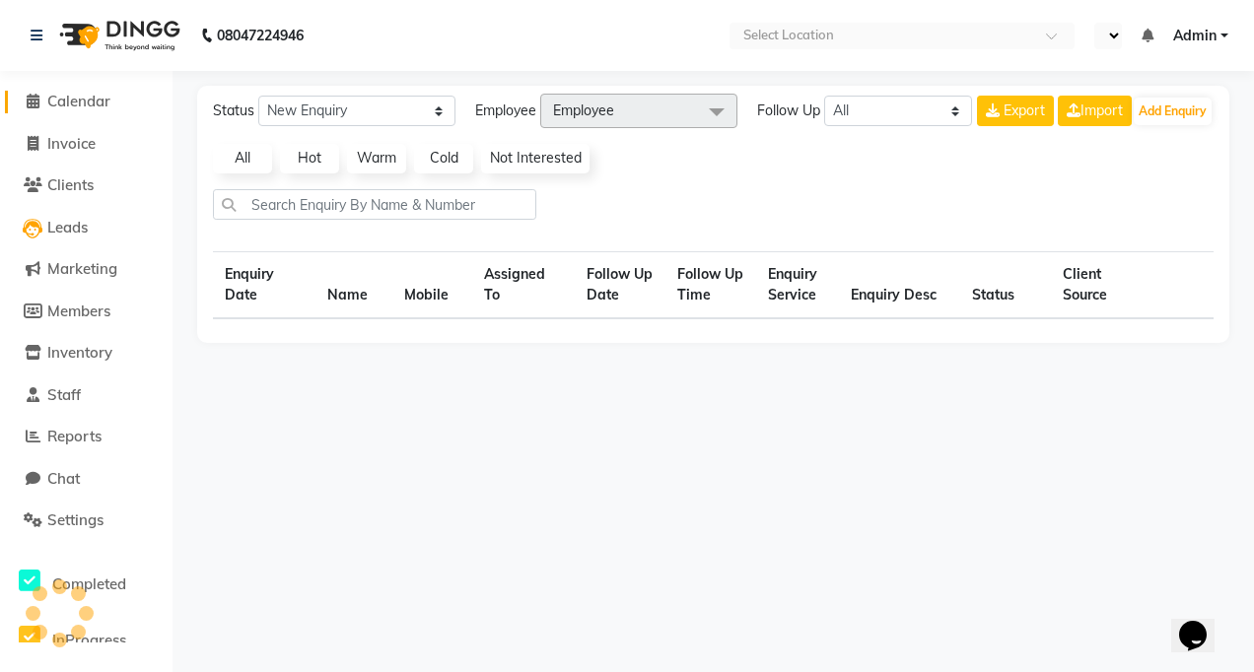
drag, startPoint x: 69, startPoint y: 94, endPoint x: 74, endPoint y: 79, distance: 15.6
click at [69, 92] on span "Calendar" at bounding box center [78, 101] width 63 height 19
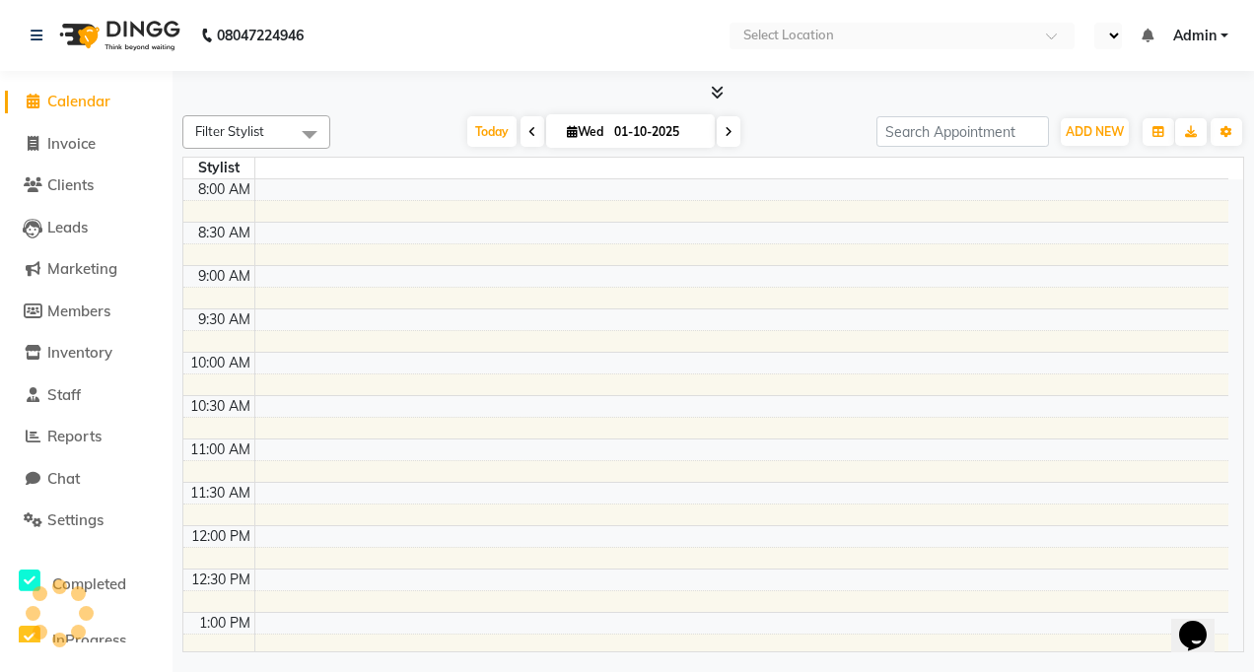
click at [115, 8] on img at bounding box center [117, 35] width 135 height 55
click at [154, 23] on img at bounding box center [117, 35] width 135 height 55
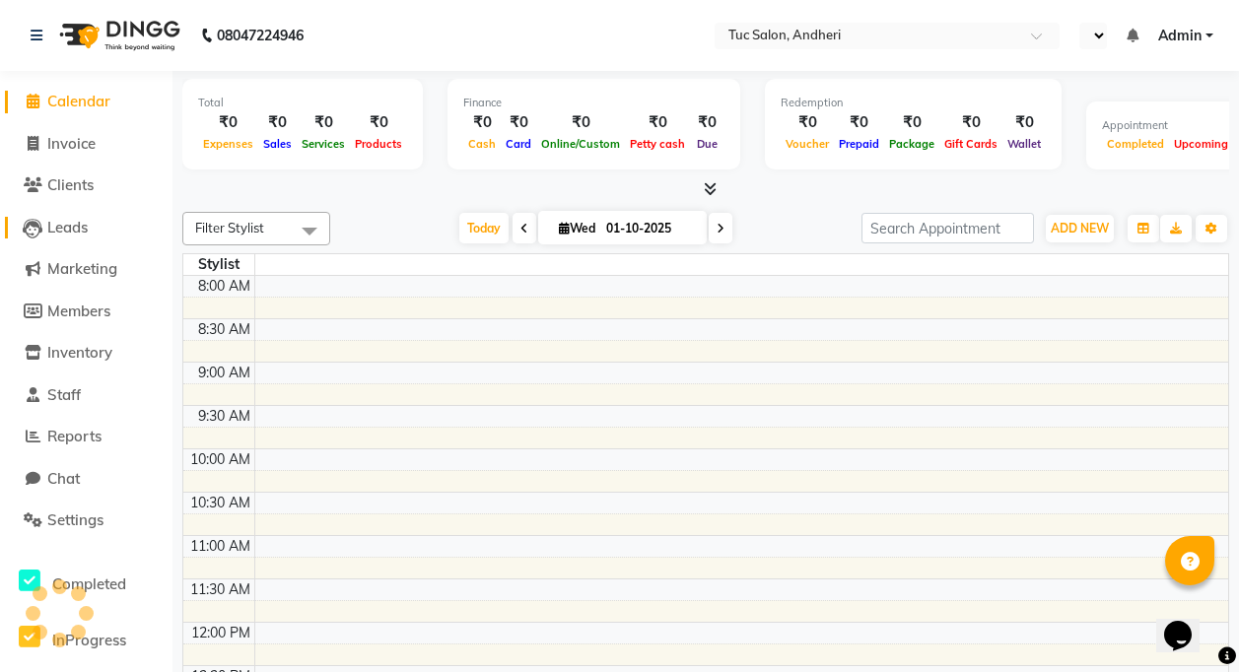
click at [94, 224] on link "Leads" at bounding box center [86, 228] width 163 height 23
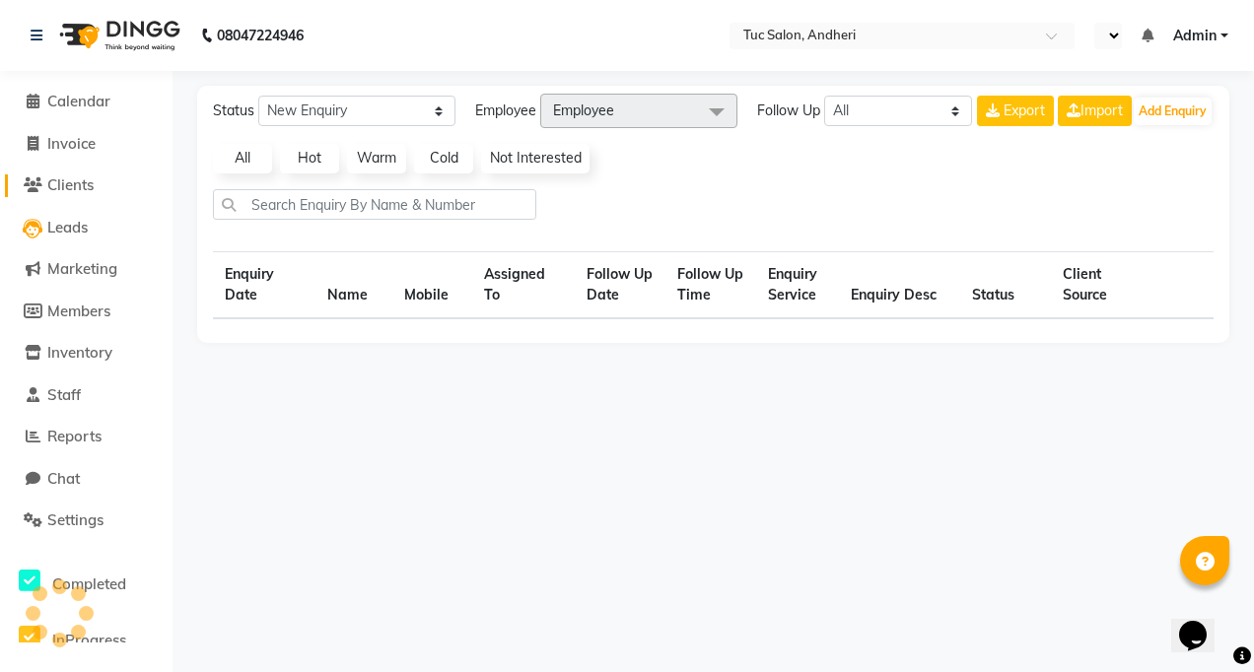
click at [94, 192] on span "Clients" at bounding box center [70, 185] width 46 height 19
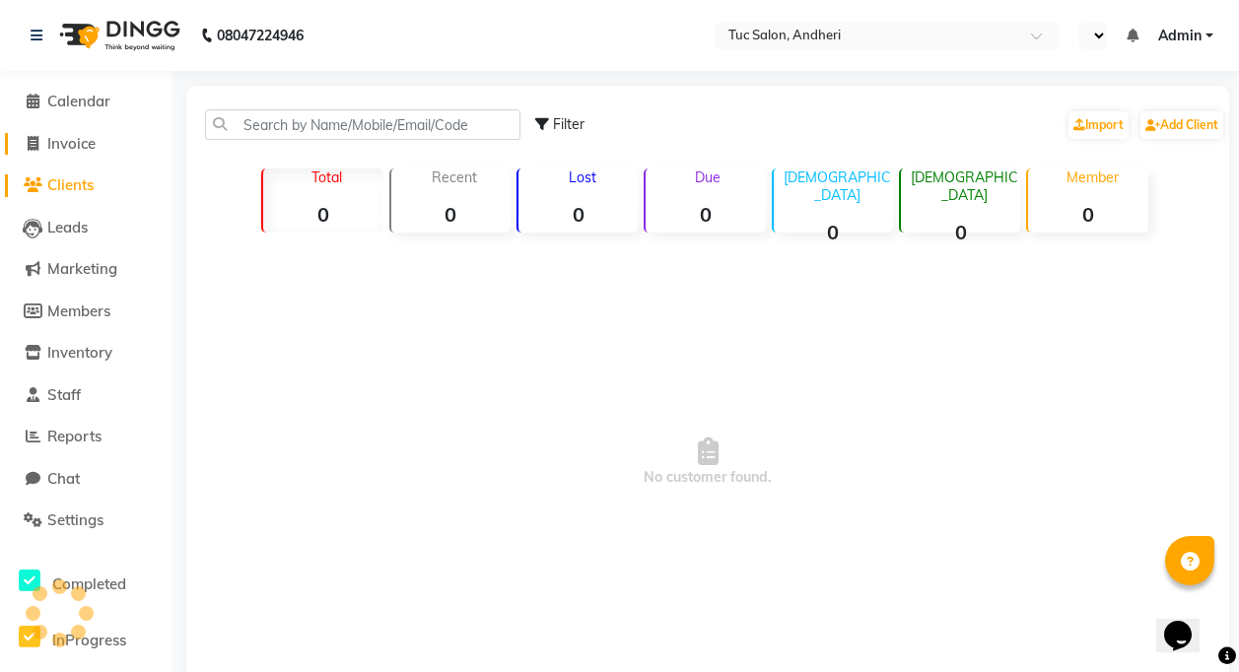
click at [94, 147] on span "Invoice" at bounding box center [71, 143] width 48 height 19
select select "service"
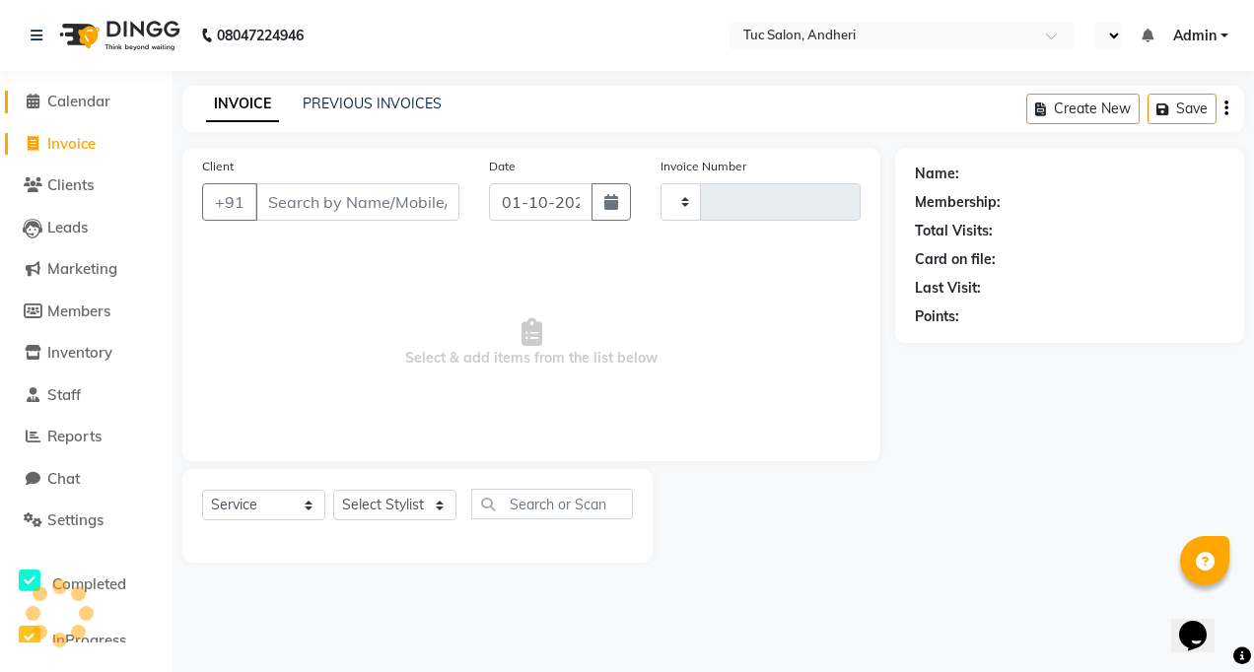
click at [90, 99] on span "Calendar" at bounding box center [78, 101] width 63 height 19
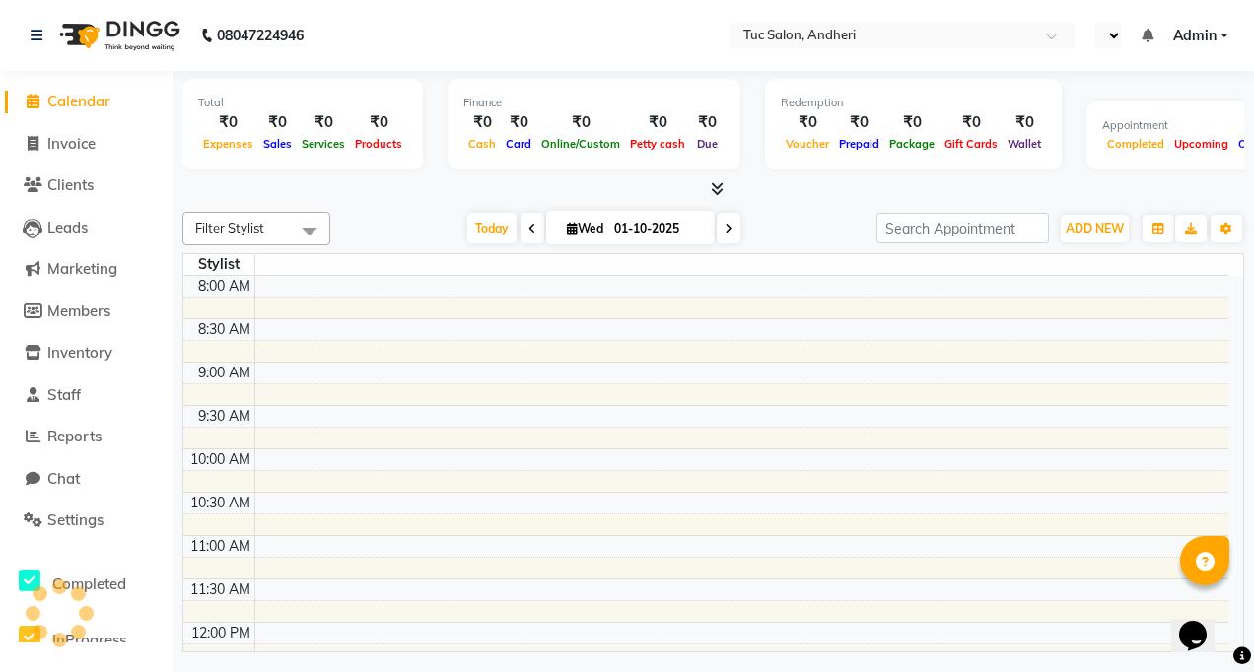
click at [99, 36] on img at bounding box center [117, 35] width 135 height 55
click at [82, 40] on img at bounding box center [117, 35] width 135 height 55
click at [86, 36] on img at bounding box center [117, 35] width 135 height 55
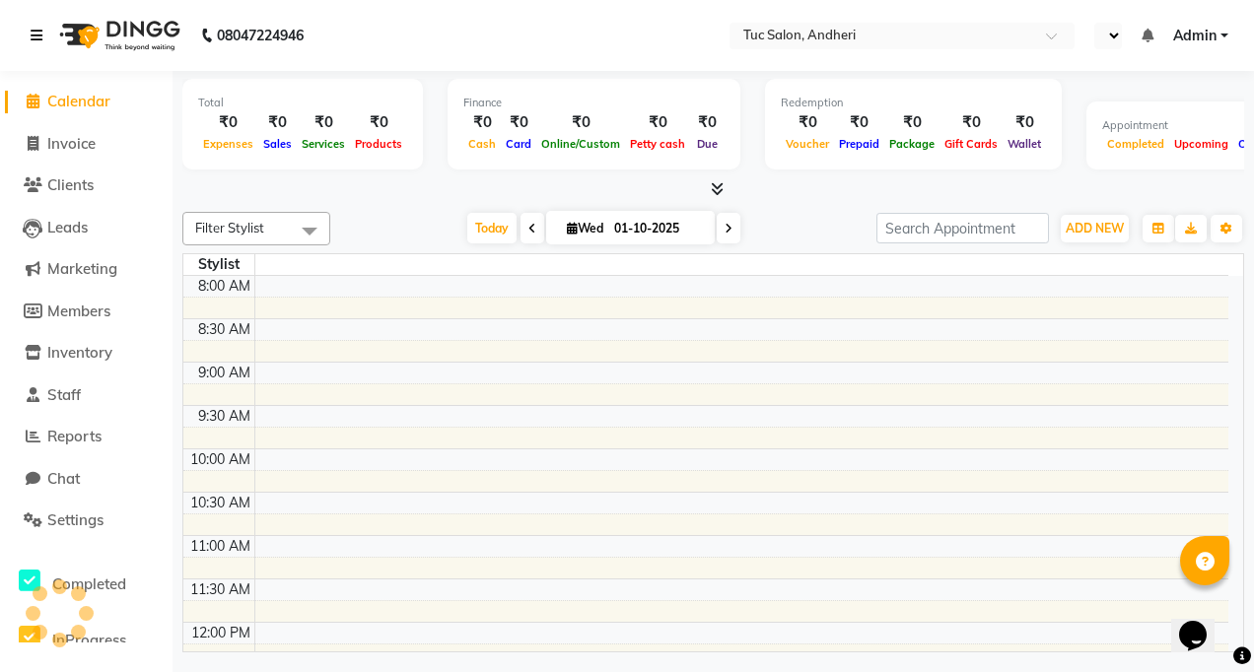
click at [41, 38] on icon at bounding box center [37, 36] width 12 height 14
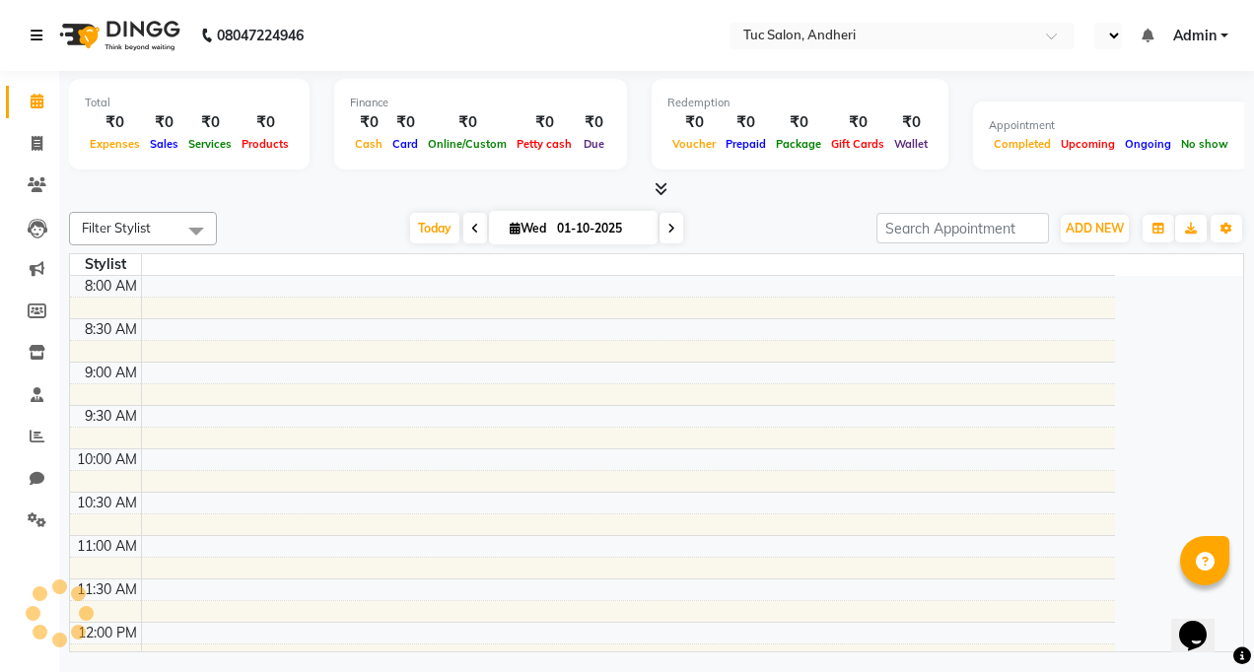
click at [36, 35] on icon at bounding box center [37, 36] width 12 height 14
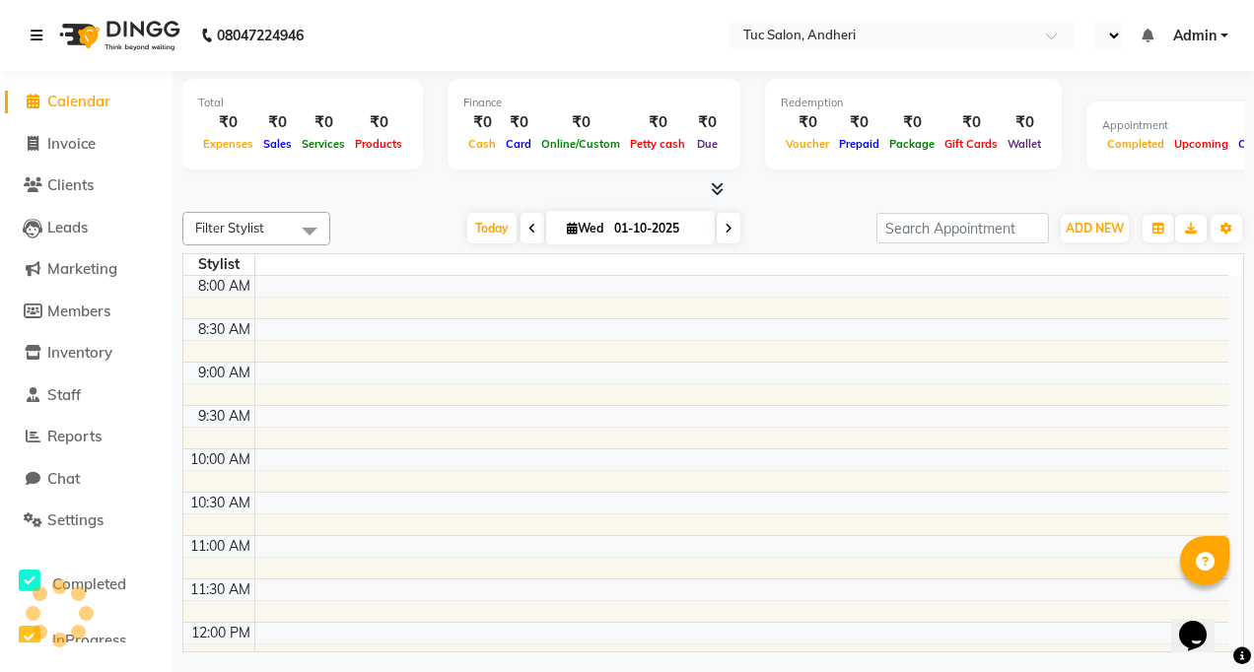
click at [36, 35] on icon at bounding box center [37, 36] width 12 height 14
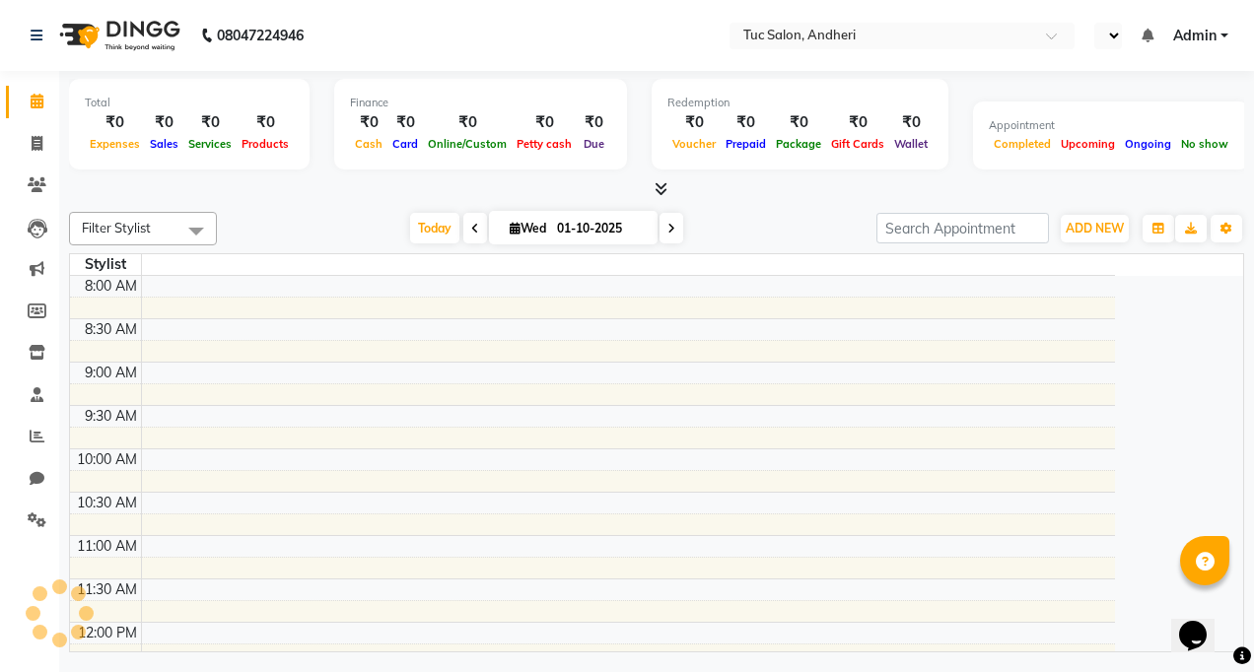
click at [3, 103] on li "Calendar" at bounding box center [29, 102] width 59 height 42
click at [671, 228] on icon at bounding box center [672, 229] width 8 height 12
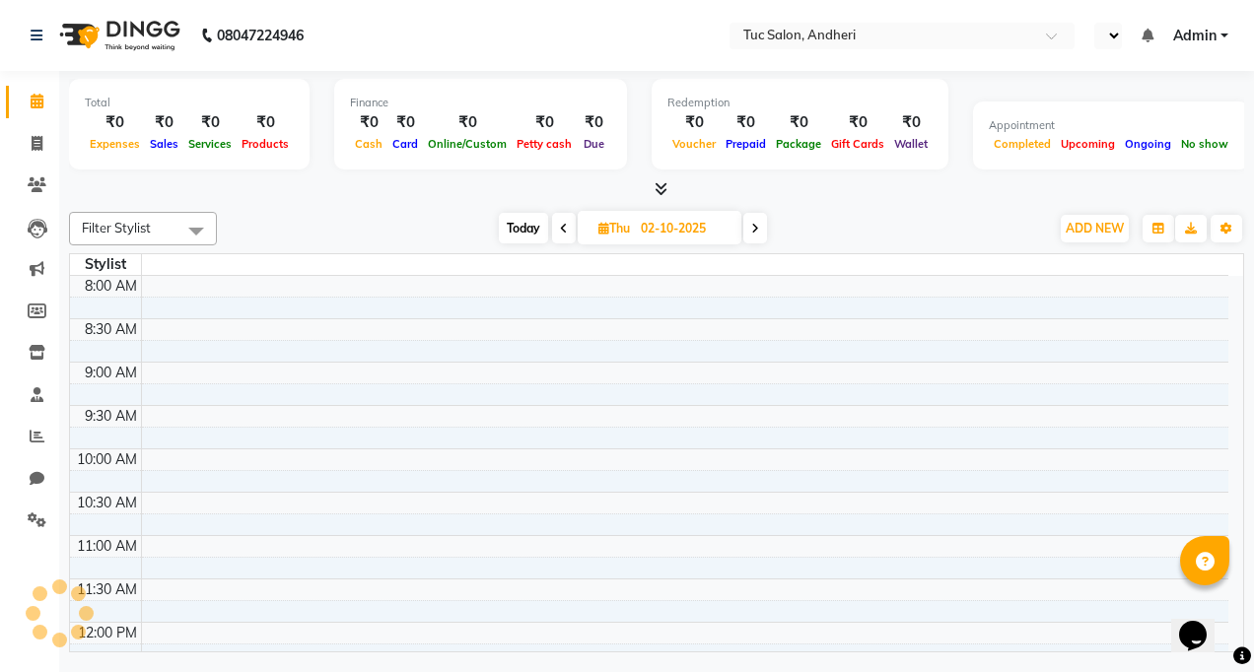
click at [561, 229] on icon at bounding box center [564, 229] width 8 height 12
type input "01-10-2025"
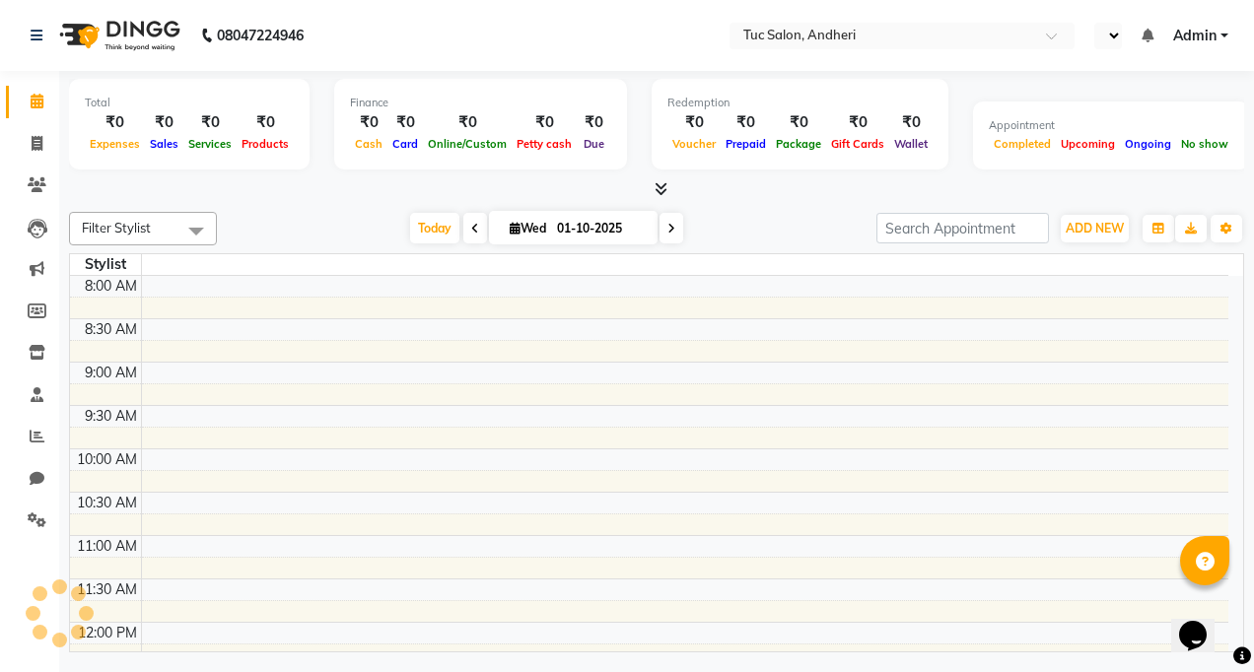
click at [662, 192] on icon at bounding box center [661, 188] width 13 height 15
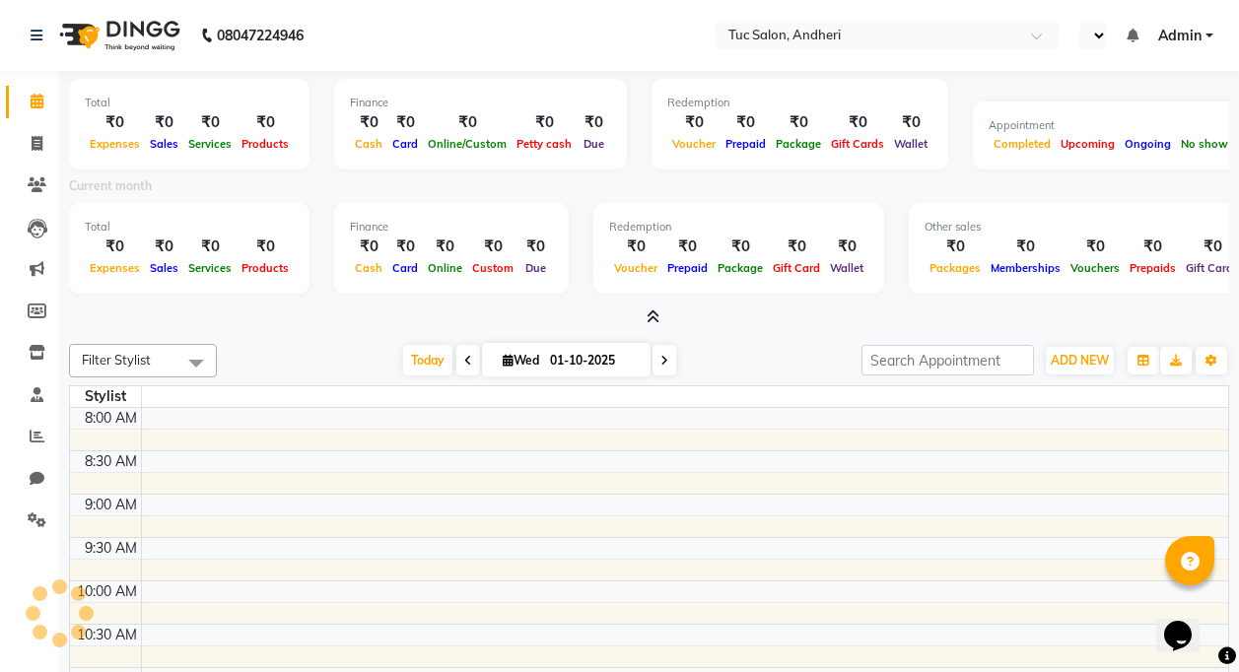
click at [650, 310] on icon at bounding box center [653, 317] width 13 height 15
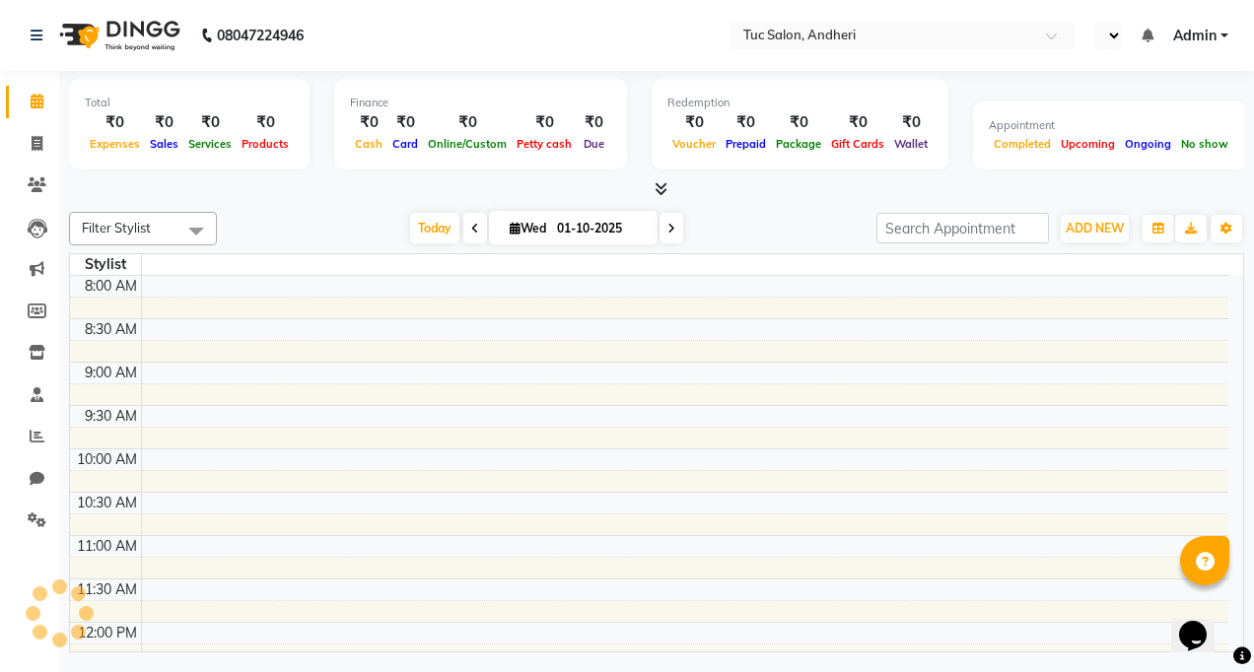
click at [1114, 29] on select at bounding box center [1108, 36] width 28 height 27
click at [1112, 40] on select at bounding box center [1108, 36] width 28 height 27
click at [1112, 35] on select at bounding box center [1108, 36] width 28 height 27
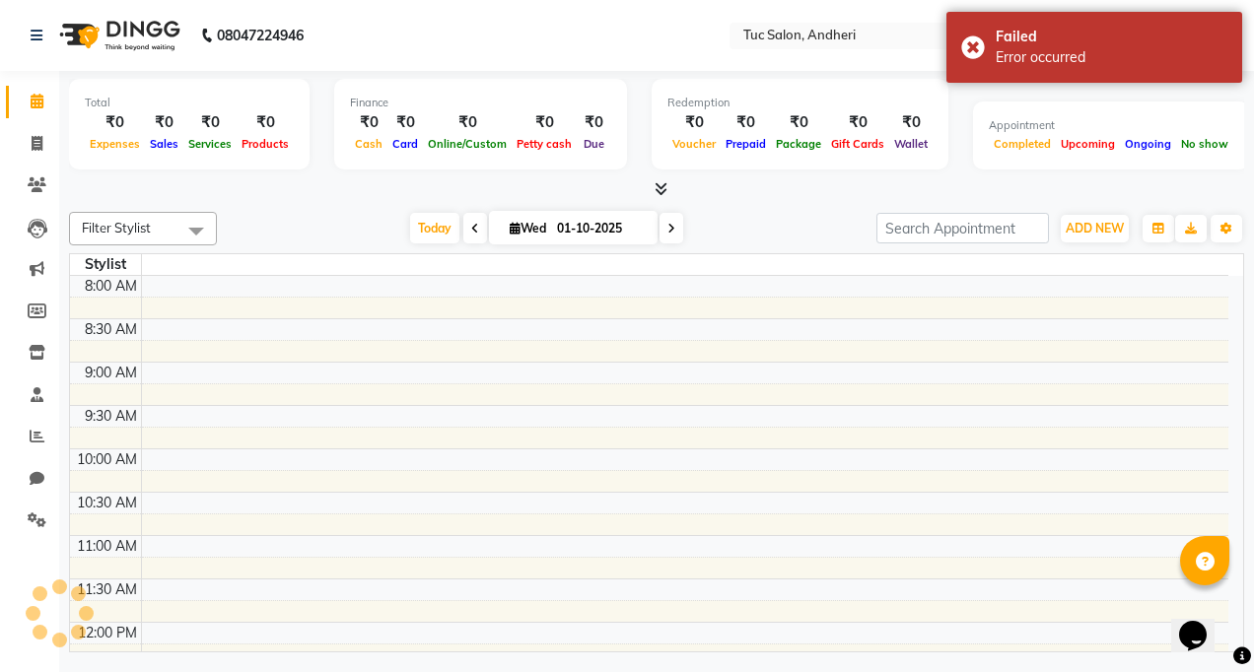
select select "en"
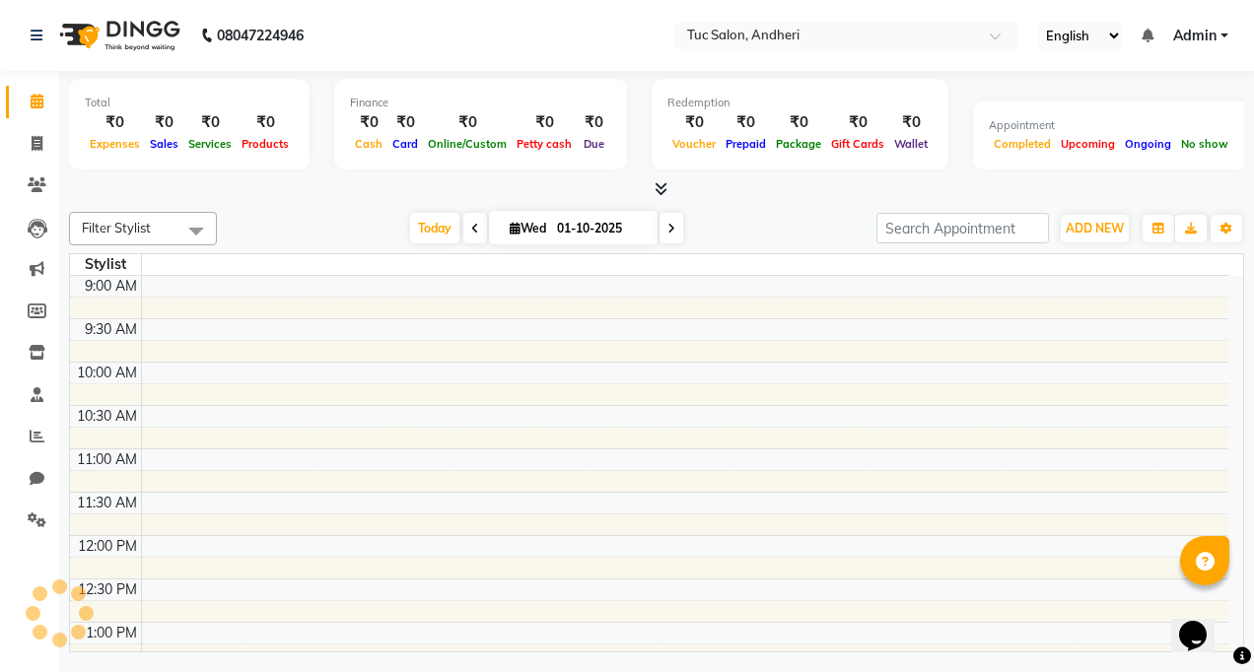
click at [455, 481] on td at bounding box center [685, 481] width 1088 height 22
click at [34, 95] on icon at bounding box center [37, 101] width 13 height 15
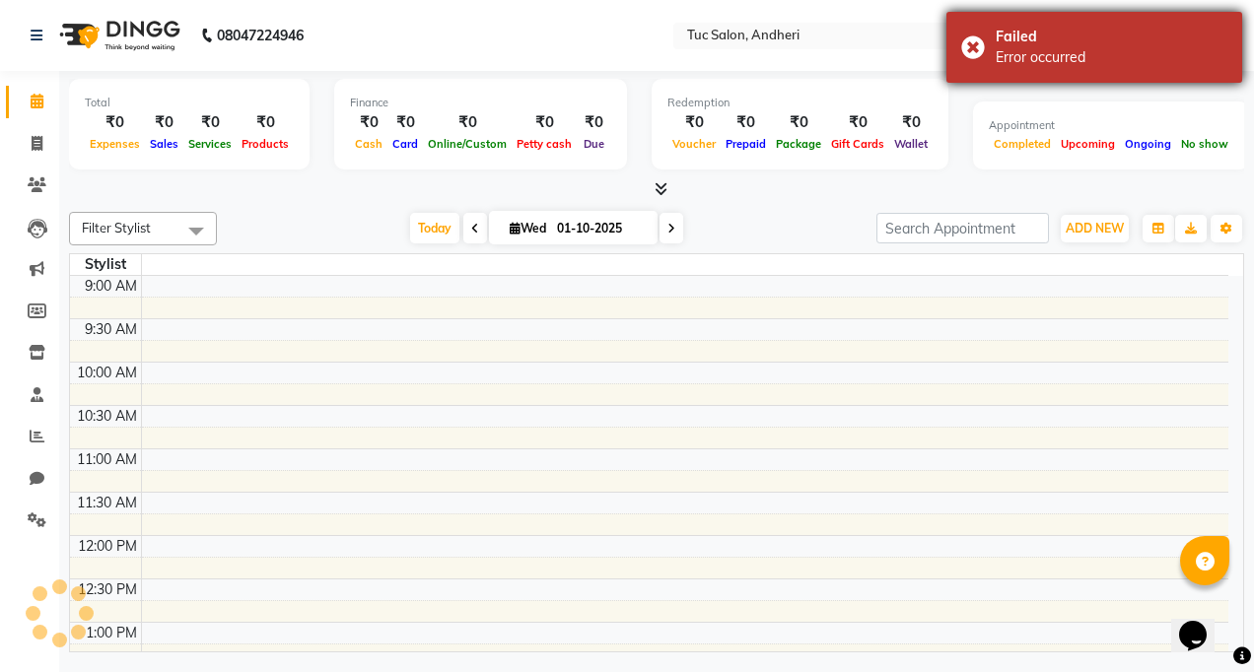
click at [970, 42] on div "Failed Error occurred" at bounding box center [1095, 47] width 296 height 71
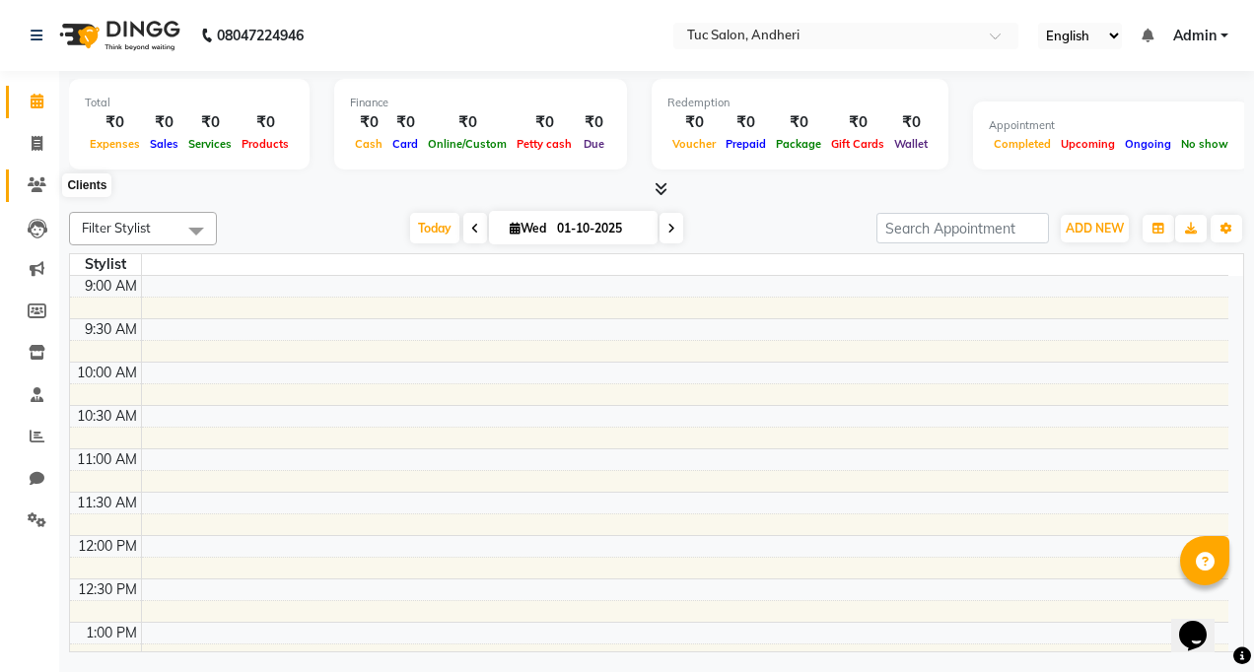
click at [37, 175] on span at bounding box center [37, 186] width 35 height 23
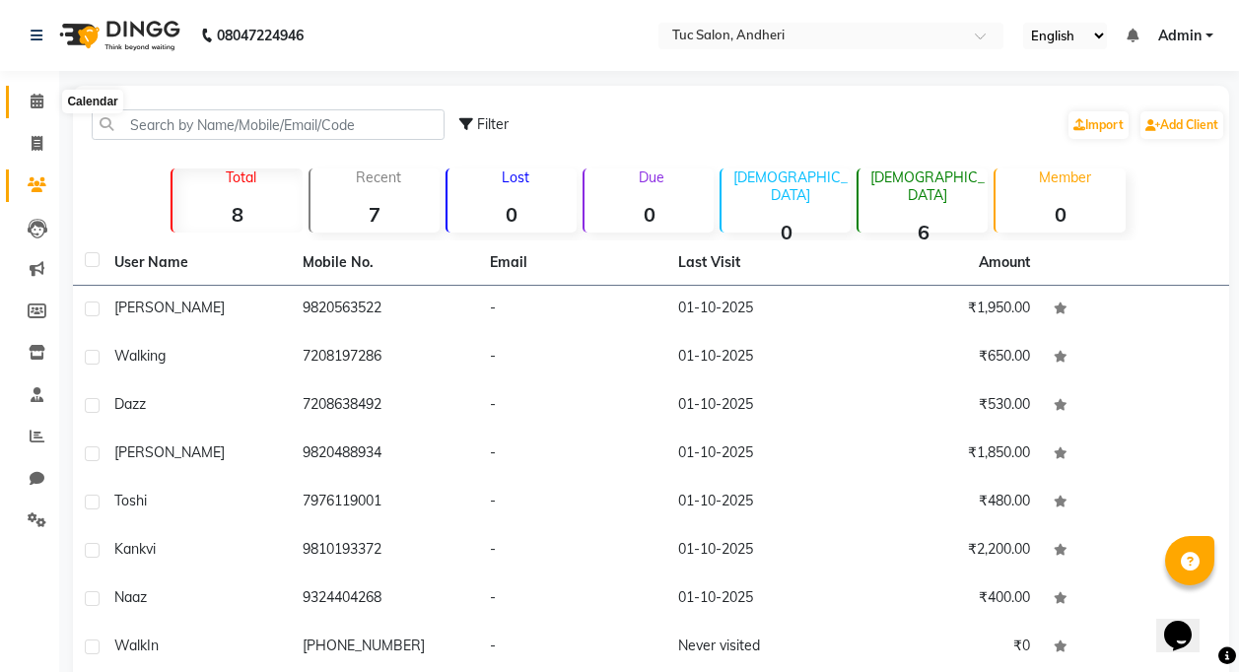
click at [41, 105] on icon at bounding box center [37, 101] width 13 height 15
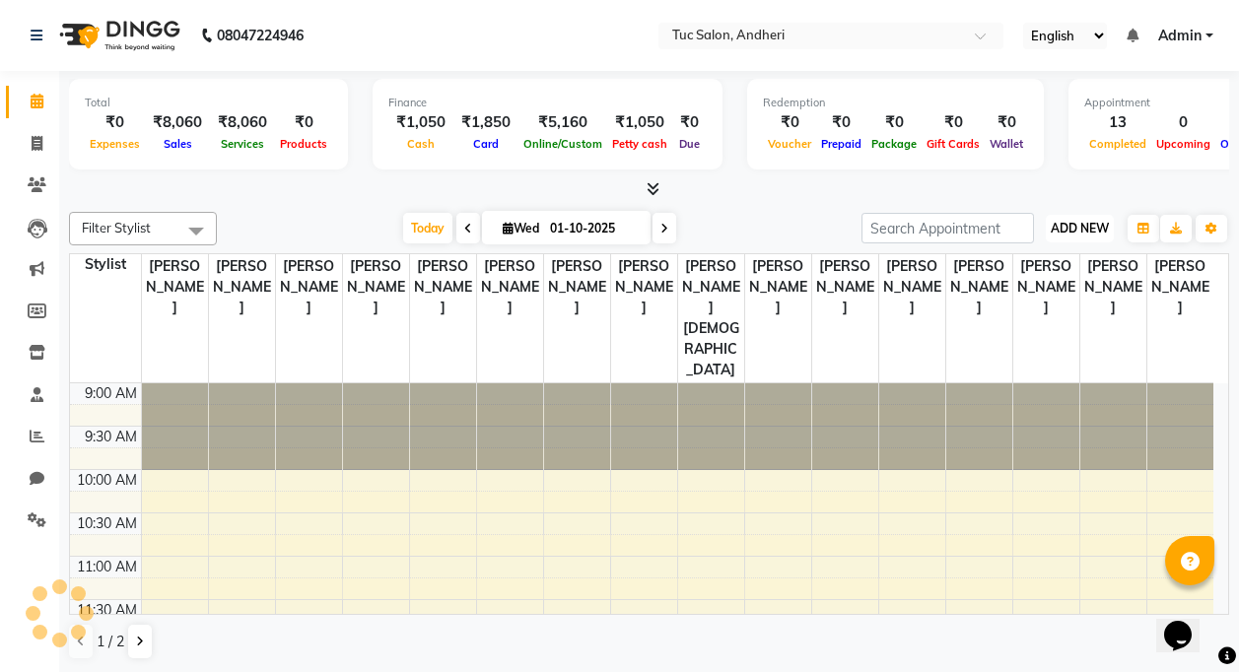
click at [1085, 230] on span "ADD NEW" at bounding box center [1080, 228] width 58 height 15
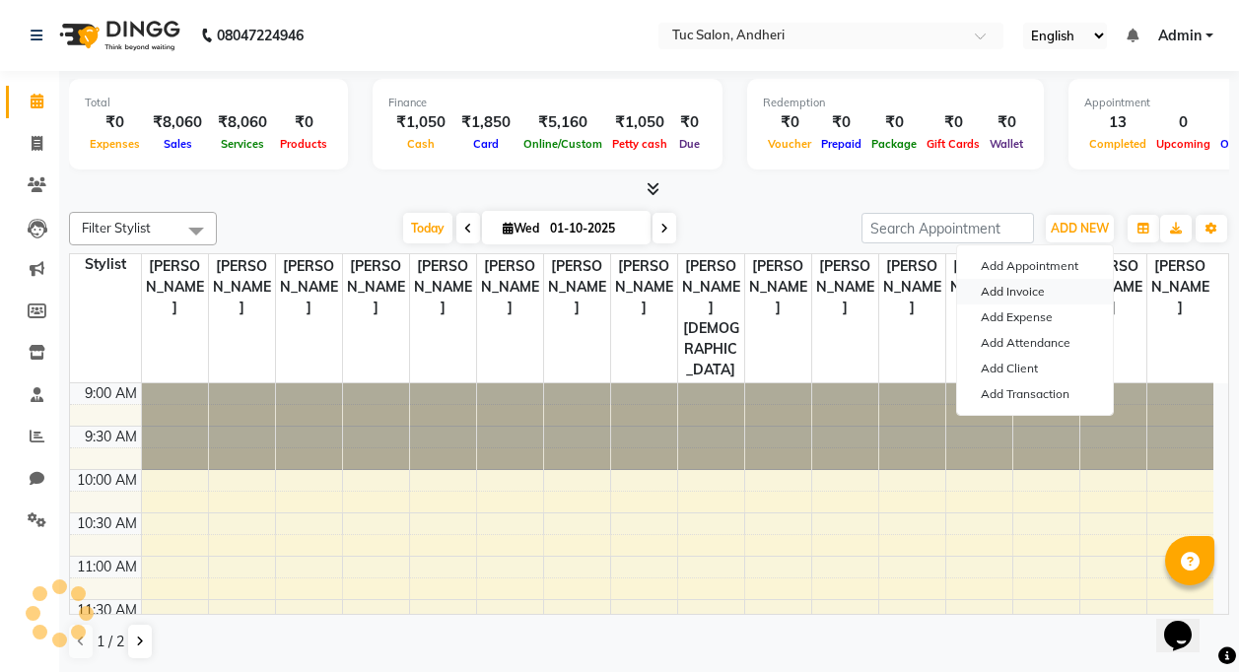
click at [1057, 295] on link "Add Invoice" at bounding box center [1035, 292] width 156 height 26
select select "service"
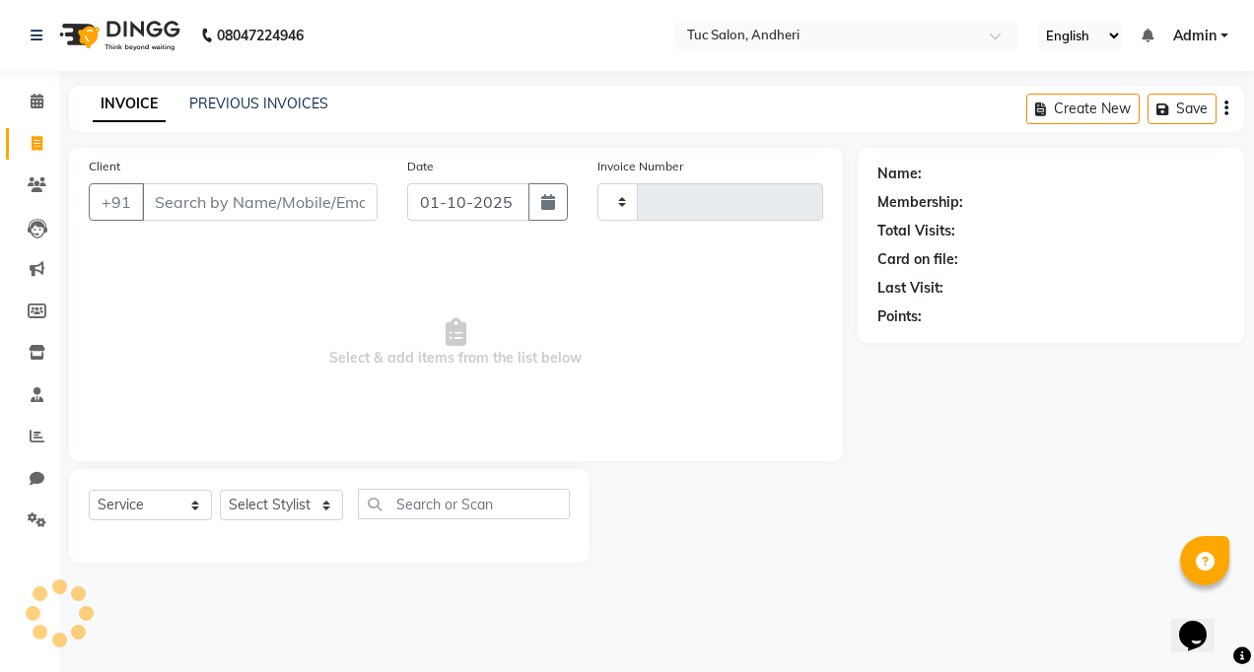
click at [186, 210] on input "Client" at bounding box center [260, 201] width 236 height 37
type input "walking"
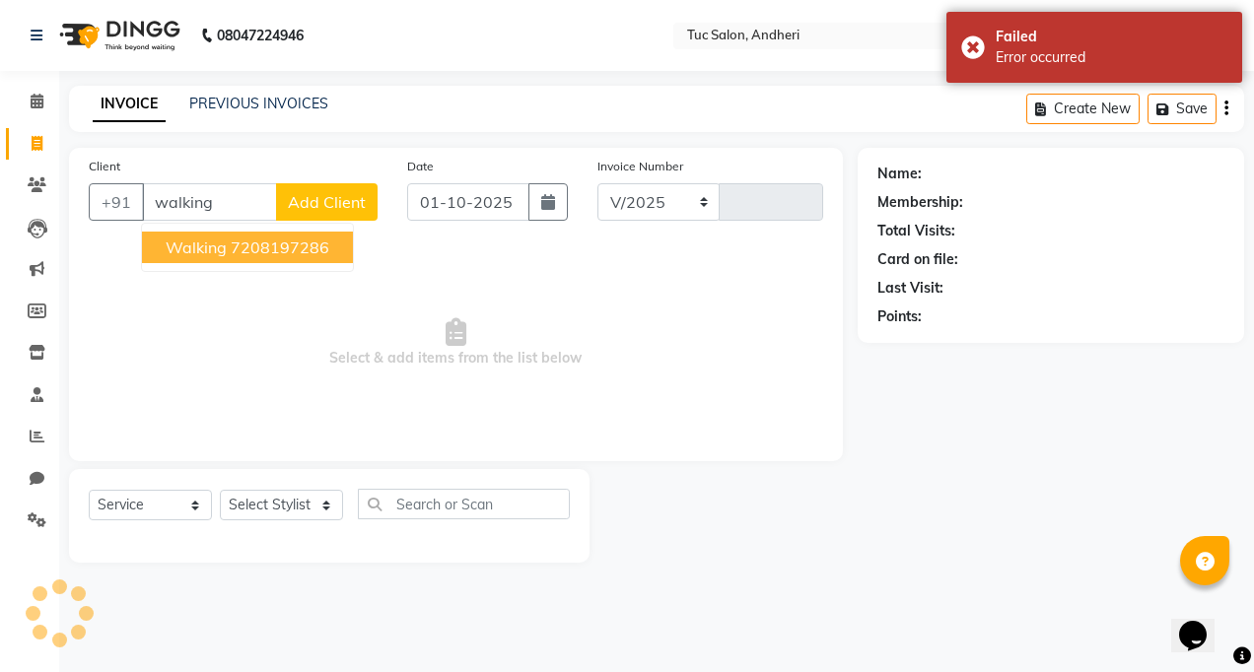
select select "9101"
type input "0009"
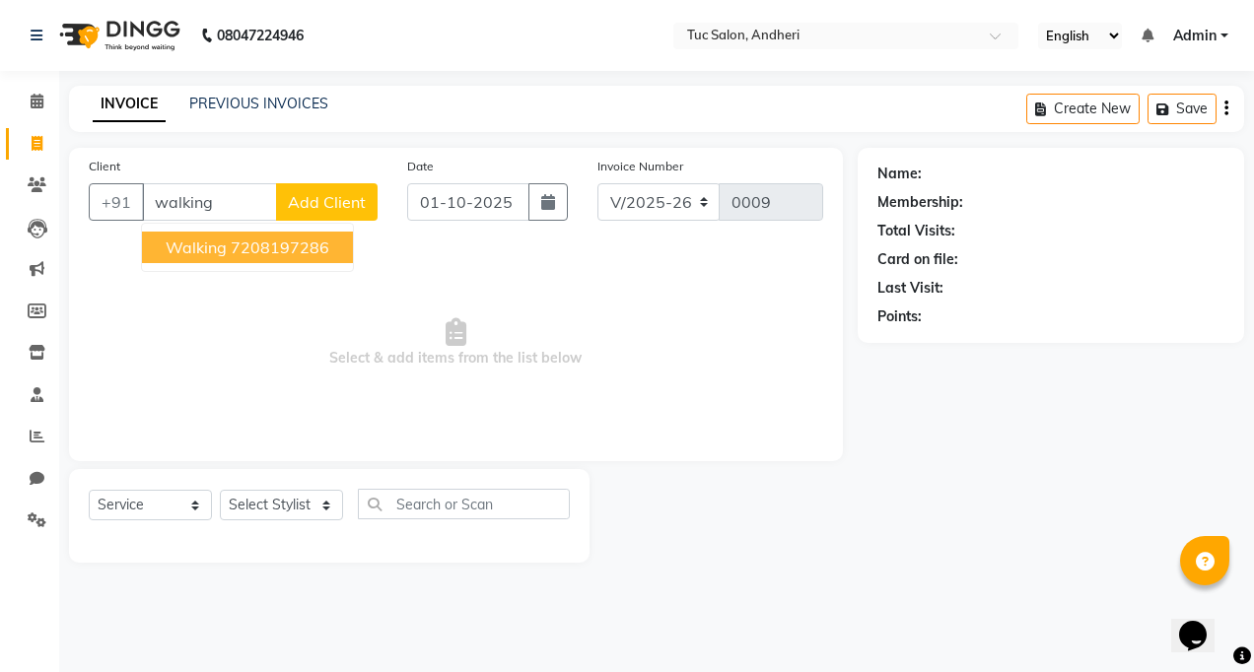
click at [299, 241] on ngb-highlight "7208197286" at bounding box center [280, 248] width 99 height 20
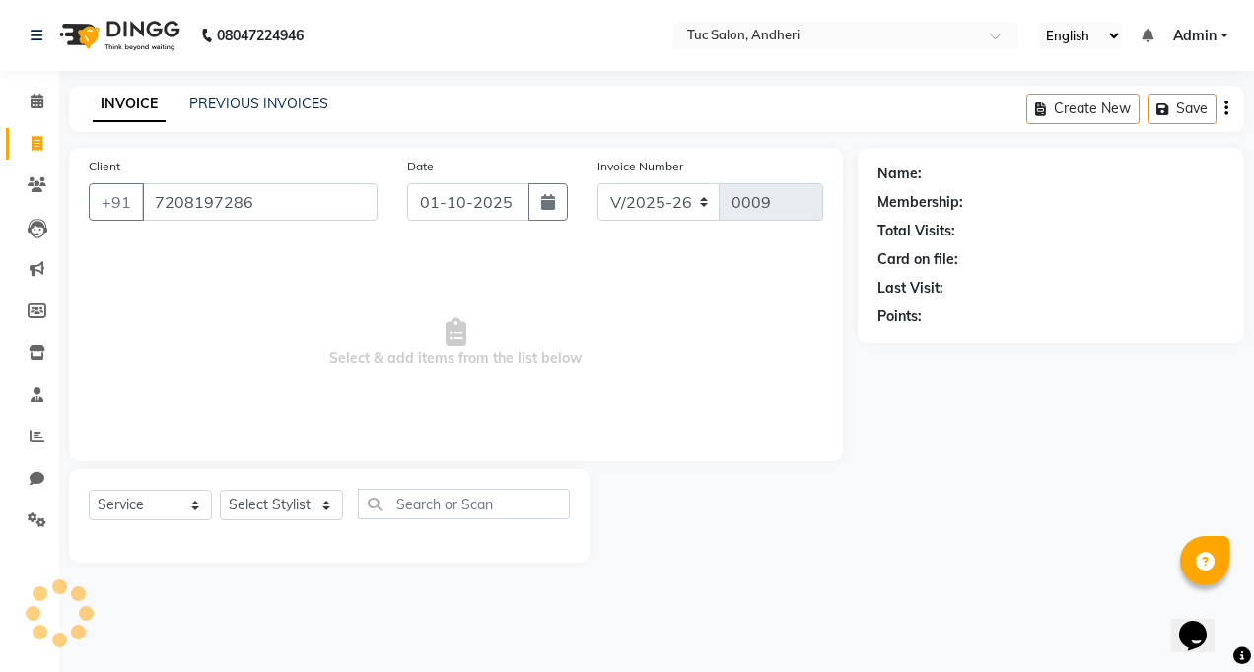
type input "7208197286"
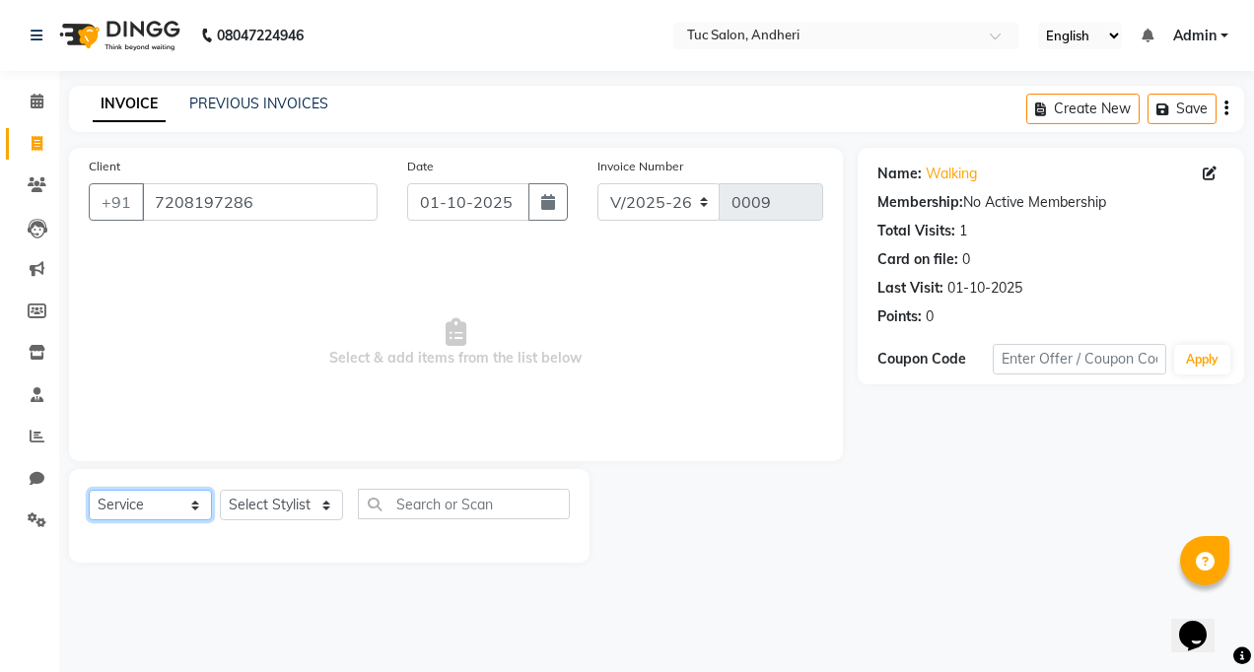
click at [123, 504] on select "Select Service Product Membership Package Voucher Prepaid Gift Card" at bounding box center [150, 505] width 123 height 31
click at [89, 490] on select "Select Service Product Membership Package Voucher Prepaid Gift Card" at bounding box center [150, 505] width 123 height 31
click at [250, 503] on select "Select Stylist" at bounding box center [281, 505] width 123 height 31
click at [220, 490] on select "Select Stylist" at bounding box center [281, 505] width 123 height 31
click at [324, 506] on select "Select Stylist" at bounding box center [281, 505] width 123 height 31
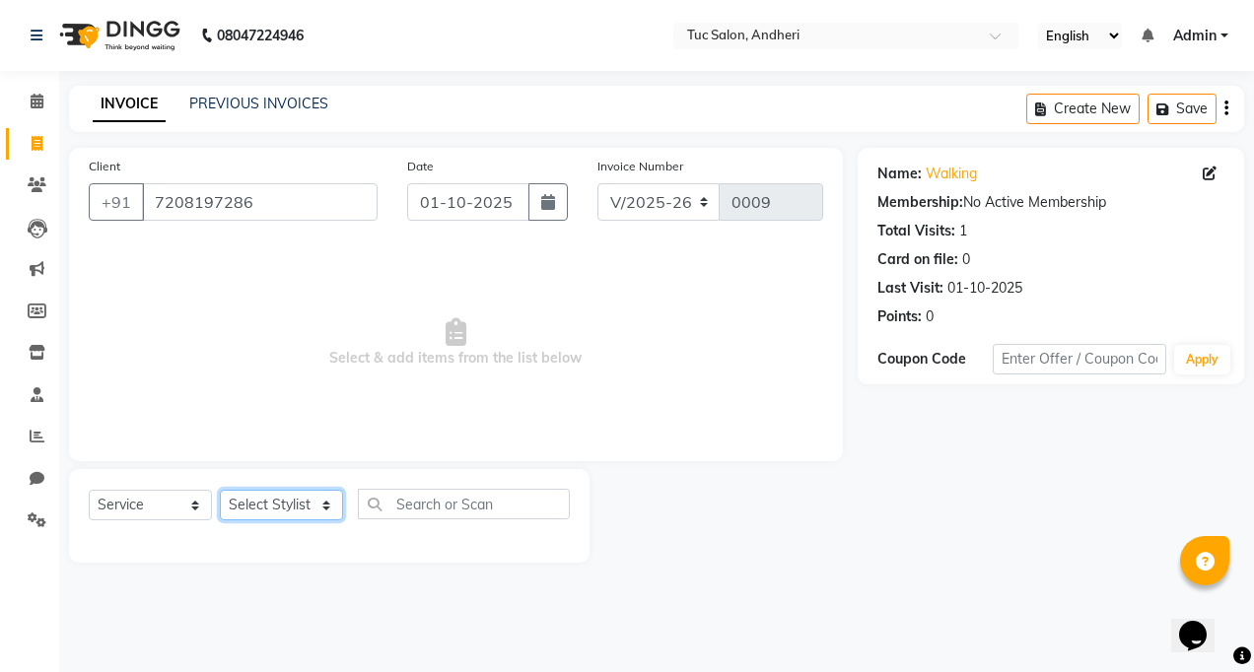
click at [327, 505] on select "Select Stylist" at bounding box center [281, 505] width 123 height 31
click at [191, 508] on select "Select Service Product Membership Package Voucher Prepaid Gift Card" at bounding box center [150, 505] width 123 height 31
click at [89, 490] on select "Select Service Product Membership Package Voucher Prepaid Gift Card" at bounding box center [150, 505] width 123 height 31
click at [138, 316] on span "Select & add items from the list below" at bounding box center [456, 343] width 735 height 197
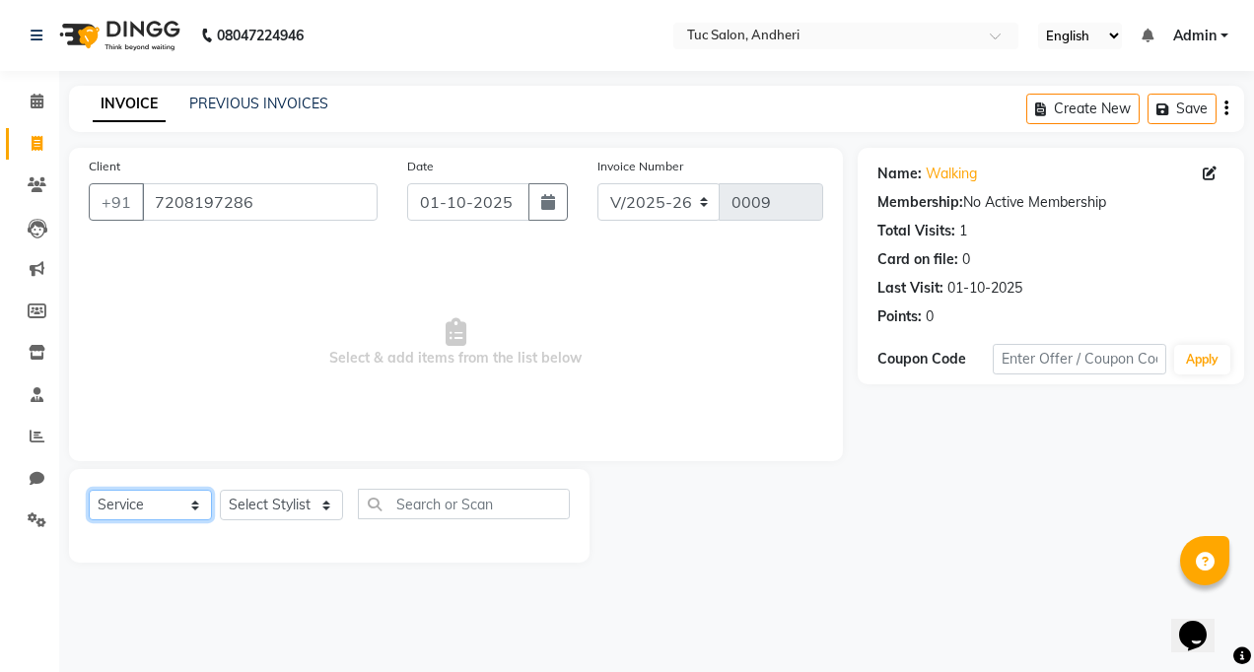
click at [199, 500] on select "Select Service Product Membership Package Voucher Prepaid Gift Card" at bounding box center [150, 505] width 123 height 31
click at [89, 490] on select "Select Service Product Membership Package Voucher Prepaid Gift Card" at bounding box center [150, 505] width 123 height 31
click at [197, 510] on select "Select Service Product Membership Package Voucher Prepaid Gift Card" at bounding box center [150, 505] width 123 height 31
click at [89, 490] on select "Select Service Product Membership Package Voucher Prepaid Gift Card" at bounding box center [150, 505] width 123 height 31
click at [125, 500] on select "Select Service Product Membership Package Voucher Prepaid Gift Card" at bounding box center [150, 505] width 123 height 31
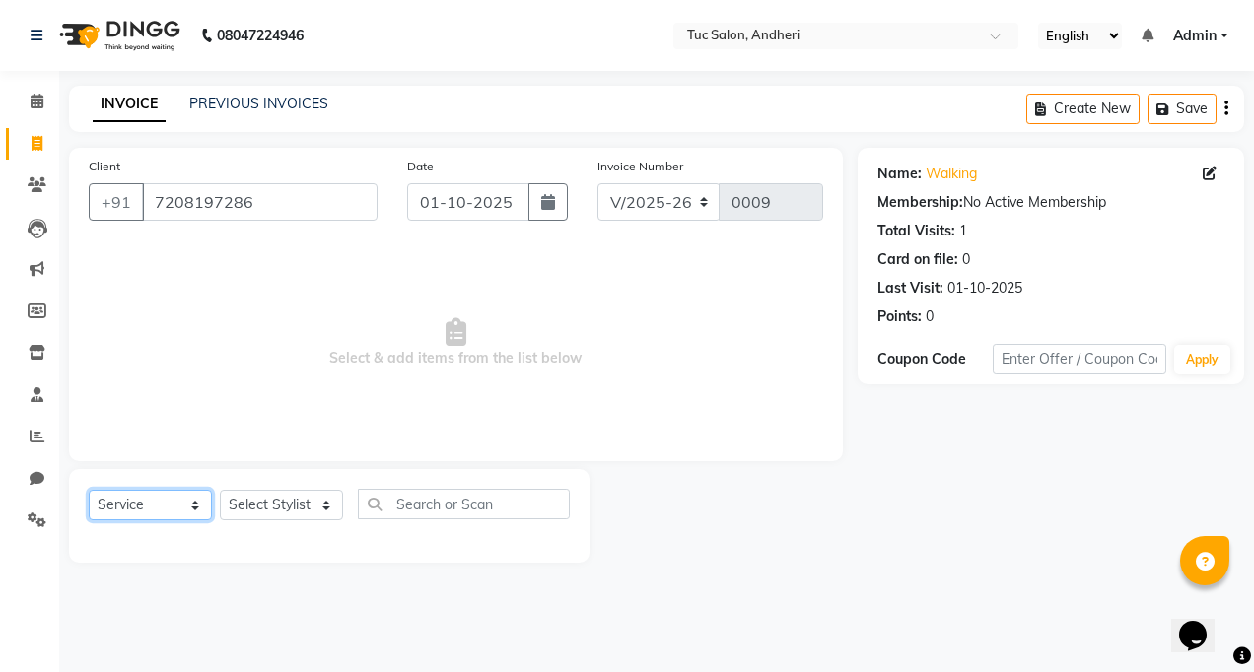
click at [89, 490] on select "Select Service Product Membership Package Voucher Prepaid Gift Card" at bounding box center [150, 505] width 123 height 31
click at [175, 497] on select "Select Service Product Membership Package Voucher Prepaid Gift Card" at bounding box center [150, 505] width 123 height 31
click at [89, 490] on select "Select Service Product Membership Package Voucher Prepaid Gift Card" at bounding box center [150, 505] width 123 height 31
click at [266, 504] on select "Select Stylist" at bounding box center [281, 505] width 123 height 31
click at [220, 490] on select "Select Stylist" at bounding box center [281, 505] width 123 height 31
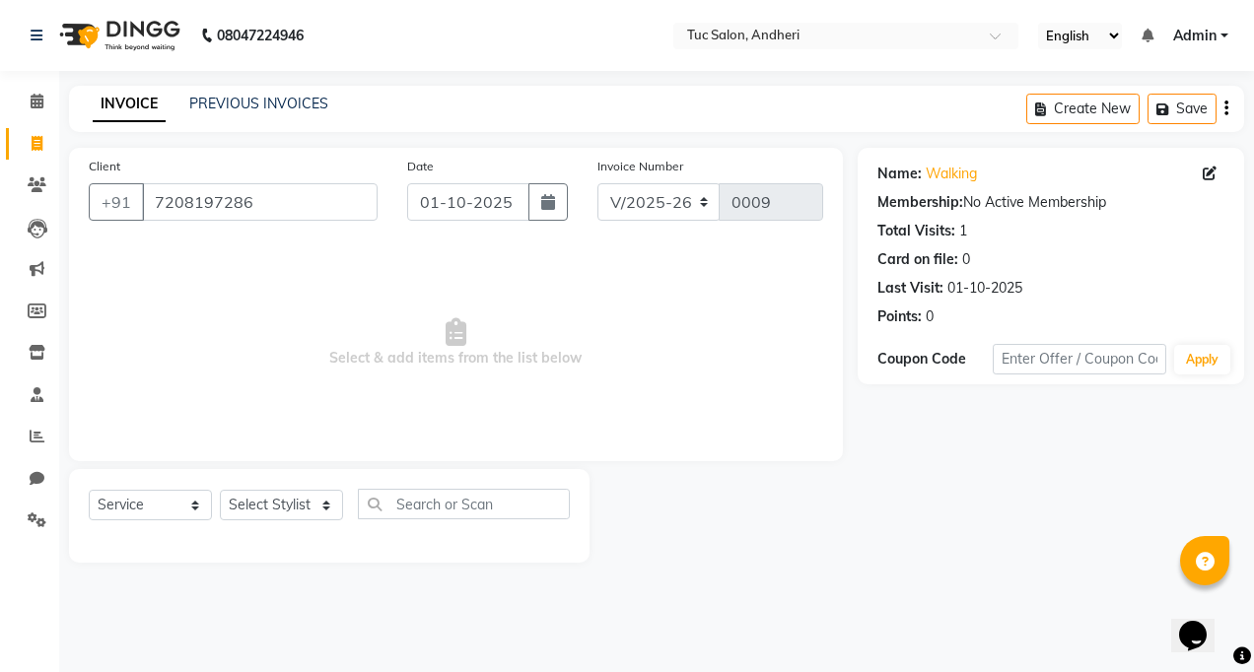
click at [275, 527] on div "Select Service Product Membership Package Voucher Prepaid Gift Card Select Styl…" at bounding box center [329, 512] width 481 height 46
click at [276, 511] on select "Select Stylist" at bounding box center [281, 505] width 123 height 31
click at [176, 508] on select "Select Service Product Membership Package Voucher Prepaid Gift Card" at bounding box center [150, 505] width 123 height 31
click at [725, 66] on nav "08047224946 Select Location × Tuc Salon, Andheri English ENGLISH Español العربي…" at bounding box center [627, 35] width 1254 height 71
click at [1226, 29] on link "Admin" at bounding box center [1200, 36] width 55 height 21
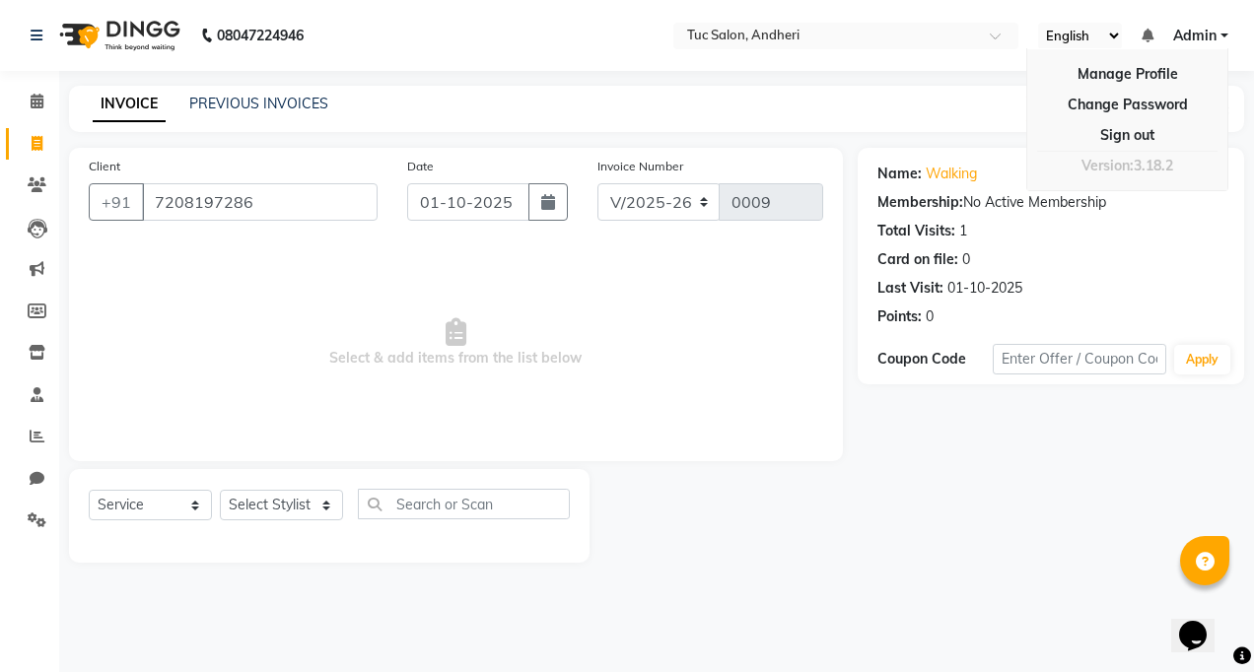
click at [1225, 35] on link "Admin" at bounding box center [1200, 36] width 55 height 21
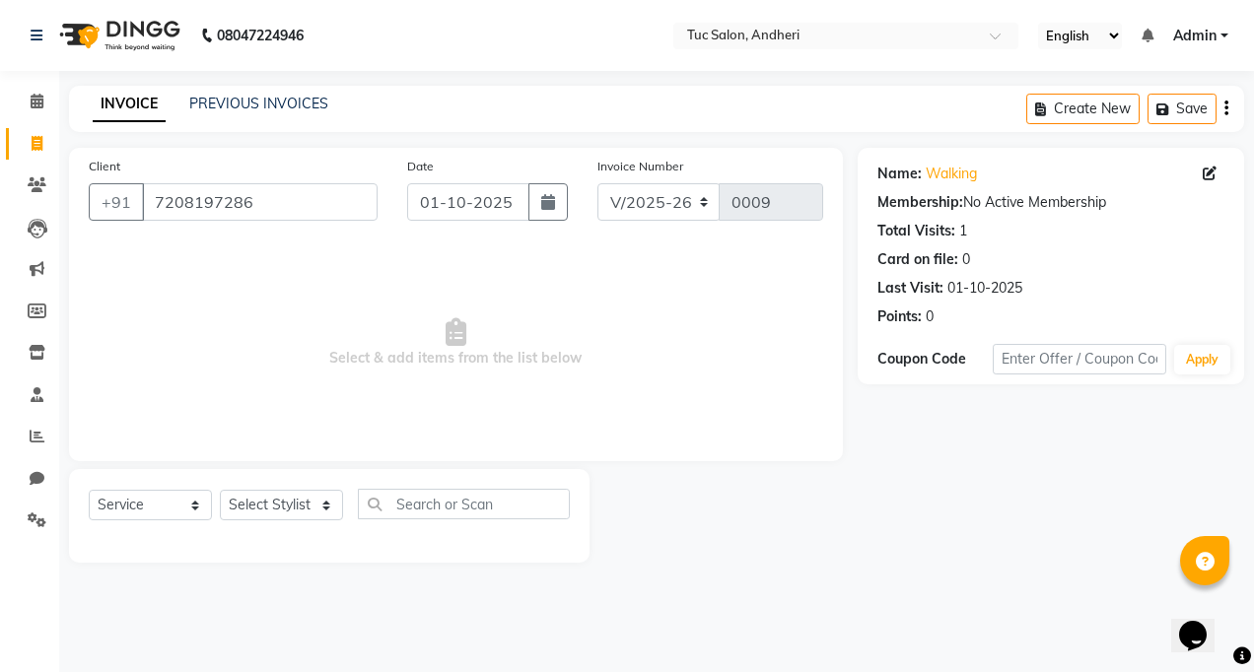
click at [1222, 106] on div "Create New Save" at bounding box center [1135, 109] width 218 height 46
click at [1228, 108] on icon "button" at bounding box center [1227, 108] width 4 height 1
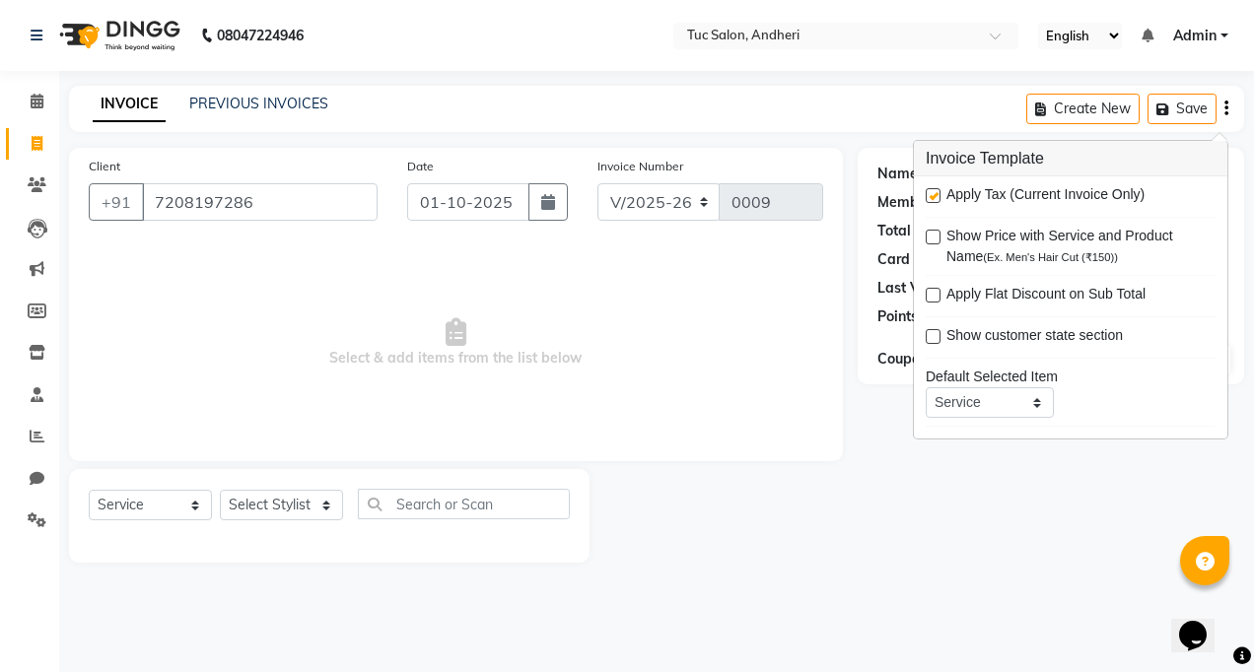
click at [1228, 108] on icon "button" at bounding box center [1227, 108] width 4 height 1
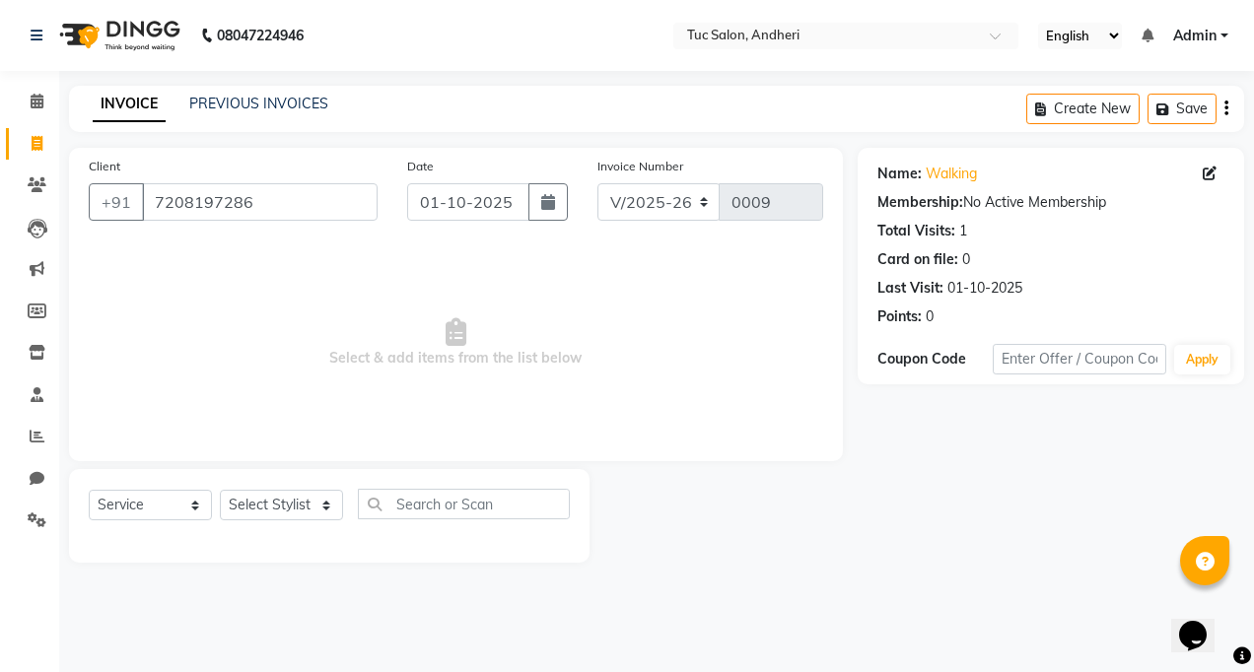
click at [1223, 33] on link "Admin" at bounding box center [1200, 36] width 55 height 21
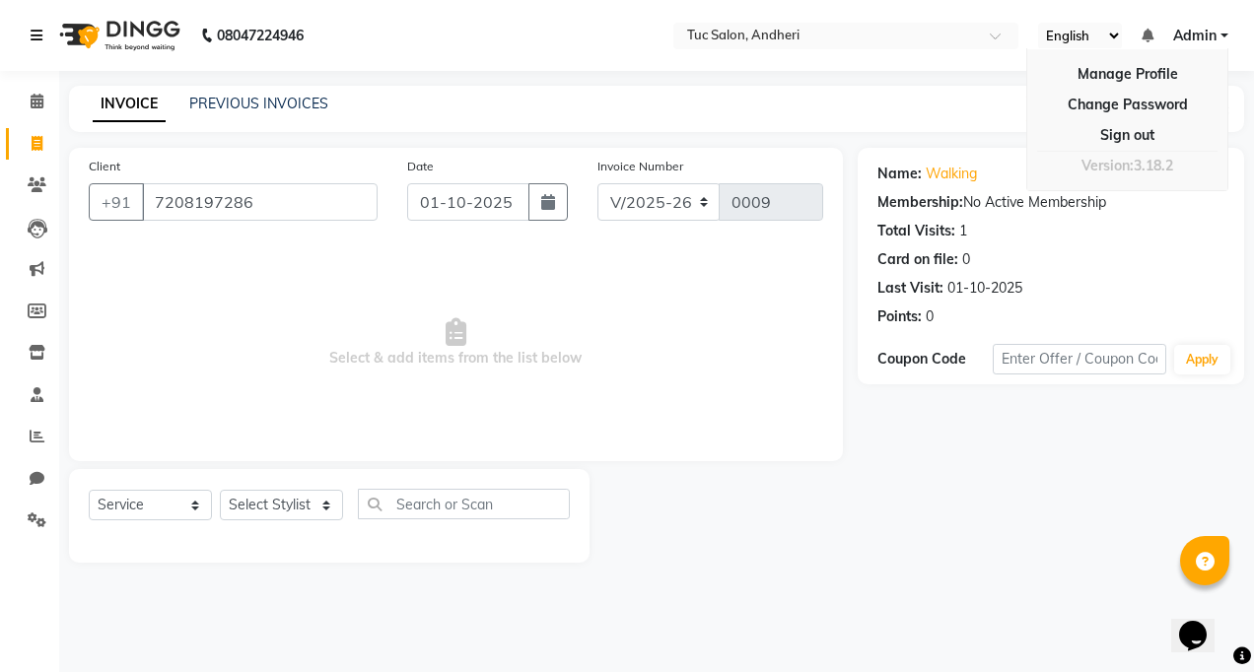
click at [36, 36] on icon at bounding box center [37, 36] width 12 height 14
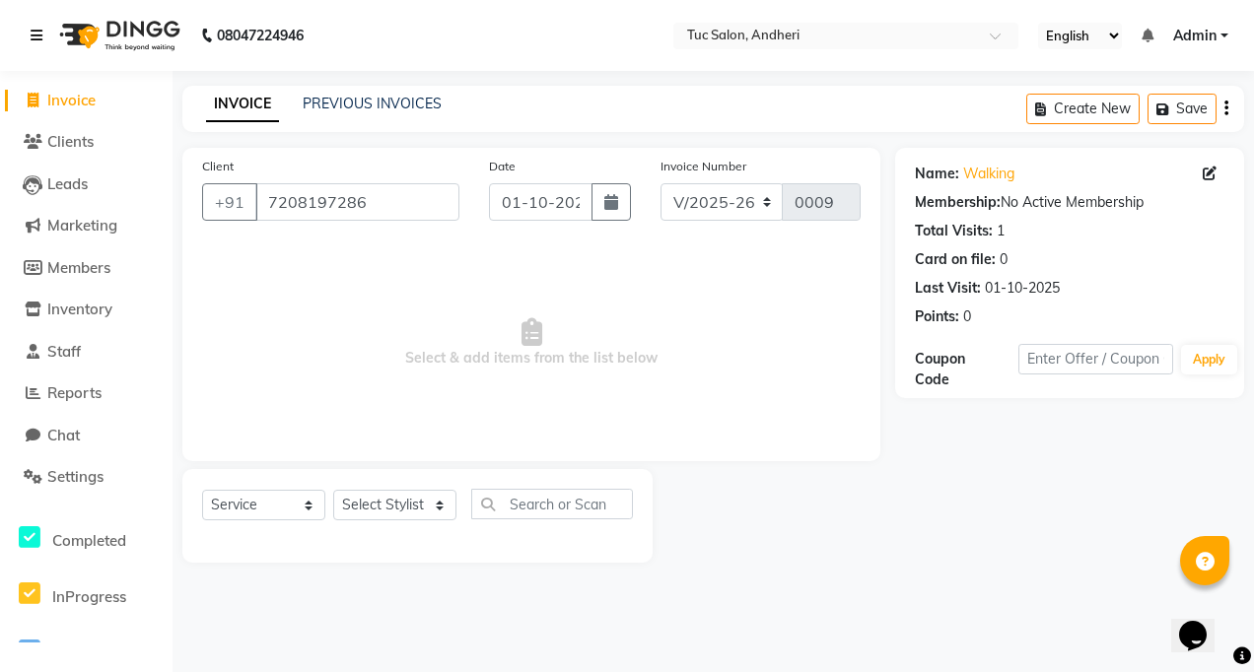
scroll to position [39, 0]
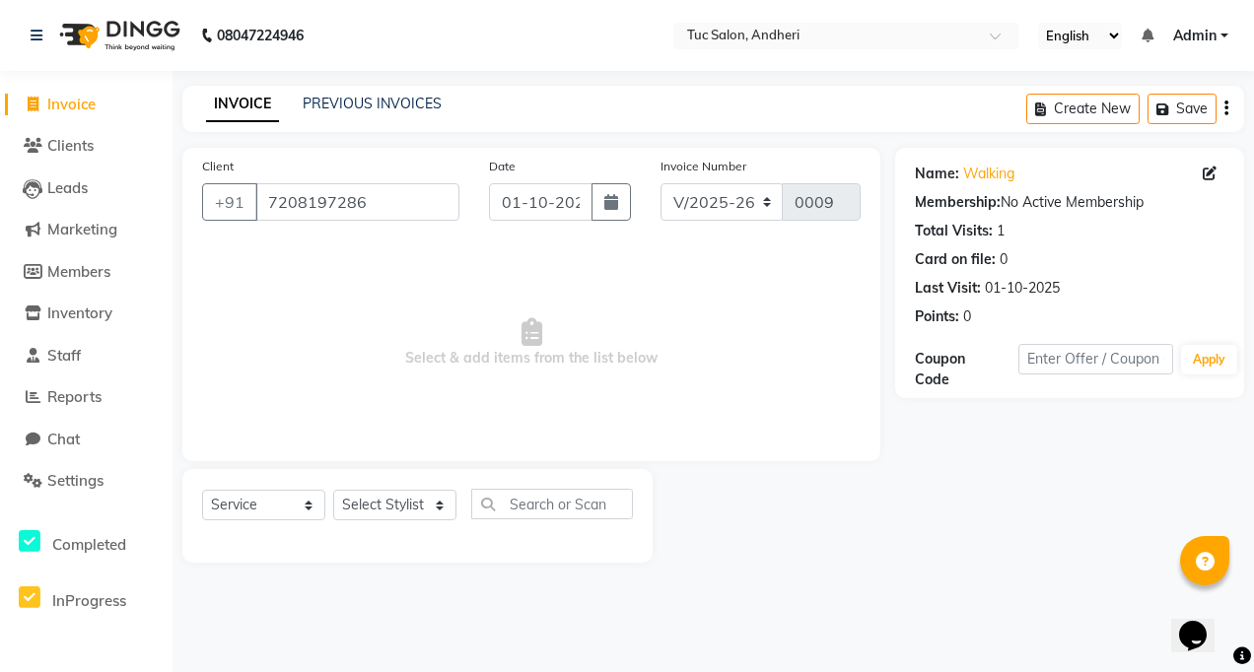
click at [1224, 31] on link "Admin" at bounding box center [1200, 36] width 55 height 21
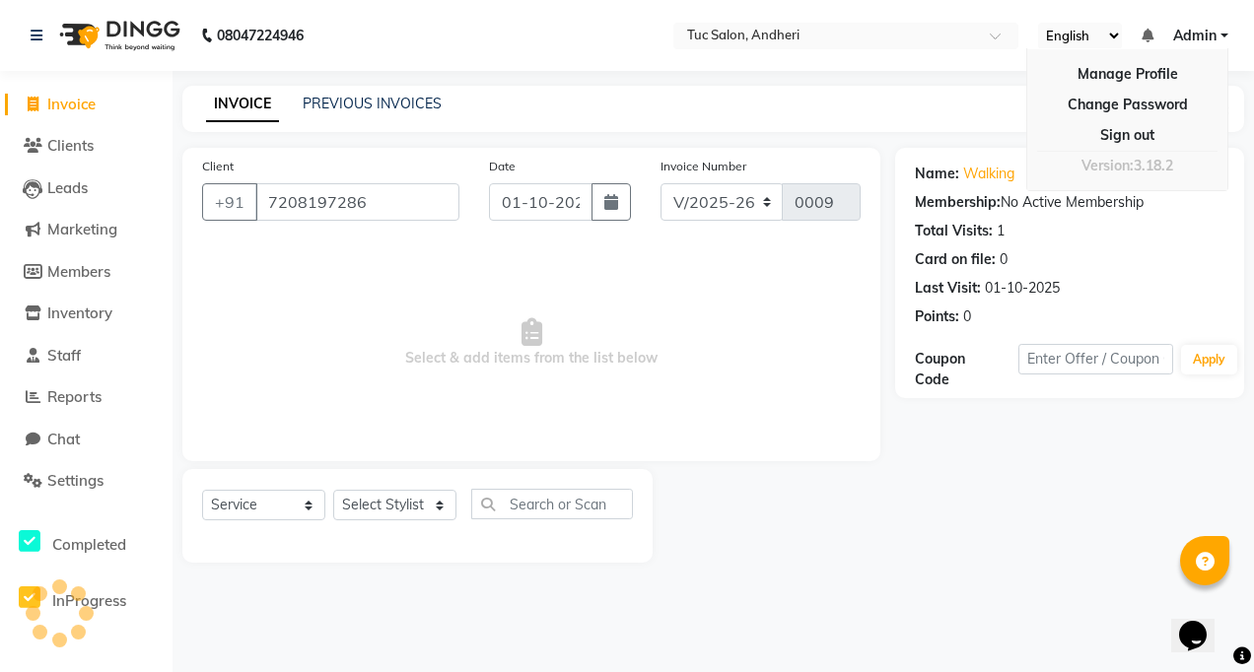
drag, startPoint x: 1112, startPoint y: 71, endPoint x: 806, endPoint y: 108, distance: 308.9
click at [1112, 71] on link "Manage Profile" at bounding box center [1127, 74] width 180 height 31
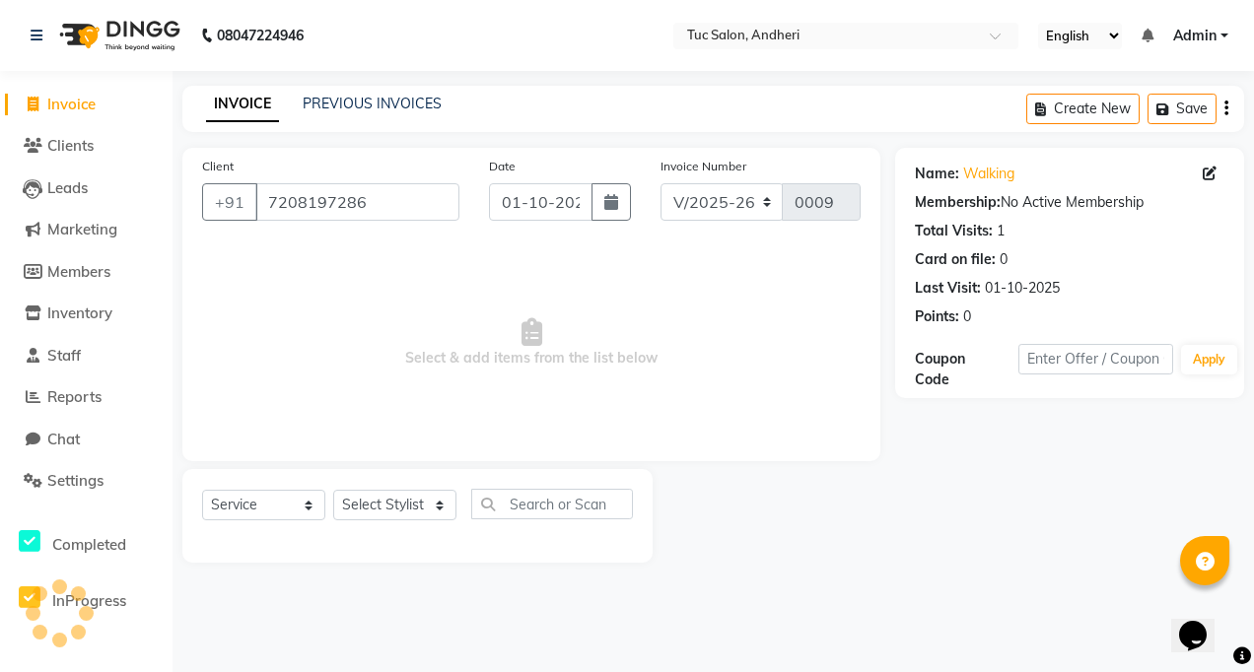
click at [1223, 35] on link "Admin" at bounding box center [1200, 36] width 55 height 21
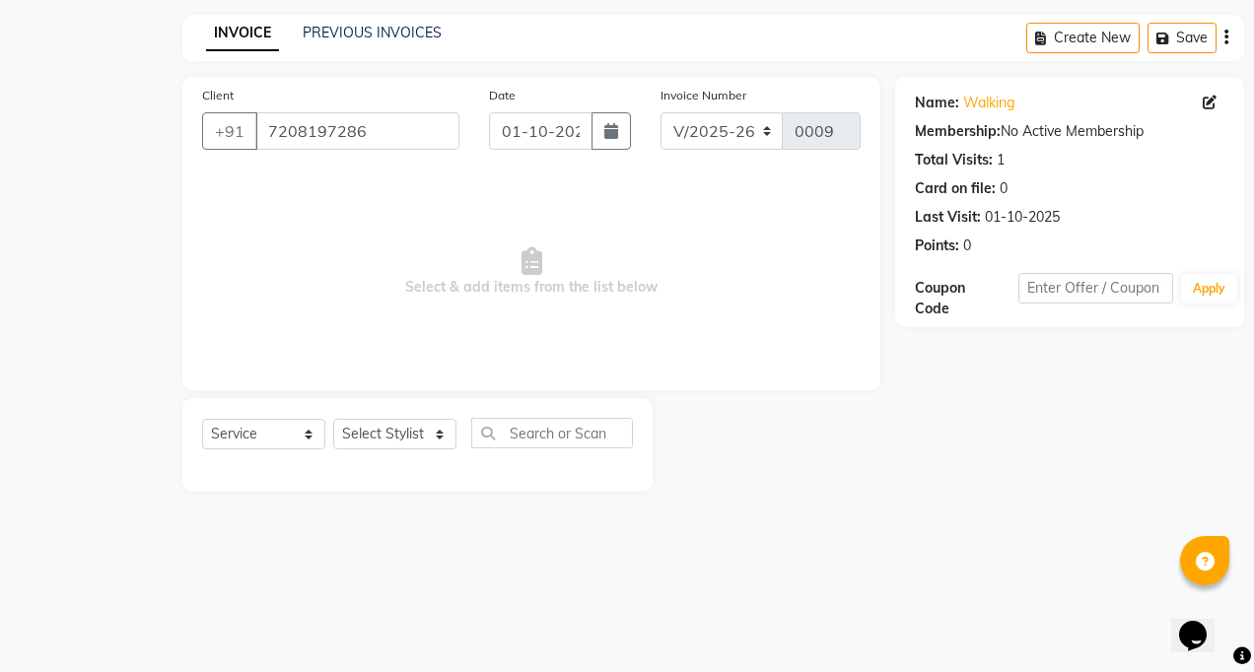
click at [799, 108] on div "Invoice Number V/2025 V/2025-26 0009" at bounding box center [761, 125] width 230 height 81
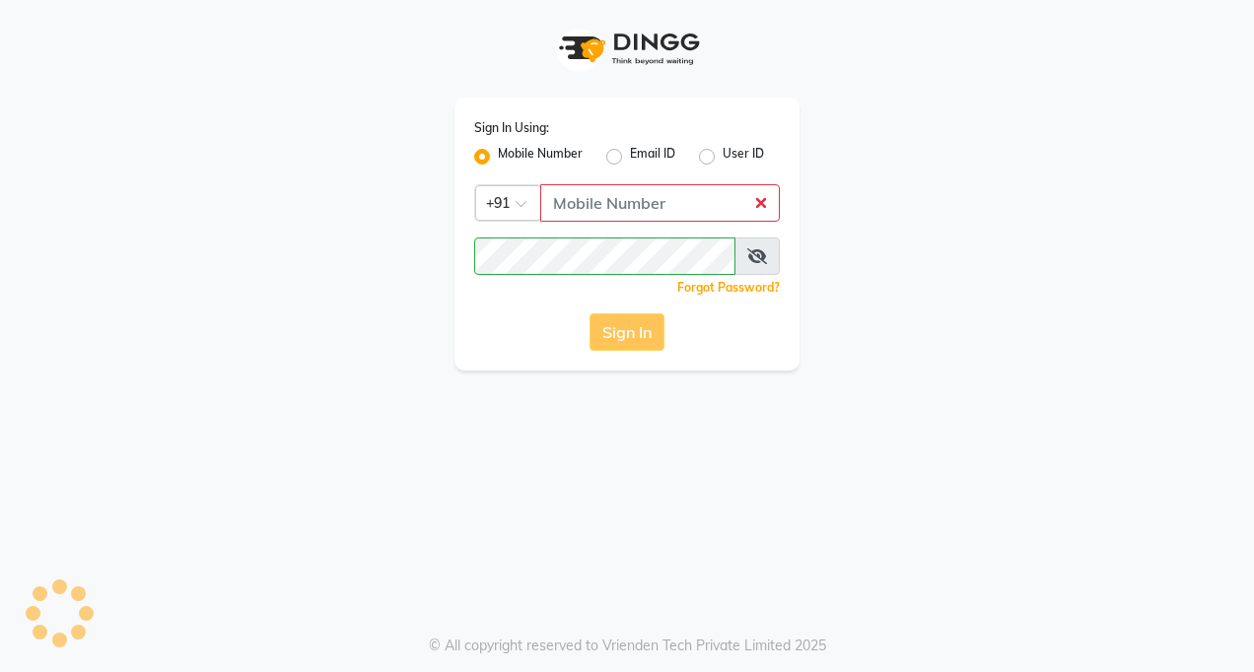
click at [630, 160] on label "Email ID" at bounding box center [652, 157] width 45 height 24
click at [630, 158] on input "Email ID" at bounding box center [636, 151] width 13 height 13
radio input "true"
click at [498, 149] on label "Mobile Number" at bounding box center [540, 157] width 85 height 24
click at [498, 149] on input "Mobile Number" at bounding box center [504, 151] width 13 height 13
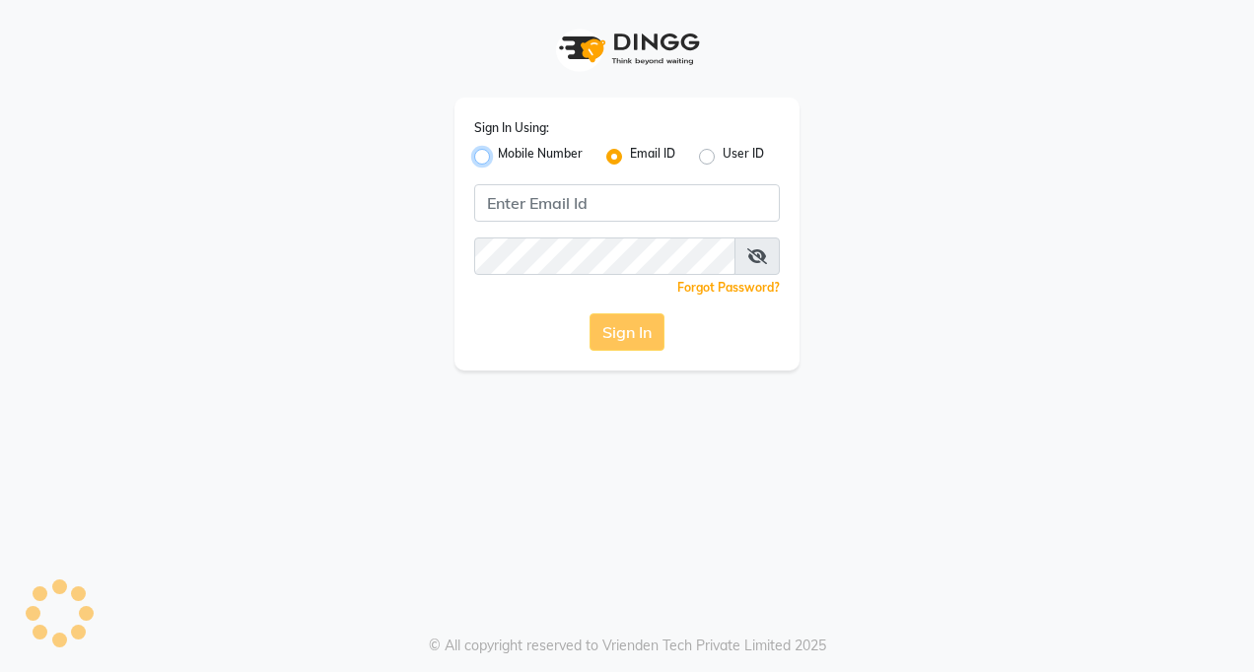
radio input "true"
radio input "false"
click at [629, 344] on div "Sign In" at bounding box center [627, 332] width 306 height 37
click at [731, 286] on link "Forgot Password?" at bounding box center [728, 287] width 103 height 15
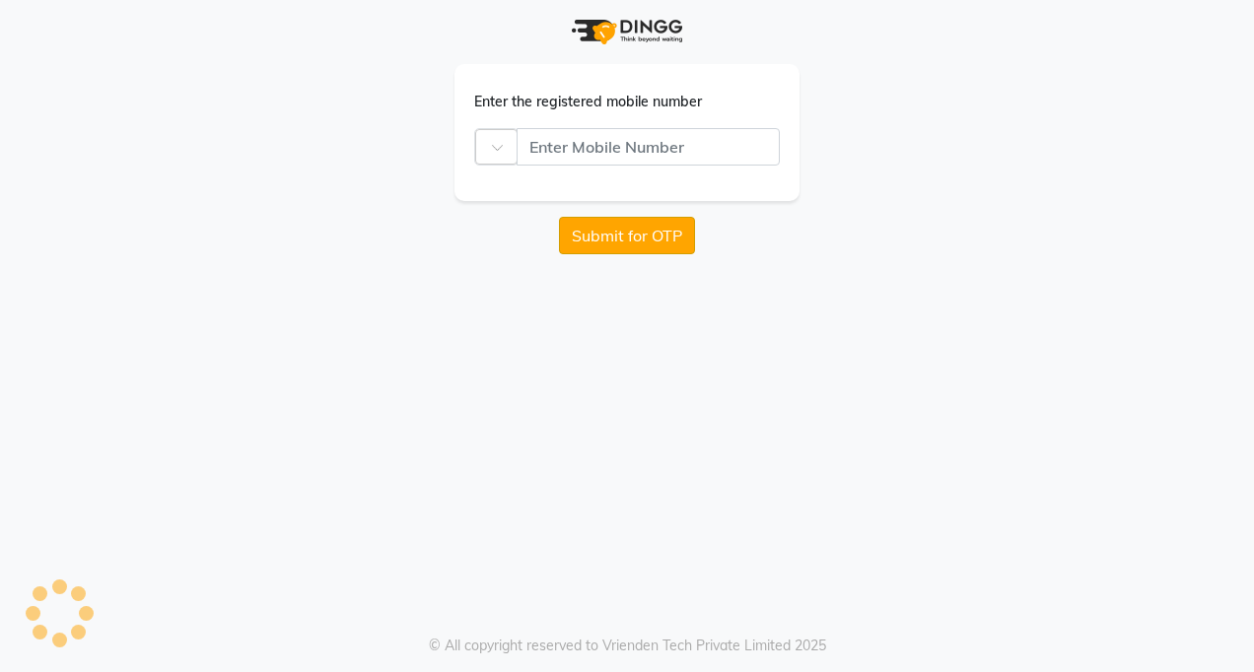
click at [637, 230] on button "Submit for OTP" at bounding box center [627, 235] width 136 height 37
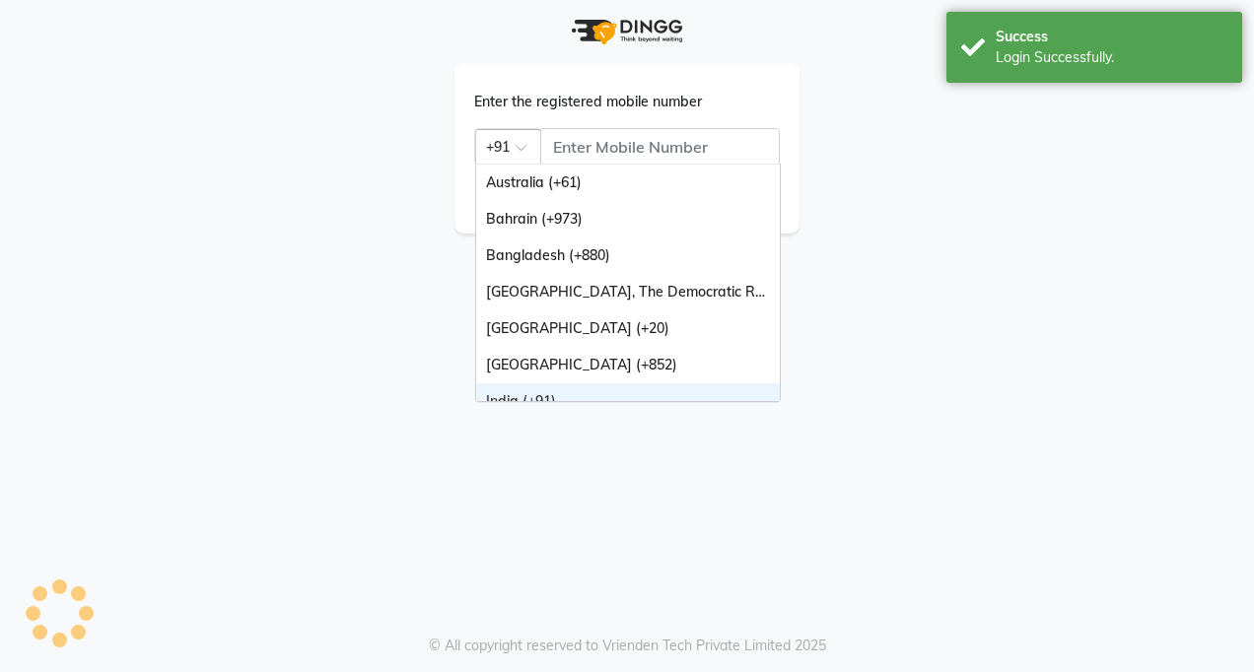
click at [495, 144] on div at bounding box center [508, 145] width 64 height 21
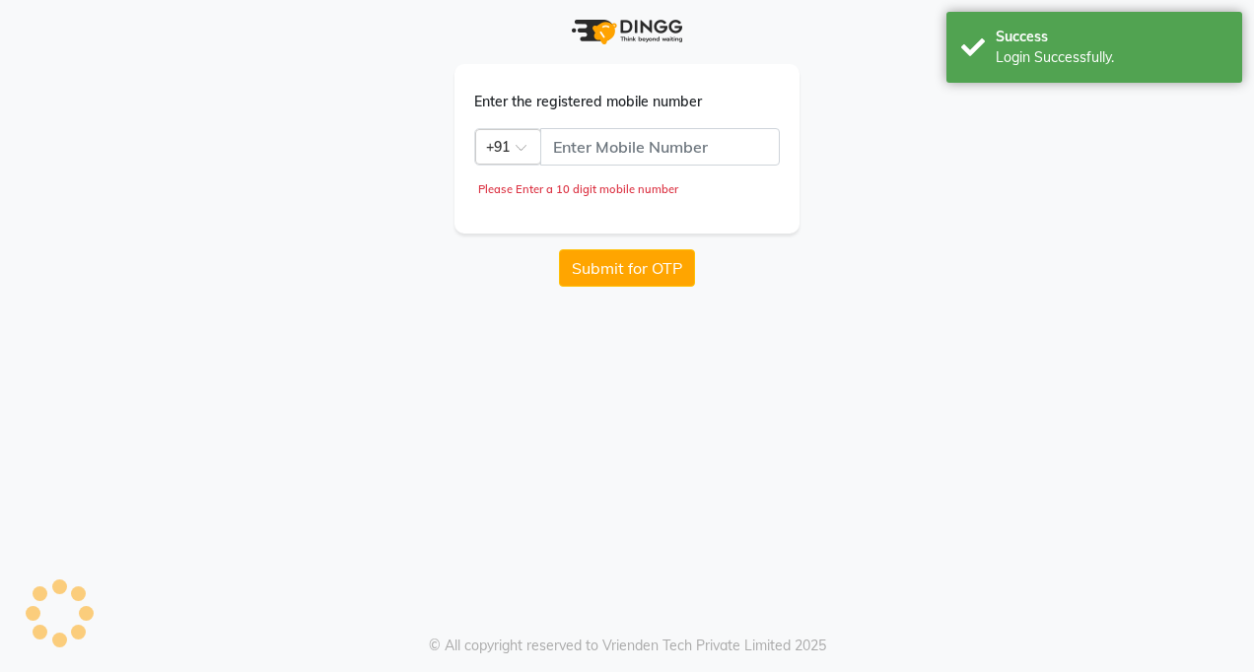
click at [961, 142] on div "Enter the registered mobile number Country Code × +91 Please Enter a 10 digit m…" at bounding box center [627, 143] width 1124 height 287
